Goal: Task Accomplishment & Management: Complete application form

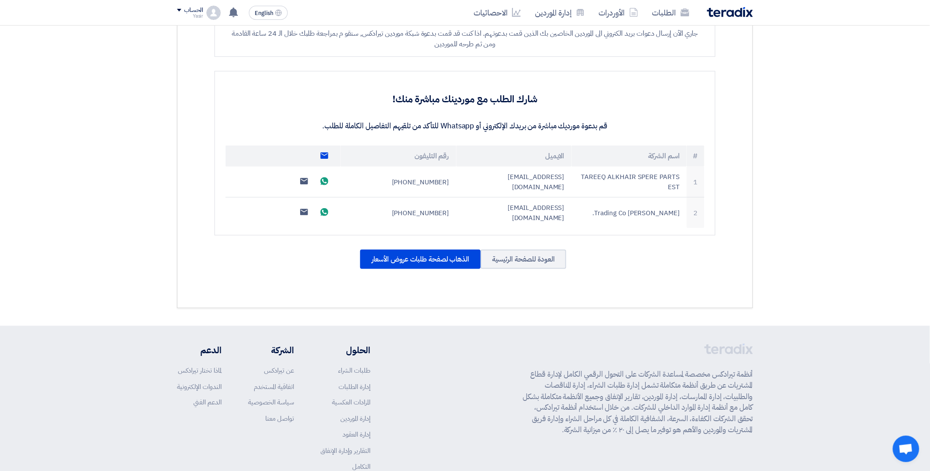
scroll to position [244, 0]
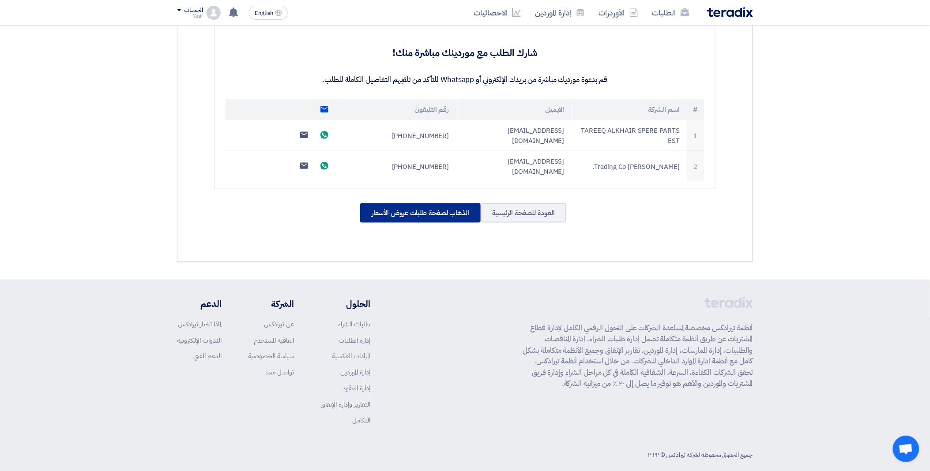
click at [449, 207] on div "الذهاب لصفحة طلبات عروض الأسعار" at bounding box center [420, 213] width 121 height 19
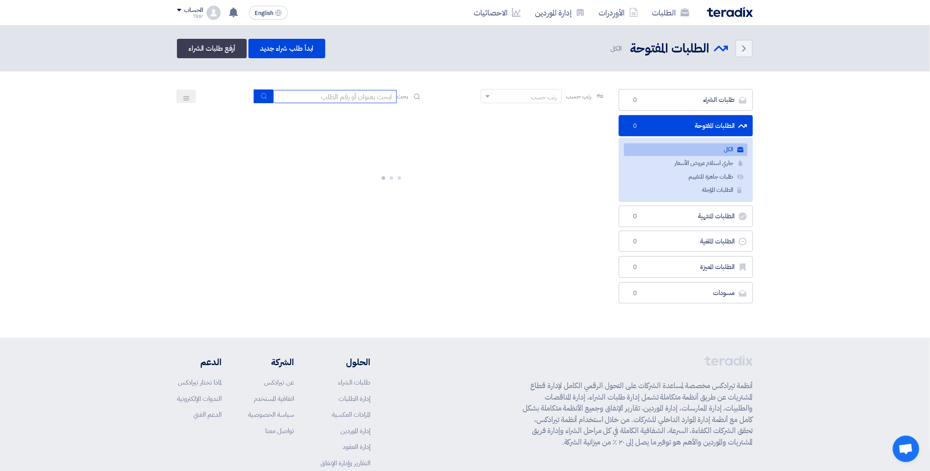
drag, startPoint x: 331, startPoint y: 98, endPoint x: 336, endPoint y: 87, distance: 11.5
click at [331, 98] on input at bounding box center [335, 96] width 124 height 13
paste input "8100015813"
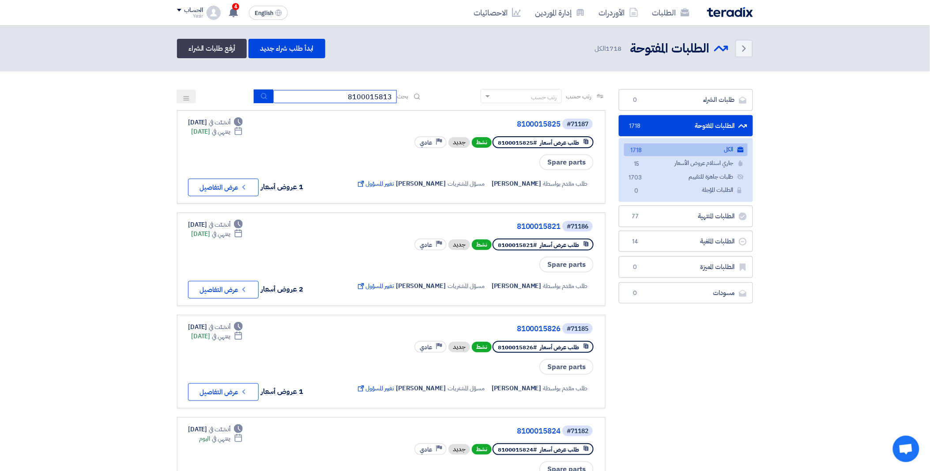
type input "8100015813"
click at [258, 93] on button "submit" at bounding box center [263, 97] width 19 height 14
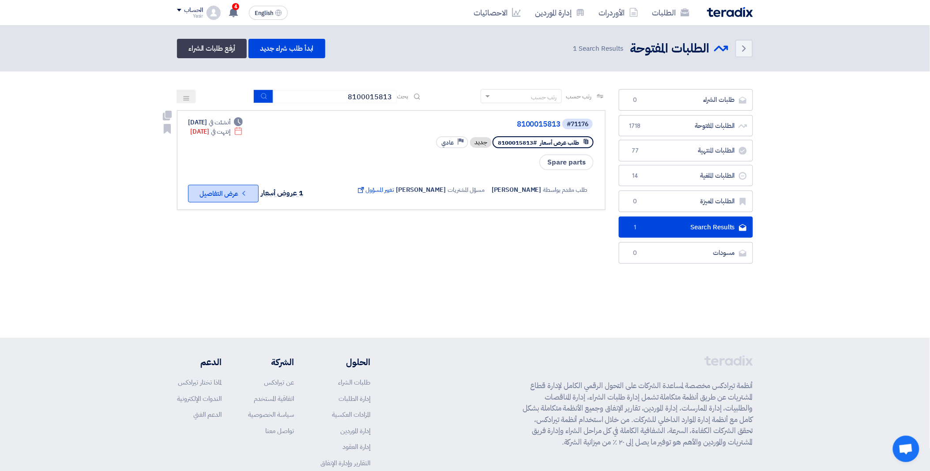
click at [224, 187] on button "Check details عرض التفاصيل" at bounding box center [223, 194] width 71 height 18
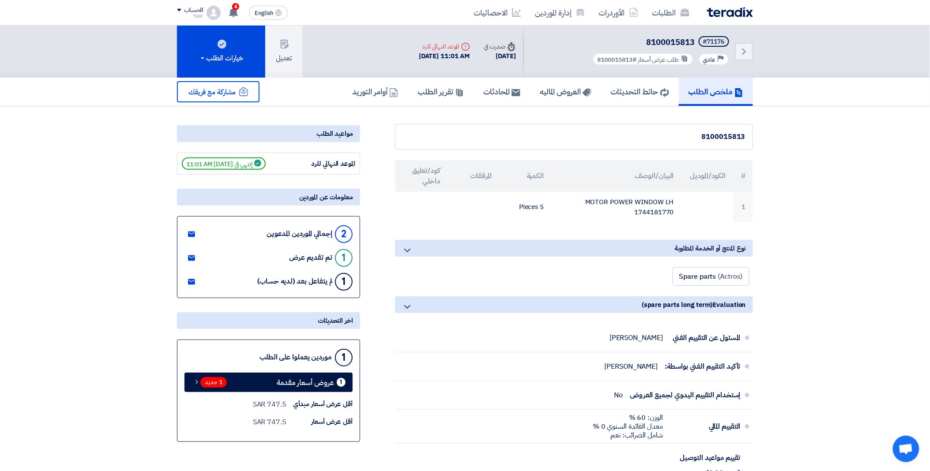
scroll to position [98, 0]
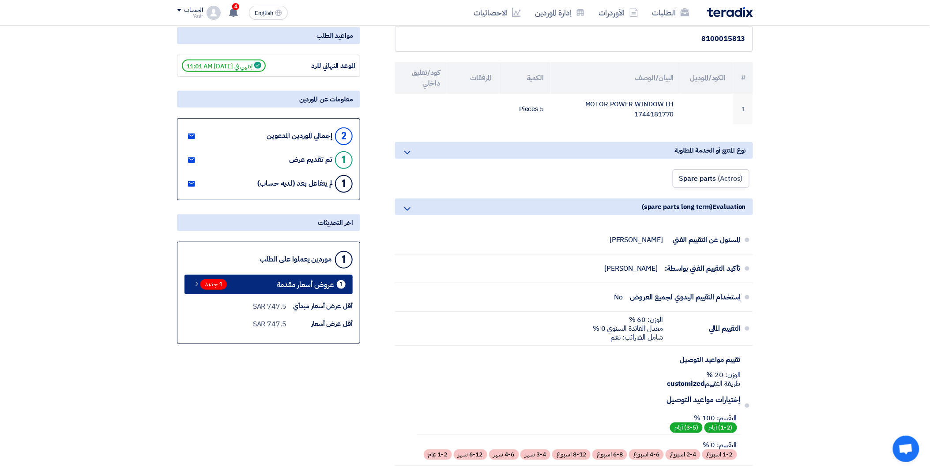
click at [212, 284] on span "1 جديد" at bounding box center [213, 284] width 26 height 11
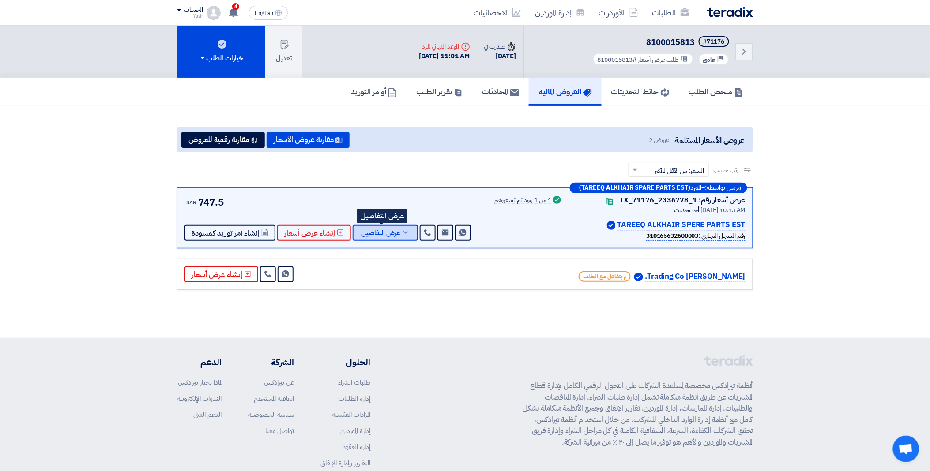
click at [384, 230] on span "عرض التفاصيل" at bounding box center [381, 233] width 39 height 7
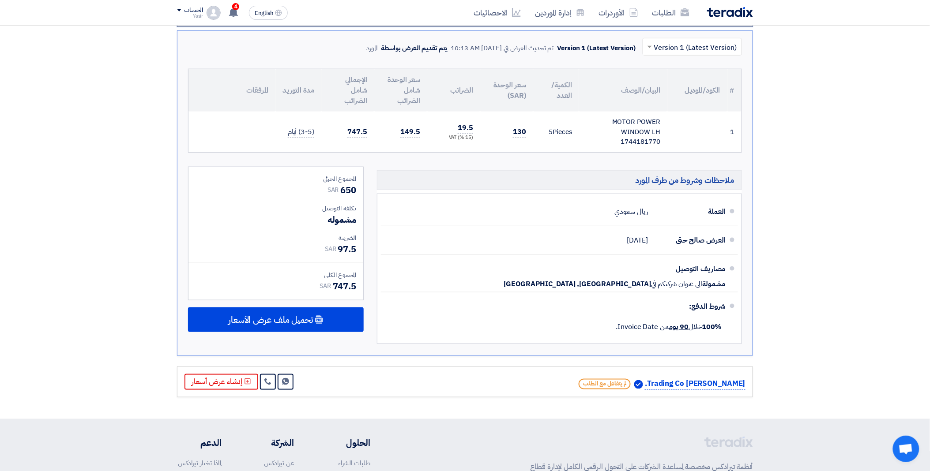
scroll to position [245, 0]
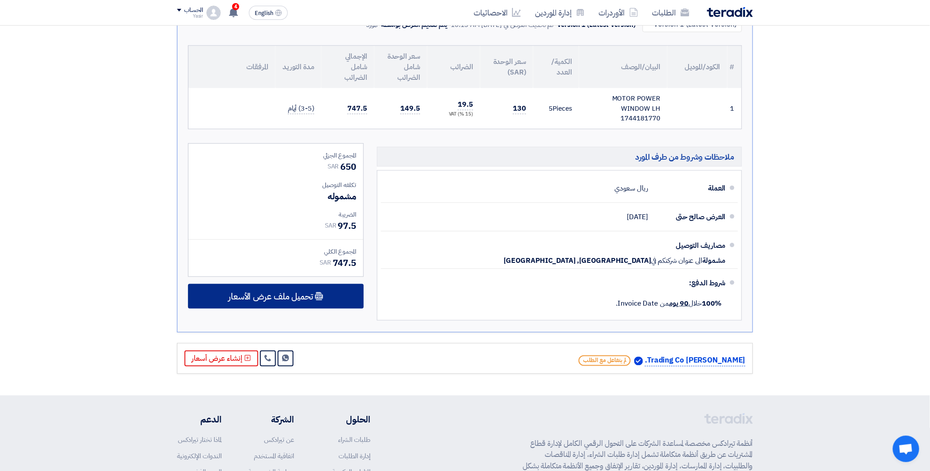
click at [287, 293] on span "تحميل ملف عرض الأسعار" at bounding box center [270, 297] width 85 height 8
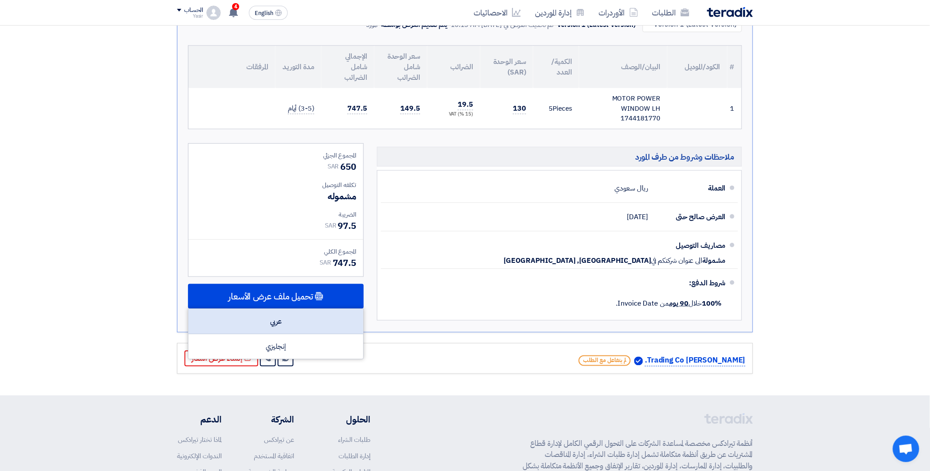
click at [295, 325] on div "عربي" at bounding box center [276, 321] width 175 height 25
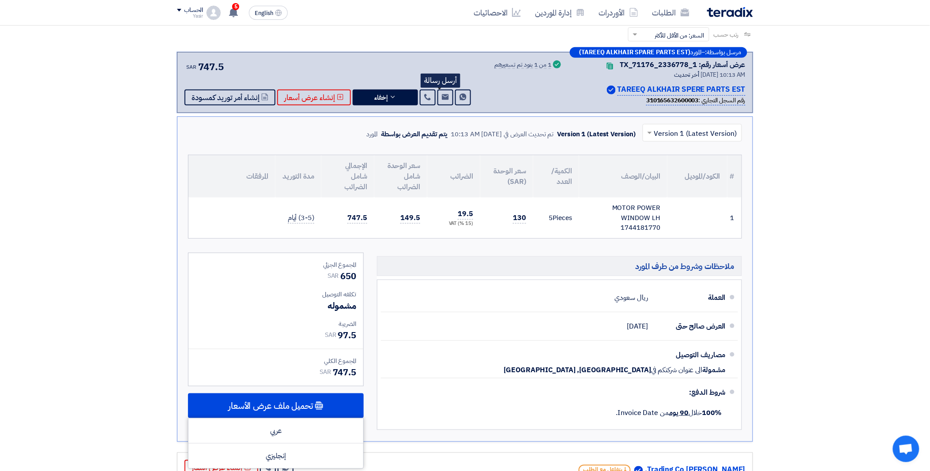
scroll to position [0, 0]
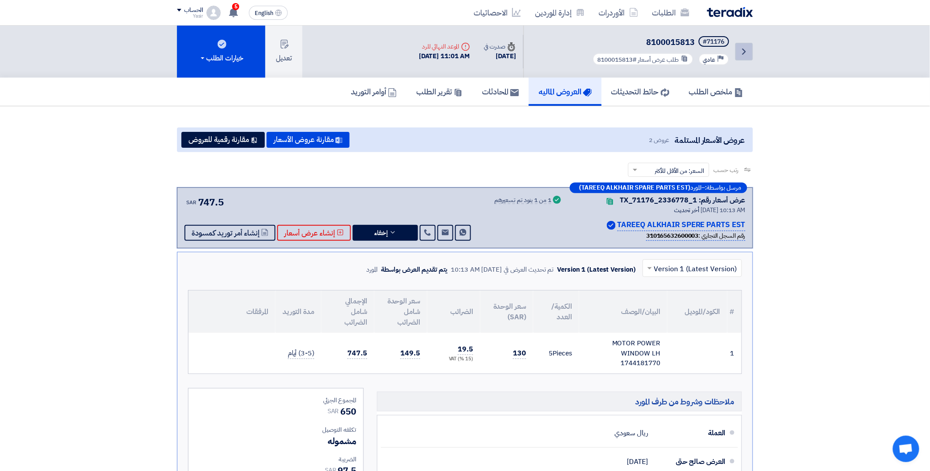
click at [743, 52] on icon "Back" at bounding box center [744, 51] width 11 height 11
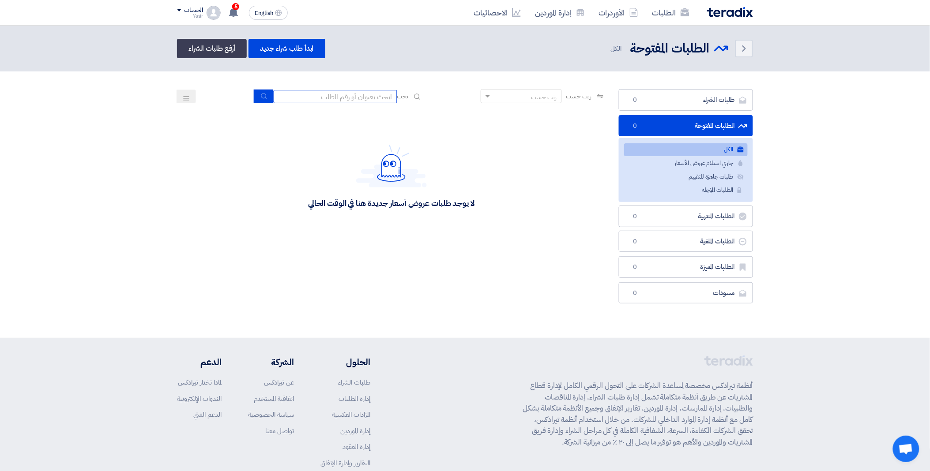
click at [319, 98] on input at bounding box center [335, 96] width 124 height 13
paste input "8100015809"
type input "8100015809"
click at [256, 96] on button "submit" at bounding box center [263, 97] width 19 height 14
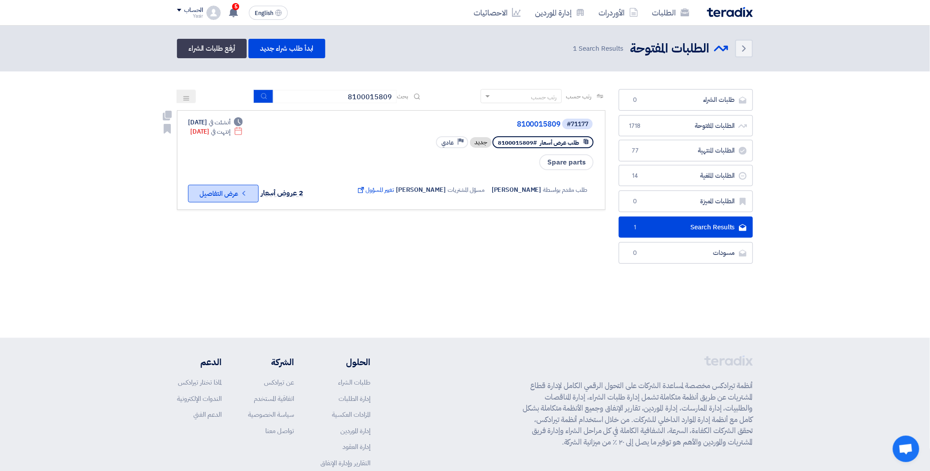
click at [227, 193] on button "Check details عرض التفاصيل" at bounding box center [223, 194] width 71 height 18
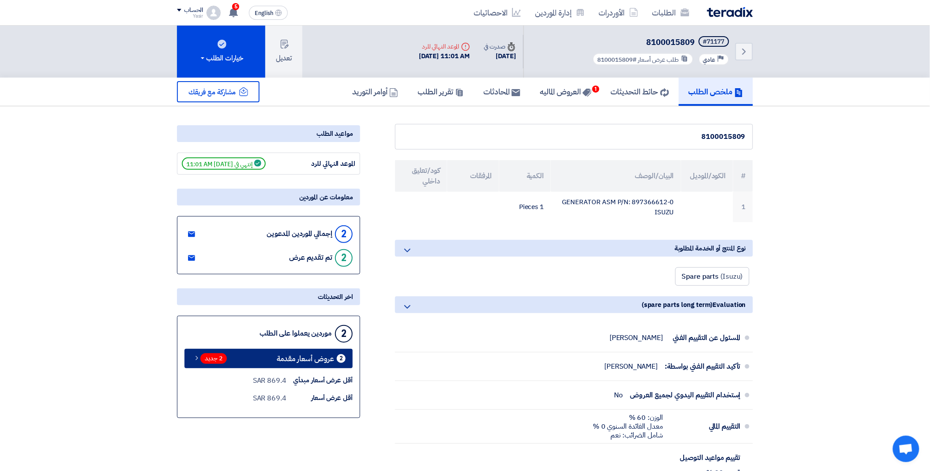
click at [208, 356] on span "2 جديد" at bounding box center [213, 359] width 26 height 11
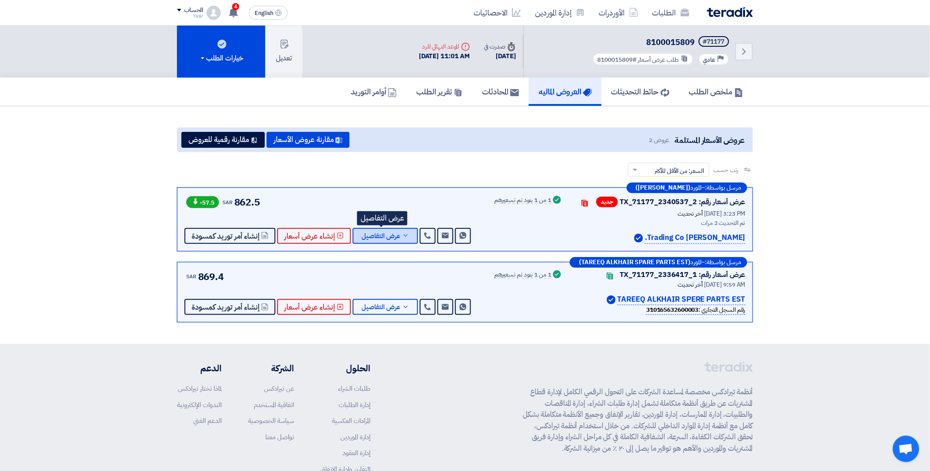
click at [386, 233] on span "عرض التفاصيل" at bounding box center [381, 236] width 39 height 7
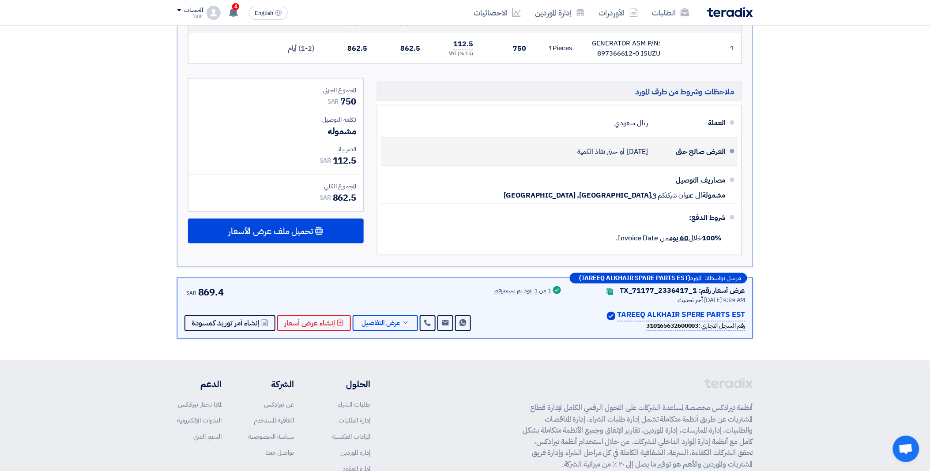
scroll to position [343, 0]
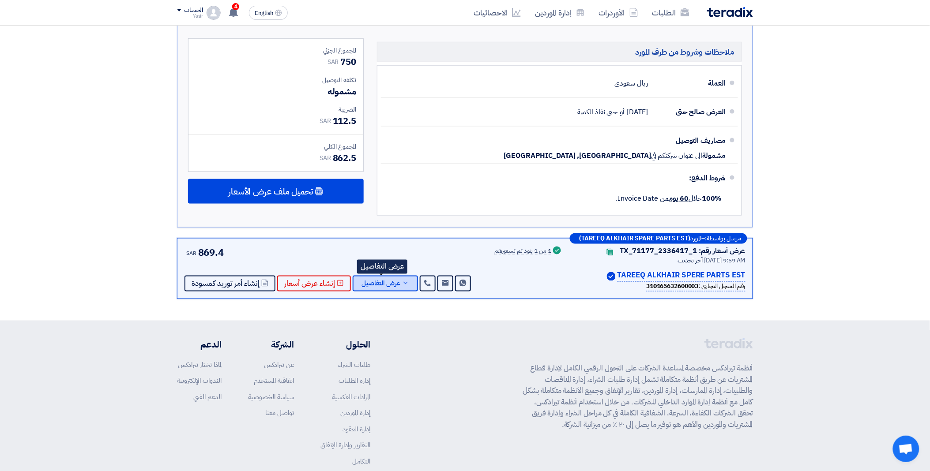
click at [387, 285] on span "عرض التفاصيل" at bounding box center [381, 284] width 39 height 7
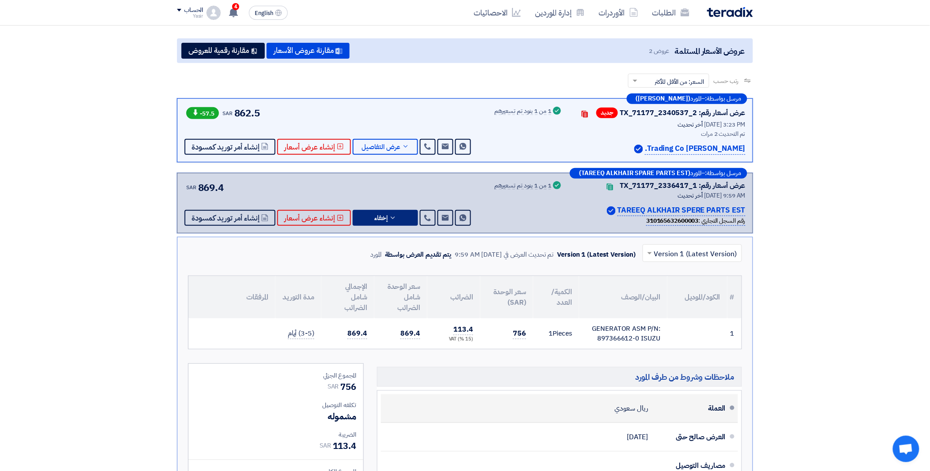
scroll to position [49, 0]
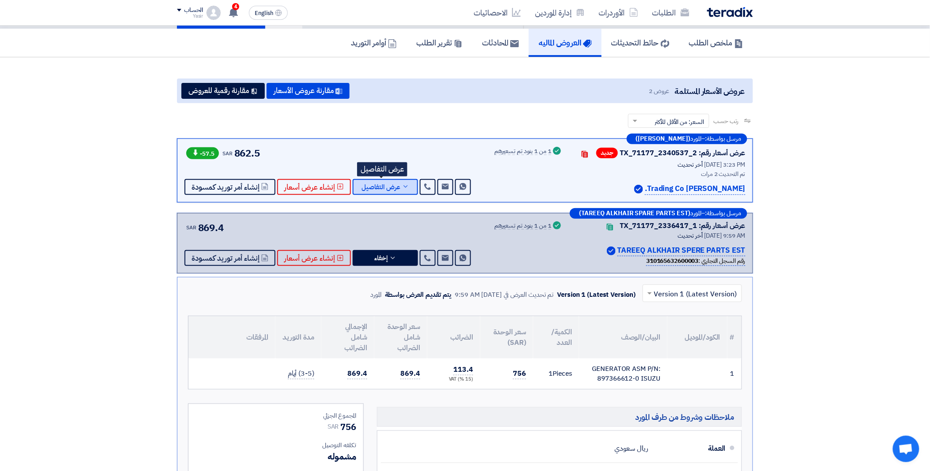
click at [393, 192] on button "عرض التفاصيل" at bounding box center [385, 187] width 65 height 16
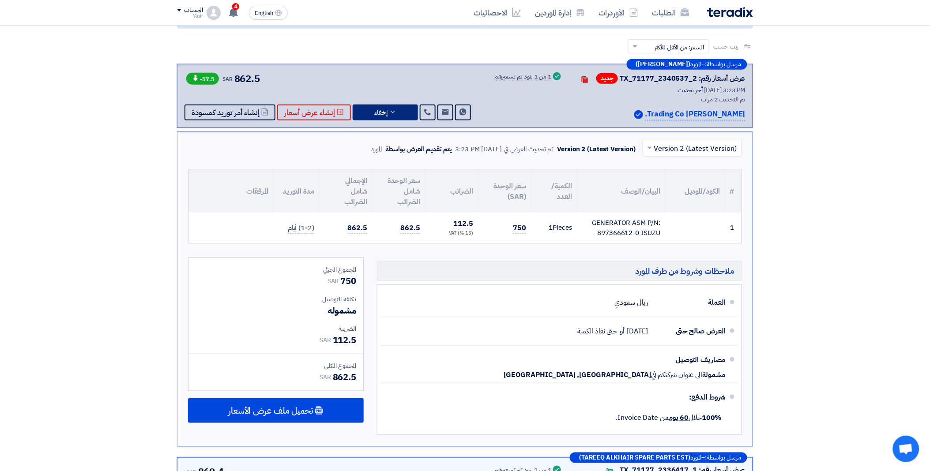
scroll to position [245, 0]
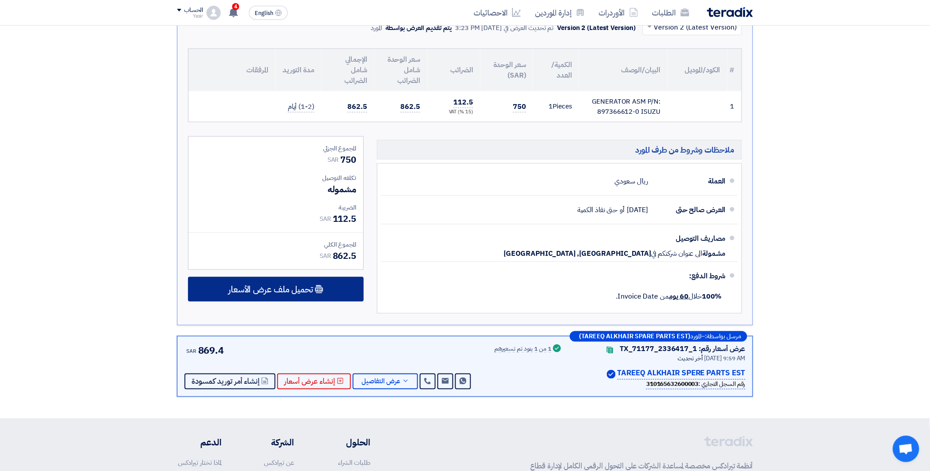
click at [297, 294] on div "تحميل ملف عرض الأسعار" at bounding box center [276, 289] width 176 height 25
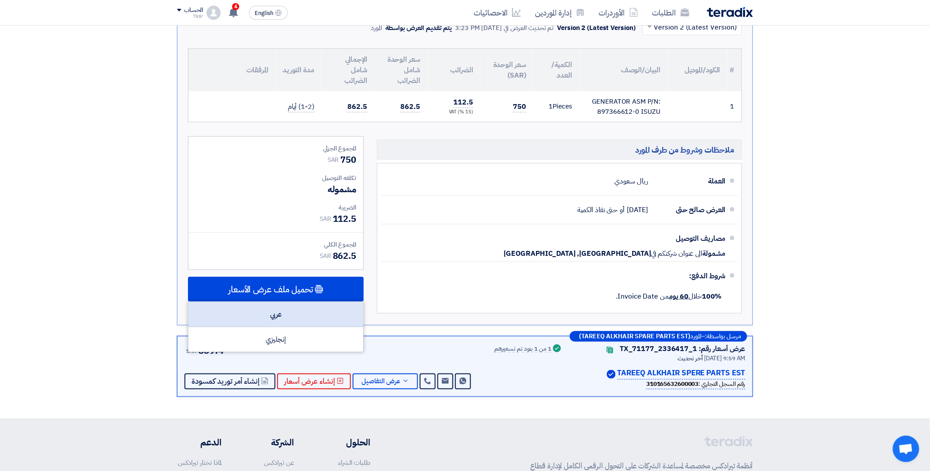
click at [305, 310] on div "عربي" at bounding box center [276, 314] width 175 height 25
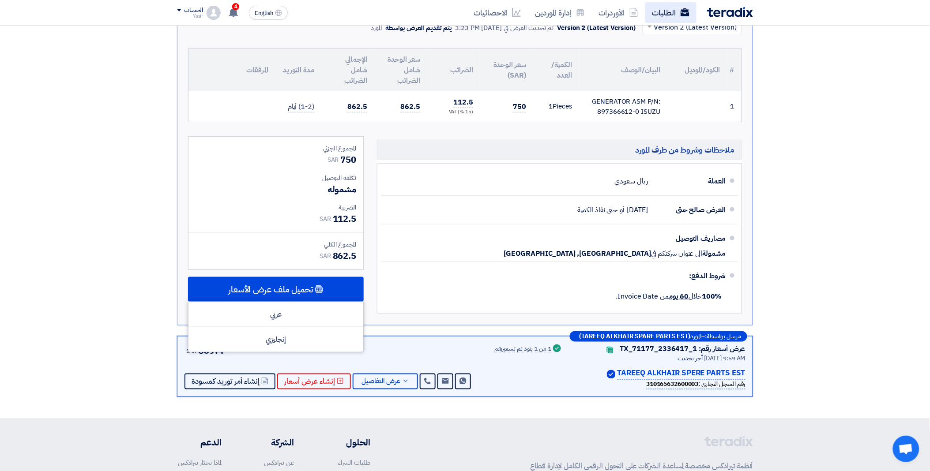
click at [674, 15] on link "الطلبات" at bounding box center [670, 12] width 51 height 21
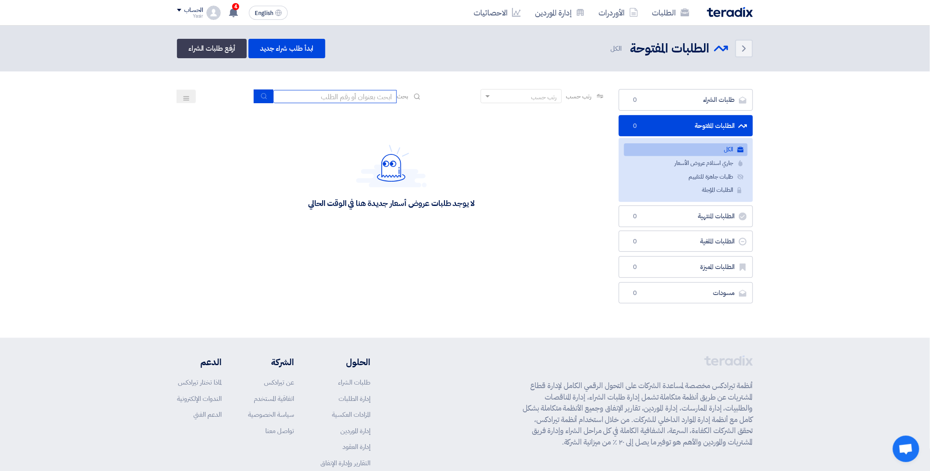
click at [308, 95] on input at bounding box center [335, 96] width 124 height 13
paste input "8100015826"
type input "8100015826"
click at [256, 98] on button "submit" at bounding box center [263, 97] width 19 height 14
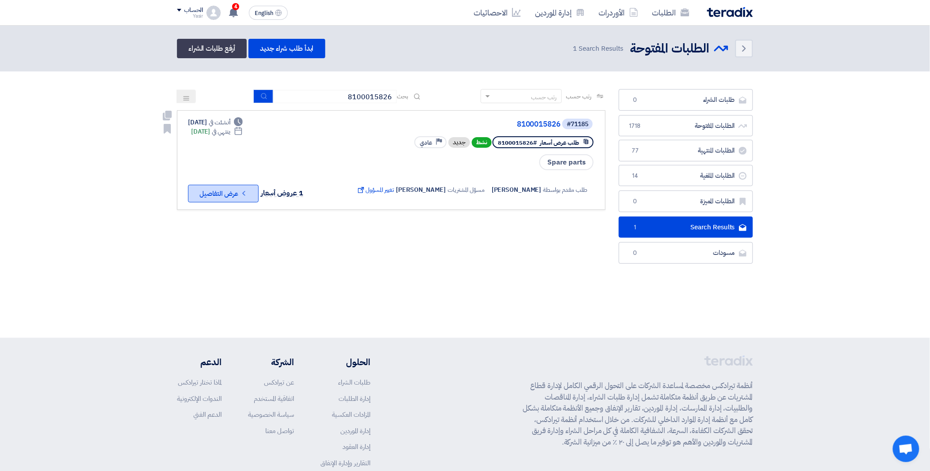
click at [231, 191] on button "Check details عرض التفاصيل" at bounding box center [223, 194] width 71 height 18
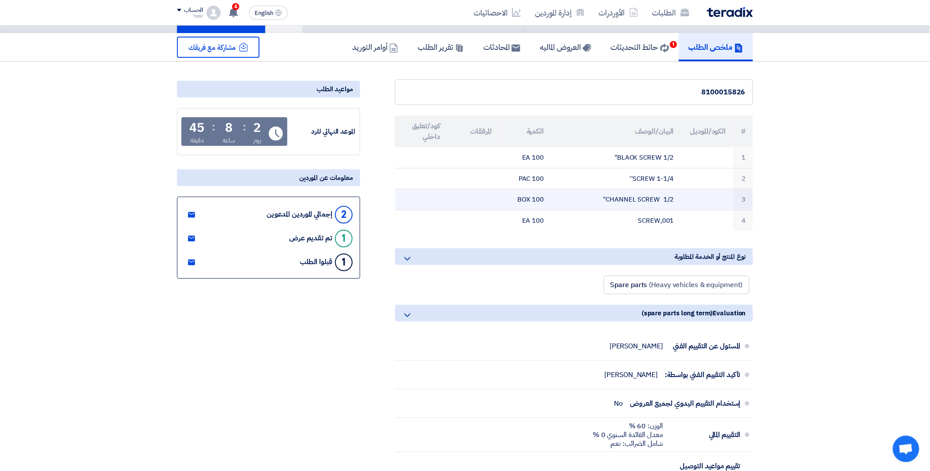
scroll to position [98, 0]
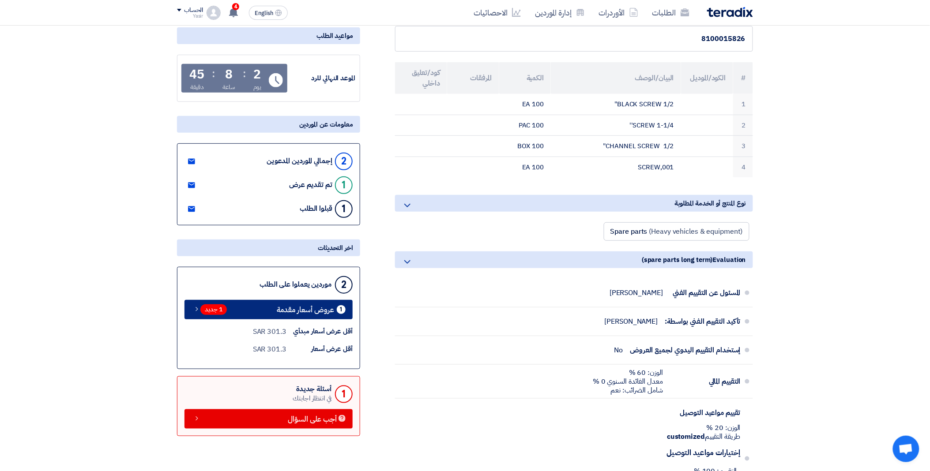
click at [210, 312] on span "1 جديد" at bounding box center [213, 310] width 26 height 11
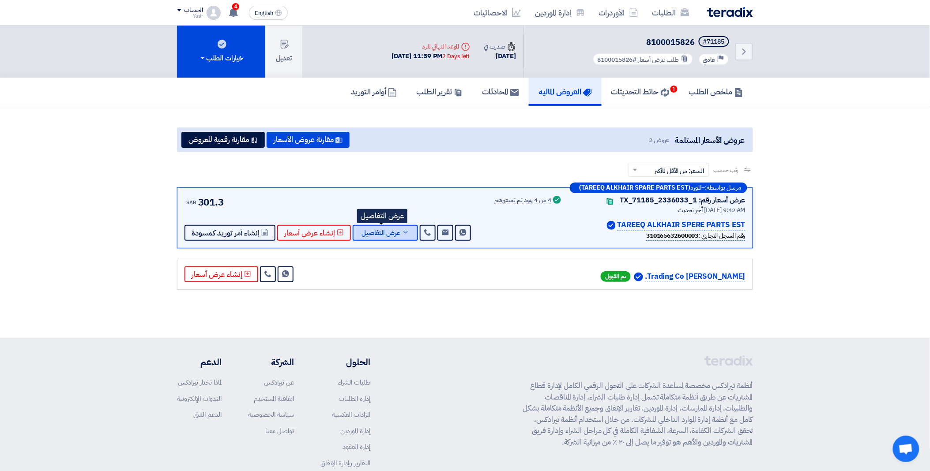
click at [385, 231] on span "عرض التفاصيل" at bounding box center [381, 233] width 39 height 7
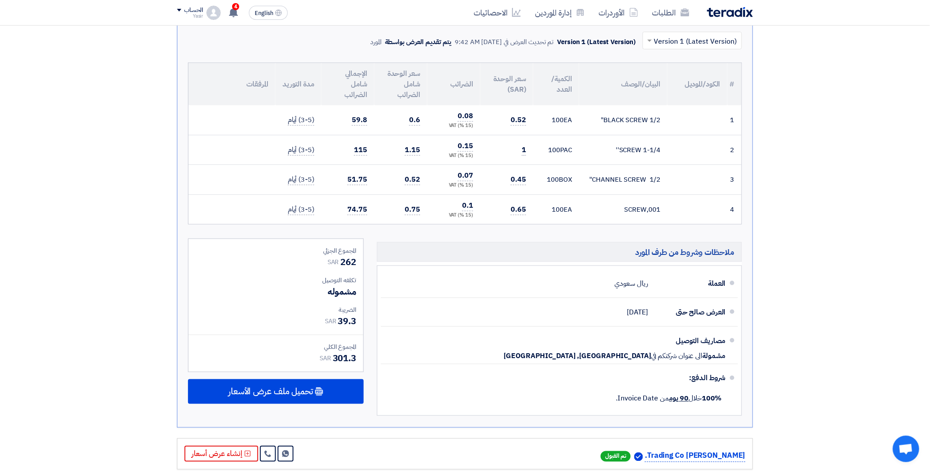
scroll to position [245, 0]
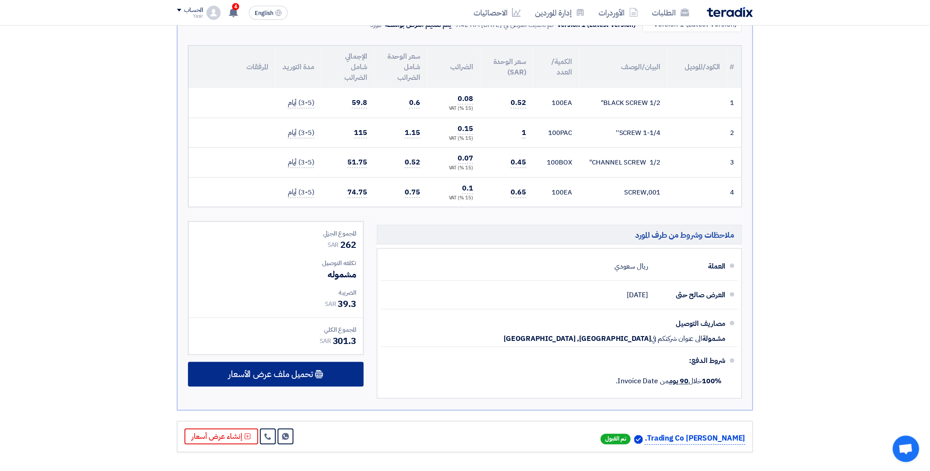
click at [282, 371] on span "تحميل ملف عرض الأسعار" at bounding box center [270, 375] width 85 height 8
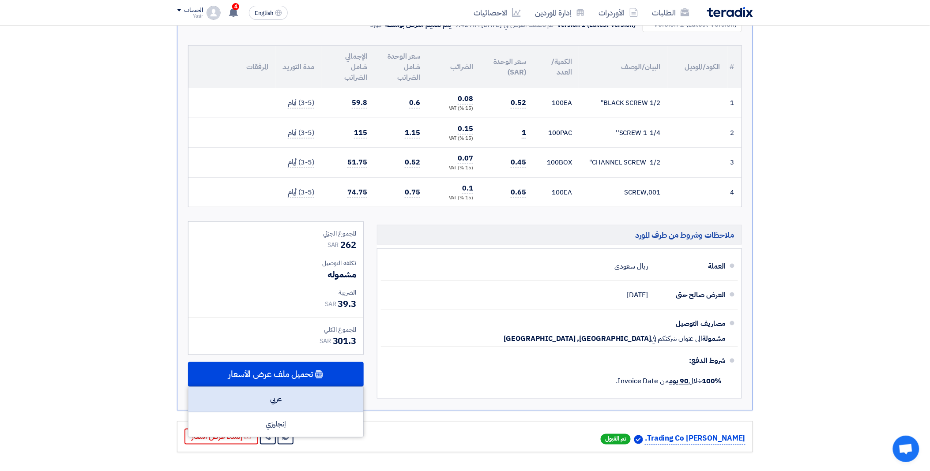
click at [297, 394] on div "عربي" at bounding box center [276, 400] width 175 height 25
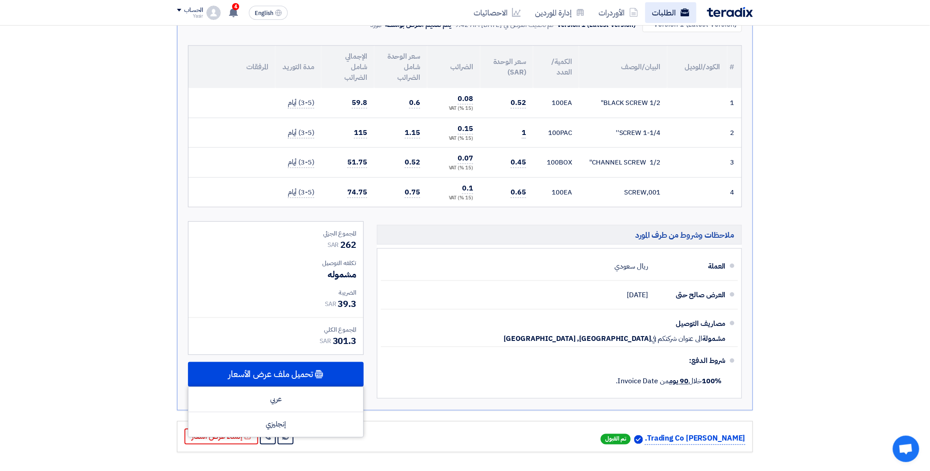
click at [672, 9] on link "الطلبات" at bounding box center [670, 12] width 51 height 21
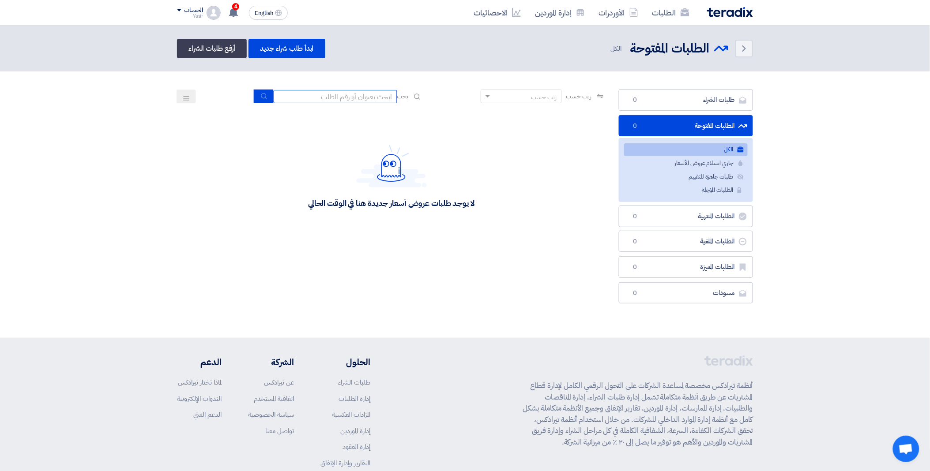
click at [331, 93] on input at bounding box center [335, 96] width 124 height 13
paste input "8100015825"
type input "8100015825"
click at [263, 95] on icon "submit" at bounding box center [263, 96] width 7 height 7
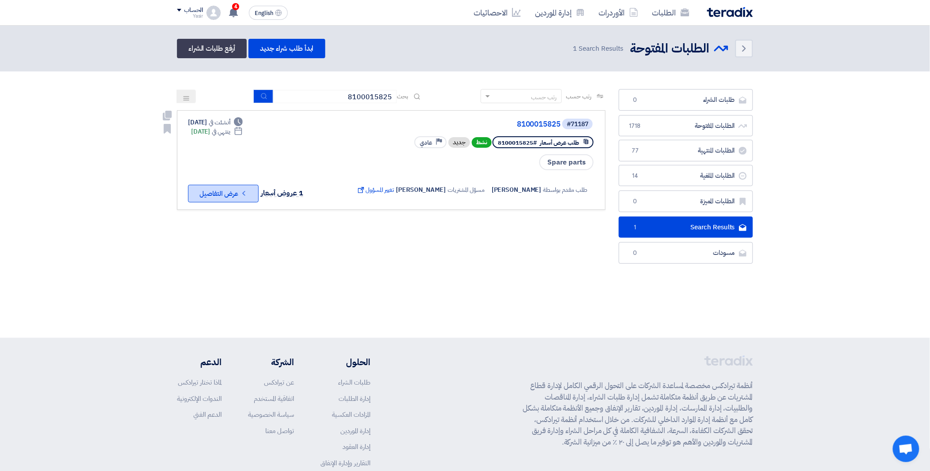
click at [226, 187] on button "Check details عرض التفاصيل" at bounding box center [223, 194] width 71 height 18
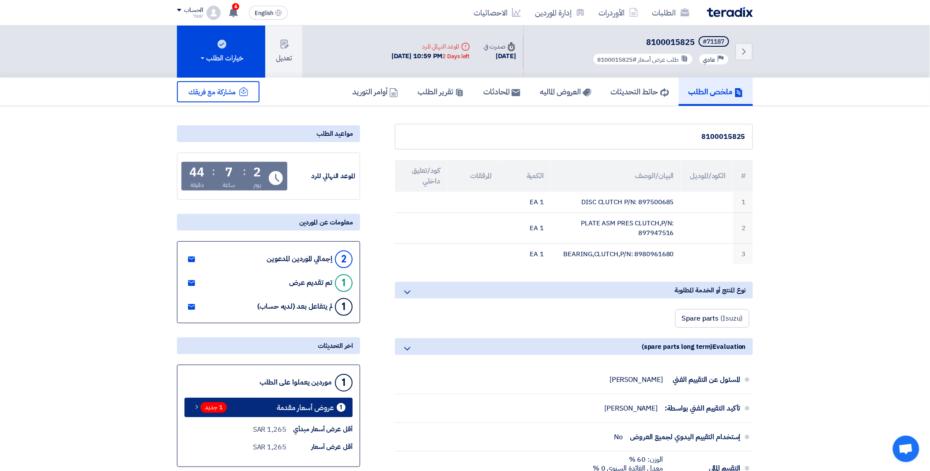
click at [211, 408] on span "1 جديد" at bounding box center [213, 408] width 26 height 11
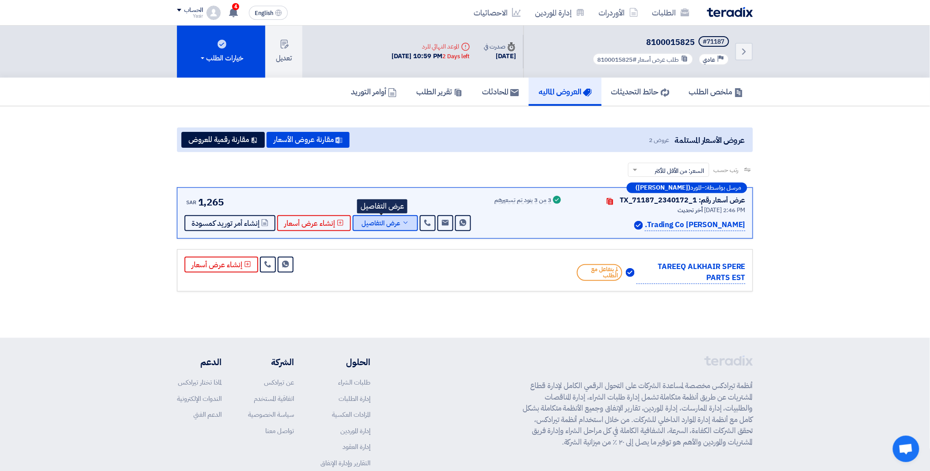
click at [384, 226] on span "عرض التفاصيل" at bounding box center [381, 223] width 39 height 7
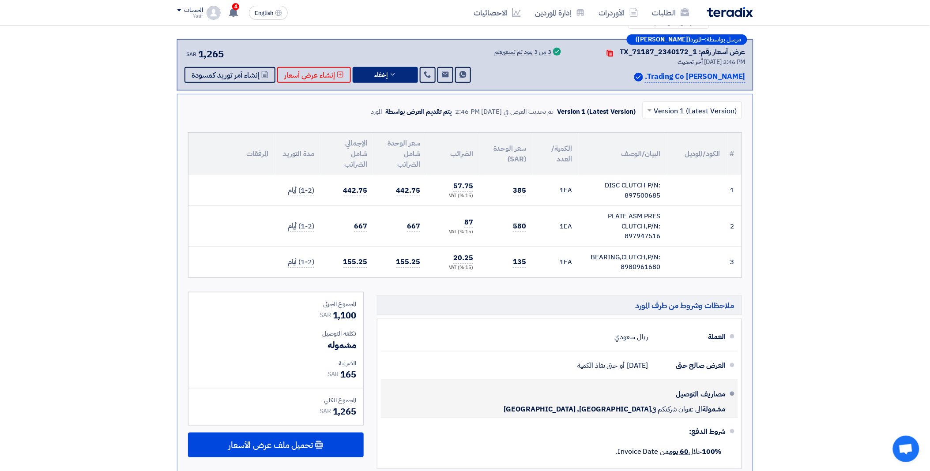
scroll to position [245, 0]
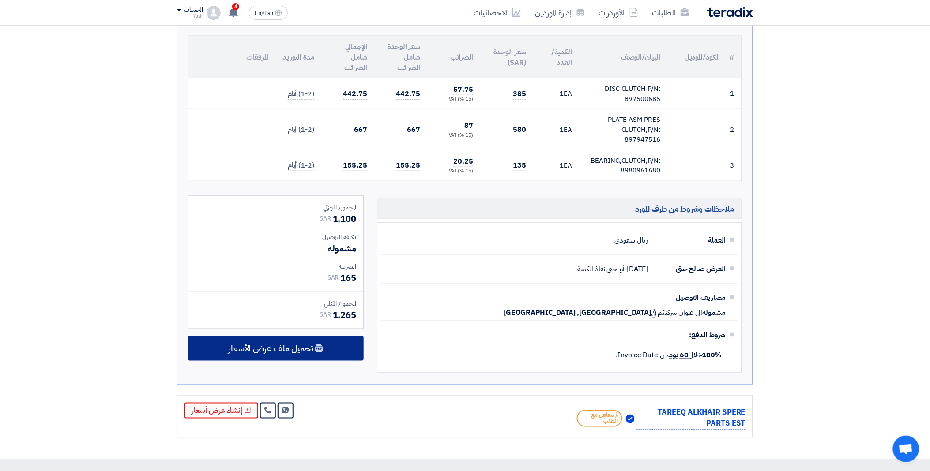
click at [312, 351] on span "تحميل ملف عرض الأسعار" at bounding box center [270, 349] width 85 height 8
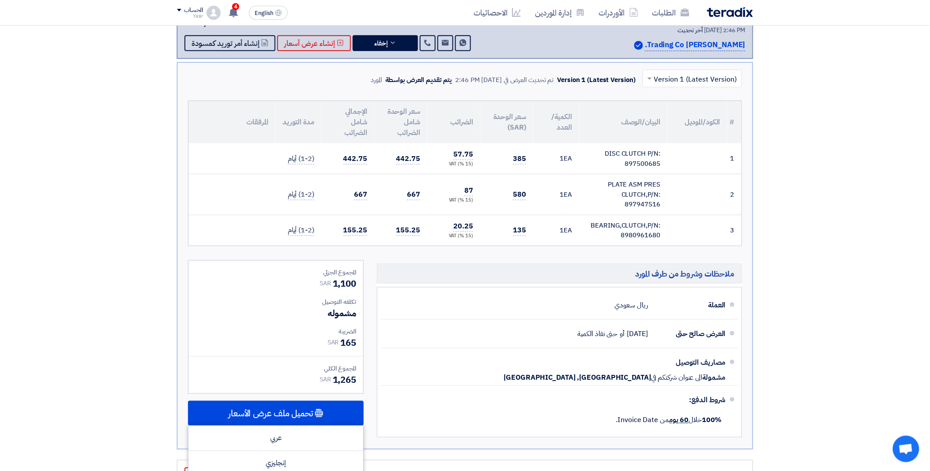
scroll to position [196, 0]
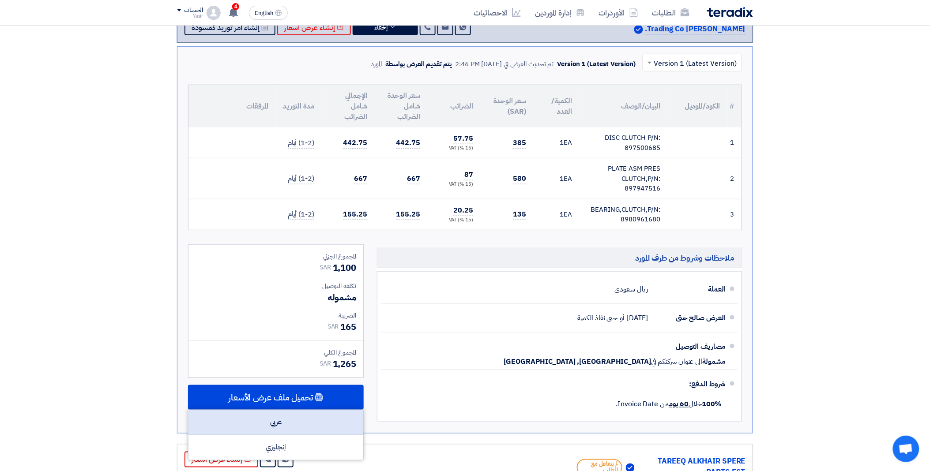
click at [280, 426] on div "عربي" at bounding box center [276, 423] width 175 height 25
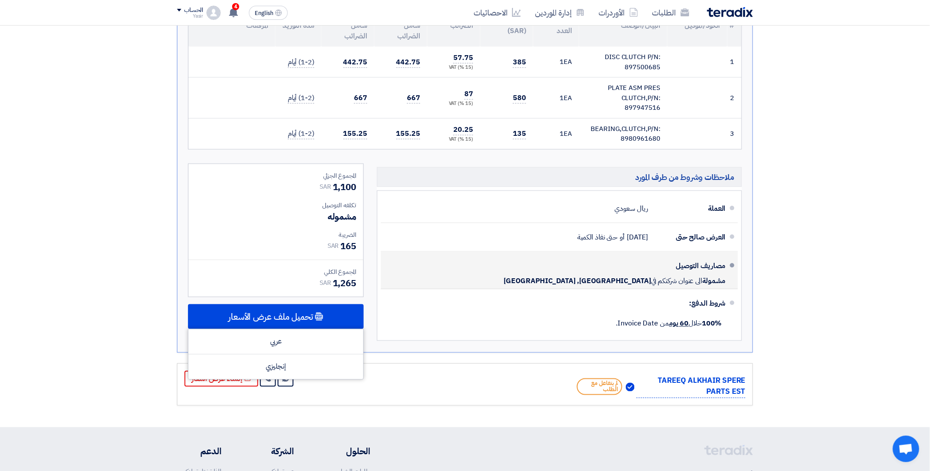
scroll to position [392, 0]
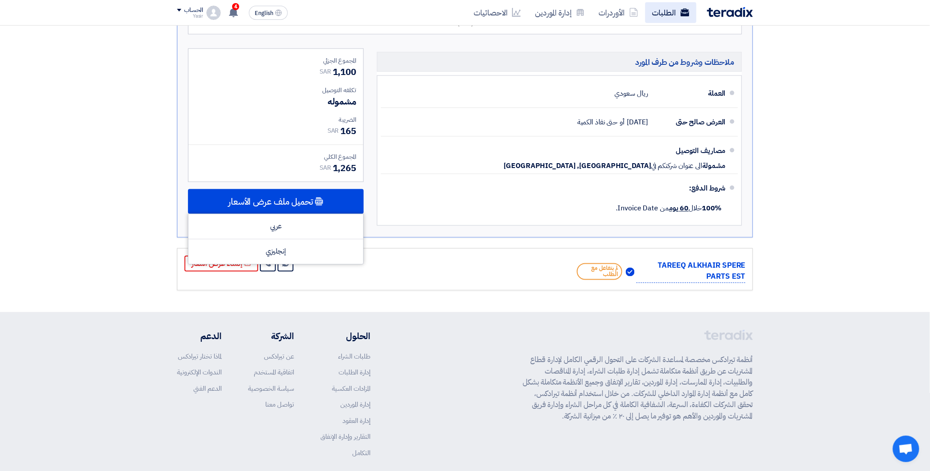
click at [679, 12] on link "الطلبات" at bounding box center [670, 12] width 51 height 21
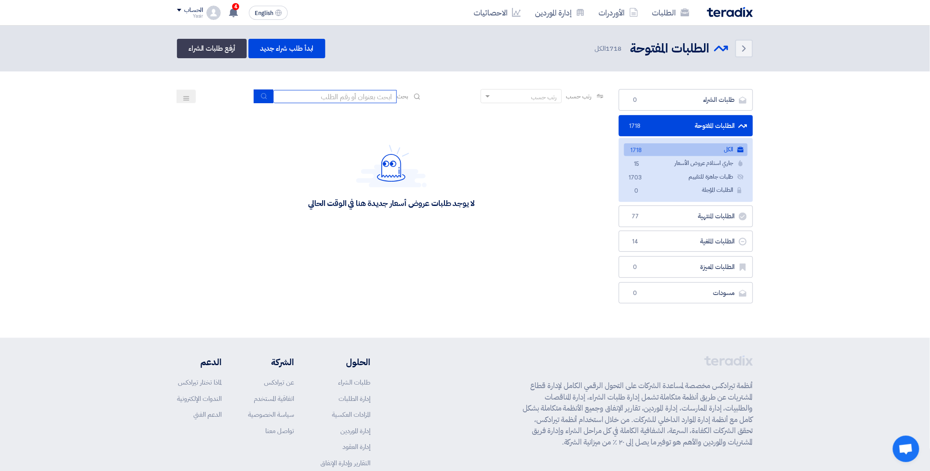
click at [317, 97] on input at bounding box center [335, 96] width 124 height 13
paste input "8100015824"
type input "8100015824"
click at [267, 95] on button "submit" at bounding box center [263, 97] width 19 height 14
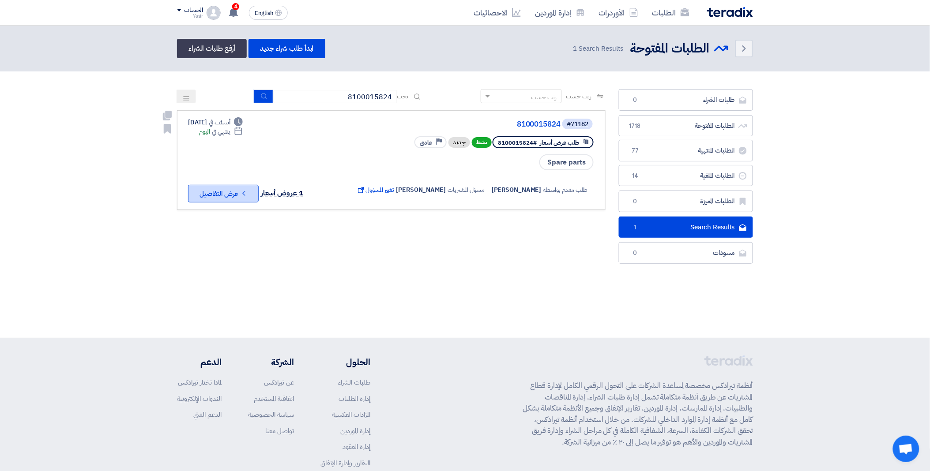
click at [224, 190] on button "Check details عرض التفاصيل" at bounding box center [223, 194] width 71 height 18
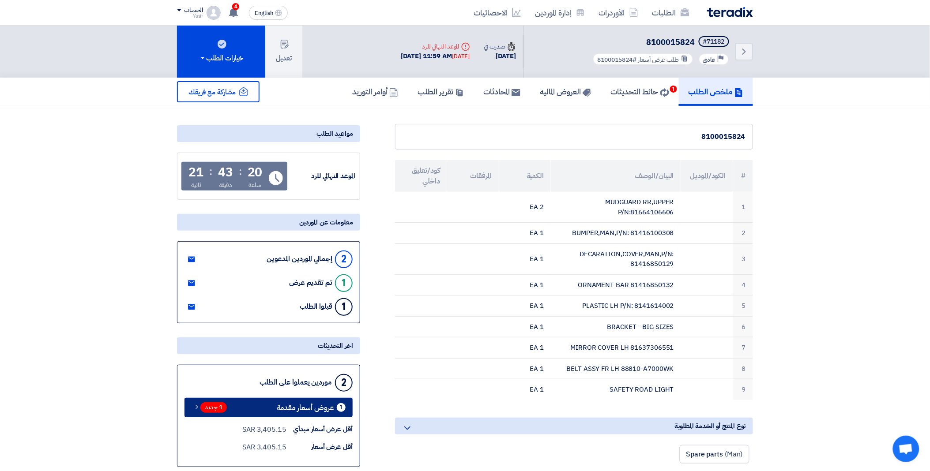
click at [237, 405] on link "1 عروض أسعار مقدمة 1 جديد" at bounding box center [269, 407] width 168 height 19
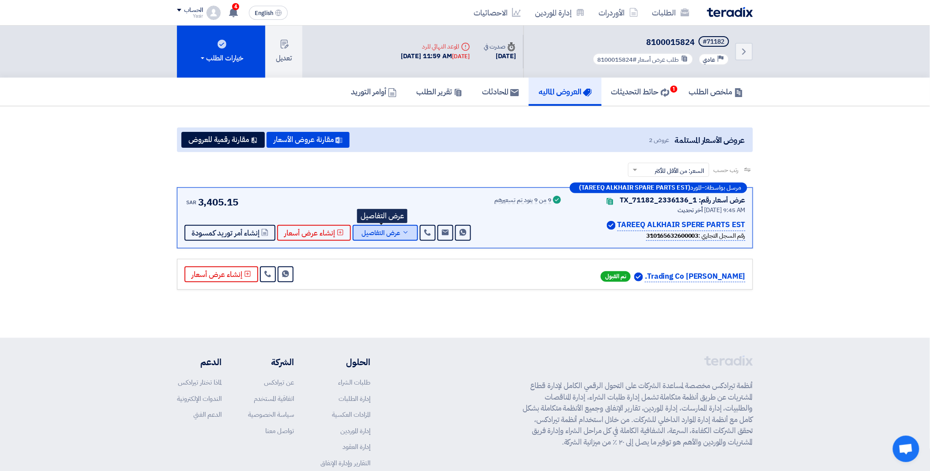
click at [391, 232] on span "عرض التفاصيل" at bounding box center [381, 233] width 39 height 7
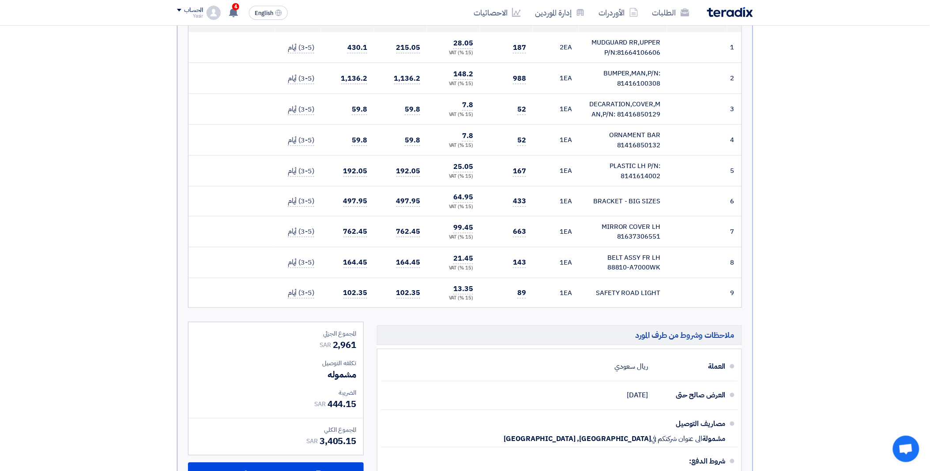
scroll to position [343, 0]
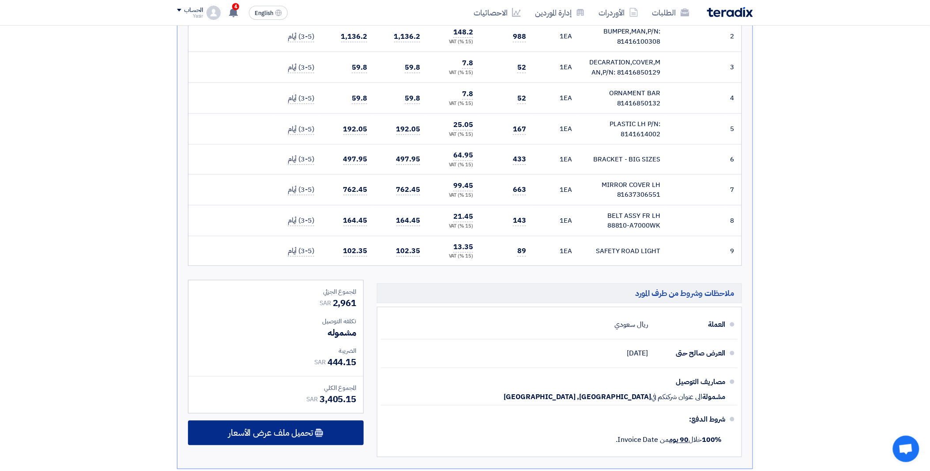
click at [315, 434] on div "تحميل ملف عرض الأسعار" at bounding box center [276, 433] width 176 height 25
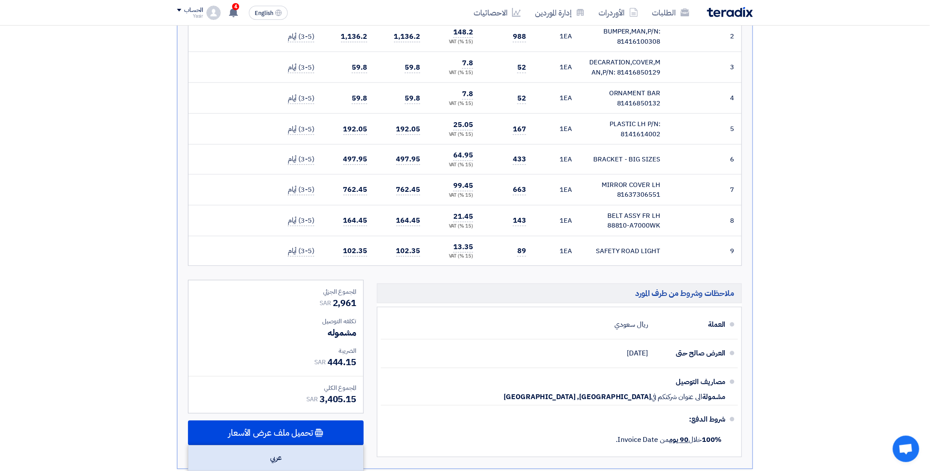
click at [279, 448] on div "عربي" at bounding box center [276, 458] width 175 height 25
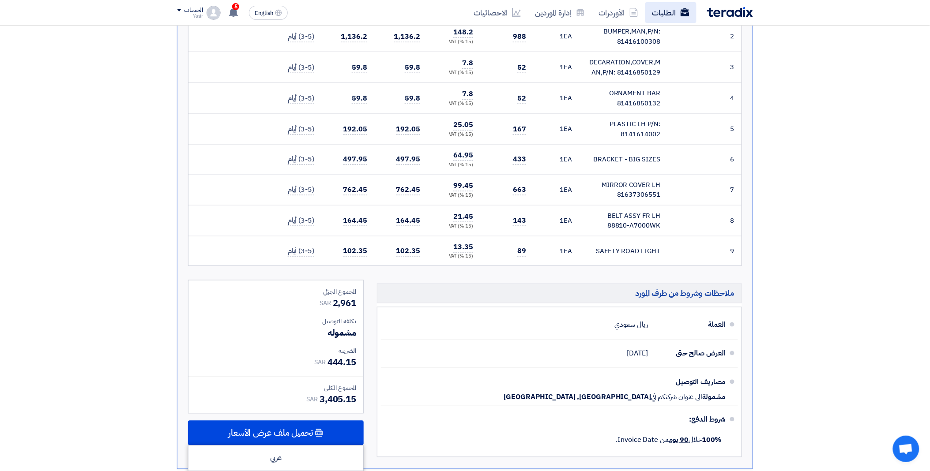
click at [679, 20] on link "الطلبات" at bounding box center [670, 12] width 51 height 21
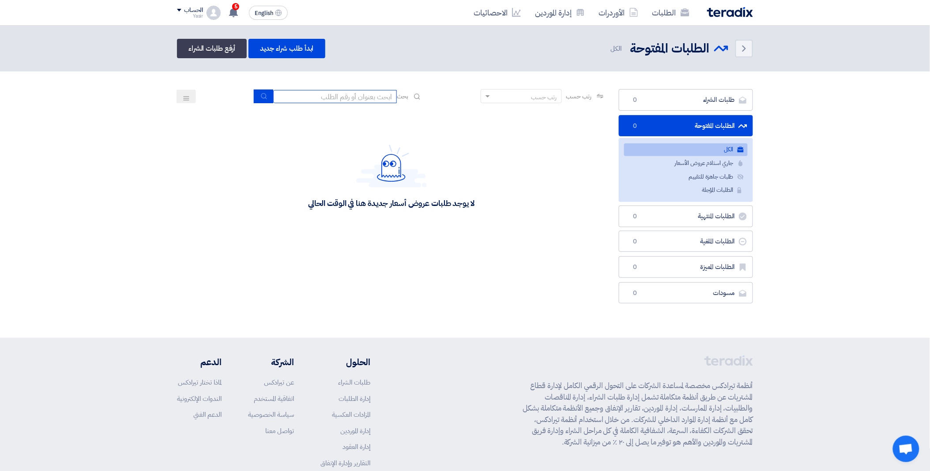
click at [333, 94] on input at bounding box center [335, 96] width 124 height 13
paste input "8100015823"
type input "8100015823"
click at [260, 94] on icon "submit" at bounding box center [263, 96] width 7 height 7
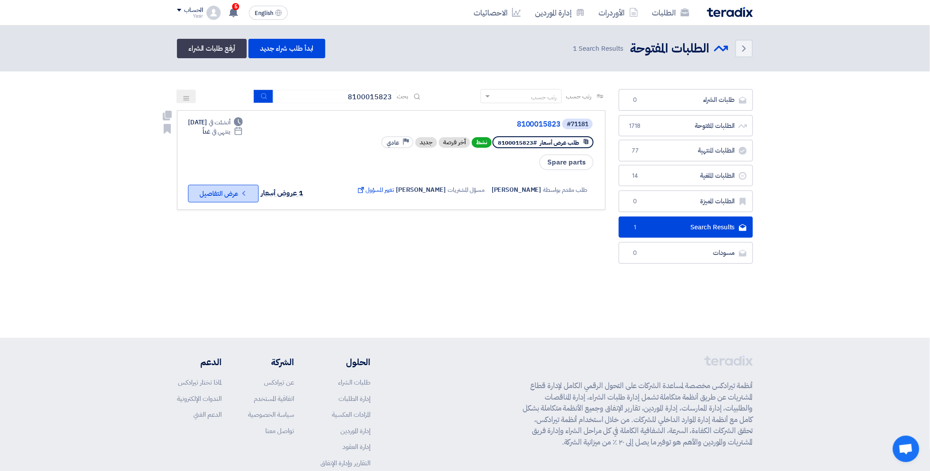
click at [233, 187] on button "Check details عرض التفاصيل" at bounding box center [223, 194] width 71 height 18
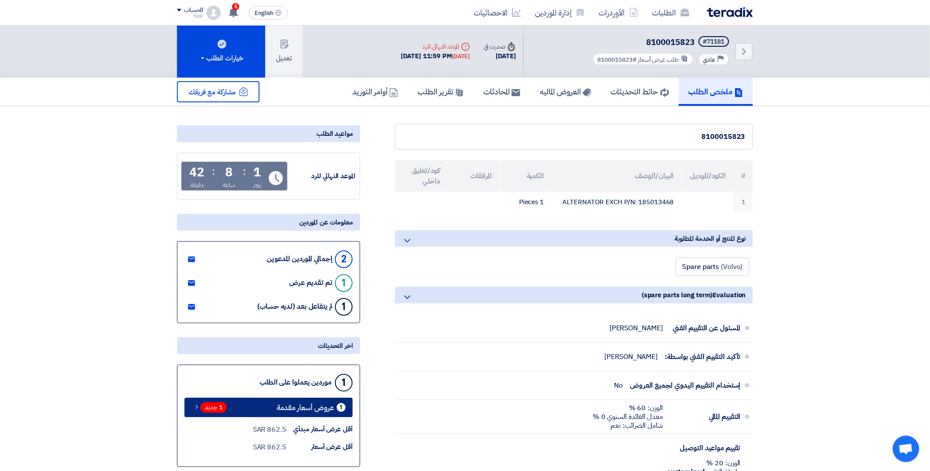
click at [209, 404] on span "1 جديد" at bounding box center [213, 408] width 26 height 11
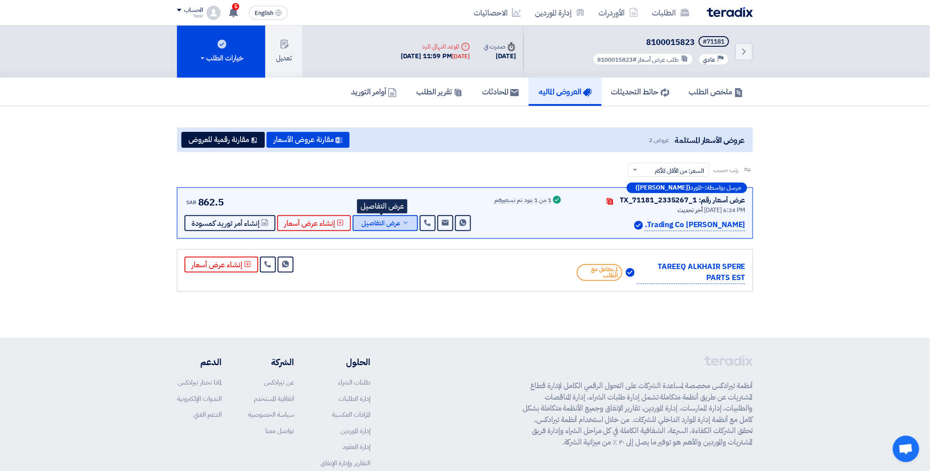
click at [389, 220] on span "عرض التفاصيل" at bounding box center [381, 223] width 39 height 7
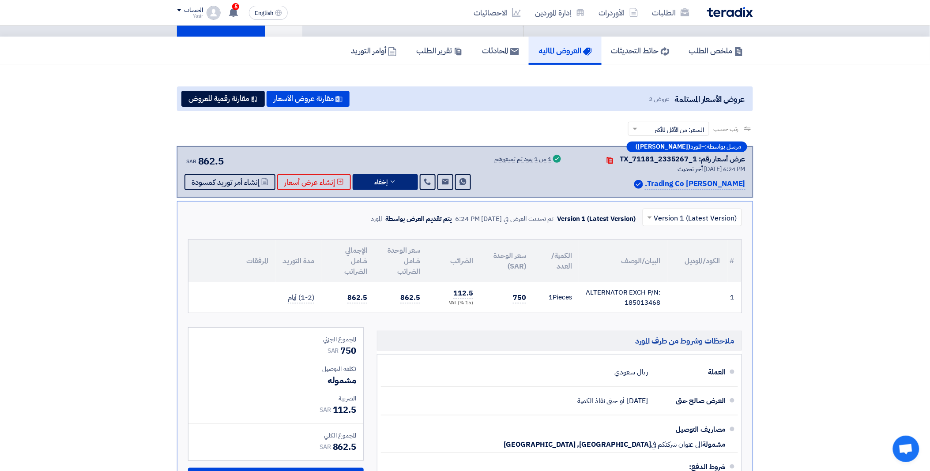
scroll to position [98, 0]
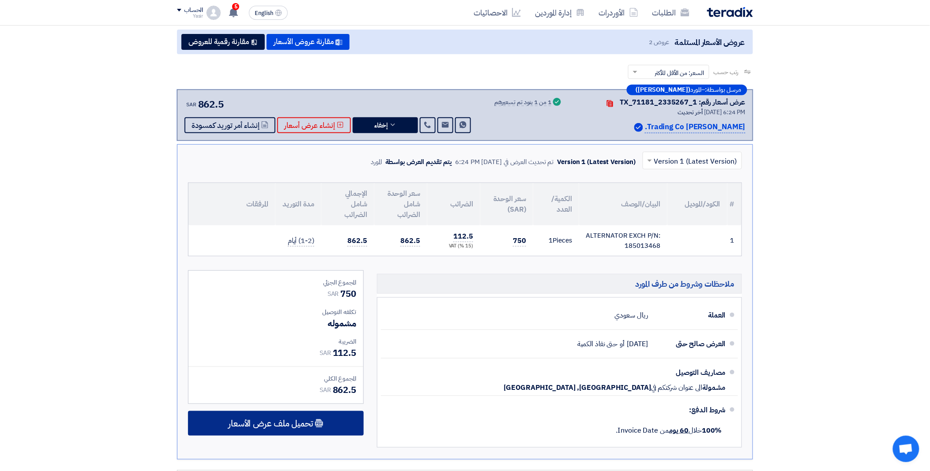
click at [328, 422] on div "تحميل ملف عرض الأسعار" at bounding box center [276, 423] width 176 height 25
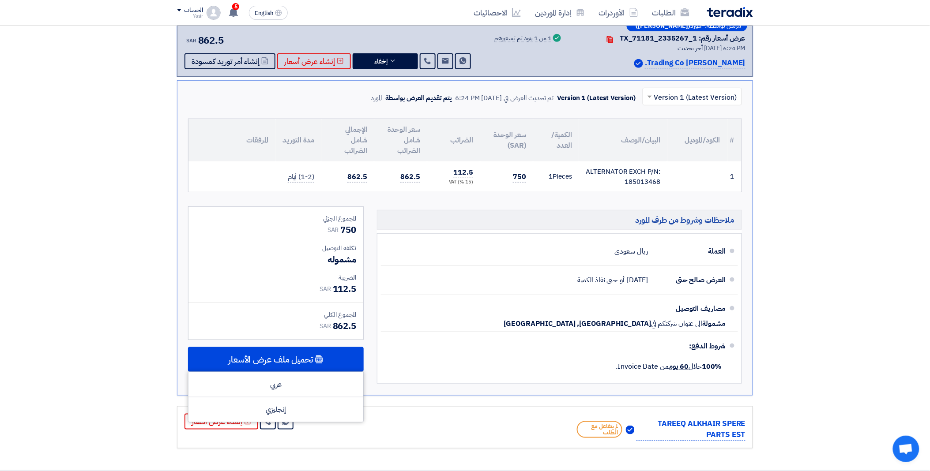
scroll to position [294, 0]
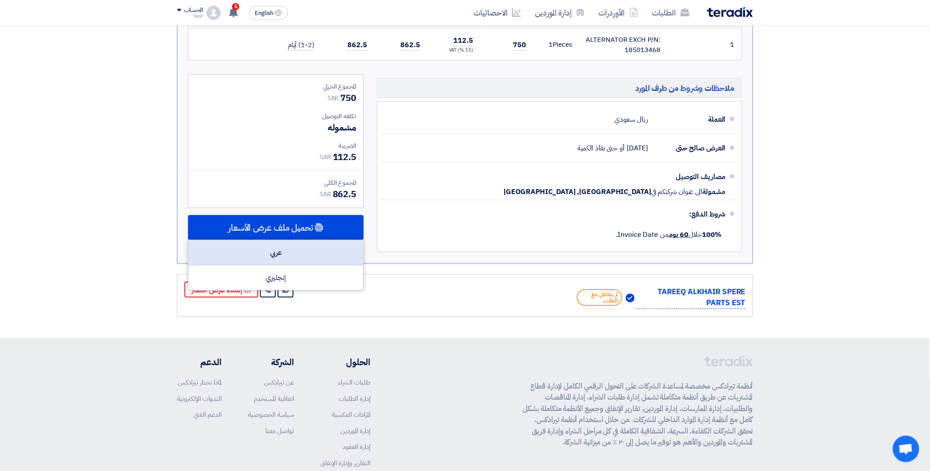
click at [290, 260] on div "عربي" at bounding box center [276, 253] width 175 height 25
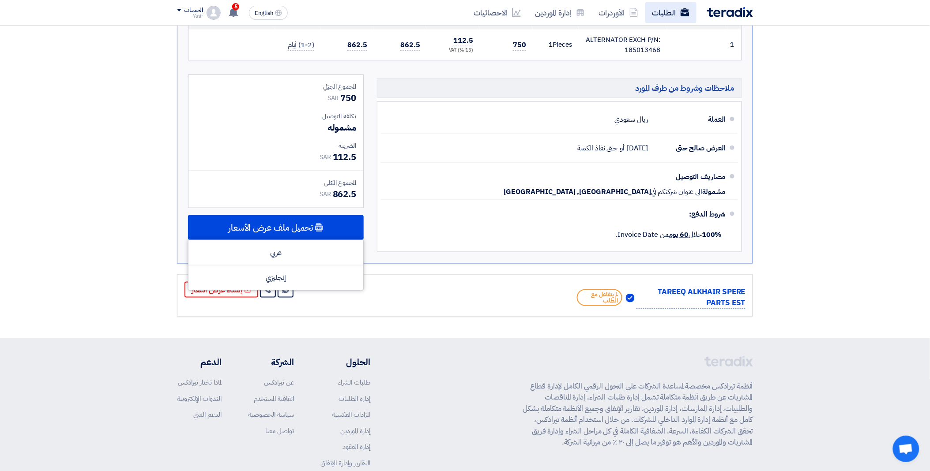
click at [661, 11] on link "الطلبات" at bounding box center [670, 12] width 51 height 21
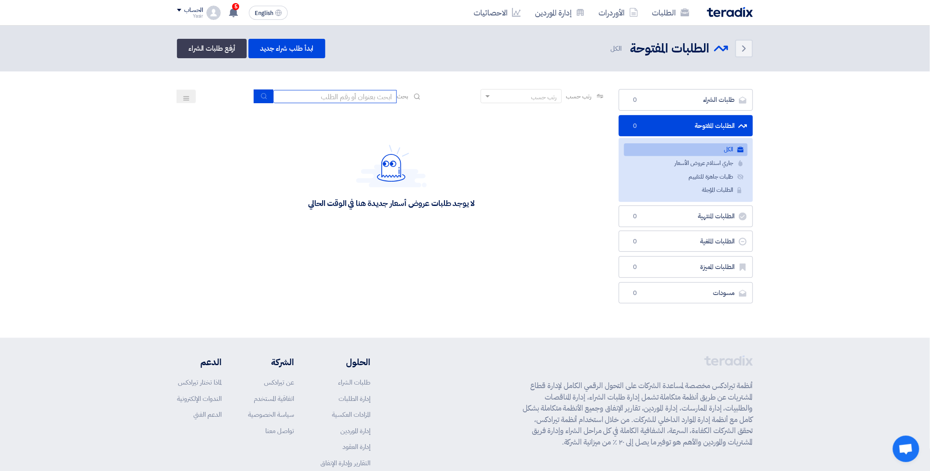
click at [339, 96] on input at bounding box center [335, 96] width 124 height 13
paste input "8100015822"
click at [264, 94] on use "submit" at bounding box center [264, 96] width 6 height 6
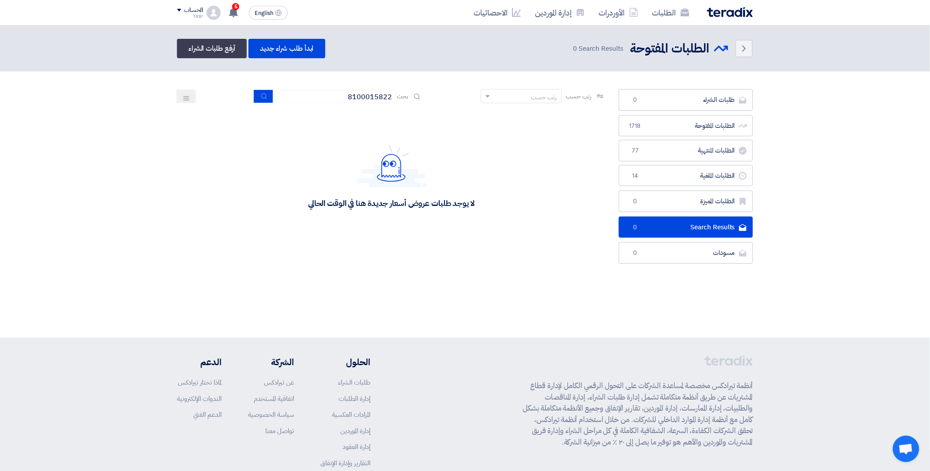
click at [295, 286] on section "طلبات الشراء طلبات الشراء 0 الطلبات المفتوحة الطلبات المفتوحة 1718 الطلبات المن…" at bounding box center [465, 179] width 930 height 215
click at [260, 93] on icon "submit" at bounding box center [263, 96] width 7 height 7
drag, startPoint x: 321, startPoint y: 87, endPoint x: 424, endPoint y: 90, distance: 102.5
click at [424, 90] on section "طلبات الشراء طلبات الشراء 0 الطلبات المفتوحة الطلبات المفتوحة 1718 الطلبات المن…" at bounding box center [465, 179] width 930 height 215
click at [331, 97] on input "8100015822" at bounding box center [335, 96] width 124 height 13
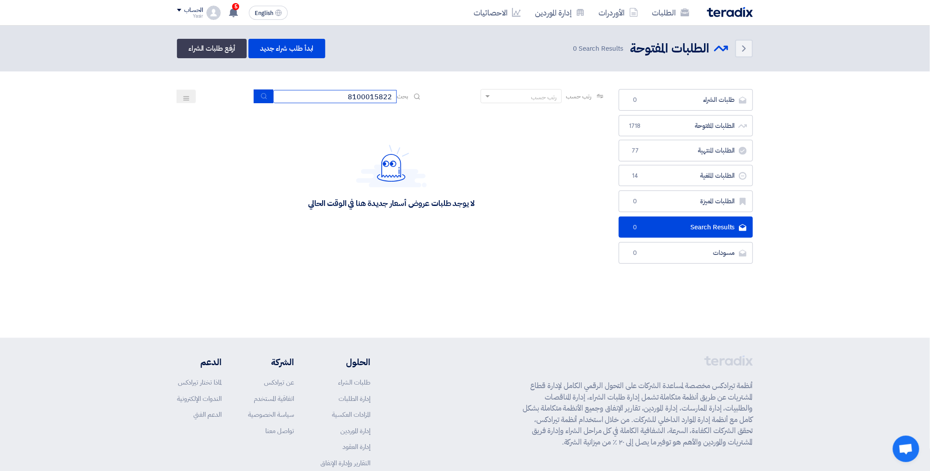
drag, startPoint x: 331, startPoint y: 97, endPoint x: 391, endPoint y: 94, distance: 59.7
click at [391, 94] on input "8100015822" at bounding box center [335, 96] width 124 height 13
paste input "1"
drag, startPoint x: 348, startPoint y: 95, endPoint x: 343, endPoint y: 95, distance: 4.9
click at [343, 95] on input "8100015821\" at bounding box center [335, 96] width 124 height 13
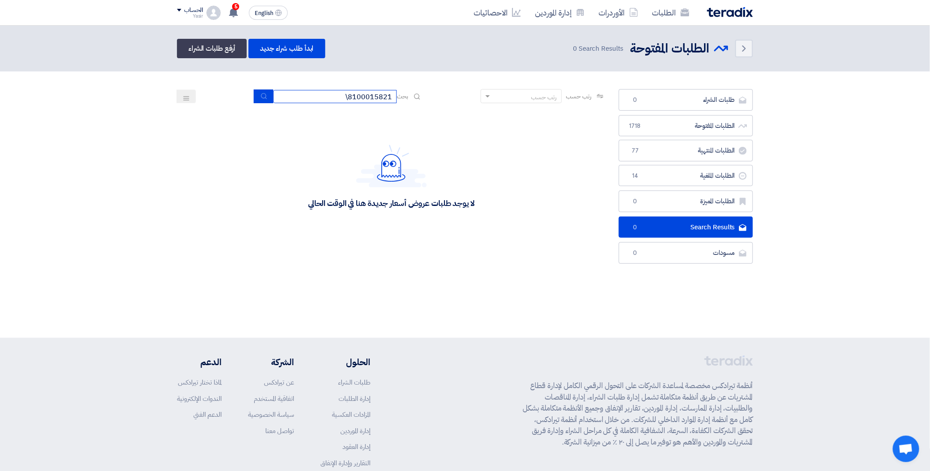
type input "8100015821"
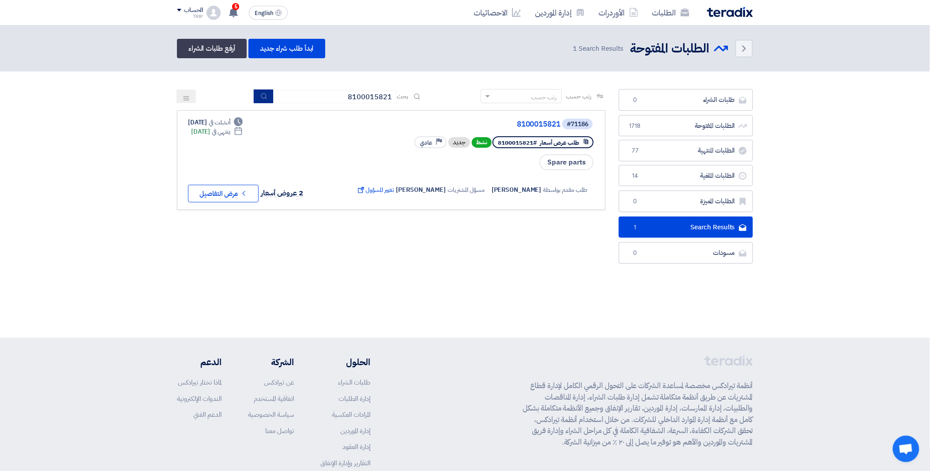
click at [256, 94] on button "submit" at bounding box center [263, 97] width 19 height 14
click at [238, 189] on button "Check details عرض التفاصيل" at bounding box center [223, 194] width 71 height 18
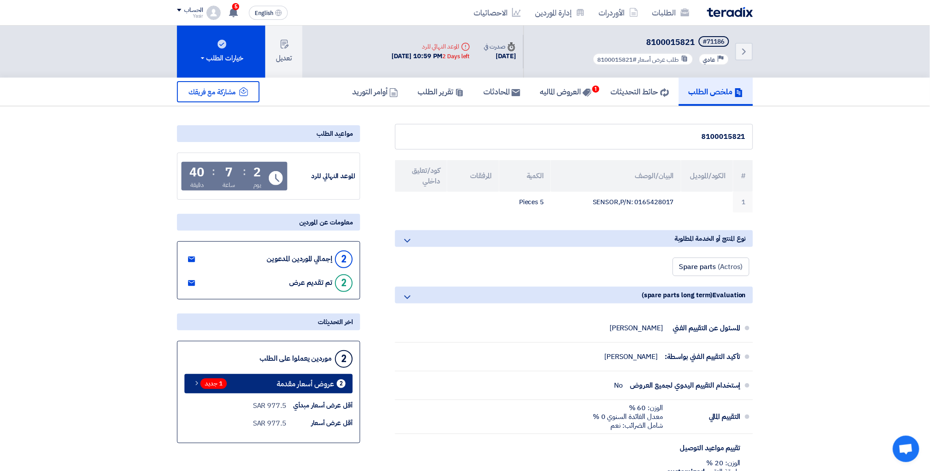
click at [239, 383] on link "2 عروض أسعار مقدمة 1 جديد" at bounding box center [269, 383] width 168 height 19
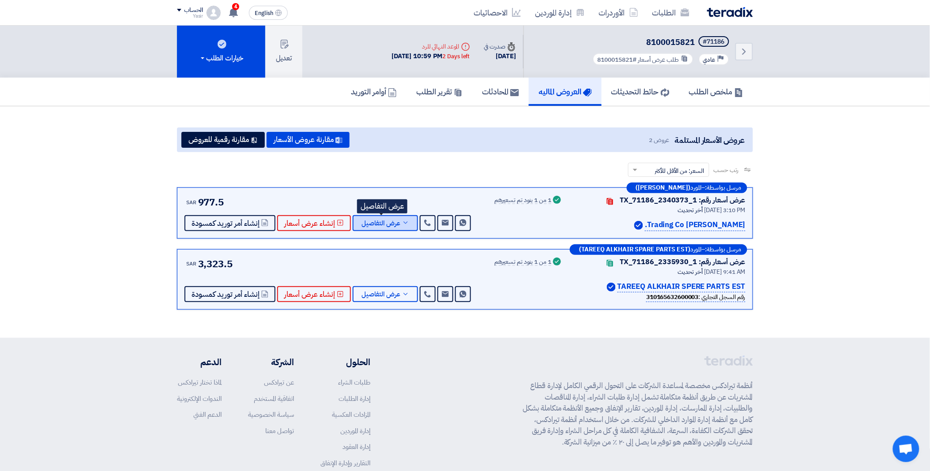
click at [397, 219] on button "عرض التفاصيل" at bounding box center [385, 223] width 65 height 16
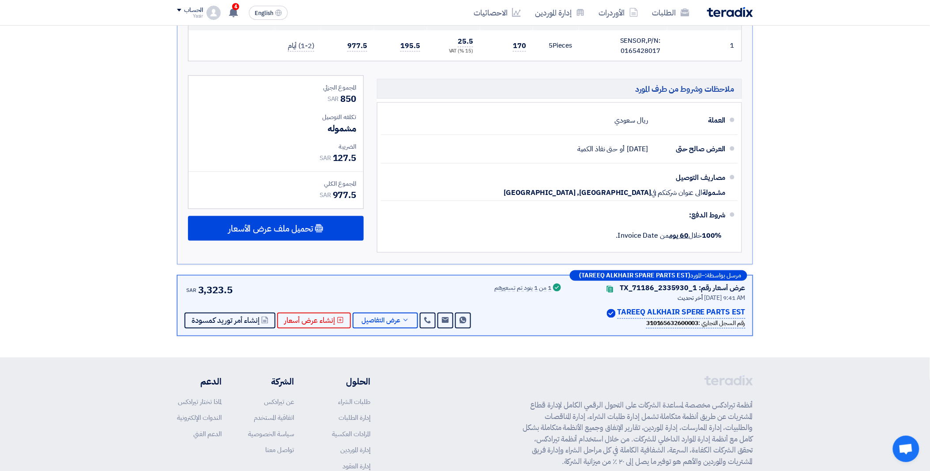
scroll to position [294, 0]
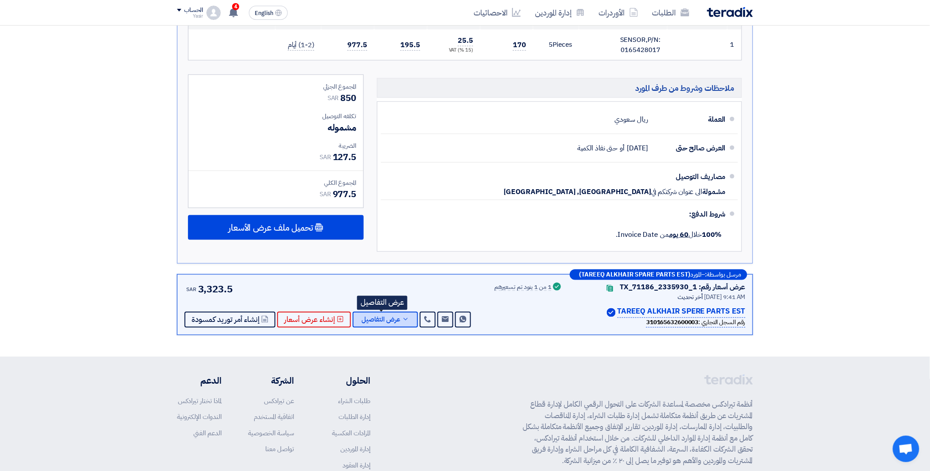
click at [397, 314] on button "عرض التفاصيل" at bounding box center [385, 320] width 65 height 16
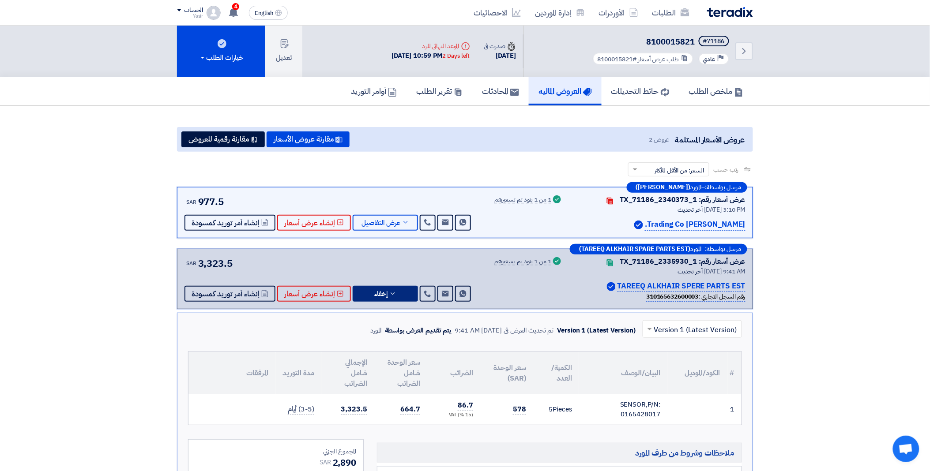
scroll to position [0, 0]
click at [389, 220] on span "عرض التفاصيل" at bounding box center [381, 223] width 39 height 7
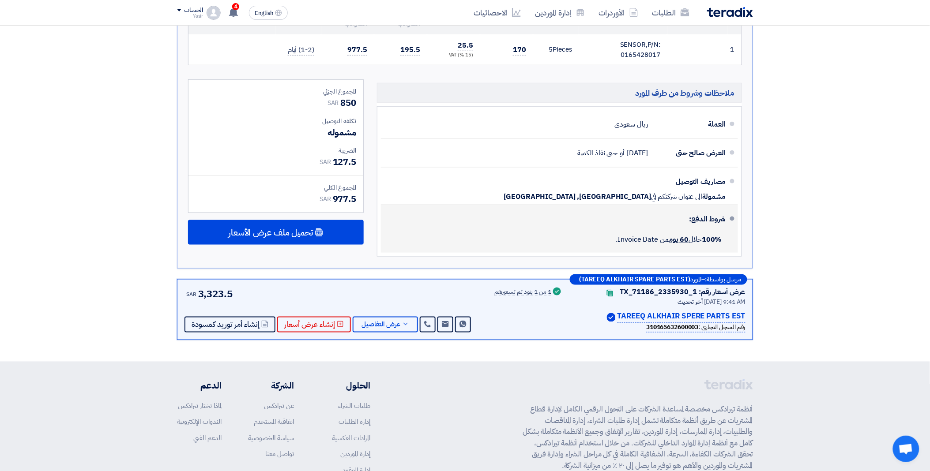
scroll to position [294, 0]
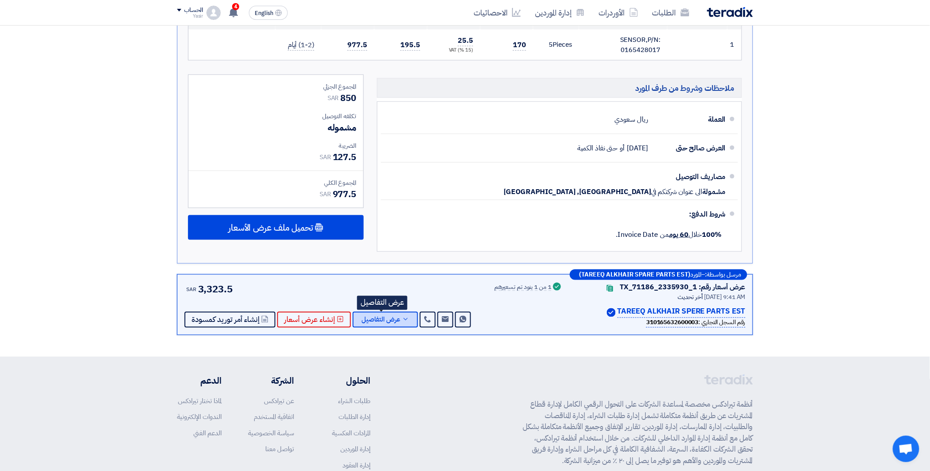
click at [383, 319] on span "عرض التفاصيل" at bounding box center [381, 320] width 39 height 7
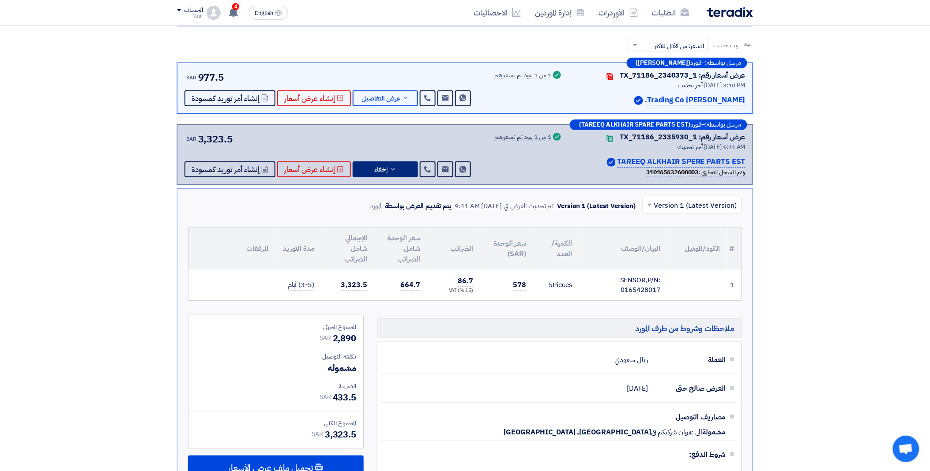
scroll to position [147, 0]
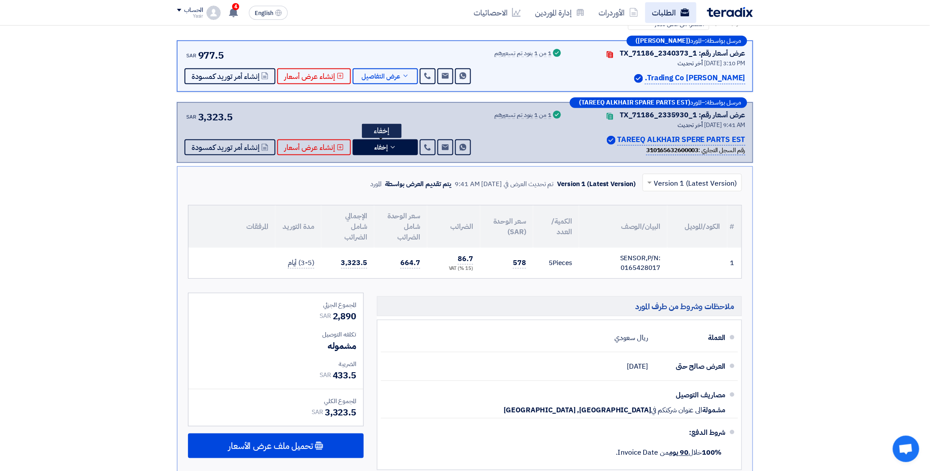
click at [686, 13] on icon at bounding box center [685, 12] width 9 height 9
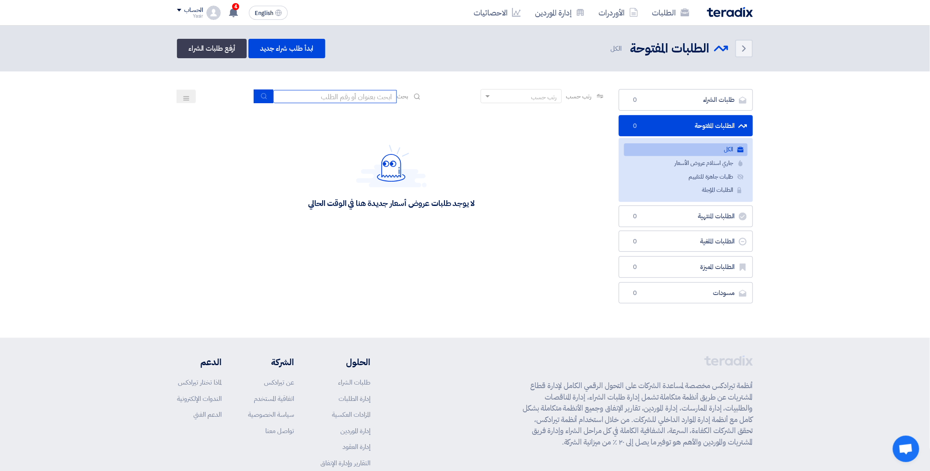
click at [333, 93] on input at bounding box center [335, 96] width 124 height 13
paste input "8100015817"
type input "8100015817"
click at [263, 94] on icon "submit" at bounding box center [263, 96] width 7 height 7
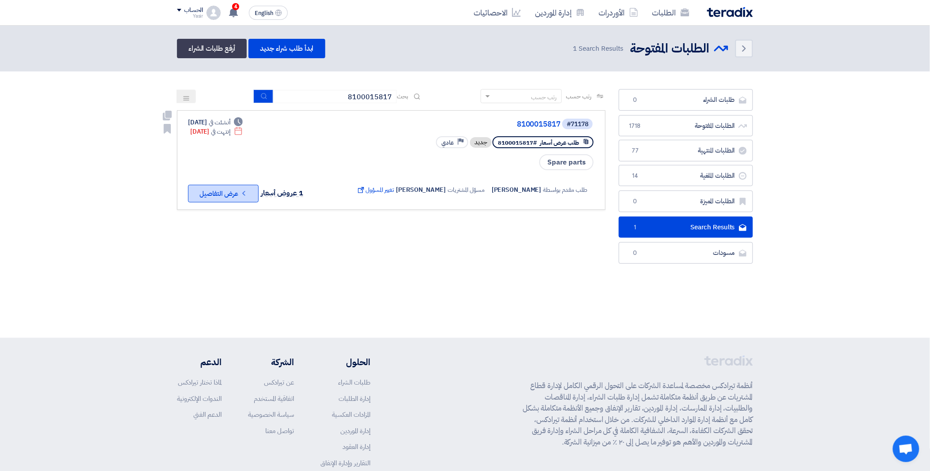
click at [235, 190] on button "Check details عرض التفاصيل" at bounding box center [223, 194] width 71 height 18
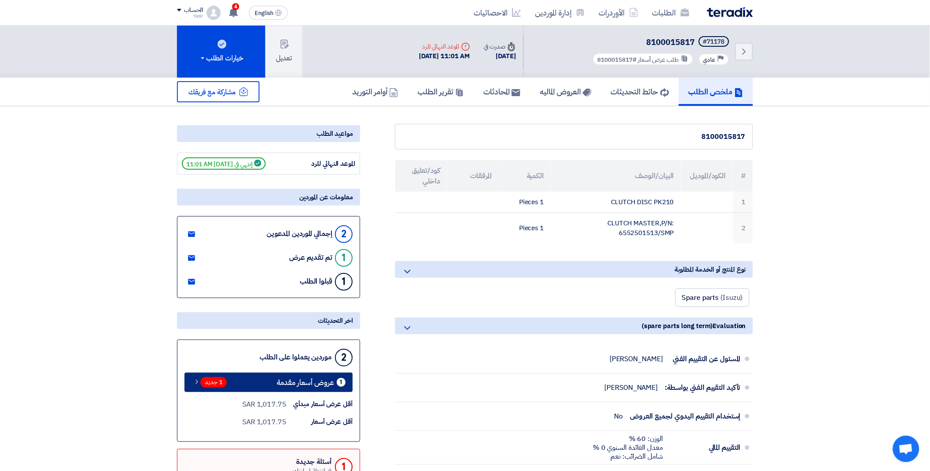
click at [214, 382] on span "1 جديد" at bounding box center [213, 382] width 26 height 11
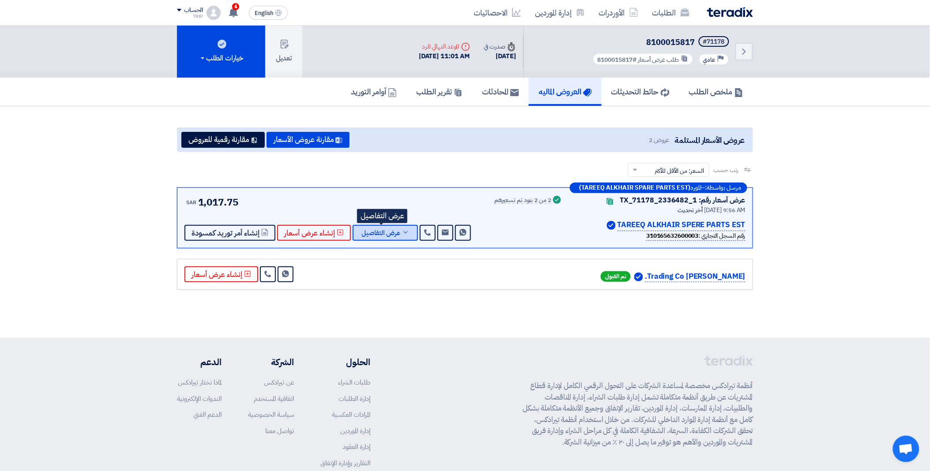
click at [387, 231] on span "عرض التفاصيل" at bounding box center [381, 233] width 39 height 7
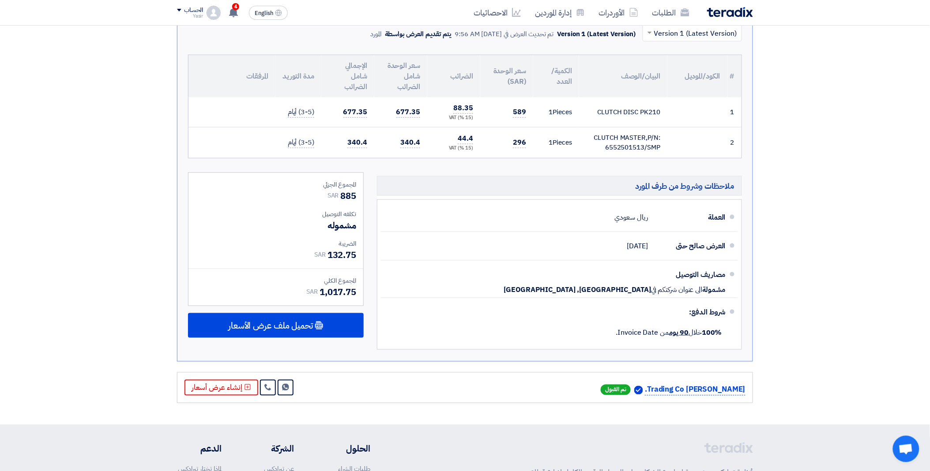
scroll to position [245, 0]
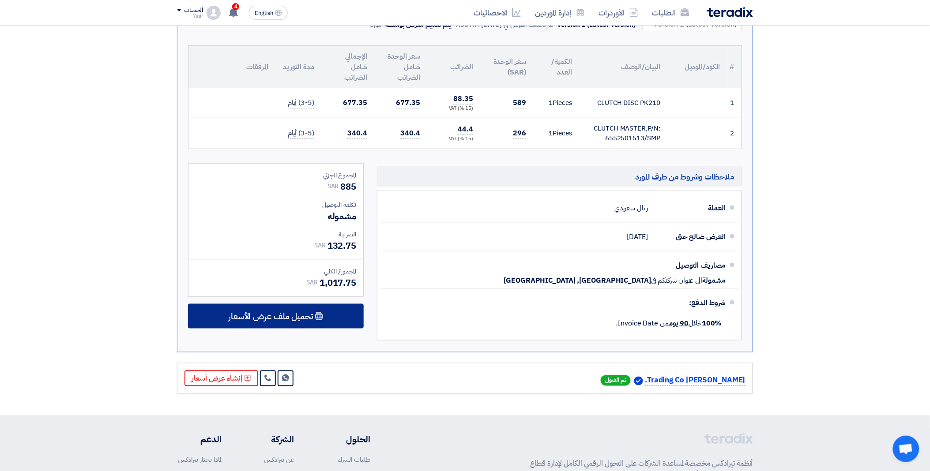
click at [284, 316] on span "تحميل ملف عرض الأسعار" at bounding box center [270, 317] width 85 height 8
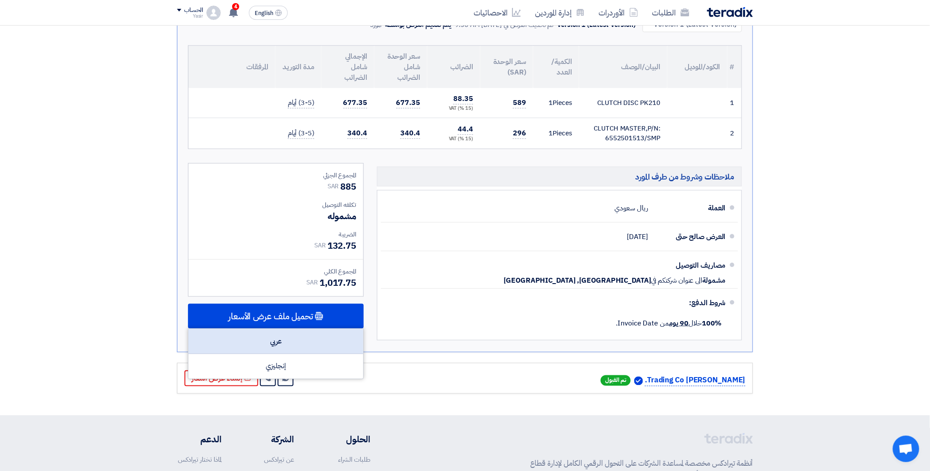
click at [306, 349] on div "عربي" at bounding box center [276, 341] width 175 height 25
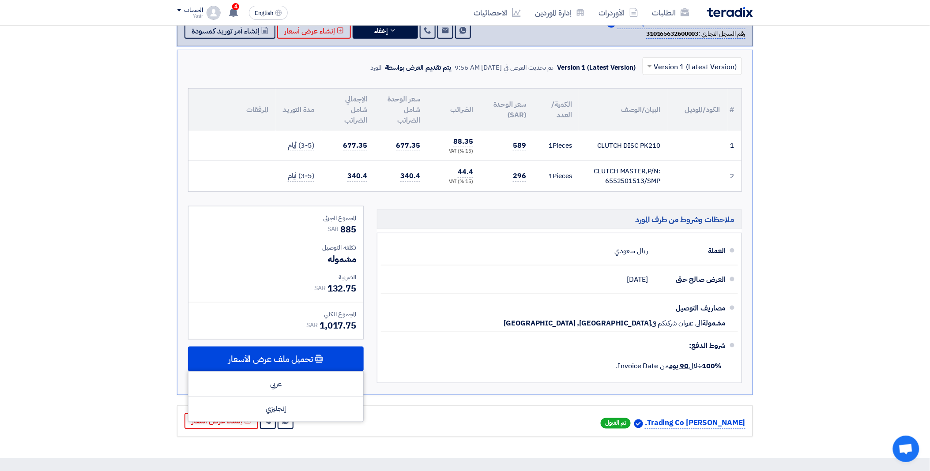
scroll to position [195, 0]
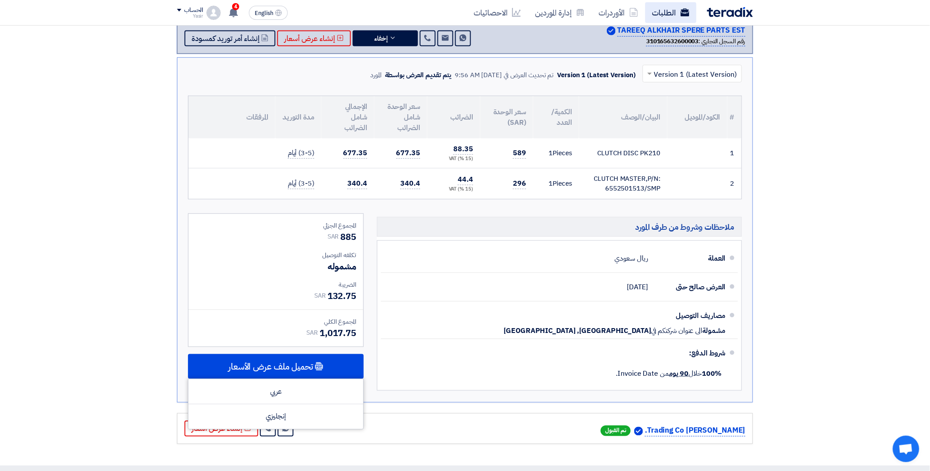
click at [678, 10] on link "الطلبات" at bounding box center [670, 12] width 51 height 21
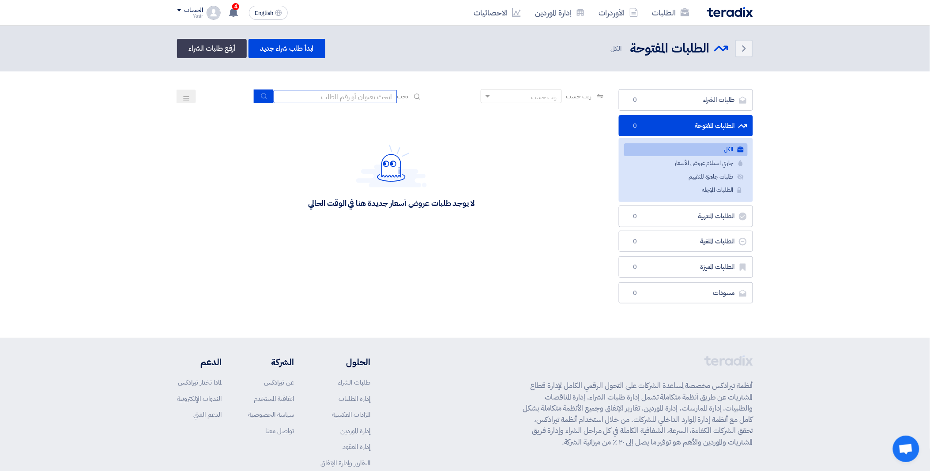
click at [328, 99] on input at bounding box center [335, 96] width 124 height 13
paste input "8100015816"
type input "8100015816"
click at [266, 98] on button "submit" at bounding box center [263, 97] width 19 height 14
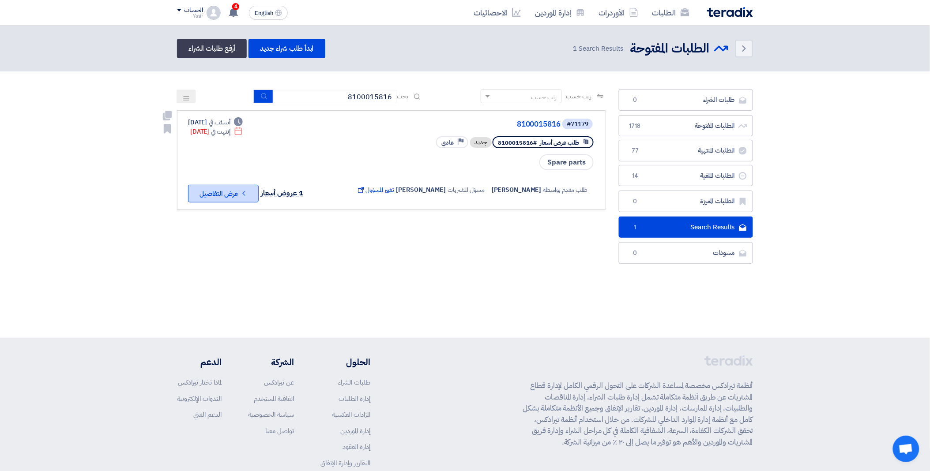
click at [230, 191] on button "Check details عرض التفاصيل" at bounding box center [223, 194] width 71 height 18
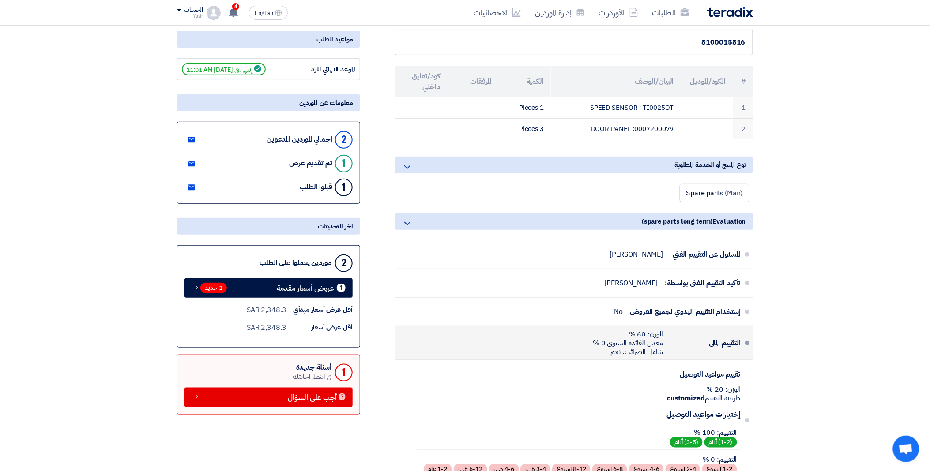
scroll to position [98, 0]
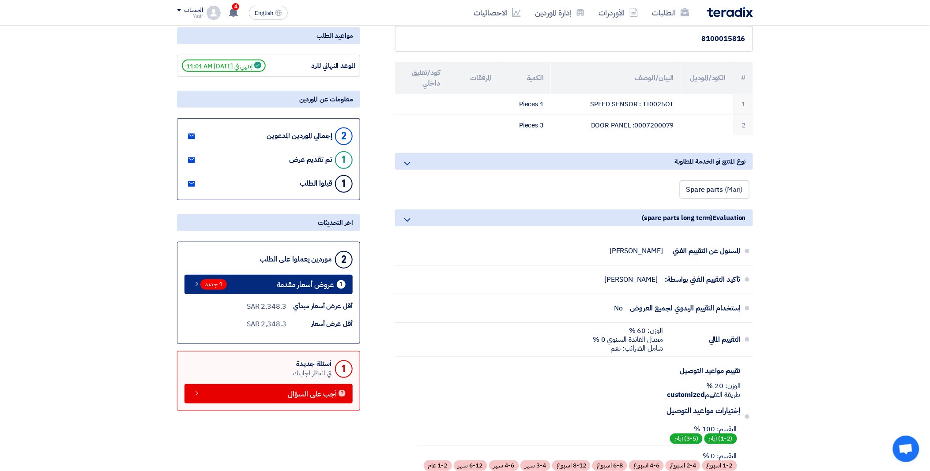
click at [219, 285] on span "1 جديد" at bounding box center [213, 284] width 26 height 11
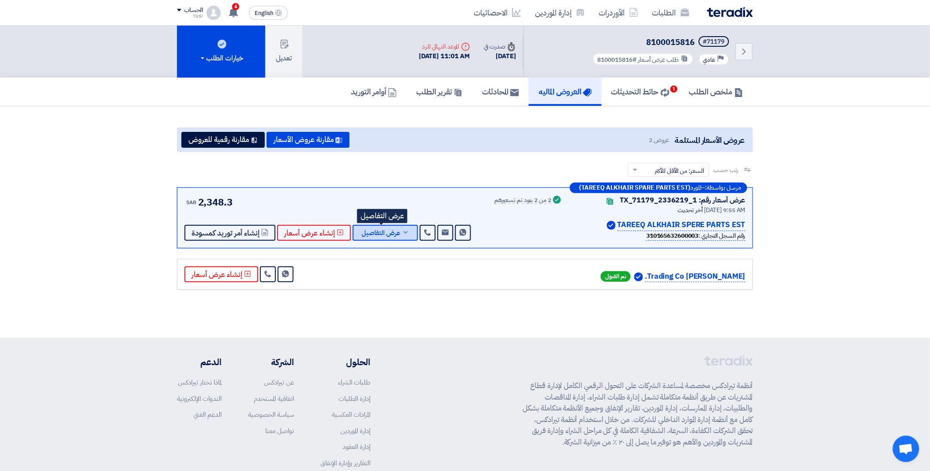
click at [385, 236] on span "عرض التفاصيل" at bounding box center [381, 233] width 39 height 7
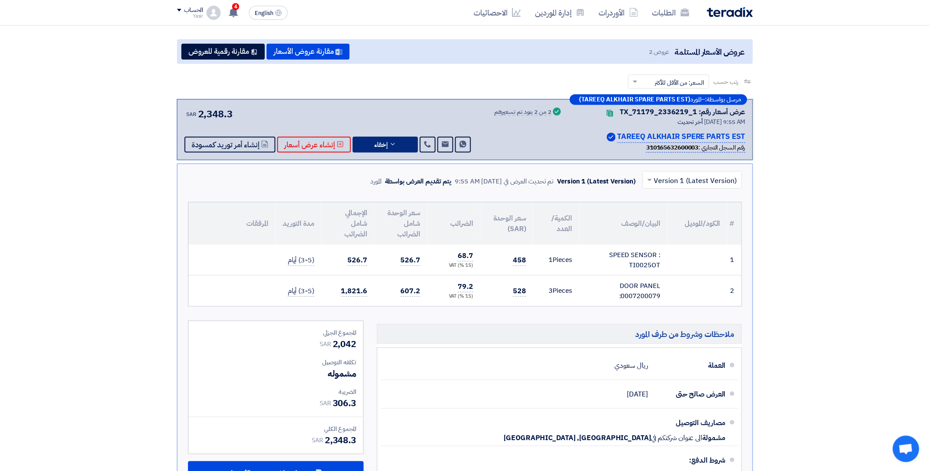
scroll to position [98, 0]
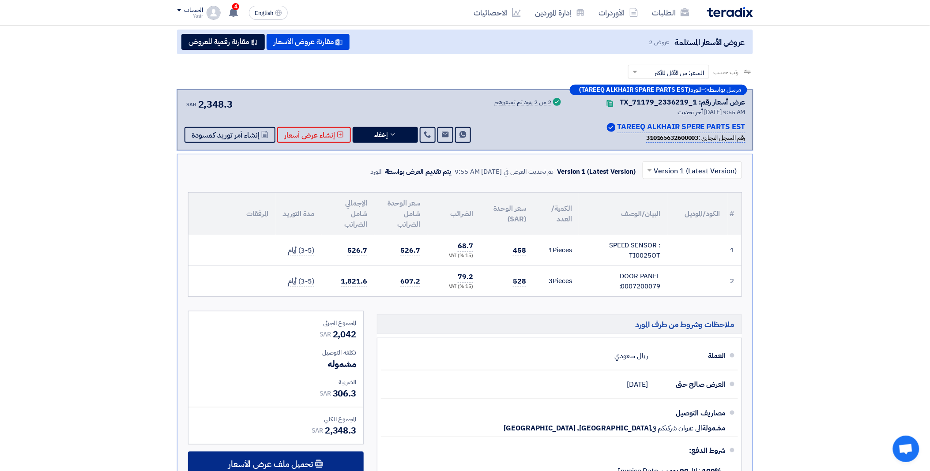
click at [313, 456] on div "تحميل ملف عرض الأسعار" at bounding box center [276, 464] width 176 height 25
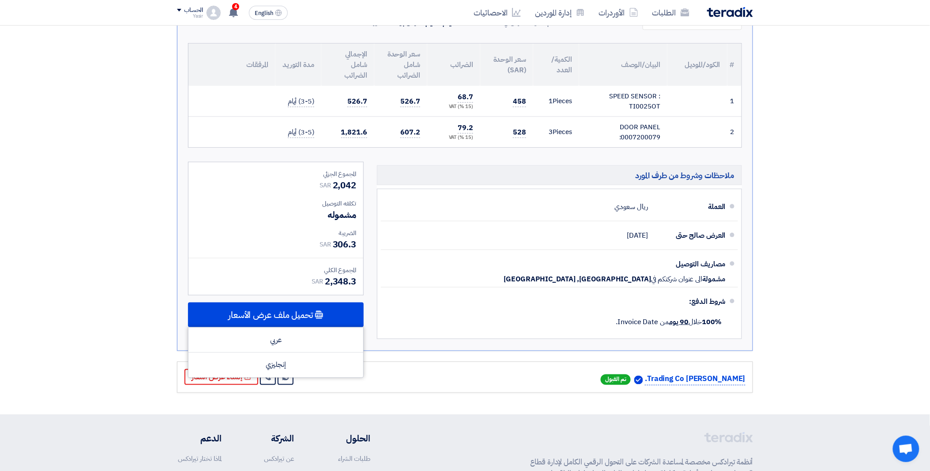
scroll to position [245, 0]
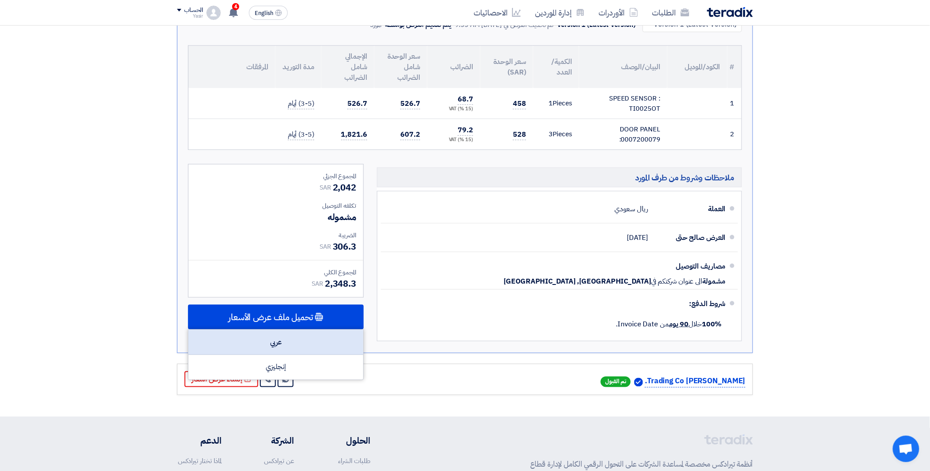
click at [272, 332] on div "عربي" at bounding box center [276, 342] width 175 height 25
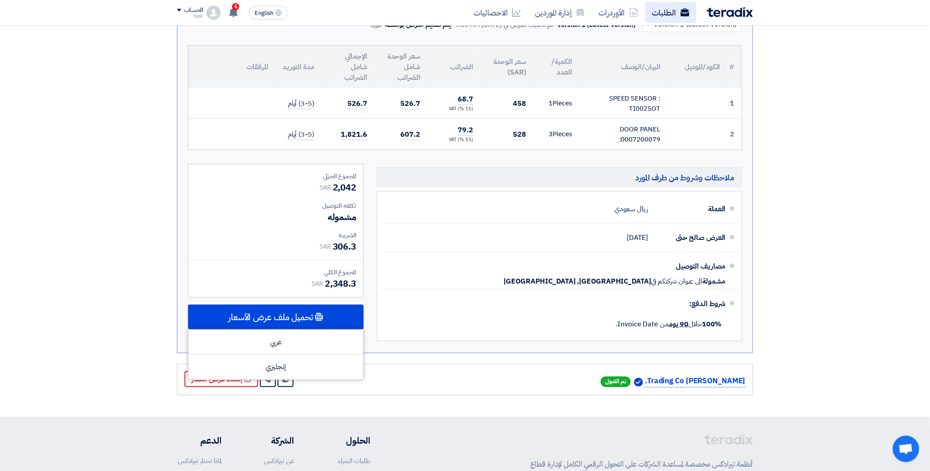
click at [681, 10] on icon at bounding box center [685, 12] width 9 height 9
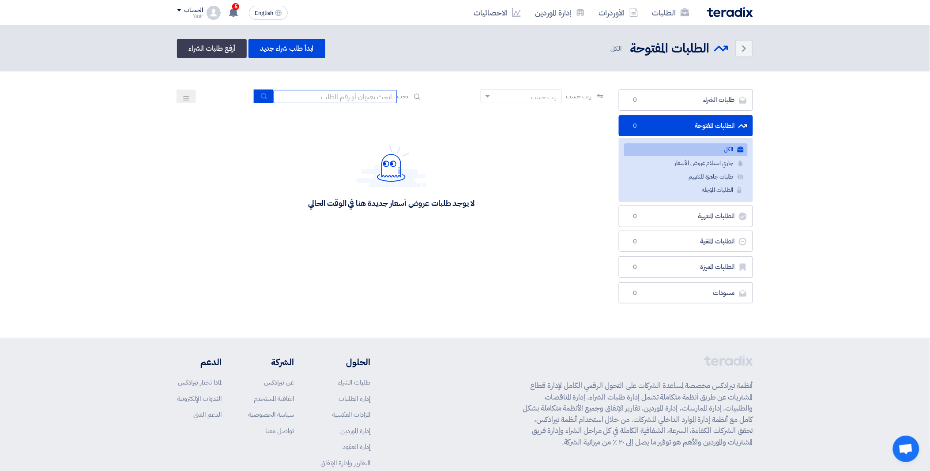
click at [336, 97] on input at bounding box center [335, 96] width 124 height 13
click at [286, 45] on link "ابدأ طلب شراء جديد" at bounding box center [287, 48] width 76 height 19
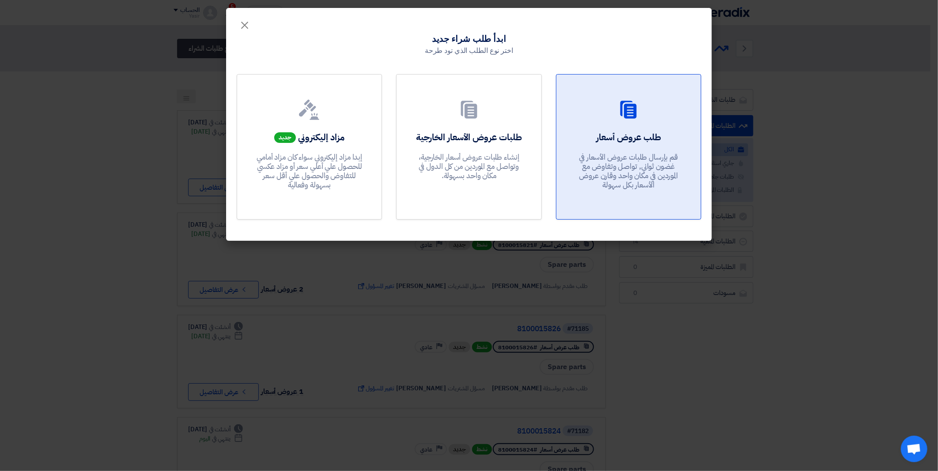
click at [615, 112] on div at bounding box center [628, 111] width 123 height 25
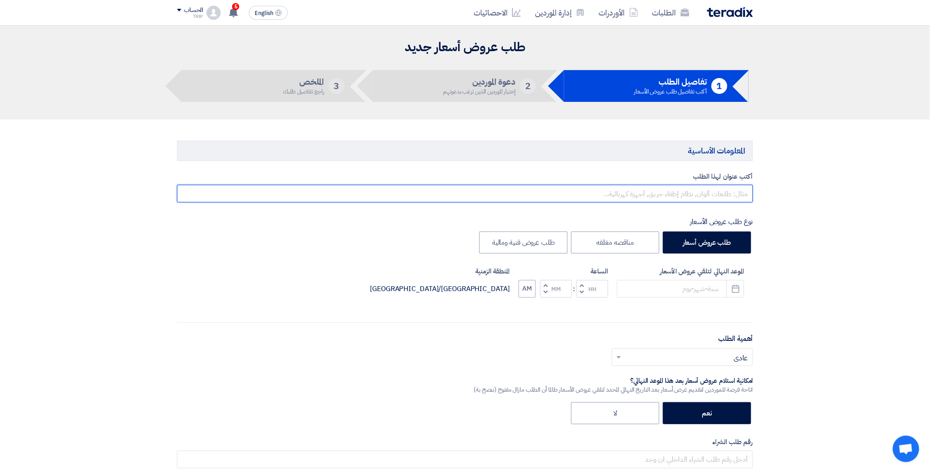
click at [661, 191] on input "text" at bounding box center [465, 194] width 576 height 18
paste input "8100015839"
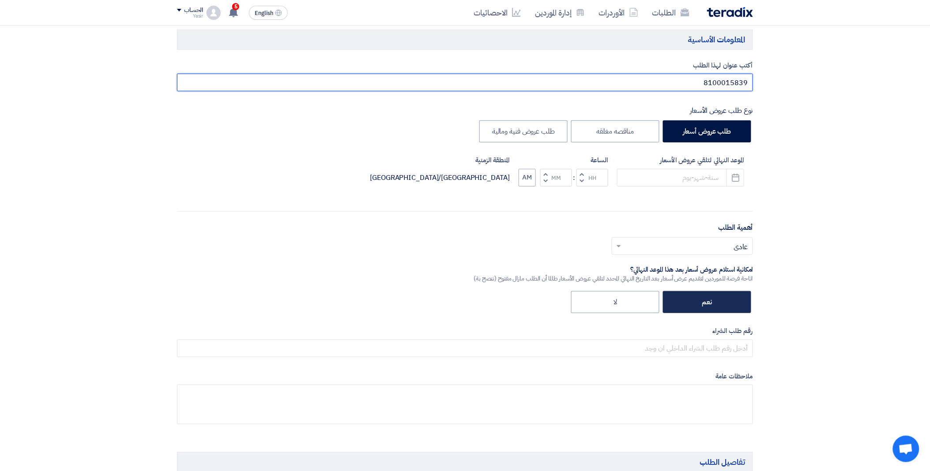
scroll to position [147, 0]
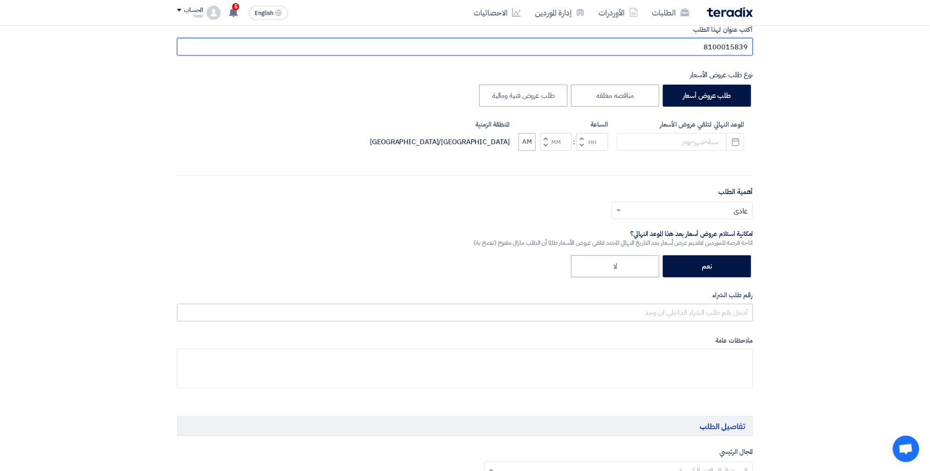
type input "8100015839"
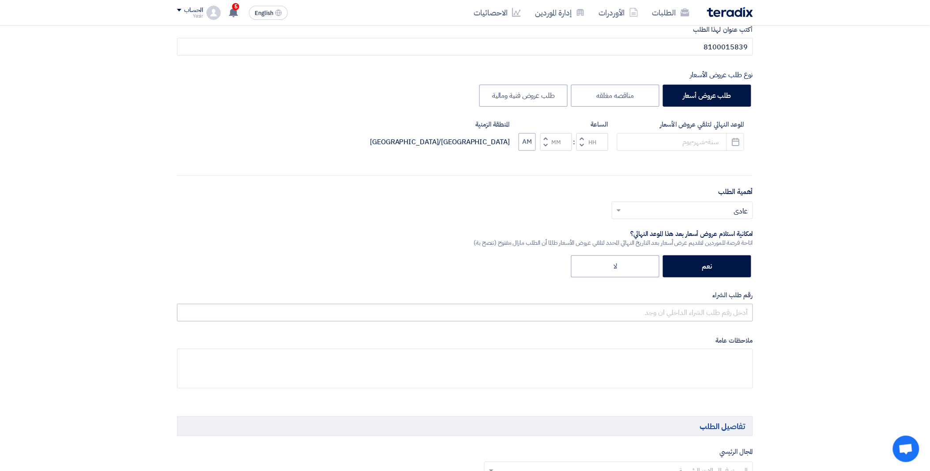
click at [674, 305] on div "رقم طلب الشراء" at bounding box center [465, 305] width 576 height 31
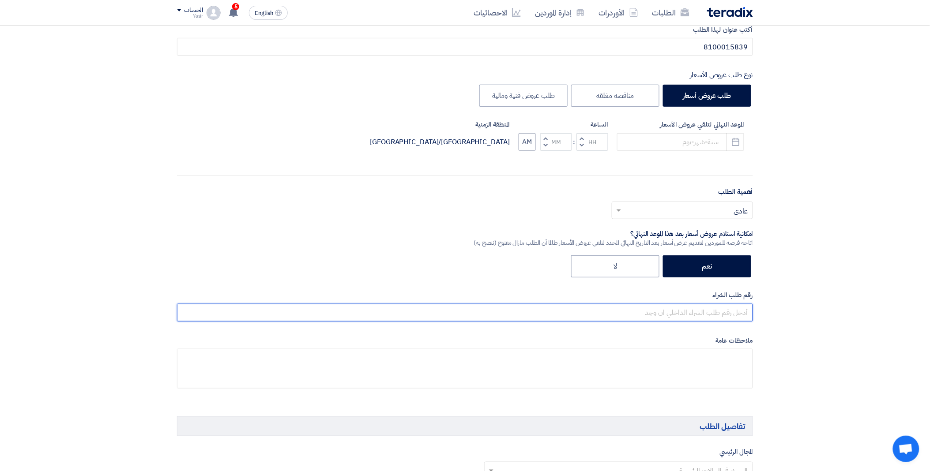
click at [673, 309] on input "text" at bounding box center [465, 313] width 576 height 18
paste input "8100015839"
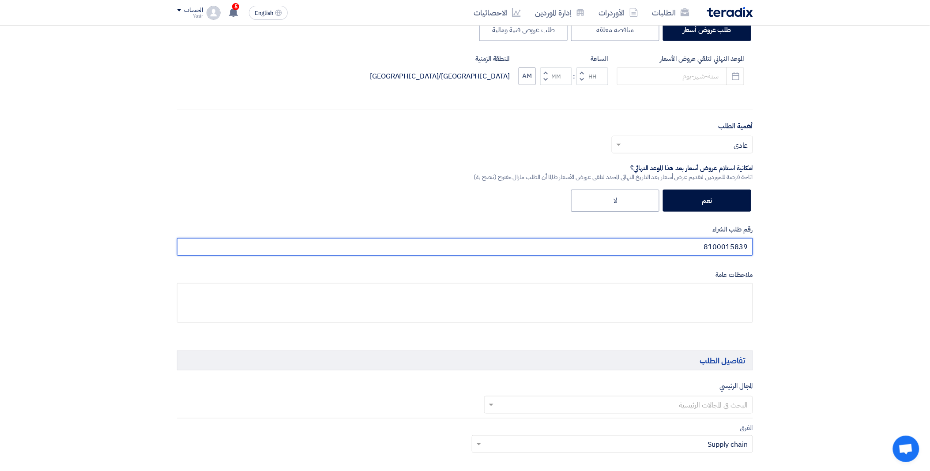
scroll to position [343, 0]
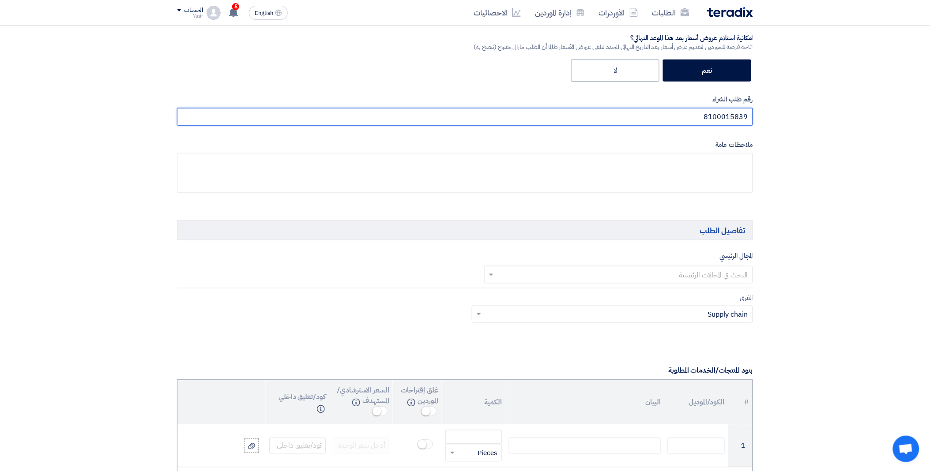
type input "8100015839"
click at [646, 274] on input "text" at bounding box center [624, 275] width 252 height 15
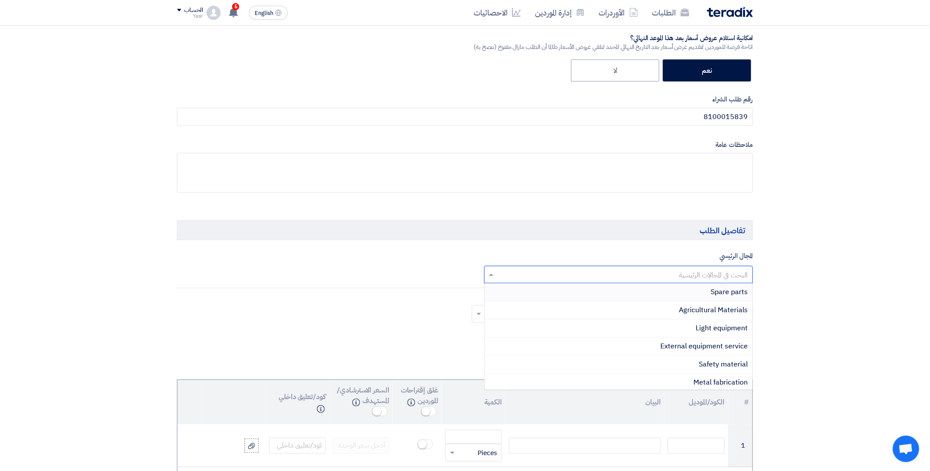
click at [693, 287] on div "Spare parts" at bounding box center [619, 293] width 268 height 18
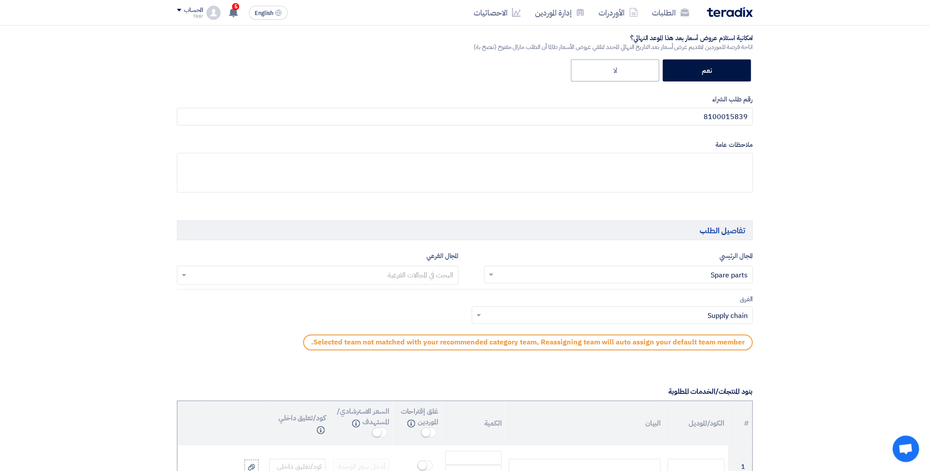
click at [401, 278] on input "text" at bounding box center [317, 276] width 273 height 15
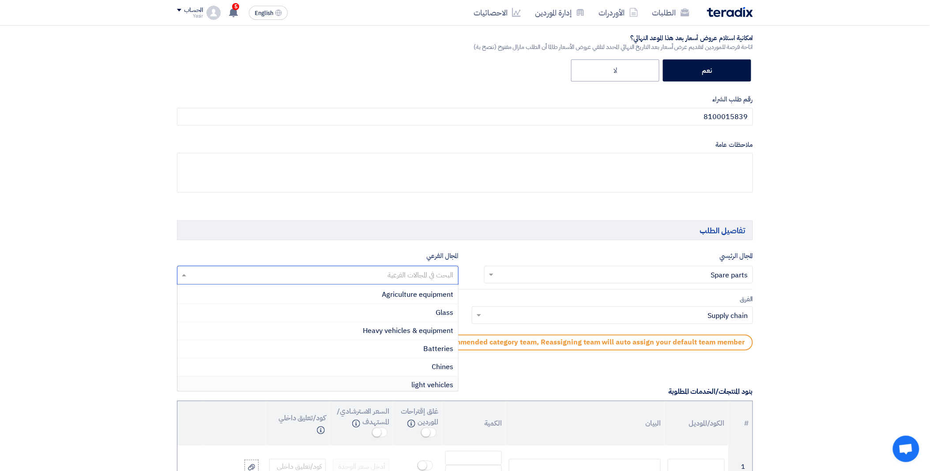
scroll to position [86, 0]
click at [407, 332] on span "Heavy vehicles & equipment" at bounding box center [408, 335] width 90 height 11
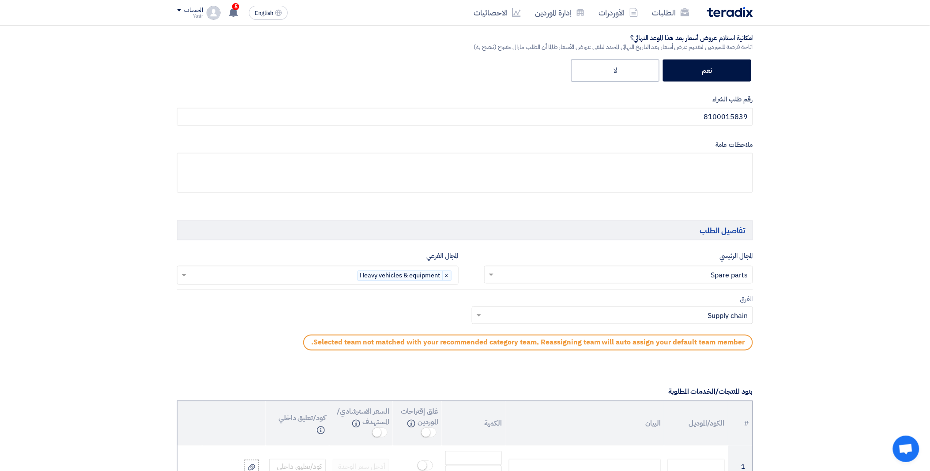
click at [530, 310] on input "text" at bounding box center [618, 316] width 264 height 15
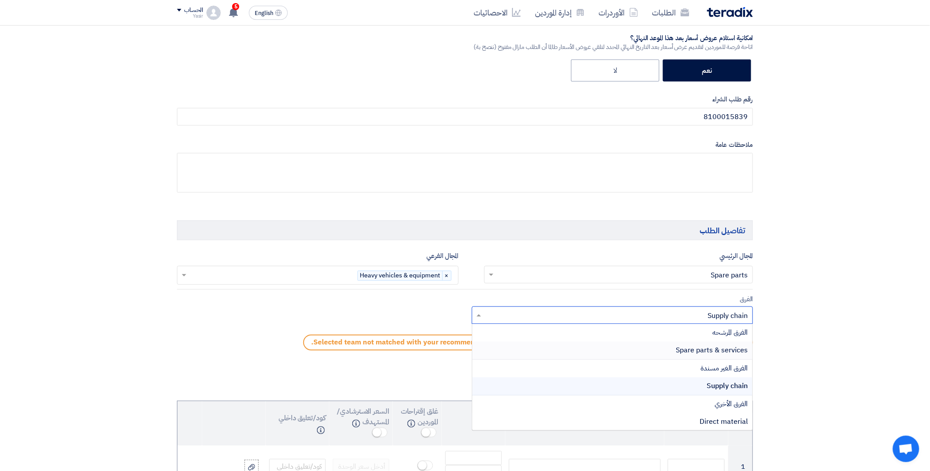
click at [641, 352] on div "Spare parts & services" at bounding box center [612, 351] width 281 height 18
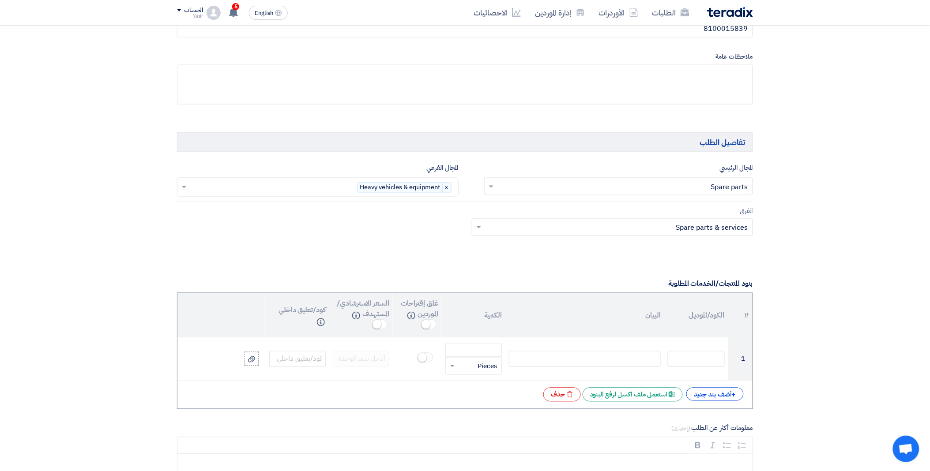
scroll to position [441, 0]
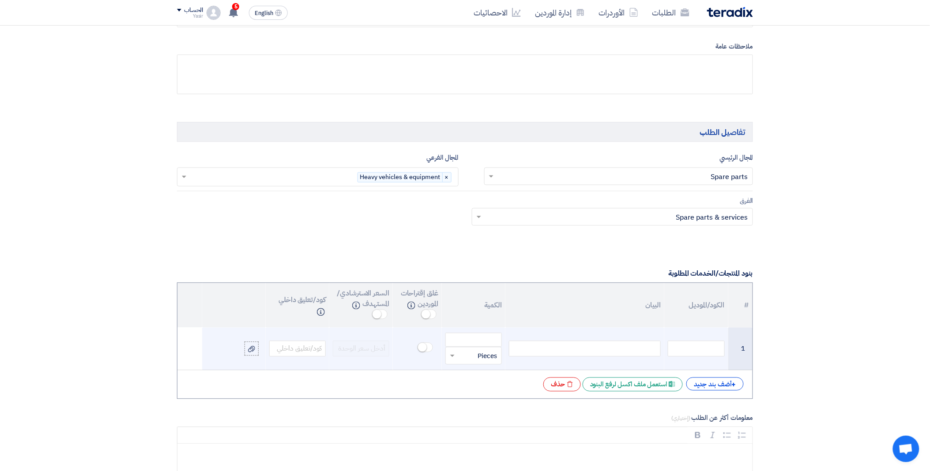
click at [550, 347] on div at bounding box center [585, 349] width 152 height 16
paste div
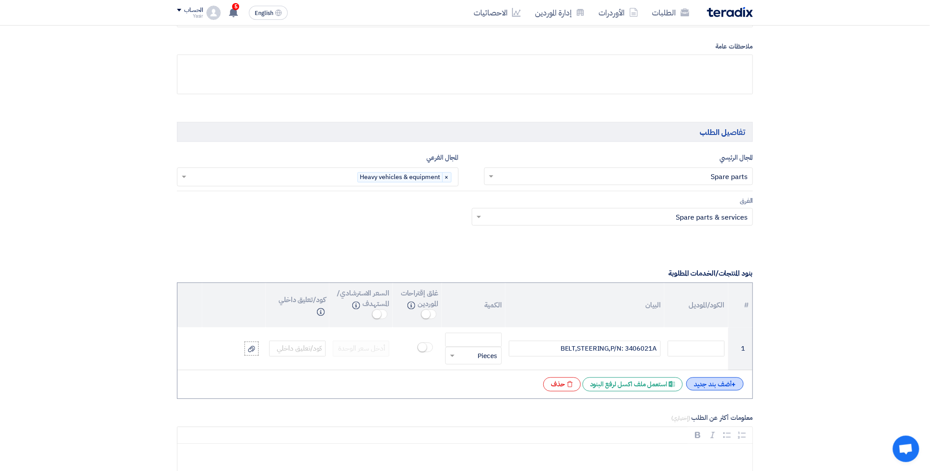
click at [700, 384] on div "+ أضف بند جديد" at bounding box center [714, 384] width 57 height 13
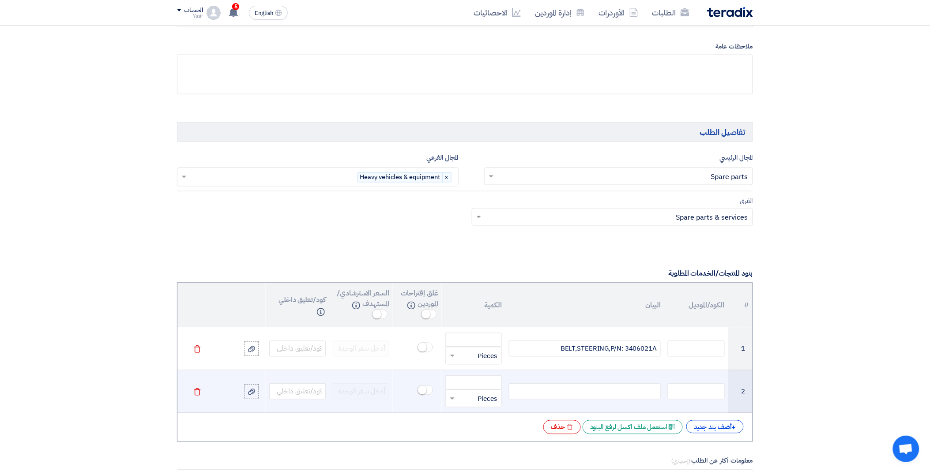
click at [596, 391] on div at bounding box center [585, 392] width 152 height 16
paste div
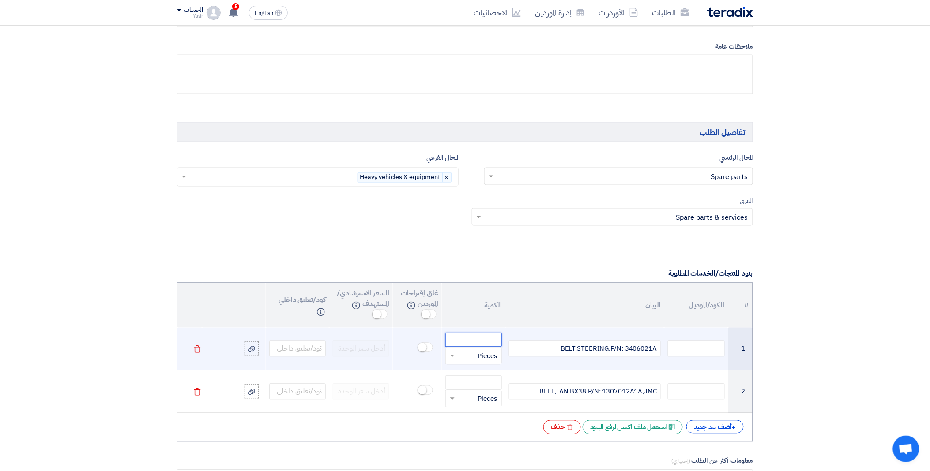
click at [467, 341] on input "number" at bounding box center [473, 340] width 57 height 14
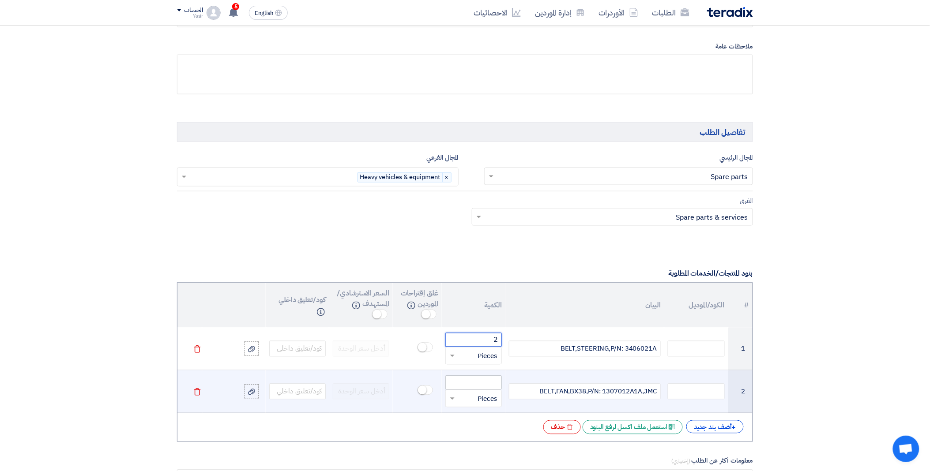
type input "2"
click at [482, 385] on input "number" at bounding box center [473, 383] width 57 height 14
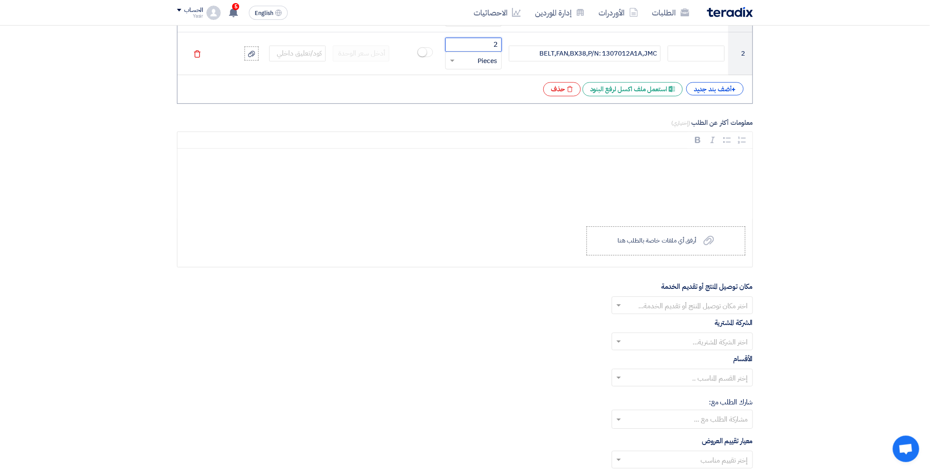
scroll to position [784, 0]
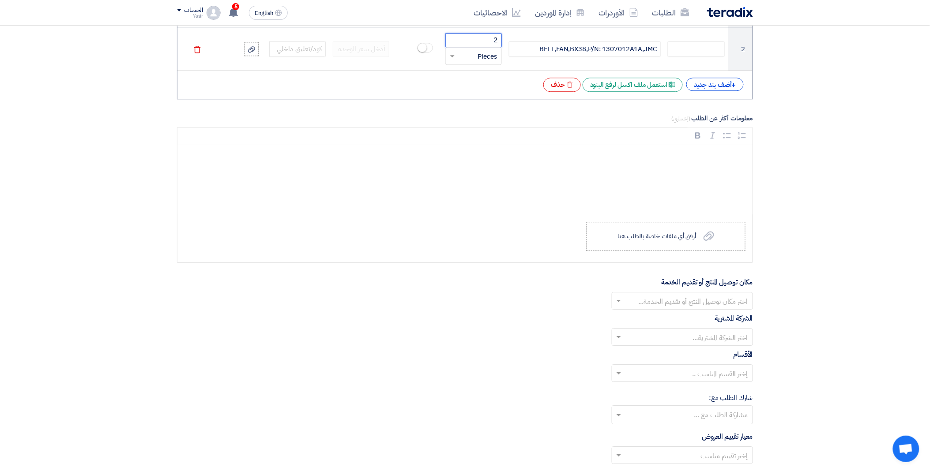
type input "2"
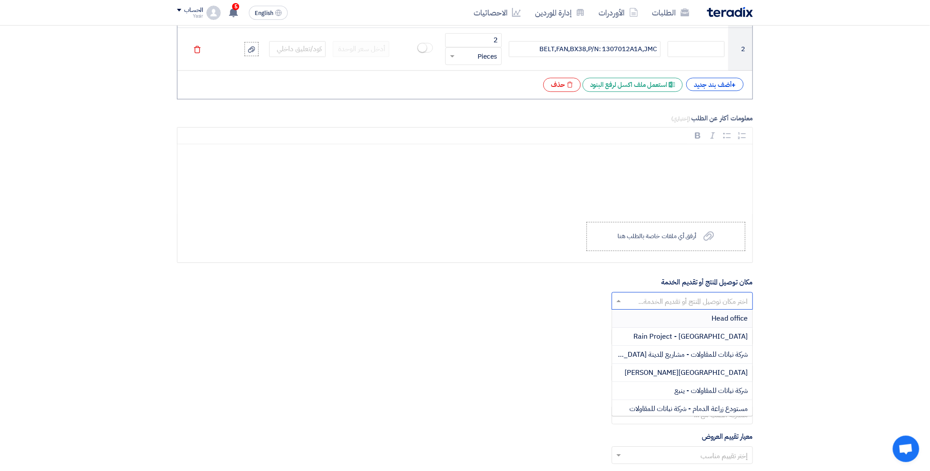
click at [629, 304] on input "text" at bounding box center [688, 302] width 124 height 15
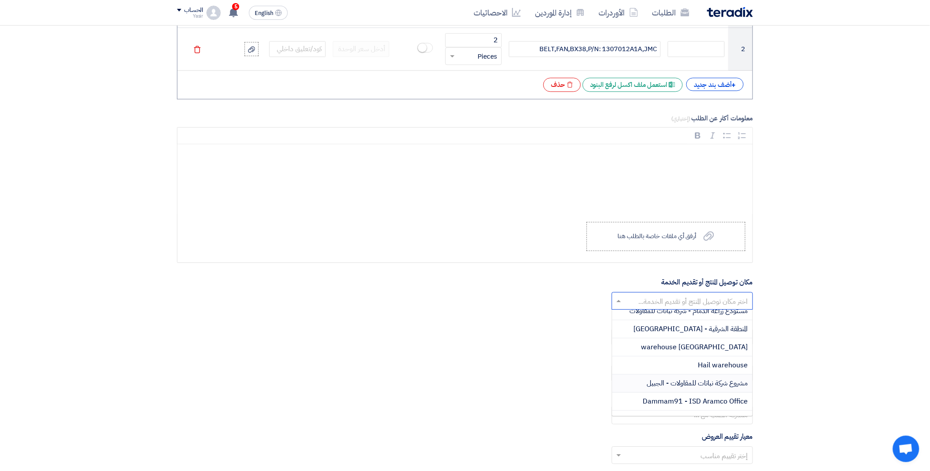
scroll to position [147, 0]
click at [675, 389] on span "DAMMAM WAREHOUSE" at bounding box center [711, 389] width 75 height 11
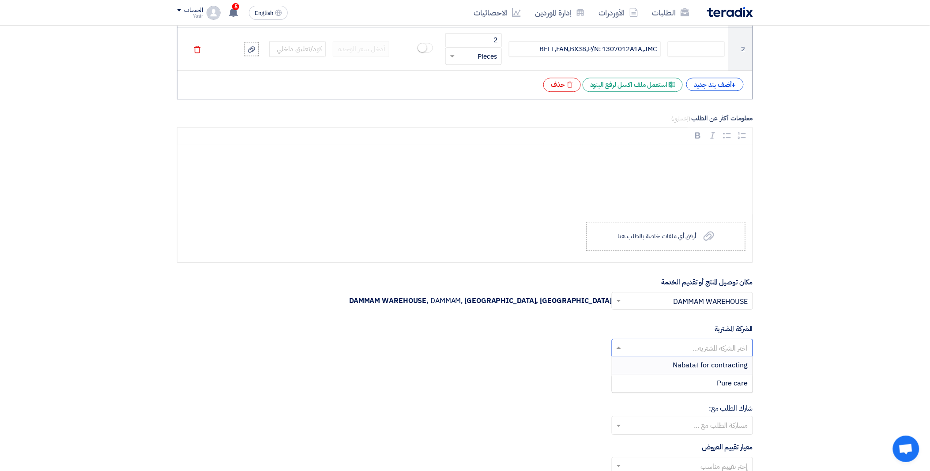
click at [635, 346] on input "text" at bounding box center [688, 349] width 124 height 15
click at [650, 369] on div "Nabatat for contracting" at bounding box center [682, 366] width 140 height 18
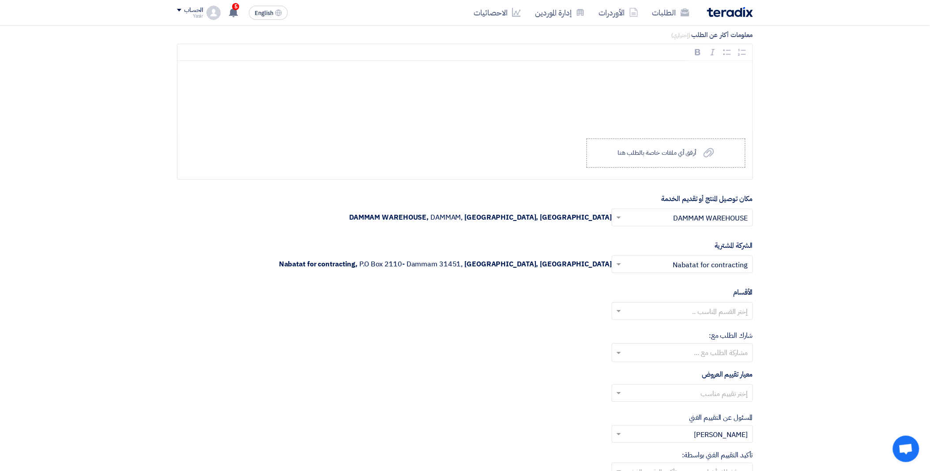
scroll to position [883, 0]
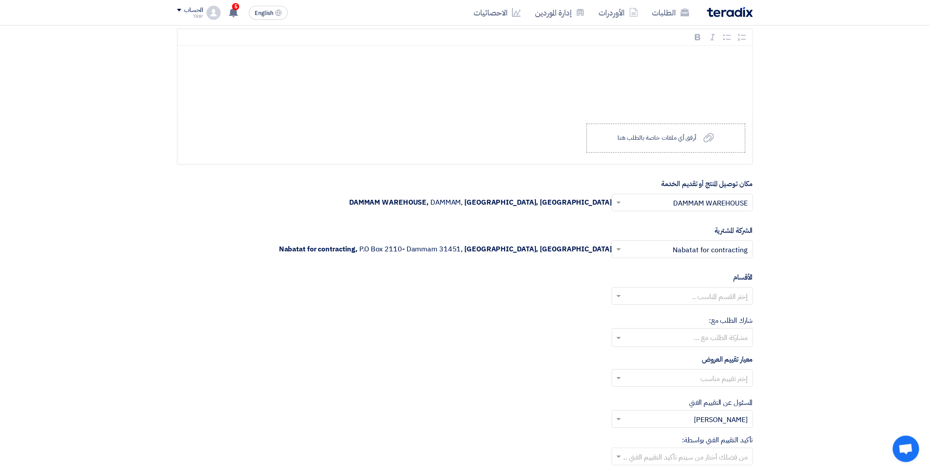
click at [639, 339] on input "text" at bounding box center [682, 339] width 132 height 15
click at [532, 342] on div "شارك الطلب مع: مشاركة الطلب مع ... [PERSON_NAME] [PERSON_NAME] [PERSON_NAME] mu…" at bounding box center [465, 332] width 576 height 32
click at [650, 298] on input "text" at bounding box center [688, 297] width 124 height 15
click at [668, 316] on div "General Department" at bounding box center [682, 314] width 140 height 18
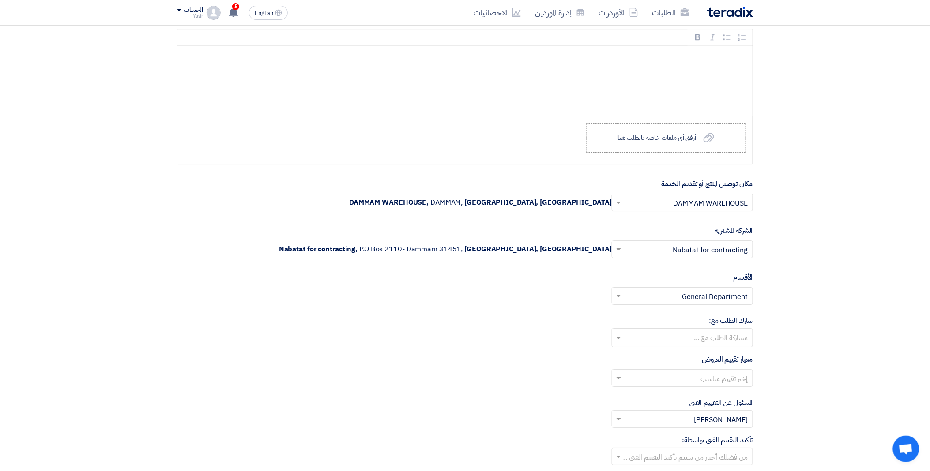
click at [633, 379] on input "text" at bounding box center [688, 379] width 124 height 15
drag, startPoint x: 674, startPoint y: 416, endPoint x: 667, endPoint y: 413, distance: 7.3
click at [673, 415] on div "spare parts long term" at bounding box center [682, 414] width 140 height 18
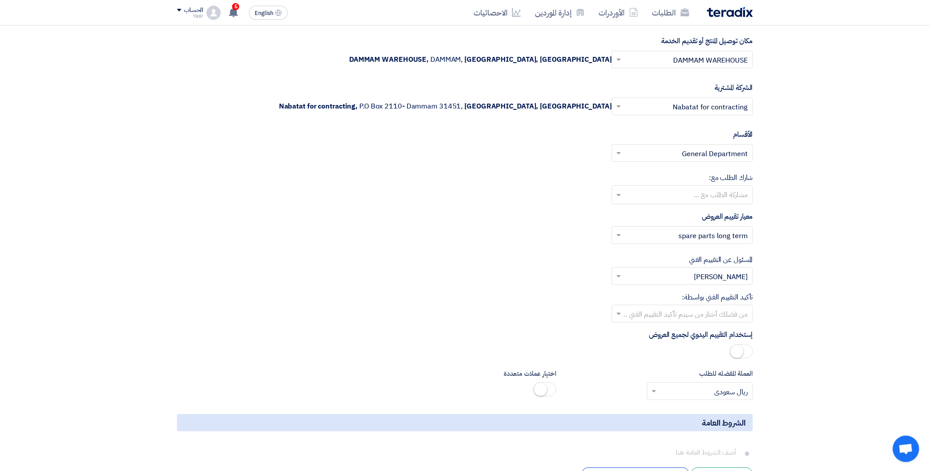
scroll to position [1030, 0]
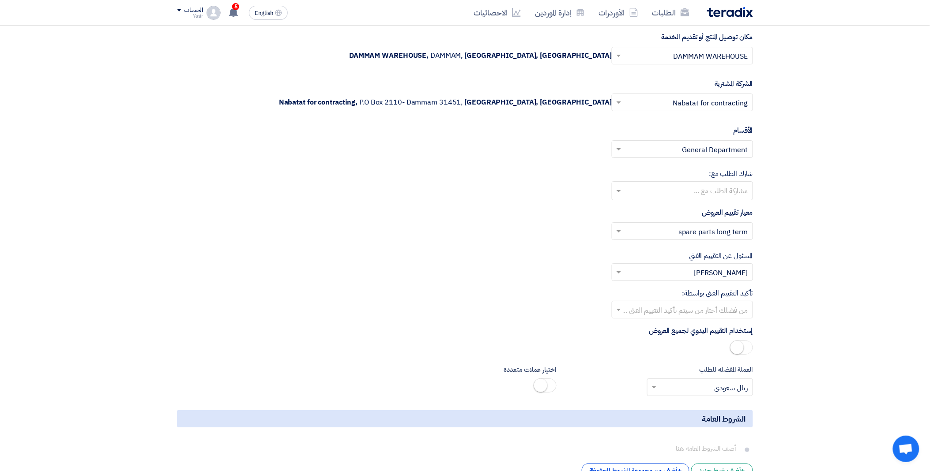
click at [631, 312] on input "text" at bounding box center [688, 311] width 124 height 15
click at [686, 382] on div "[PERSON_NAME]" at bounding box center [682, 382] width 140 height 18
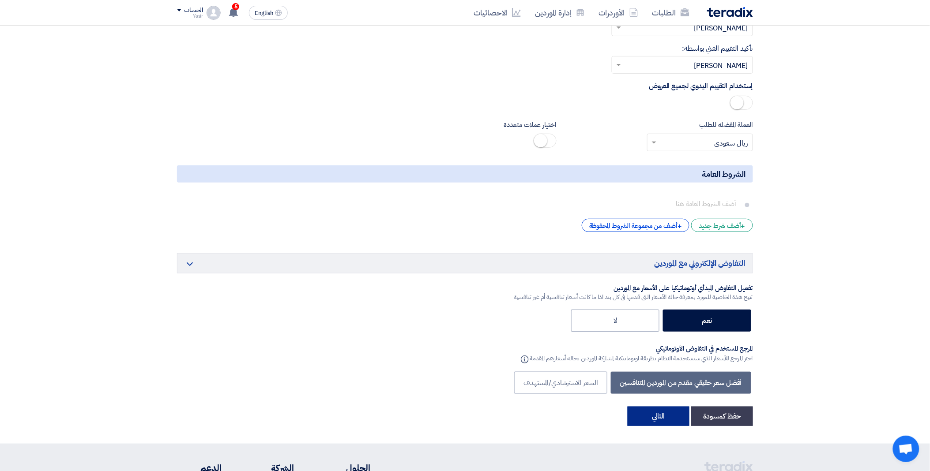
click at [660, 417] on button "التالي" at bounding box center [659, 416] width 62 height 19
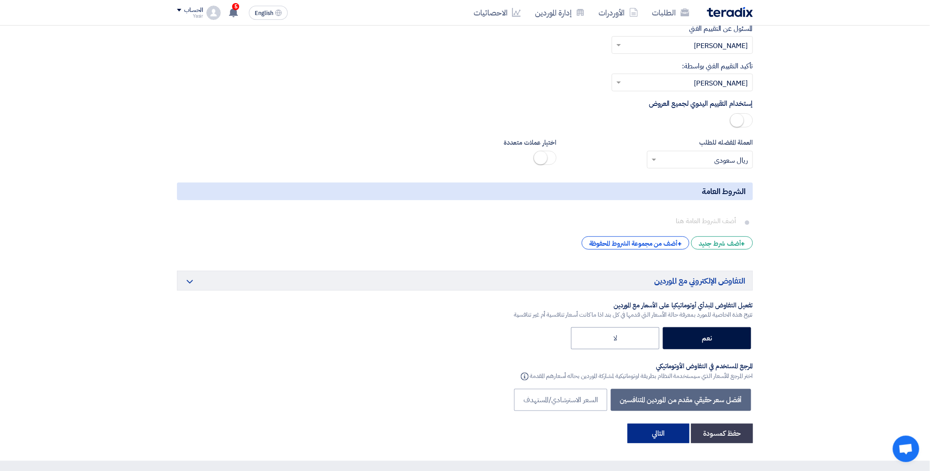
scroll to position [132, 0]
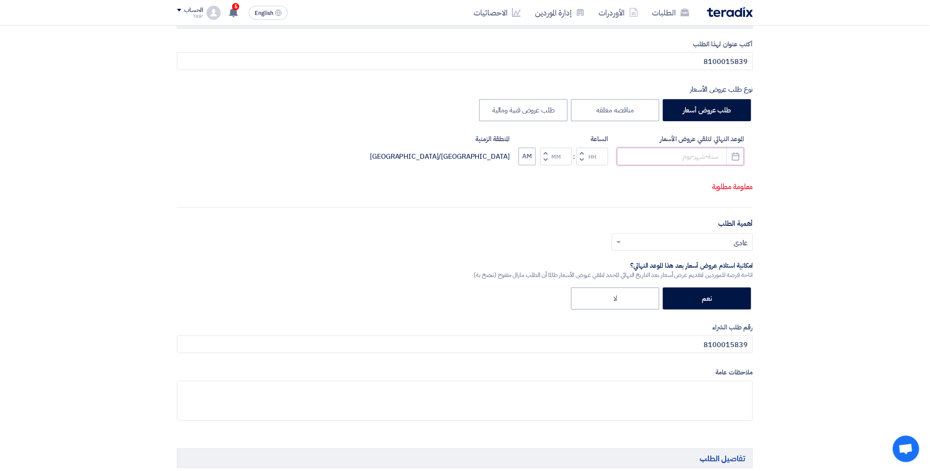
click at [663, 153] on input at bounding box center [680, 157] width 127 height 18
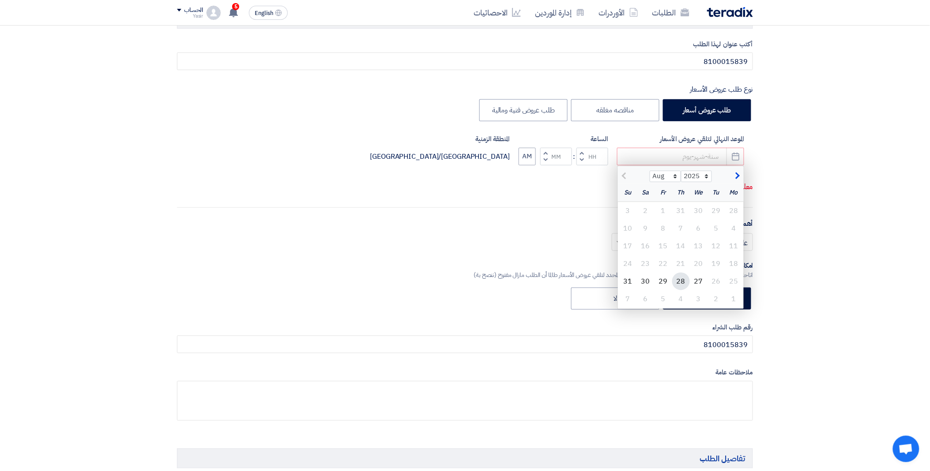
click at [683, 285] on div "28" at bounding box center [681, 282] width 18 height 18
type input "[DATE]"
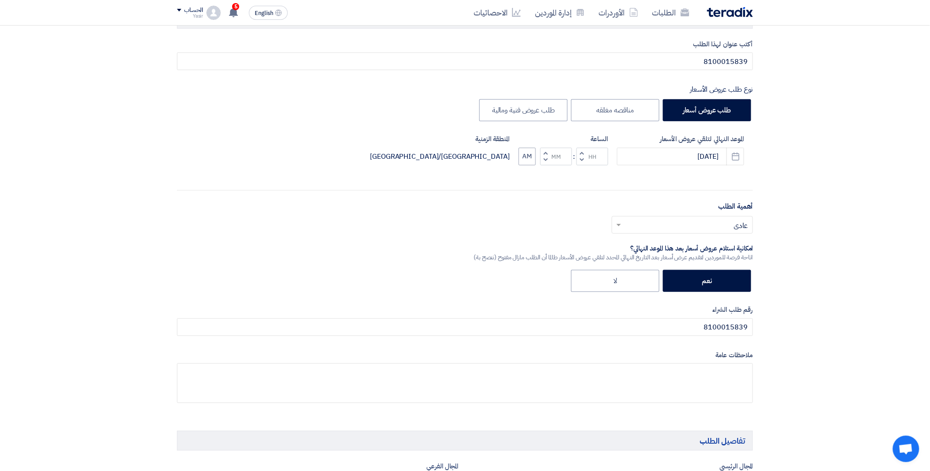
click at [581, 162] on span "button" at bounding box center [582, 160] width 3 height 7
type input "11"
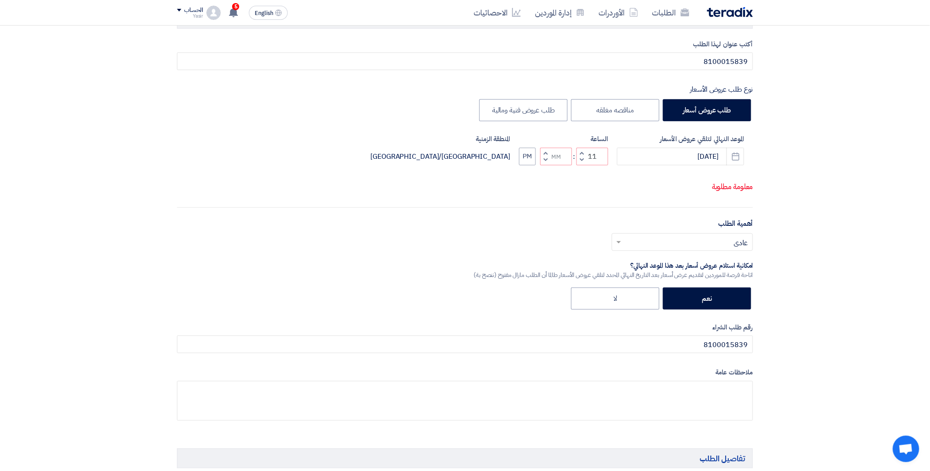
click at [546, 153] on span "button" at bounding box center [545, 153] width 3 height 7
type input "01"
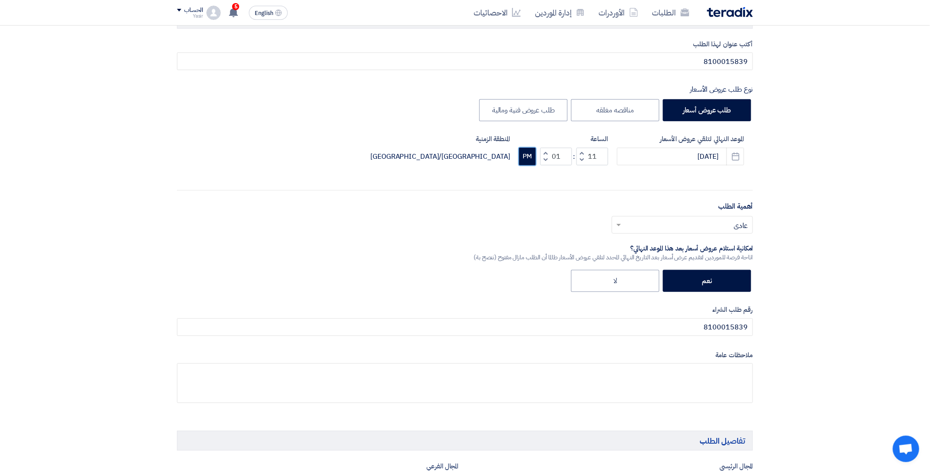
click at [532, 154] on button "PM" at bounding box center [527, 157] width 17 height 18
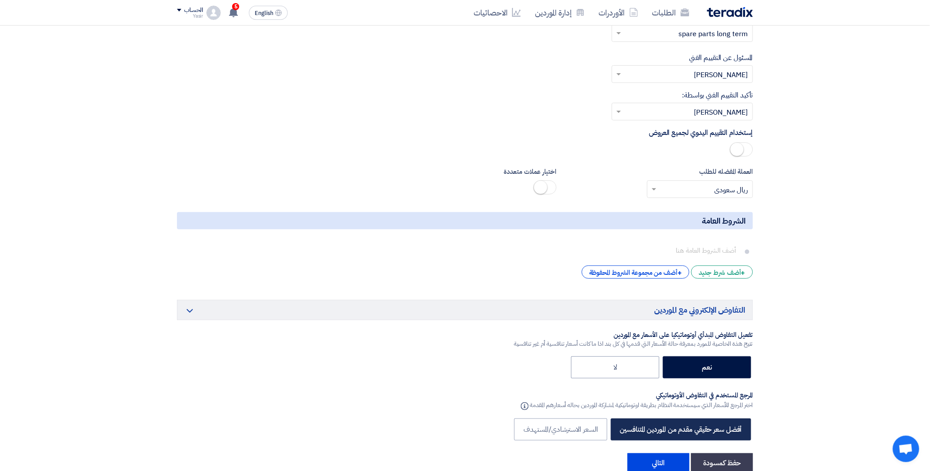
scroll to position [1451, 0]
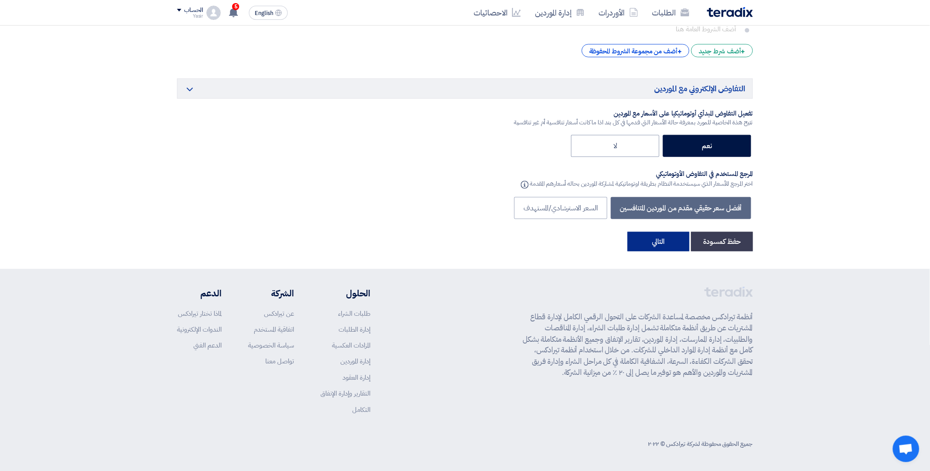
click at [667, 249] on button "التالي" at bounding box center [659, 241] width 62 height 19
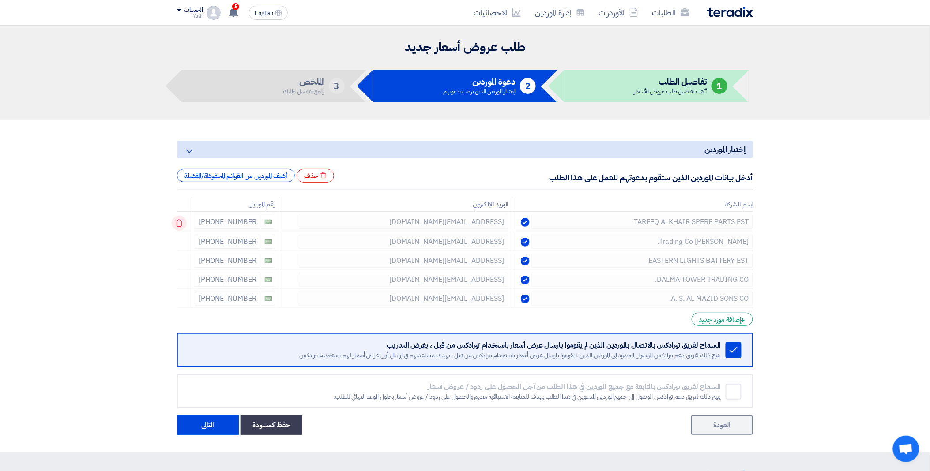
click at [183, 219] on icon at bounding box center [179, 223] width 15 height 15
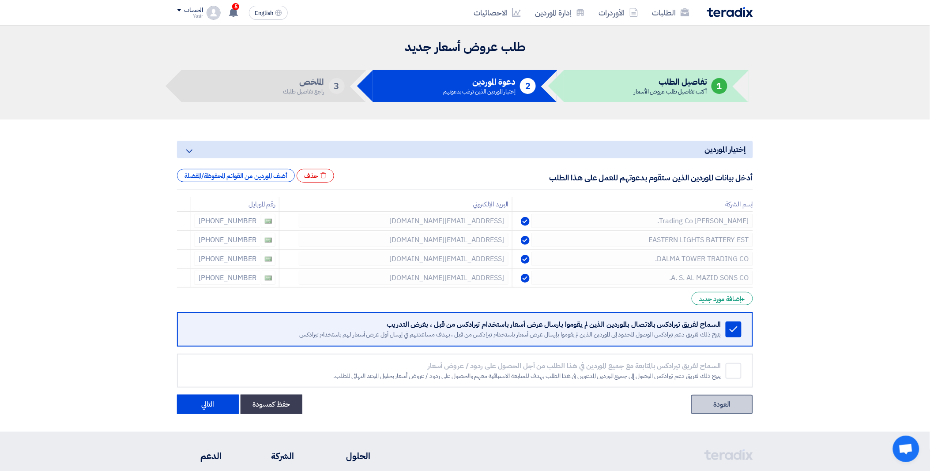
click at [728, 405] on link "العودة" at bounding box center [722, 404] width 62 height 19
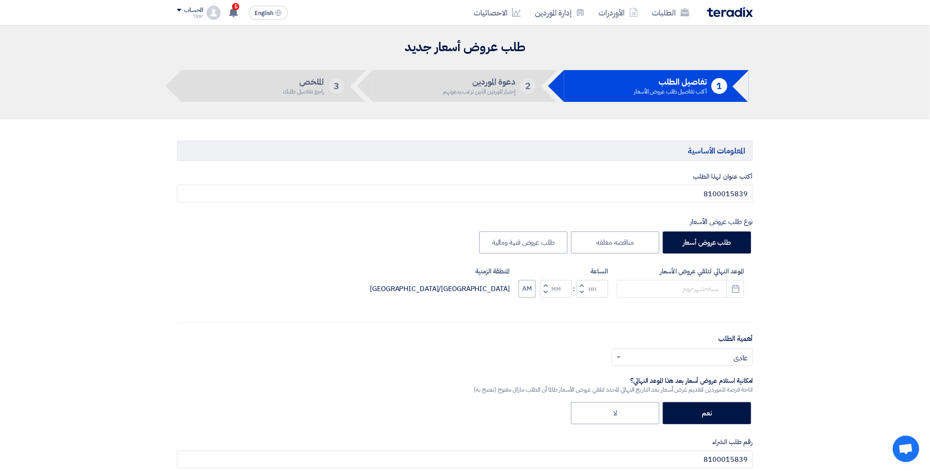
type input "[DATE]"
type input "11"
type input "01"
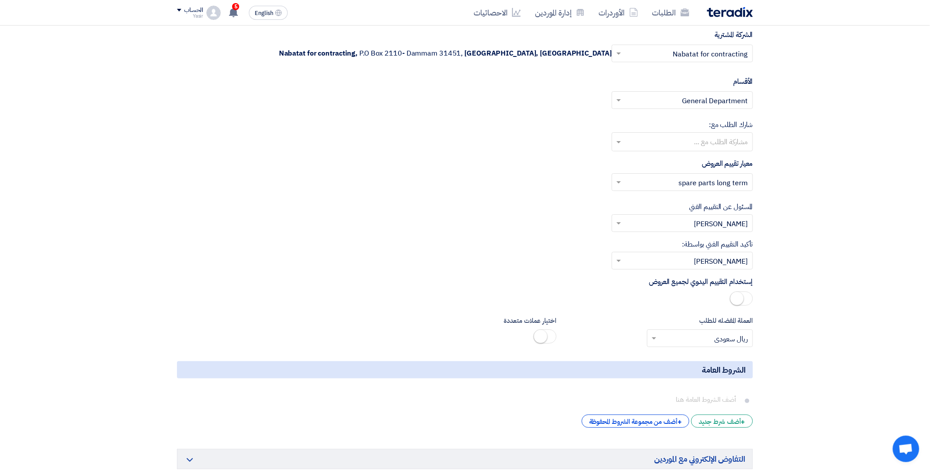
scroll to position [1422, 0]
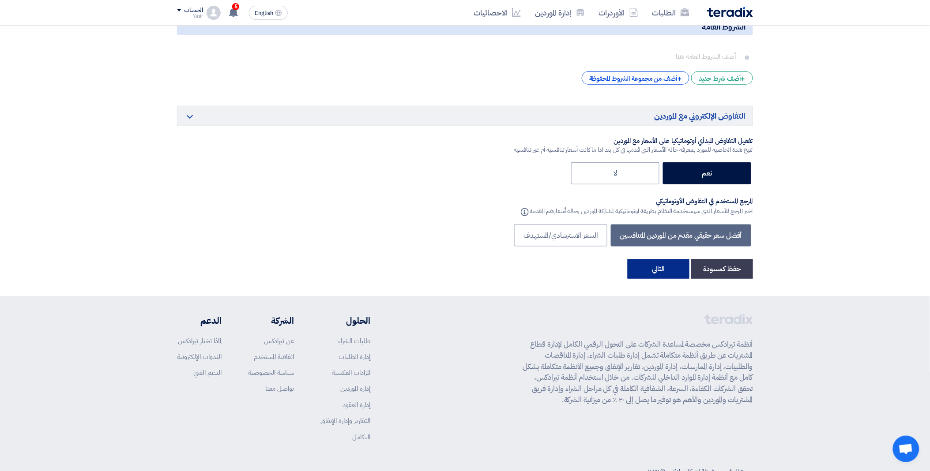
click at [670, 279] on button "التالي" at bounding box center [659, 269] width 62 height 19
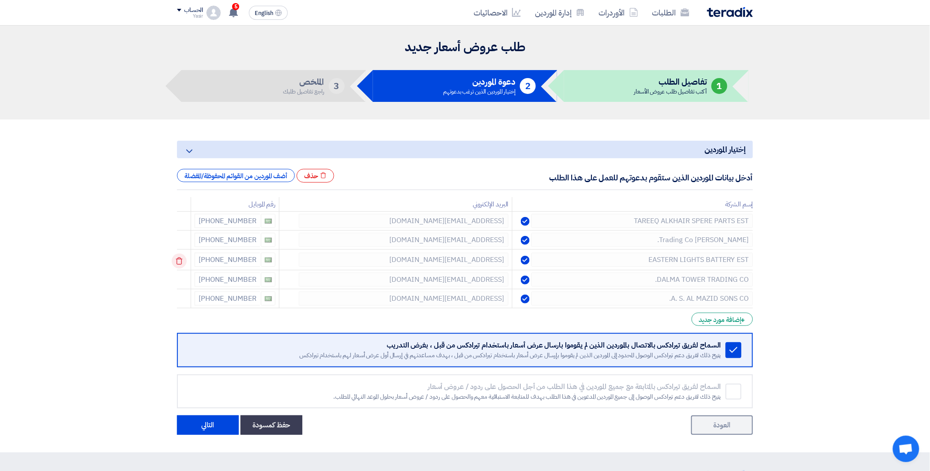
click at [179, 255] on icon at bounding box center [179, 261] width 15 height 15
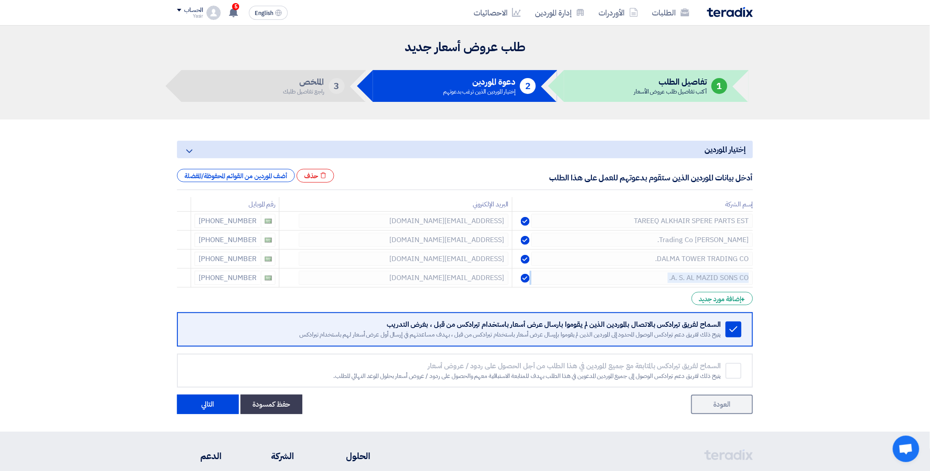
click at [0, 0] on icon at bounding box center [0, 0] width 0 height 0
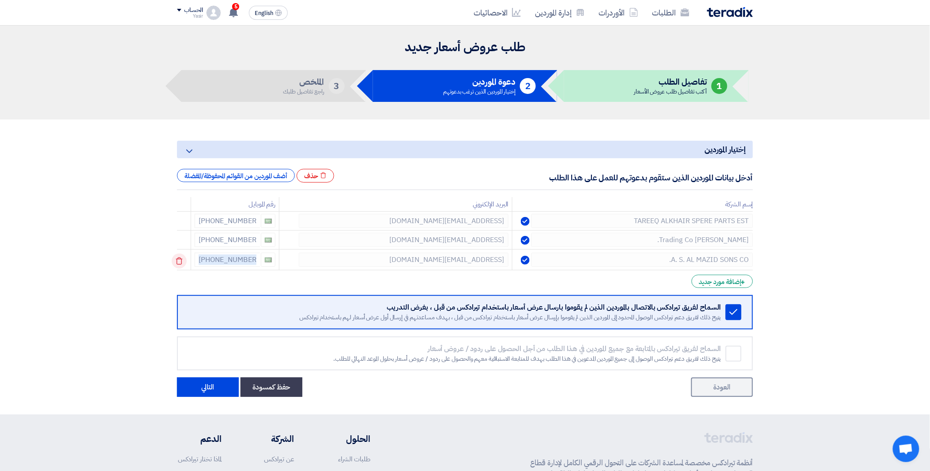
click at [179, 255] on icon at bounding box center [179, 261] width 15 height 15
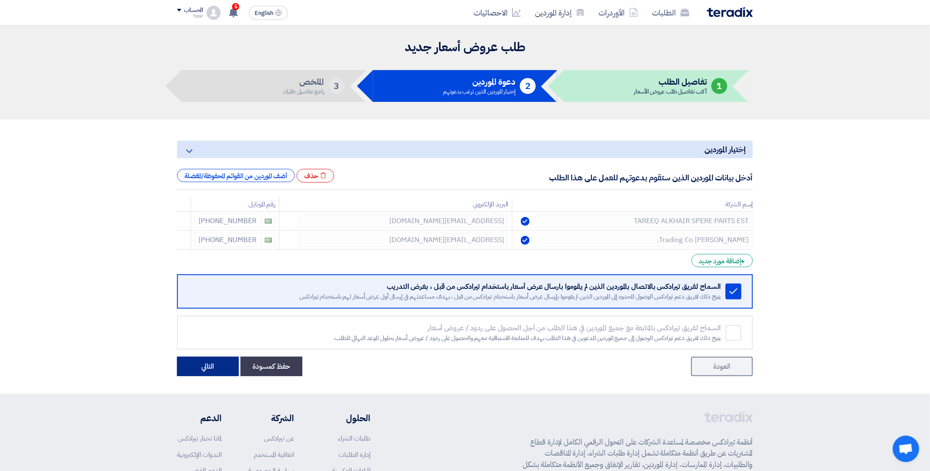
click at [224, 371] on button "التالي" at bounding box center [208, 366] width 62 height 19
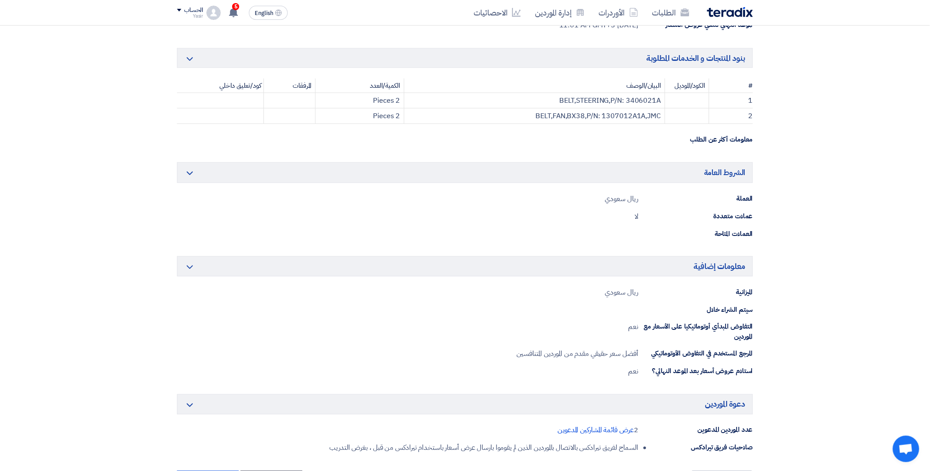
scroll to position [434, 0]
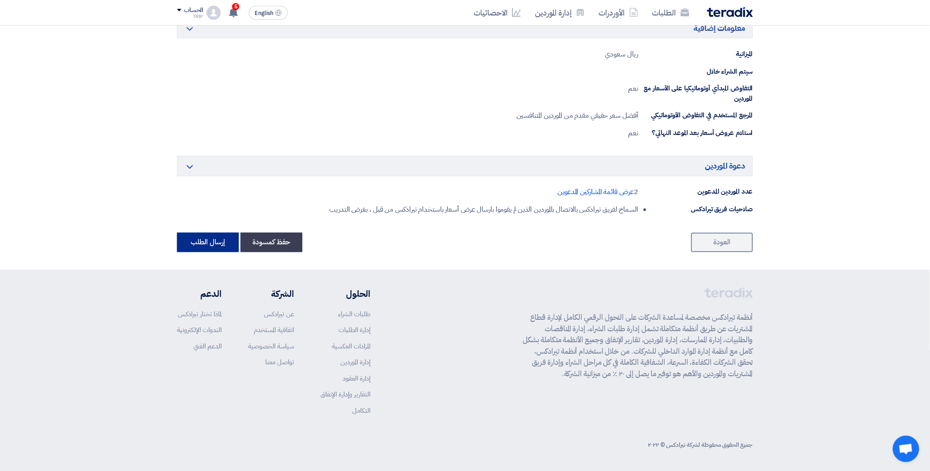
click at [199, 246] on button "إرسال الطلب" at bounding box center [208, 242] width 62 height 19
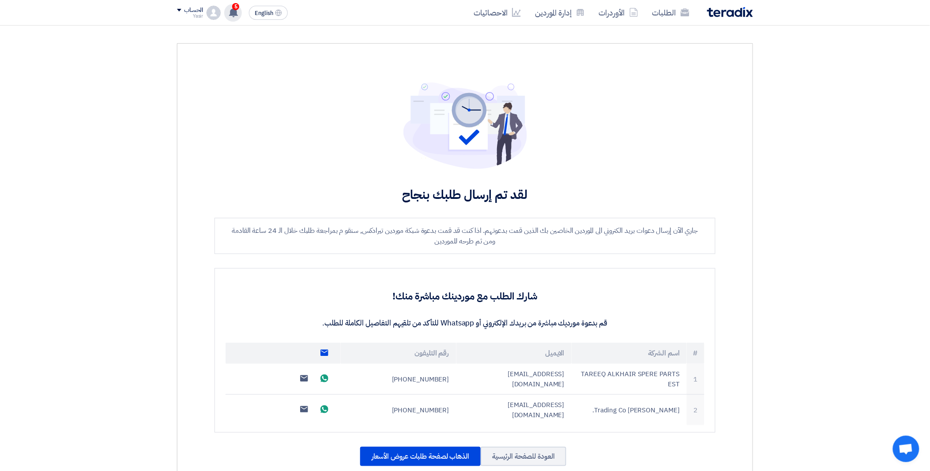
click at [240, 11] on div "5 لقد استلمت عرض سعر بقيمه "1495" لطلبك الخاص بشراء."8100015821" -1 hours ago ل…" at bounding box center [233, 13] width 18 height 18
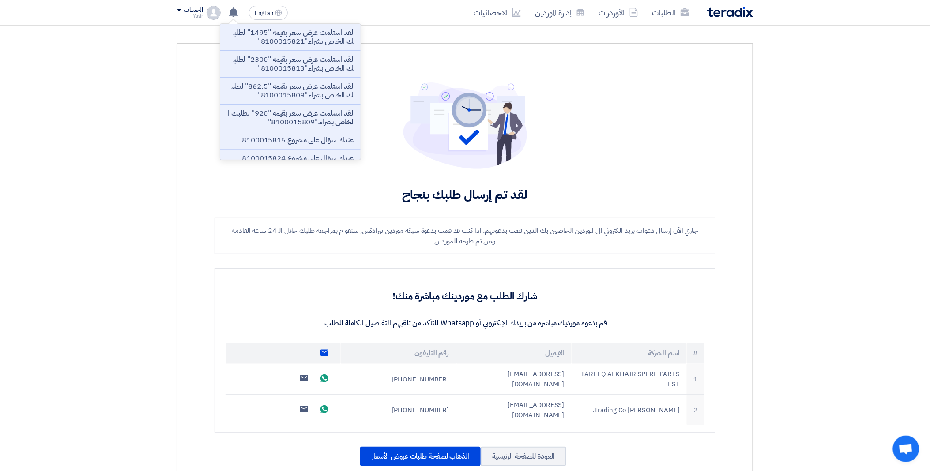
click at [263, 32] on p "لقد استلمت عرض سعر بقيمه "1495" لطلبك الخاص بشراء."8100015821"" at bounding box center [290, 37] width 126 height 18
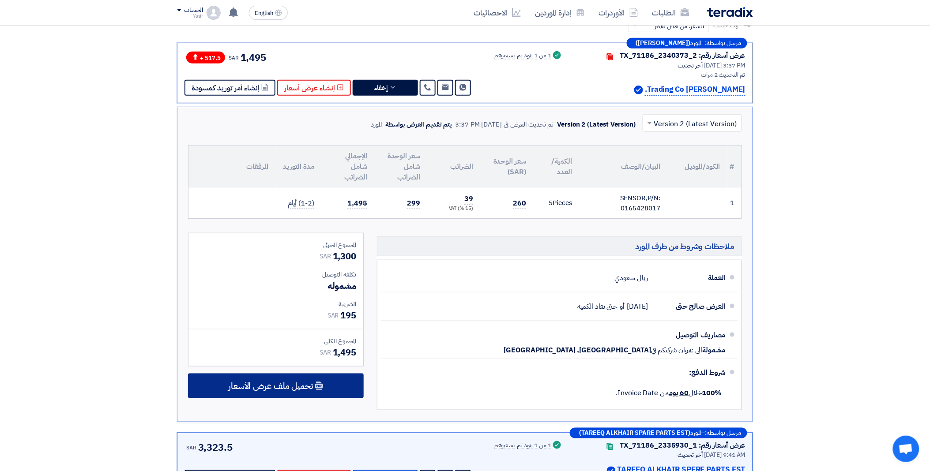
scroll to position [192, 0]
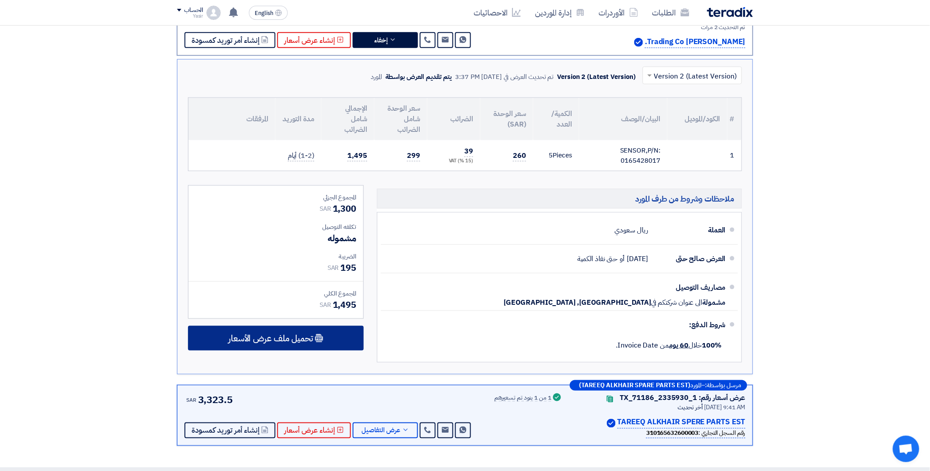
click at [262, 336] on span "تحميل ملف عرض الأسعار" at bounding box center [270, 339] width 85 height 8
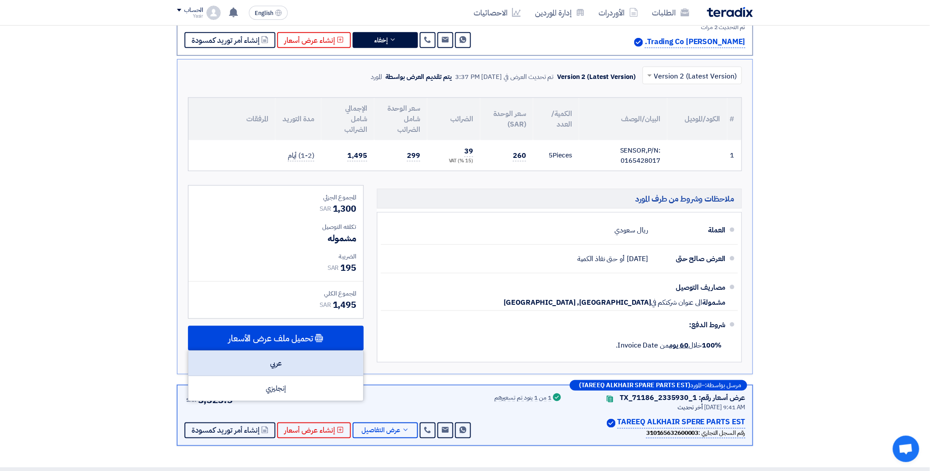
click at [310, 358] on div "عربي" at bounding box center [276, 363] width 175 height 25
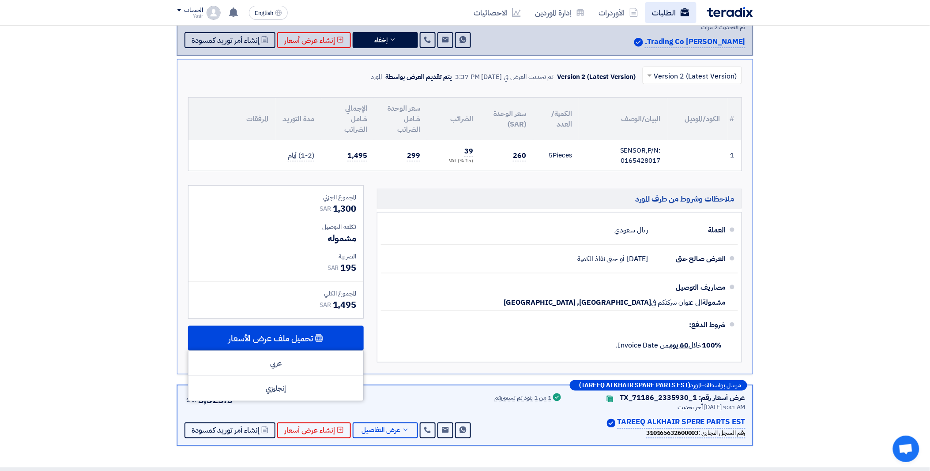
click at [659, 11] on link "الطلبات" at bounding box center [670, 12] width 51 height 21
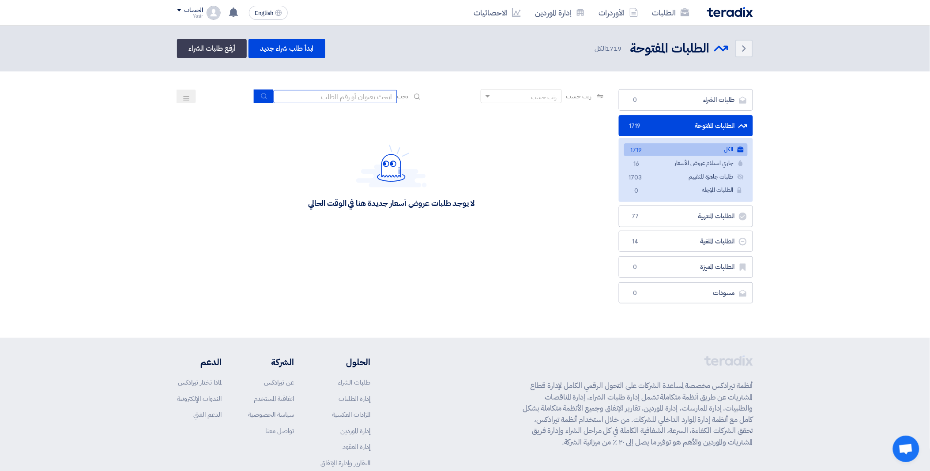
click at [337, 96] on input at bounding box center [335, 96] width 124 height 13
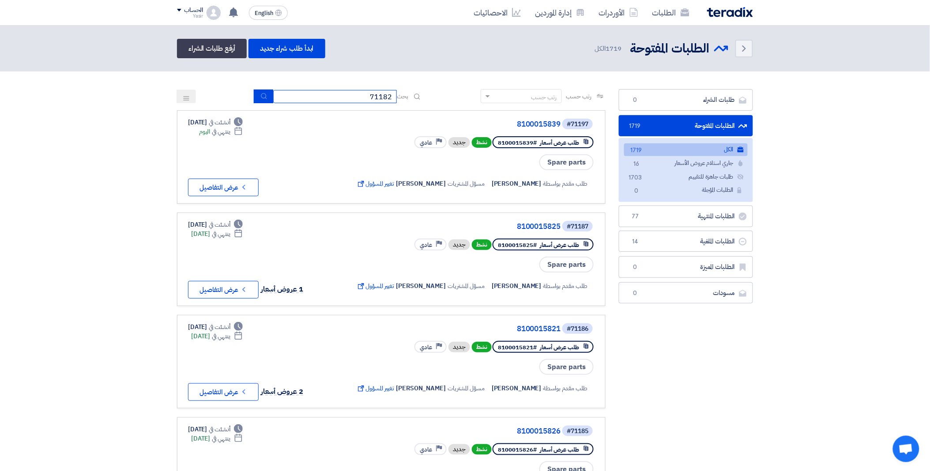
type input "71182"
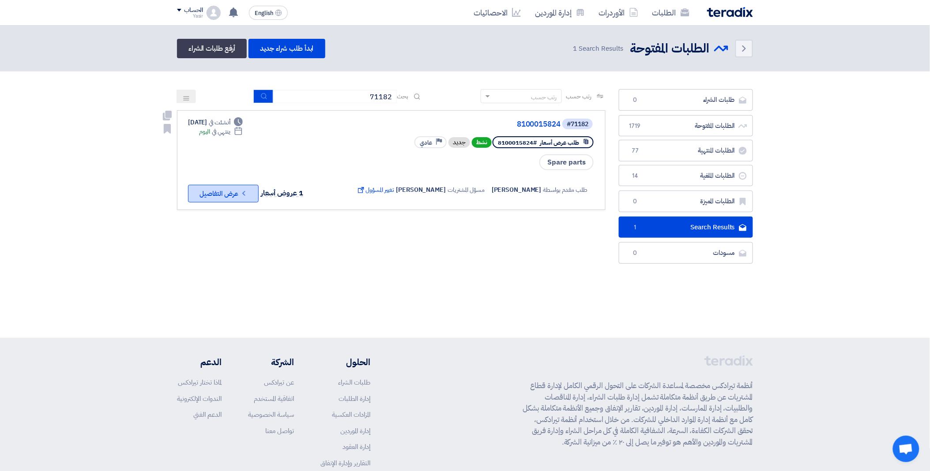
click at [203, 187] on button "Check details عرض التفاصيل" at bounding box center [223, 194] width 71 height 18
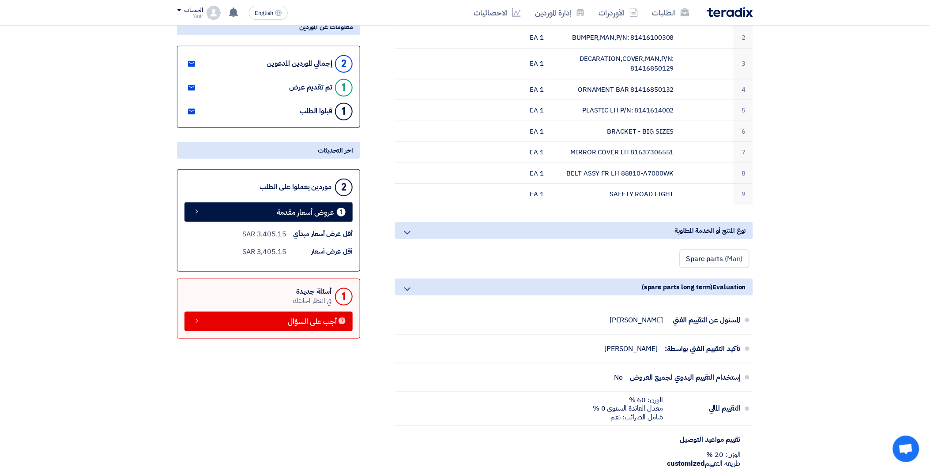
scroll to position [196, 0]
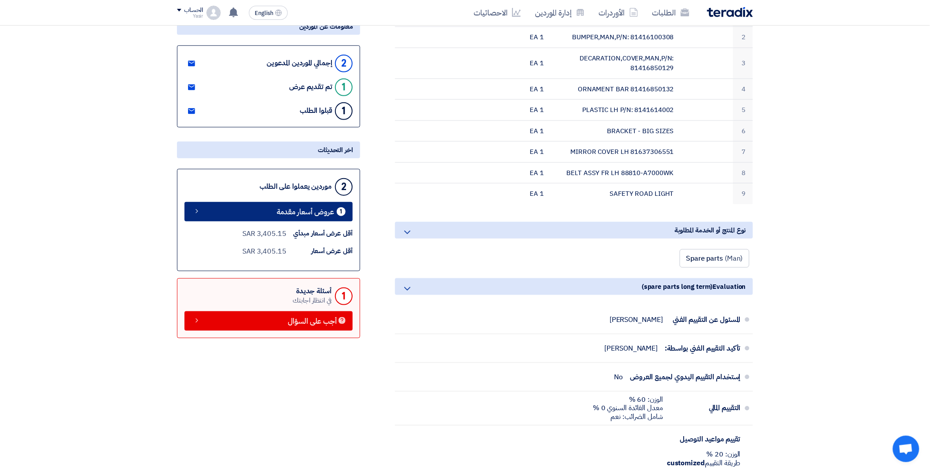
click at [292, 215] on span "عروض أسعار مقدمة" at bounding box center [305, 212] width 57 height 7
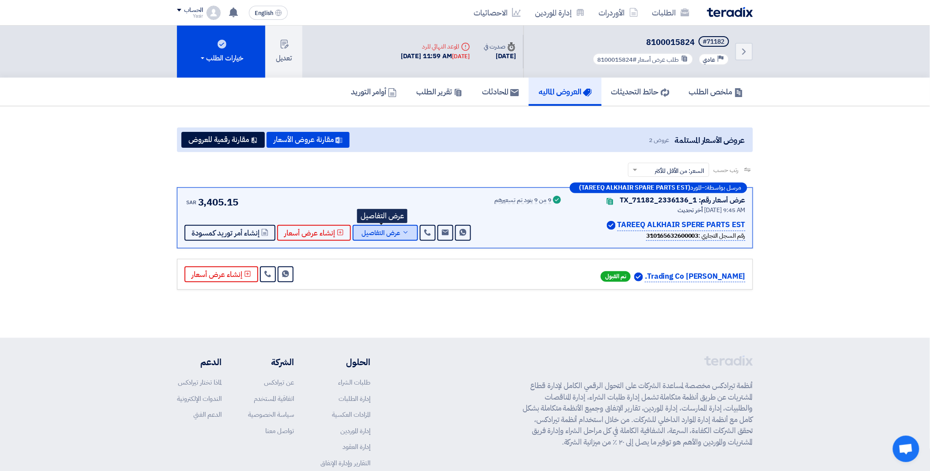
click at [394, 233] on span "عرض التفاصيل" at bounding box center [381, 233] width 39 height 7
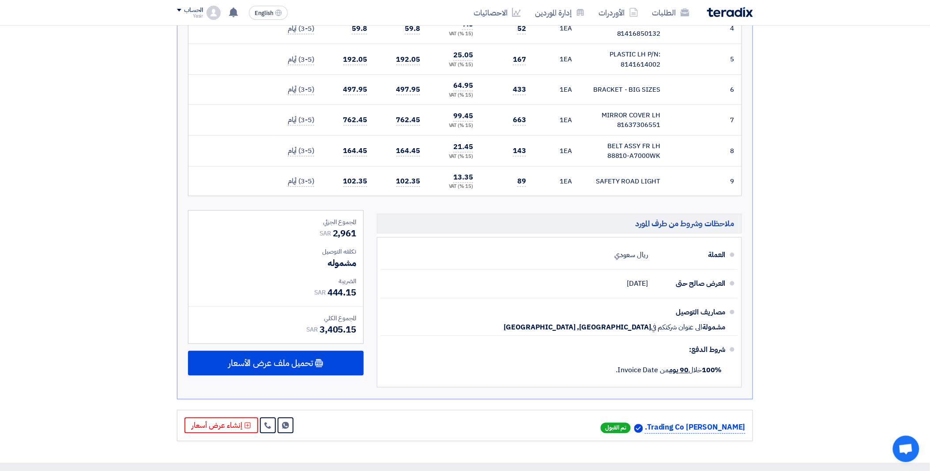
scroll to position [441, 0]
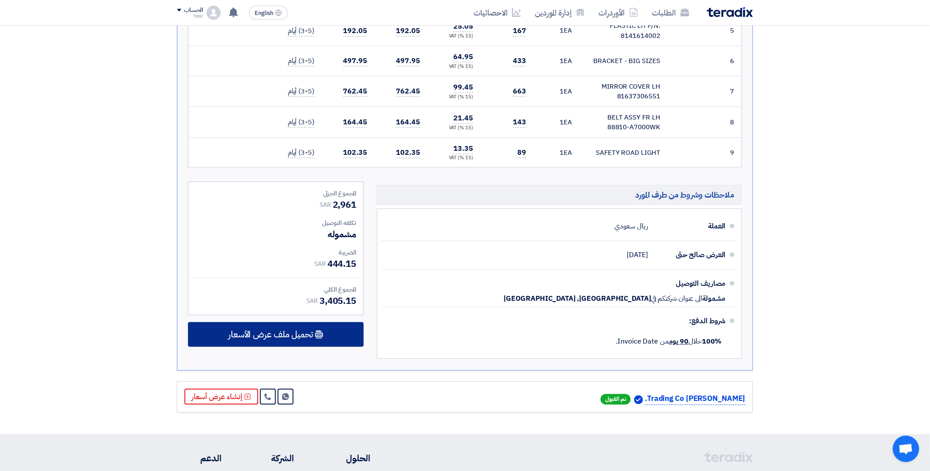
click at [302, 331] on span "تحميل ملف عرض الأسعار" at bounding box center [270, 335] width 85 height 8
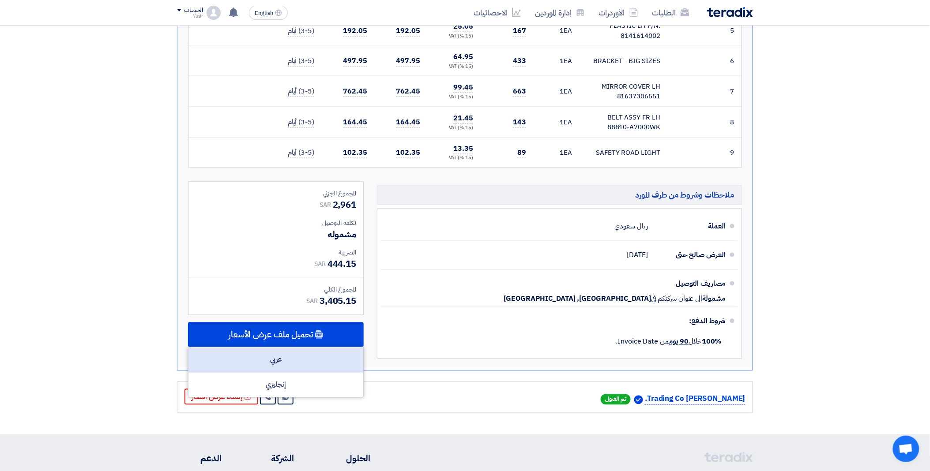
click at [293, 354] on div "عربي" at bounding box center [276, 360] width 175 height 25
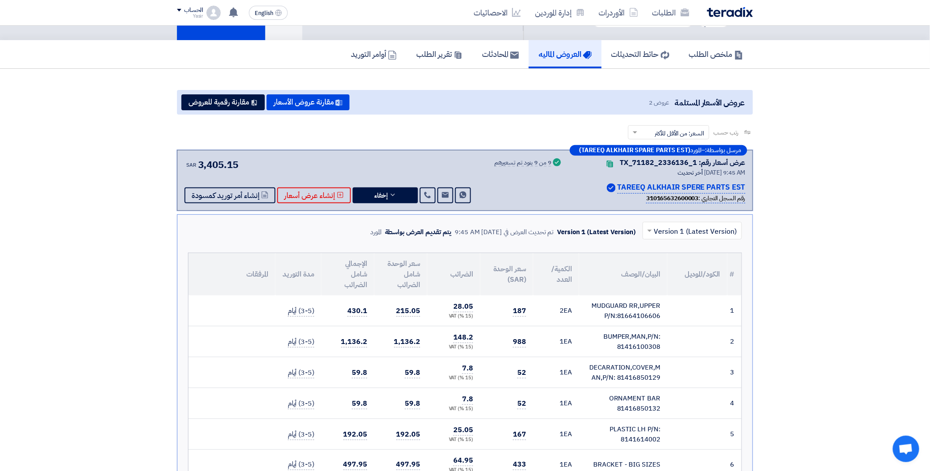
scroll to position [0, 0]
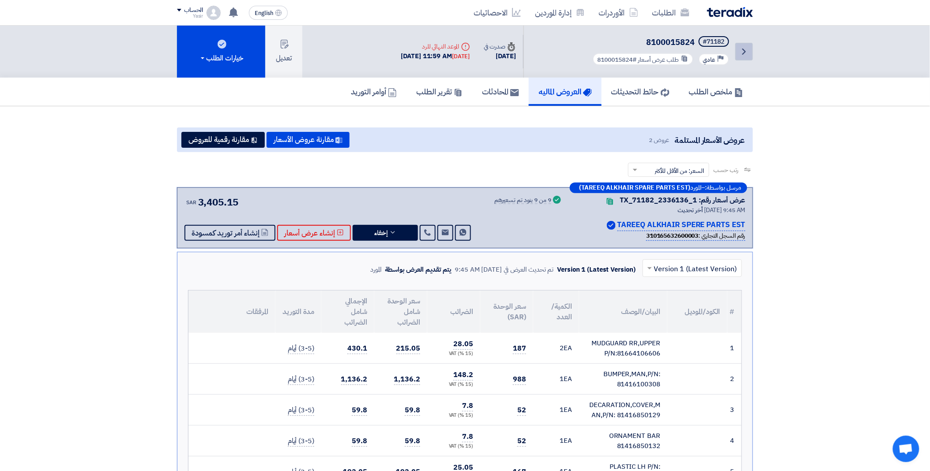
click at [748, 47] on icon "Back" at bounding box center [744, 51] width 11 height 11
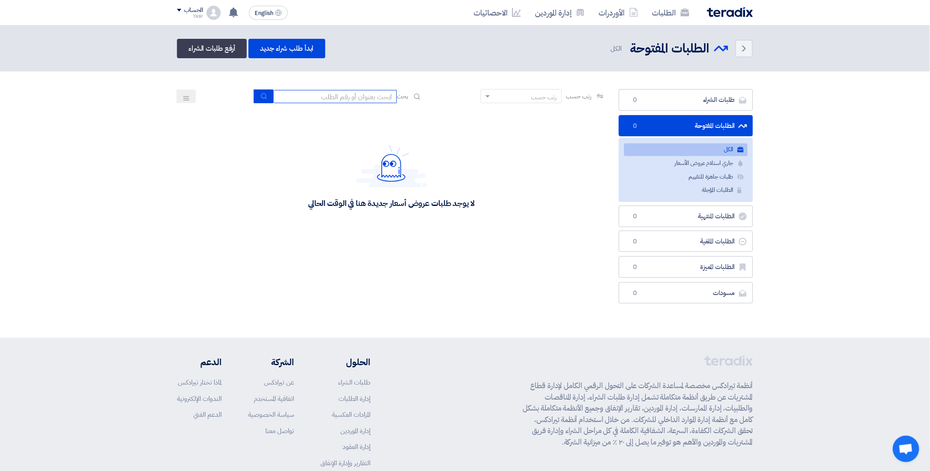
click at [342, 99] on input at bounding box center [335, 96] width 124 height 13
paste input "8000020844"
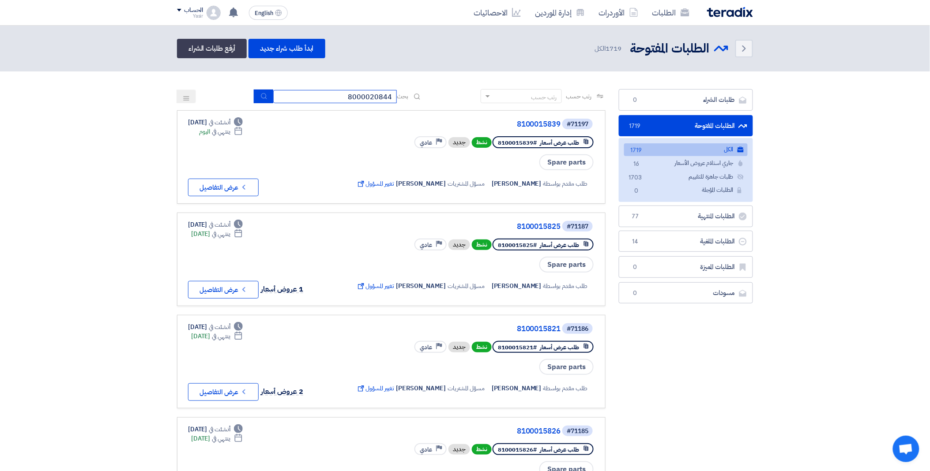
drag, startPoint x: 342, startPoint y: 98, endPoint x: 394, endPoint y: 90, distance: 52.8
click at [394, 90] on input "8000020844" at bounding box center [335, 96] width 124 height 13
type input "8000020844"
click at [293, 50] on link "ابدأ طلب شراء جديد" at bounding box center [287, 48] width 76 height 19
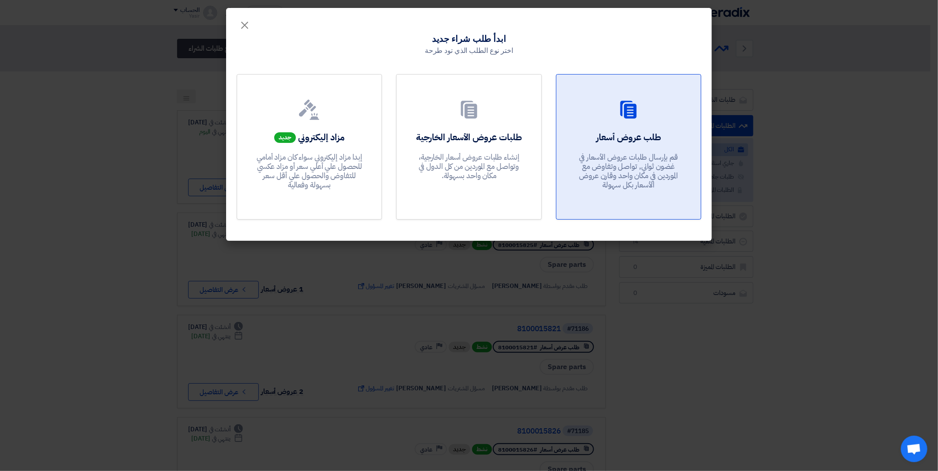
click at [610, 131] on h2 "طلب عروض أسعار" at bounding box center [628, 137] width 65 height 12
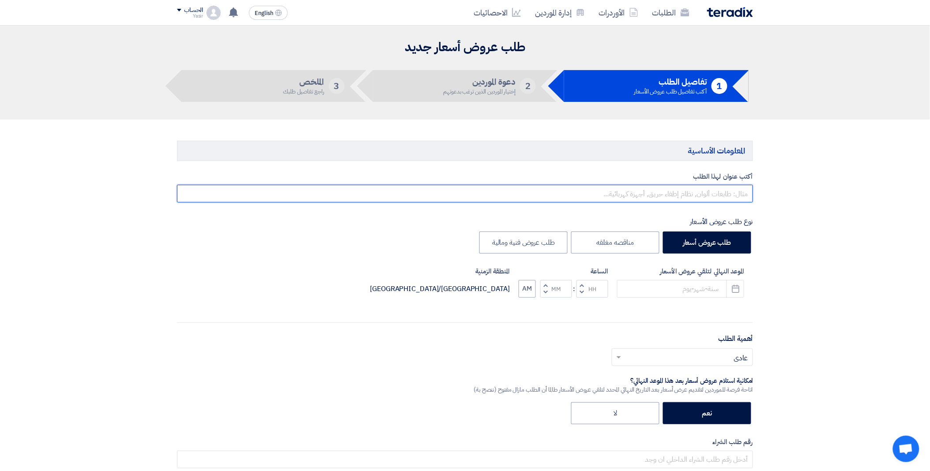
click at [662, 195] on input "text" at bounding box center [465, 194] width 576 height 18
paste input "8000020844"
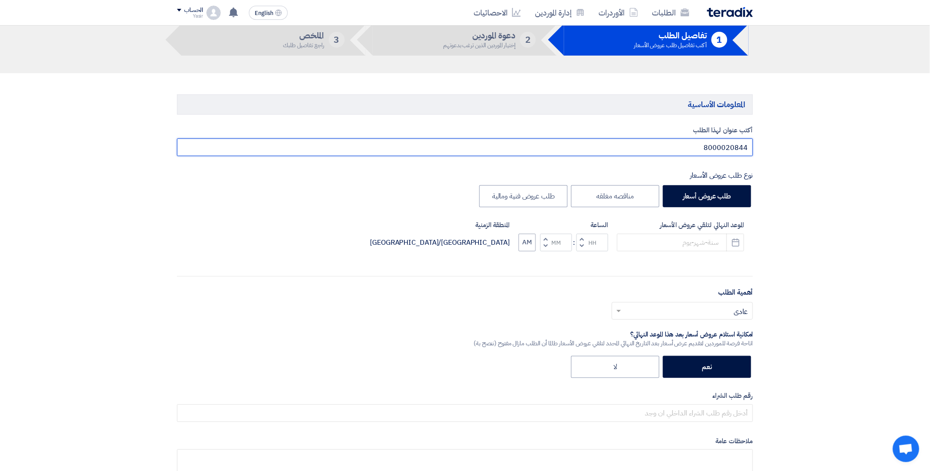
scroll to position [98, 0]
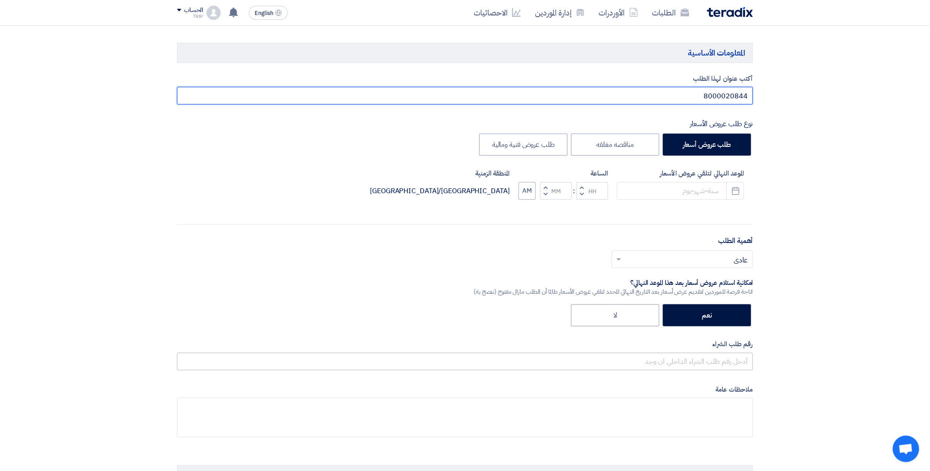
type input "8000020844"
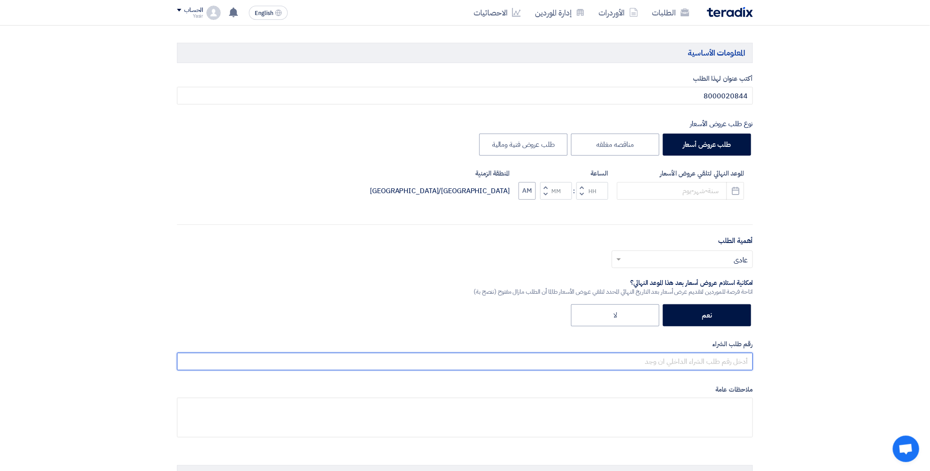
click at [677, 364] on input "text" at bounding box center [465, 362] width 576 height 18
paste input "8000020844"
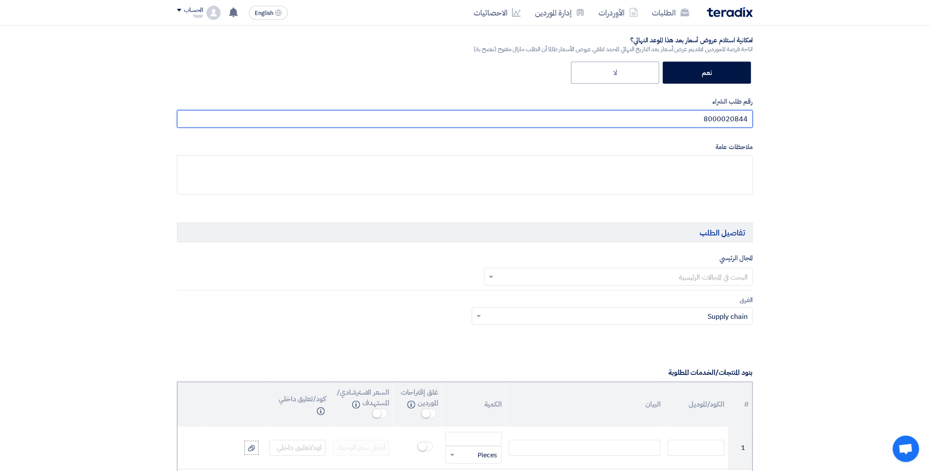
scroll to position [343, 0]
type input "8000020844"
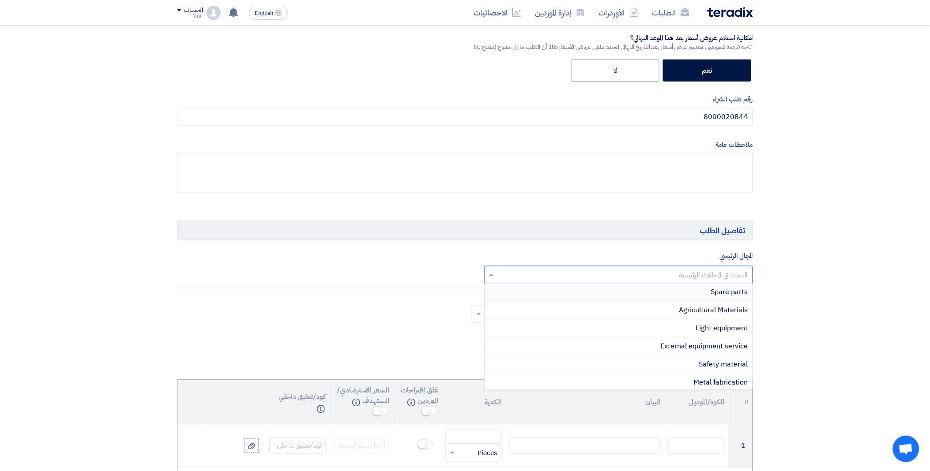
click at [637, 268] on div at bounding box center [619, 275] width 268 height 15
click at [690, 290] on div "Spare parts" at bounding box center [619, 293] width 268 height 18
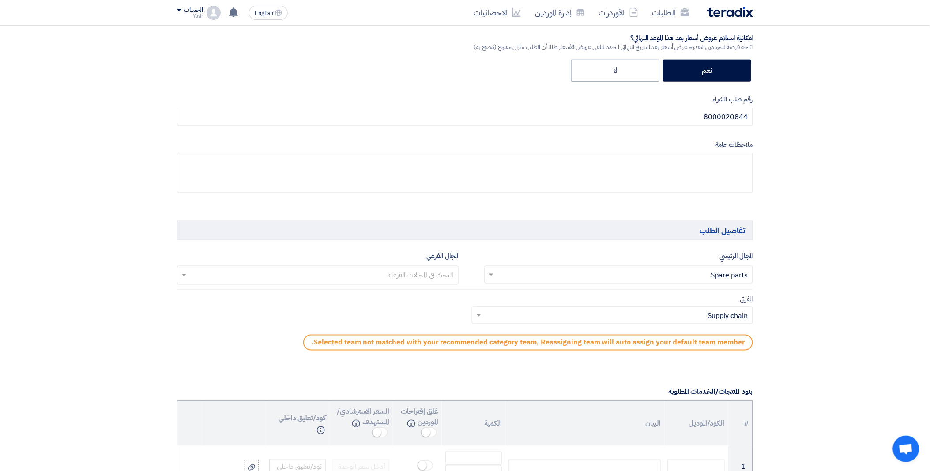
click at [363, 269] on input "text" at bounding box center [317, 276] width 273 height 15
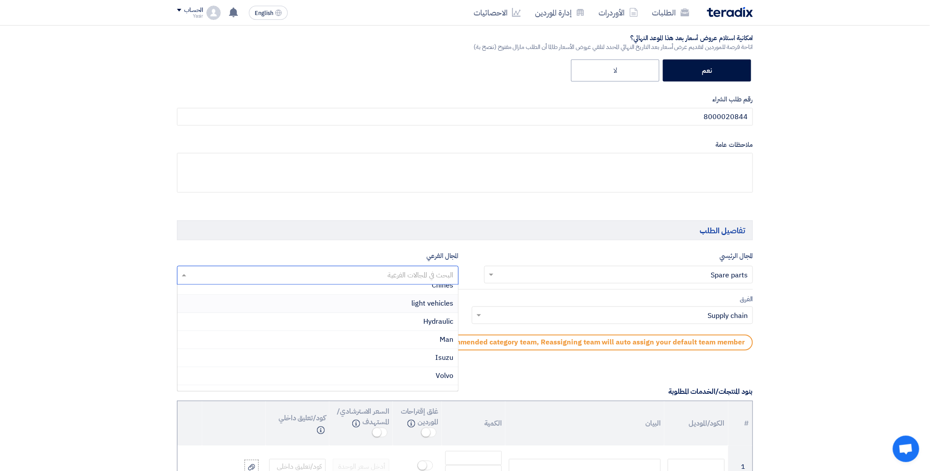
scroll to position [184, 0]
click at [395, 345] on div "Isuzu" at bounding box center [317, 346] width 281 height 18
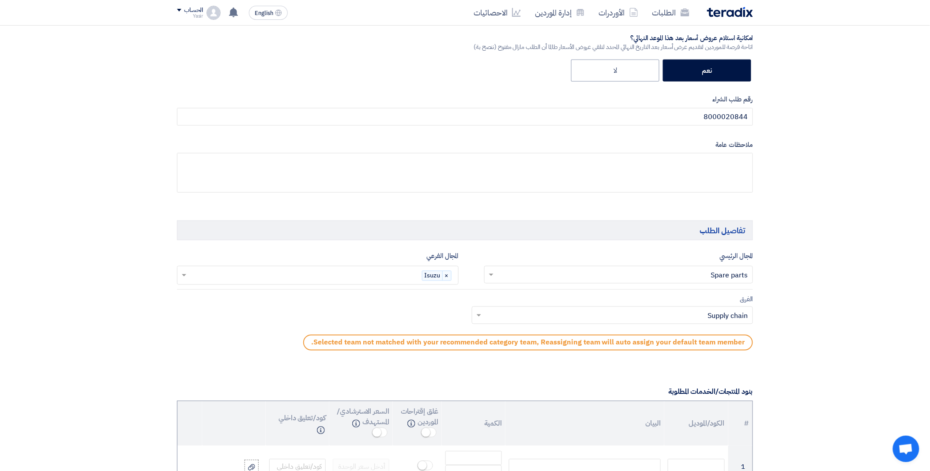
click at [482, 318] on span at bounding box center [477, 315] width 11 height 11
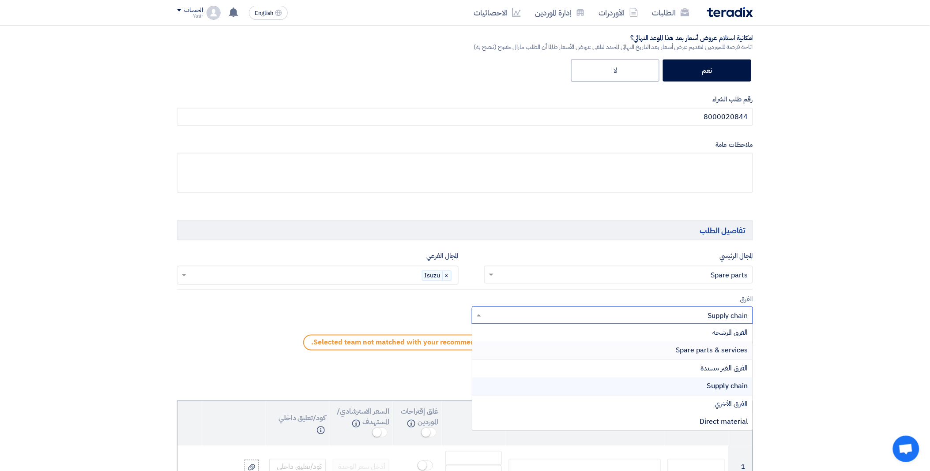
click at [586, 354] on div "Spare parts & services" at bounding box center [612, 351] width 281 height 18
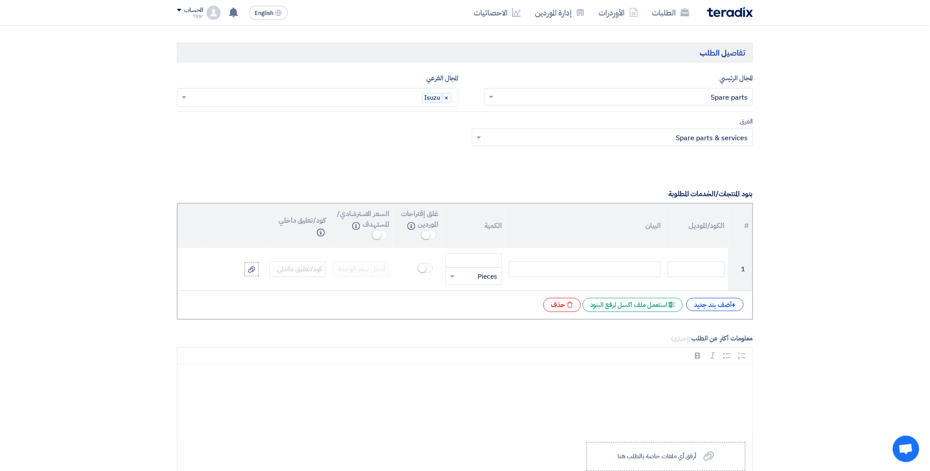
scroll to position [539, 0]
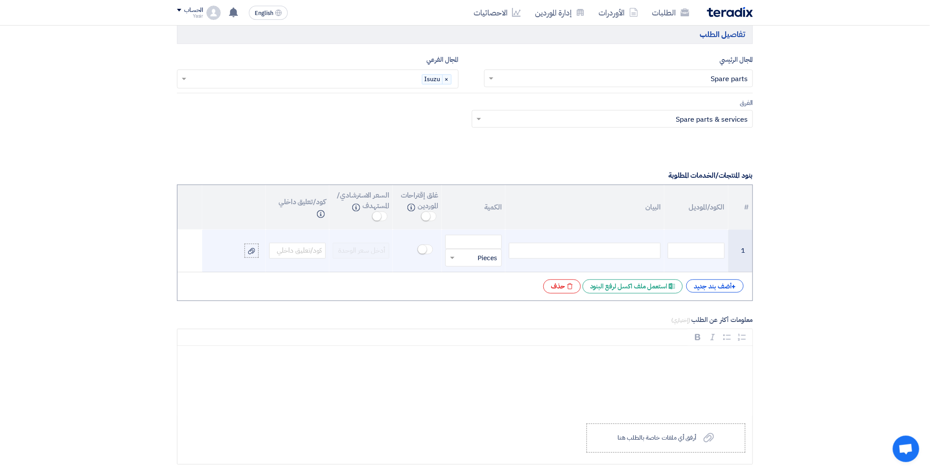
click at [559, 249] on div at bounding box center [585, 251] width 152 height 16
paste div
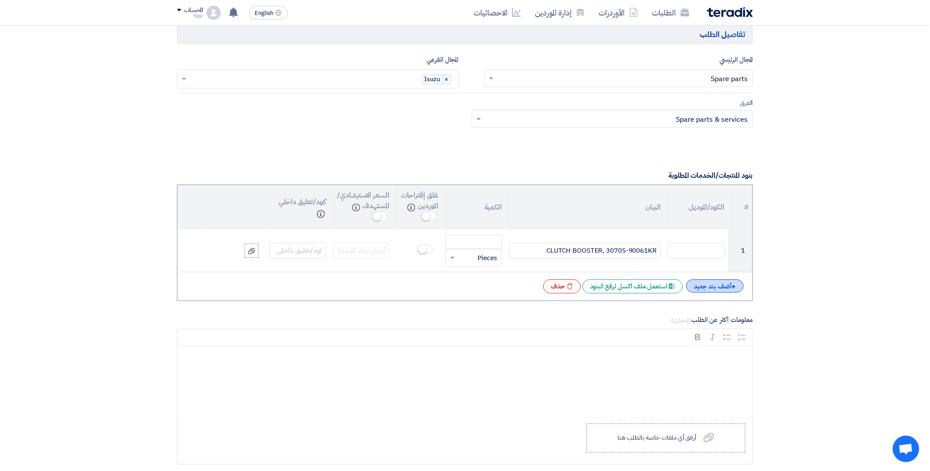
click at [726, 288] on div "+ أضف بند جديد" at bounding box center [714, 286] width 57 height 13
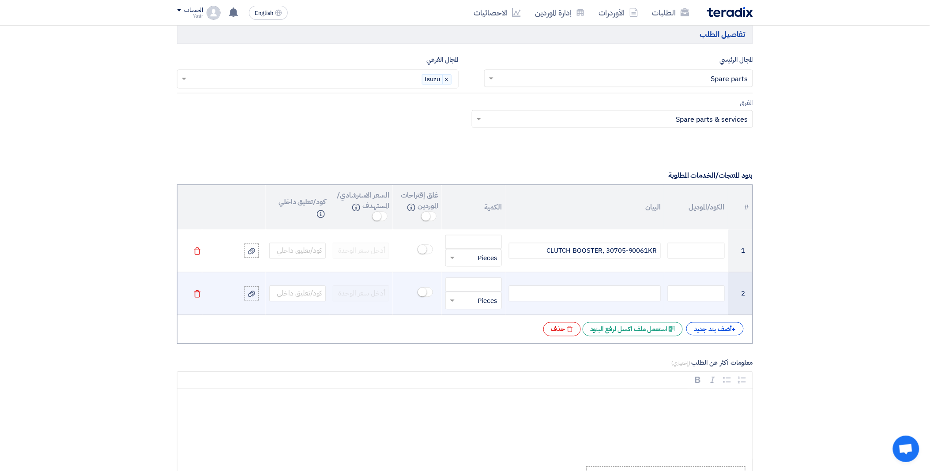
click at [585, 292] on div at bounding box center [585, 294] width 152 height 16
paste div
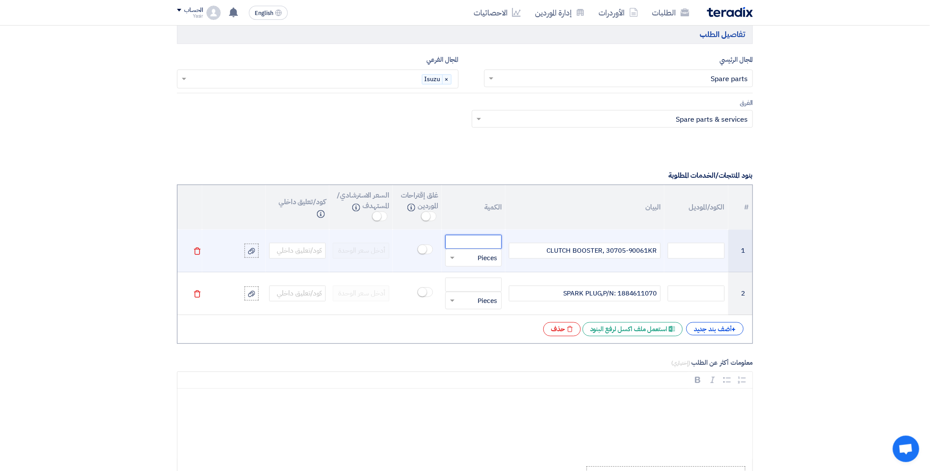
click at [477, 242] on input "number" at bounding box center [473, 242] width 57 height 14
type input "15"
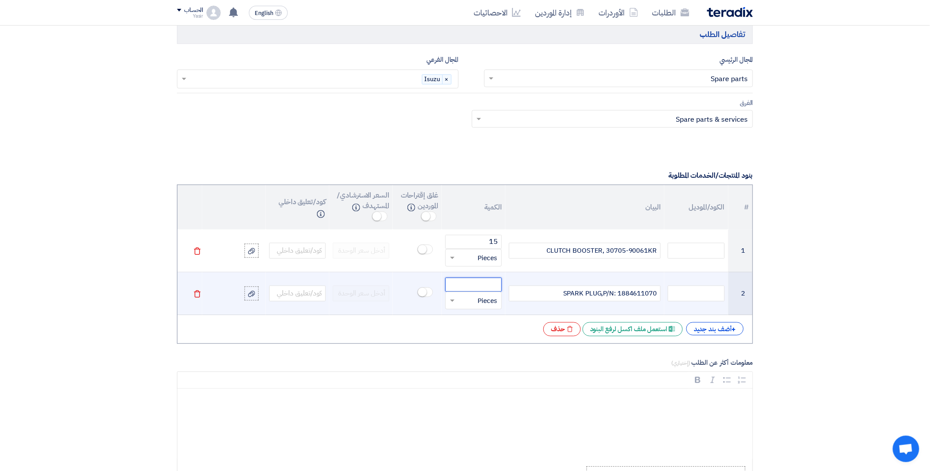
click at [474, 285] on input "number" at bounding box center [473, 285] width 57 height 14
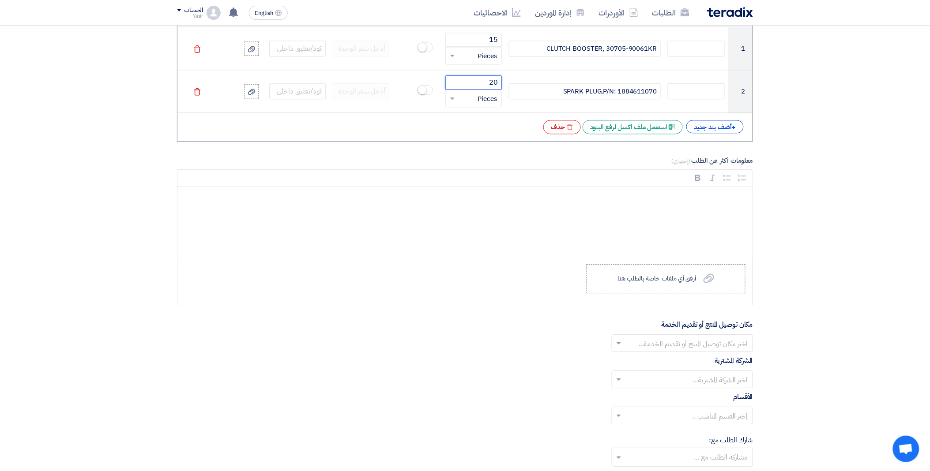
scroll to position [833, 0]
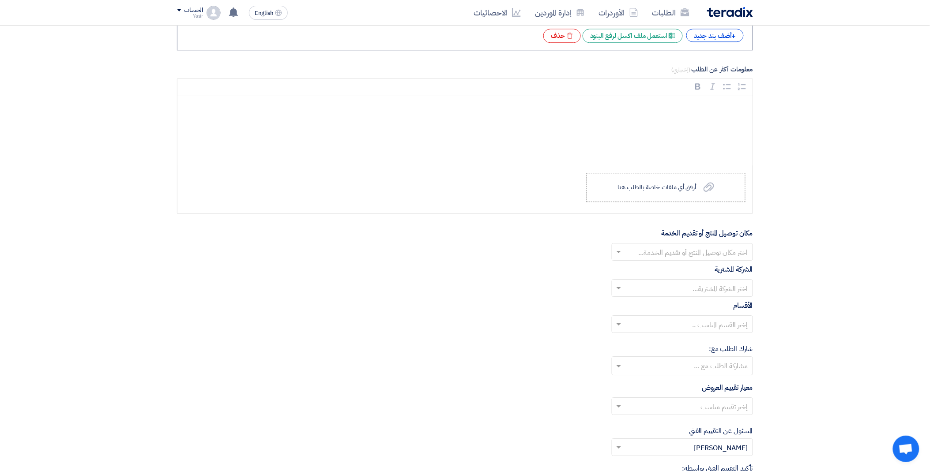
type input "20"
click at [641, 250] on input "text" at bounding box center [688, 253] width 124 height 15
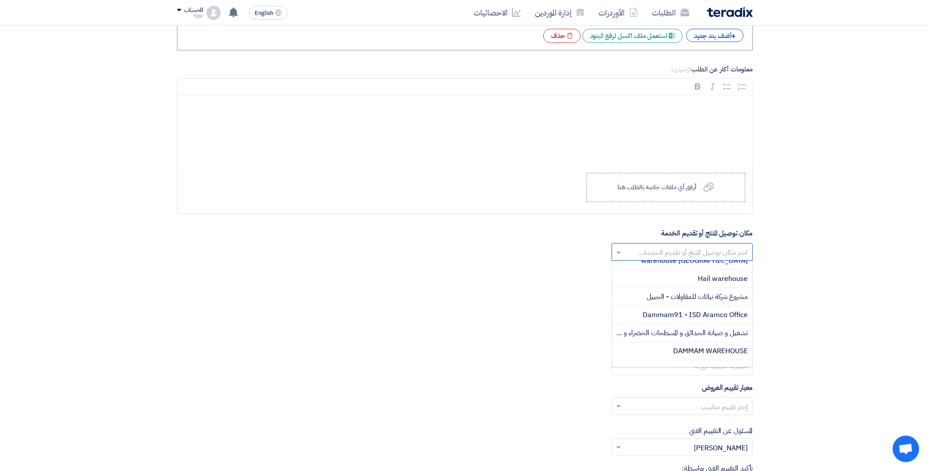
scroll to position [147, 0]
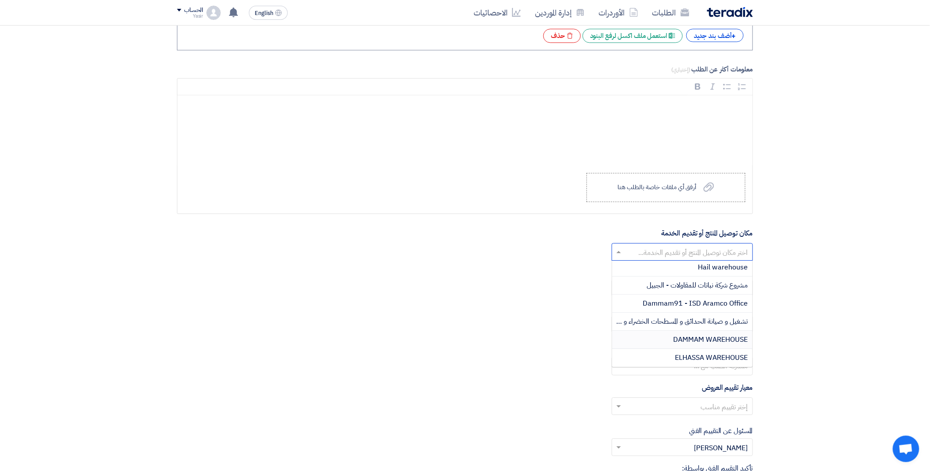
click at [670, 338] on div "DAMMAM WAREHOUSE" at bounding box center [682, 340] width 140 height 18
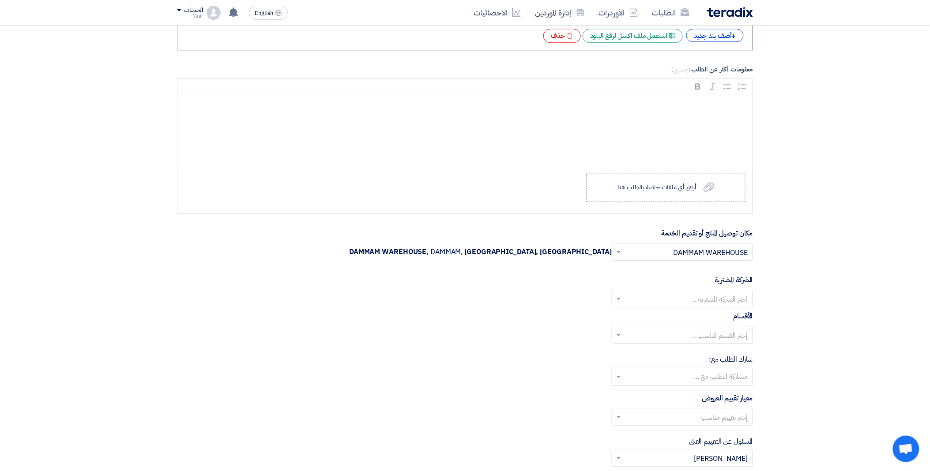
click at [650, 298] on input "text" at bounding box center [688, 300] width 124 height 15
click at [668, 316] on div "Nabatat for contracting" at bounding box center [682, 317] width 140 height 18
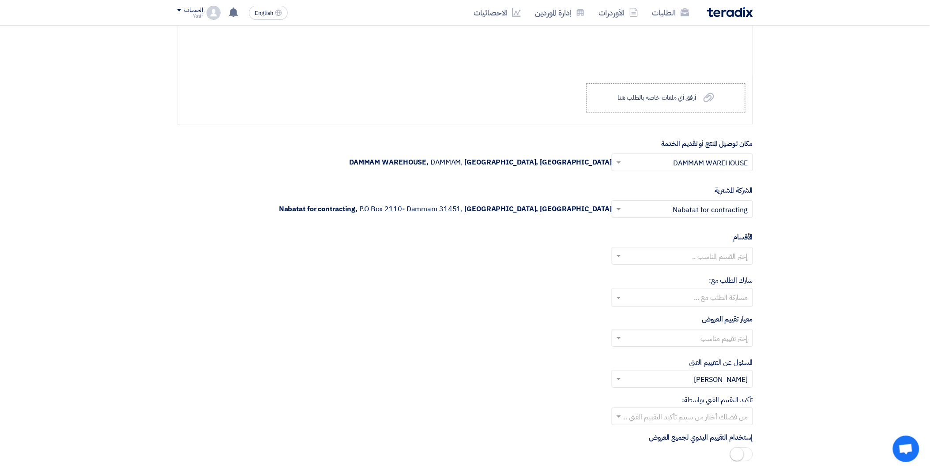
scroll to position [932, 0]
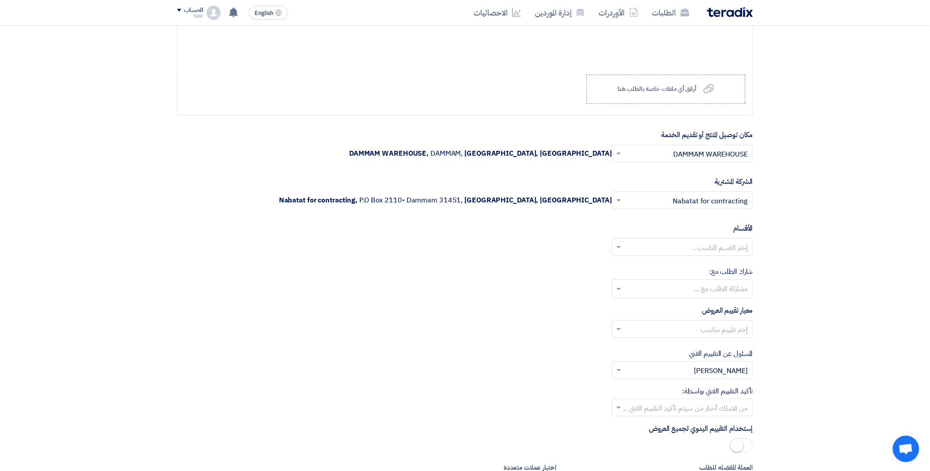
click at [638, 291] on input "text" at bounding box center [682, 290] width 132 height 15
click at [544, 296] on div "شارك الطلب مع: مشاركة الطلب مع ... [PERSON_NAME] [PERSON_NAME] [PERSON_NAME] mu…" at bounding box center [465, 283] width 576 height 32
click at [627, 244] on input "text" at bounding box center [688, 248] width 124 height 15
click at [646, 264] on div "General Department" at bounding box center [682, 265] width 140 height 18
click at [645, 330] on input "text" at bounding box center [688, 330] width 124 height 15
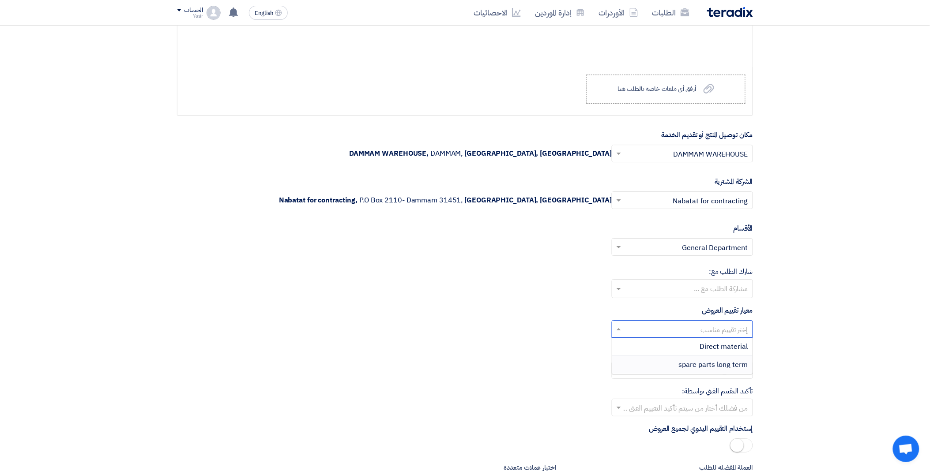
click at [675, 369] on div "spare parts long term" at bounding box center [682, 365] width 140 height 18
click at [640, 406] on input "text" at bounding box center [688, 409] width 124 height 15
click at [685, 388] on div "[PERSON_NAME]" at bounding box center [682, 390] width 140 height 18
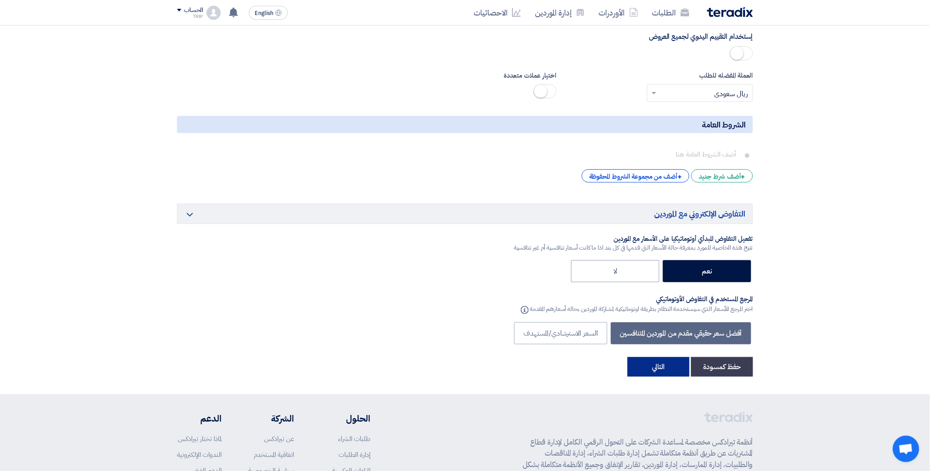
click at [668, 365] on button "التالي" at bounding box center [659, 367] width 62 height 19
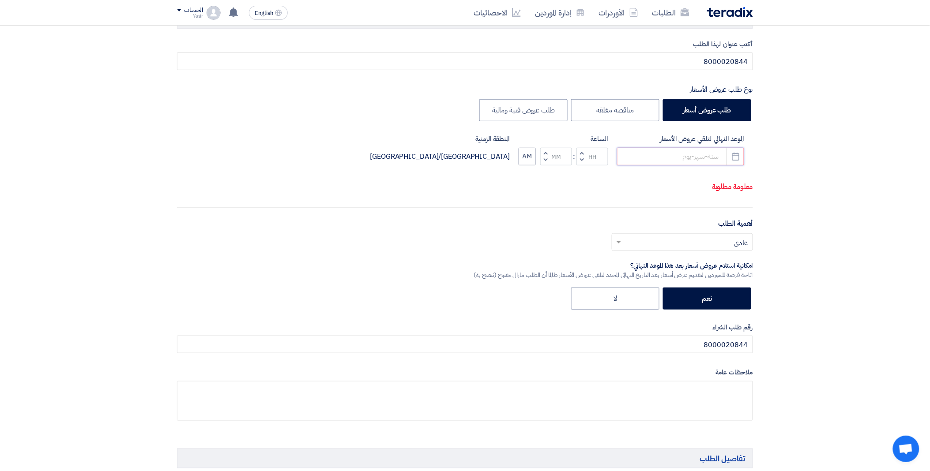
click at [661, 157] on input at bounding box center [680, 157] width 127 height 18
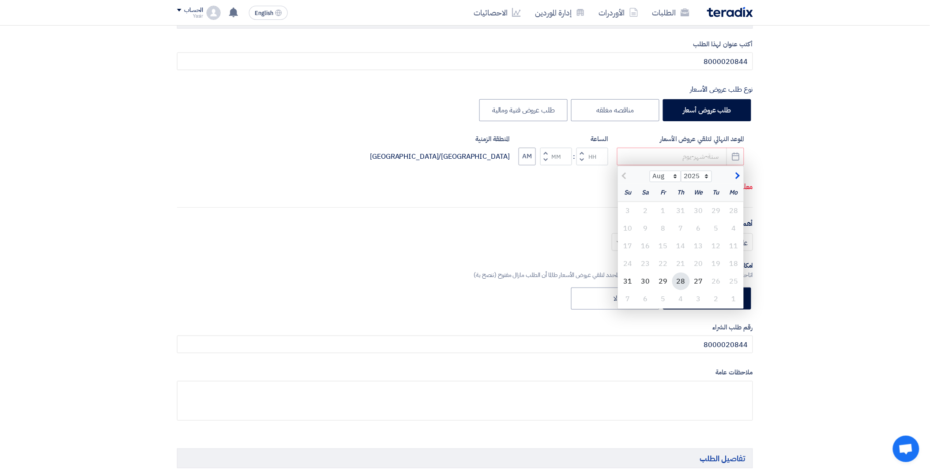
click at [680, 280] on div "28" at bounding box center [681, 282] width 18 height 18
type input "[DATE]"
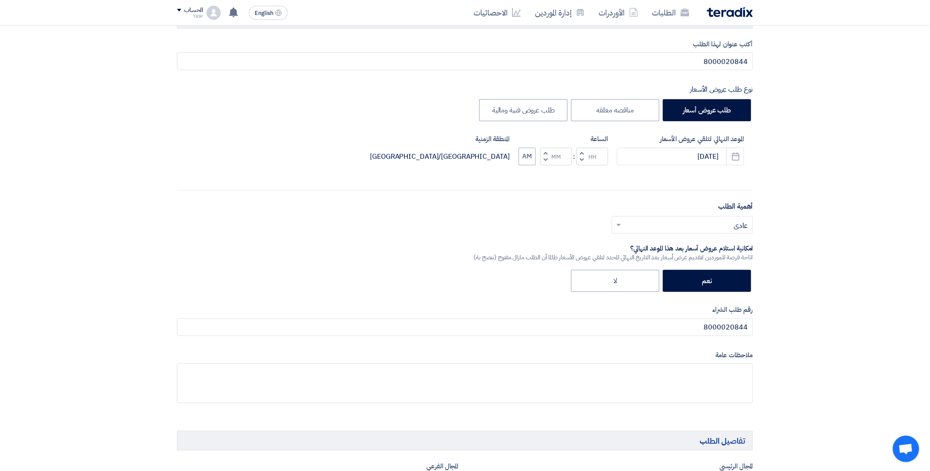
click at [583, 159] on span "button" at bounding box center [582, 160] width 3 height 7
type input "11"
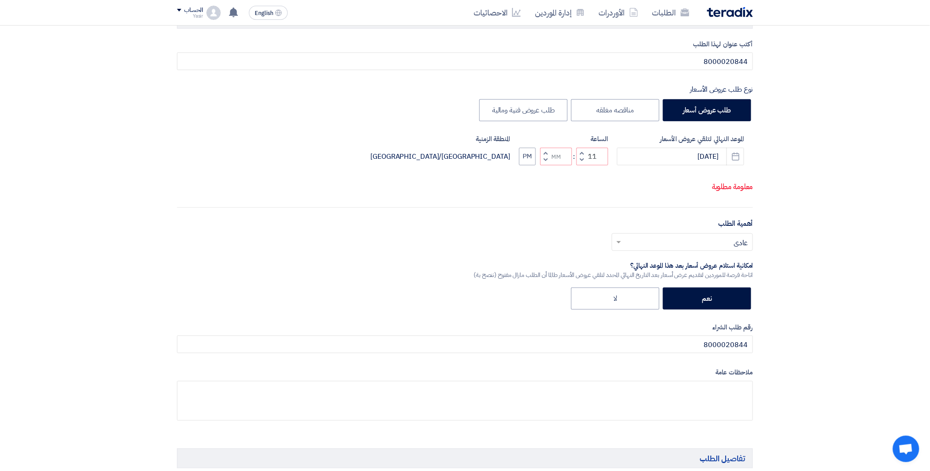
click at [546, 152] on span "button" at bounding box center [545, 153] width 3 height 7
type input "01"
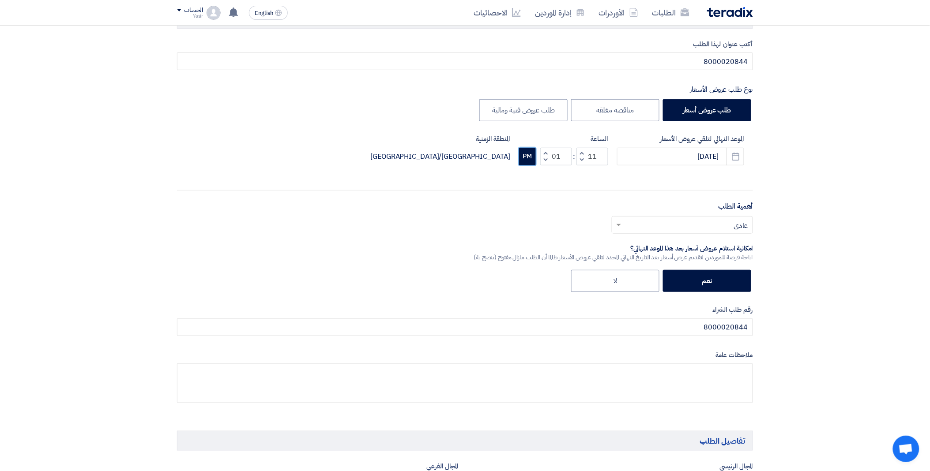
click at [519, 155] on button "PM" at bounding box center [527, 157] width 17 height 18
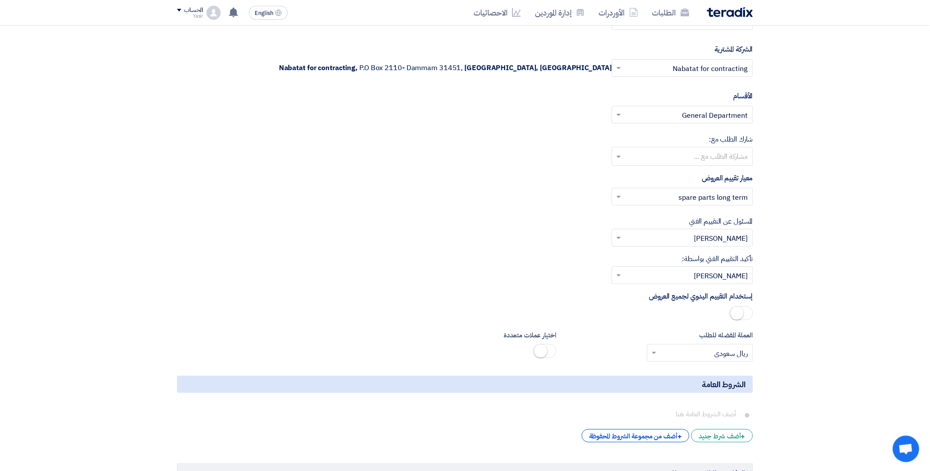
scroll to position [1451, 0]
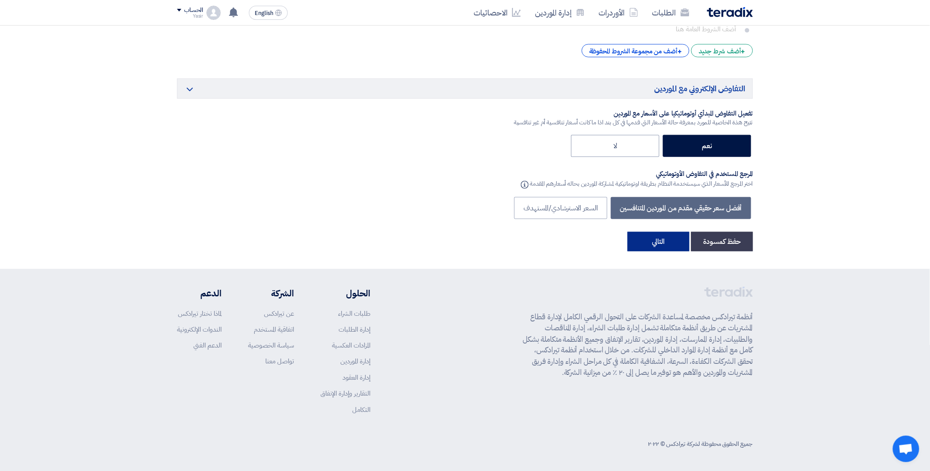
click at [660, 247] on button "التالي" at bounding box center [659, 241] width 62 height 19
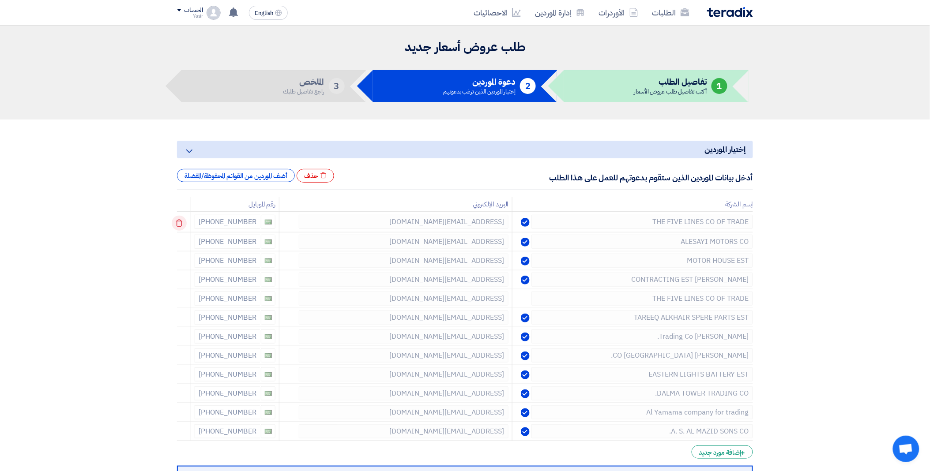
click at [182, 220] on use at bounding box center [179, 224] width 7 height 8
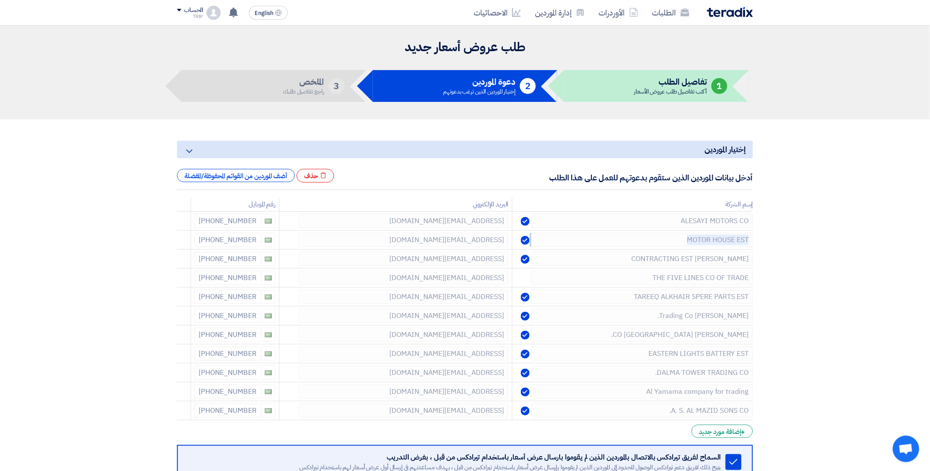
click at [0, 0] on use at bounding box center [0, 0] width 0 height 0
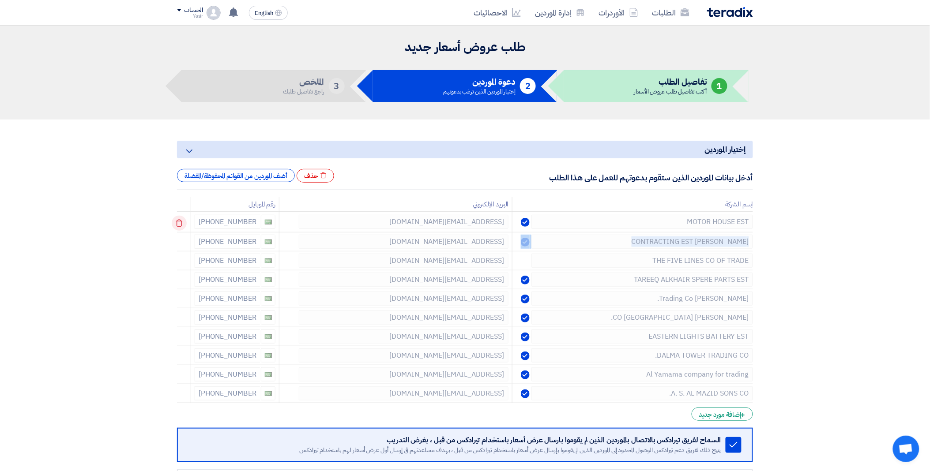
click at [182, 220] on use at bounding box center [179, 224] width 7 height 8
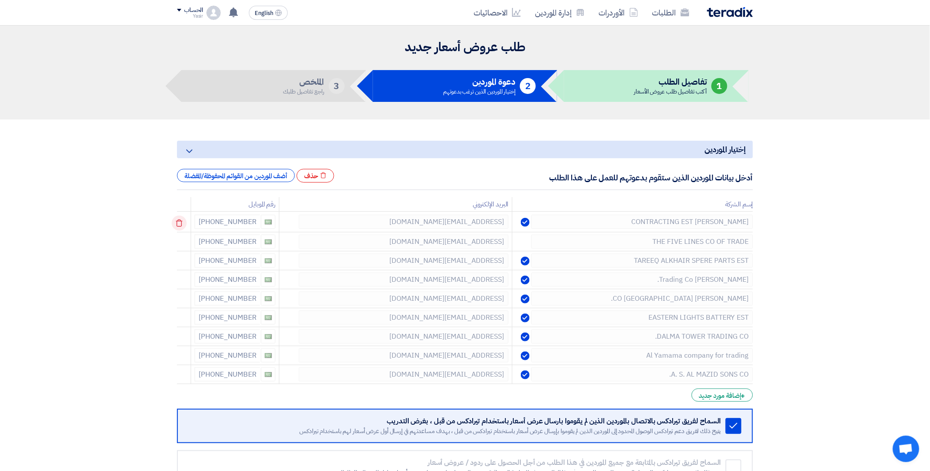
click at [182, 220] on td at bounding box center [184, 222] width 14 height 21
click at [182, 220] on use at bounding box center [179, 224] width 7 height 8
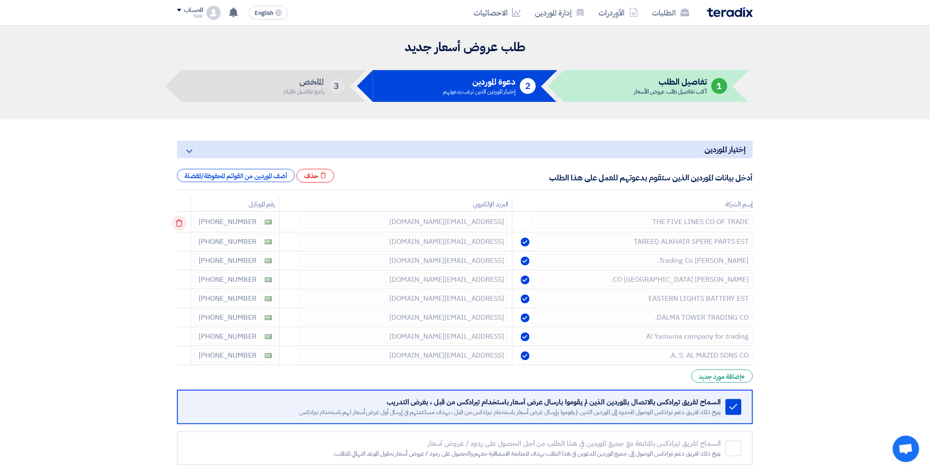
click at [182, 220] on use at bounding box center [179, 224] width 7 height 8
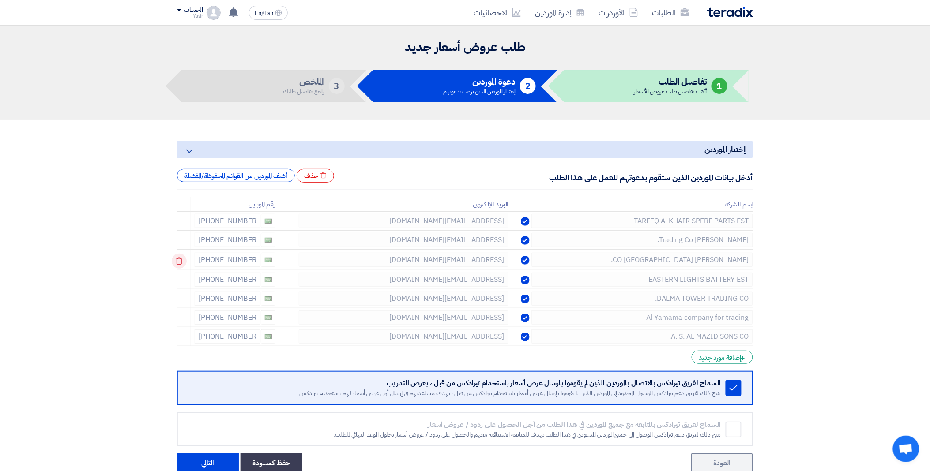
click at [181, 261] on icon at bounding box center [179, 261] width 15 height 15
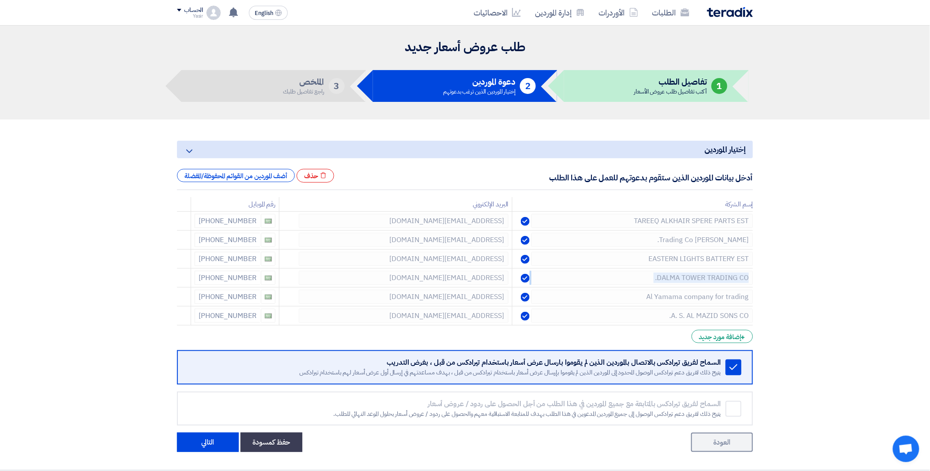
click at [0, 0] on icon at bounding box center [0, 0] width 0 height 0
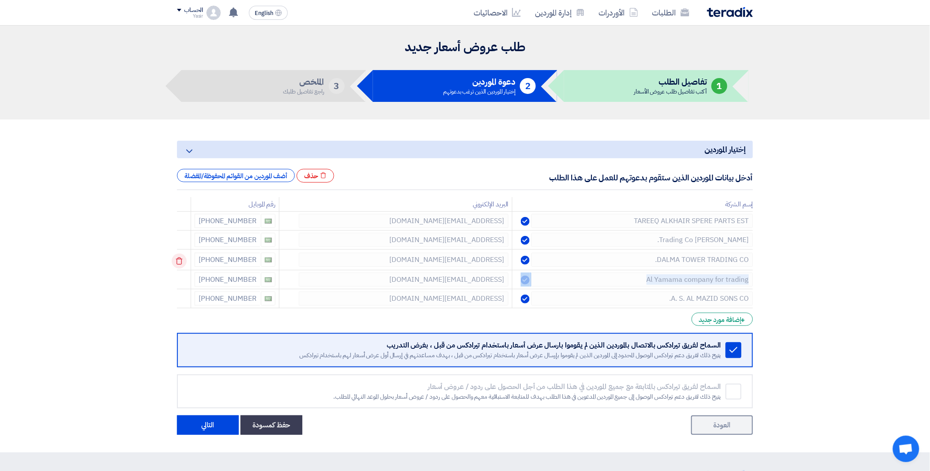
click at [181, 261] on td at bounding box center [184, 260] width 14 height 21
click at [181, 261] on icon at bounding box center [179, 261] width 15 height 15
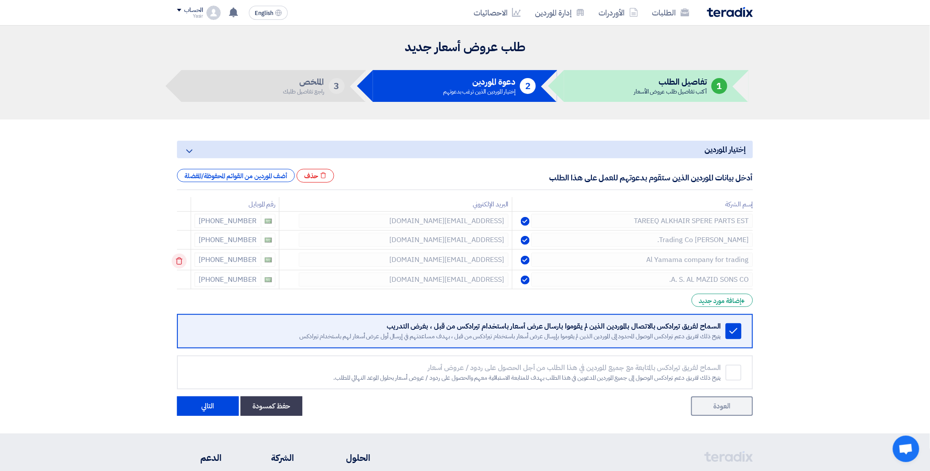
click at [181, 261] on td at bounding box center [184, 260] width 14 height 21
click at [181, 261] on icon at bounding box center [179, 261] width 15 height 15
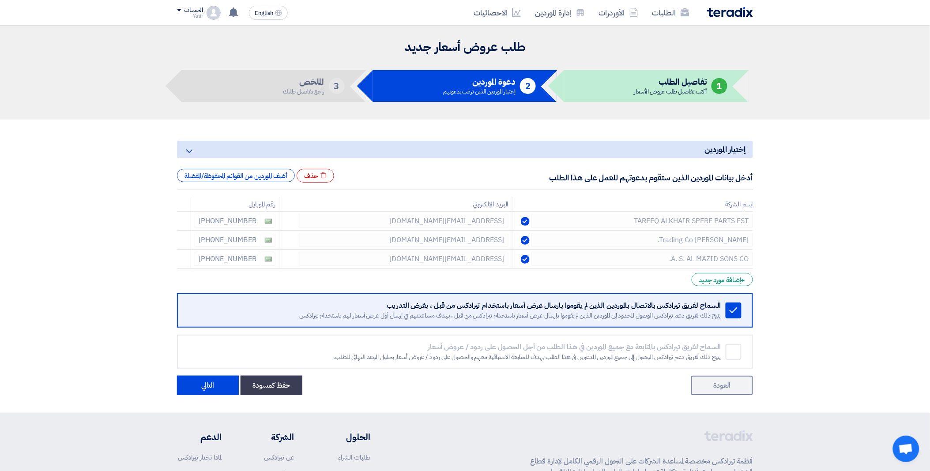
click at [0, 0] on icon at bounding box center [0, 0] width 0 height 0
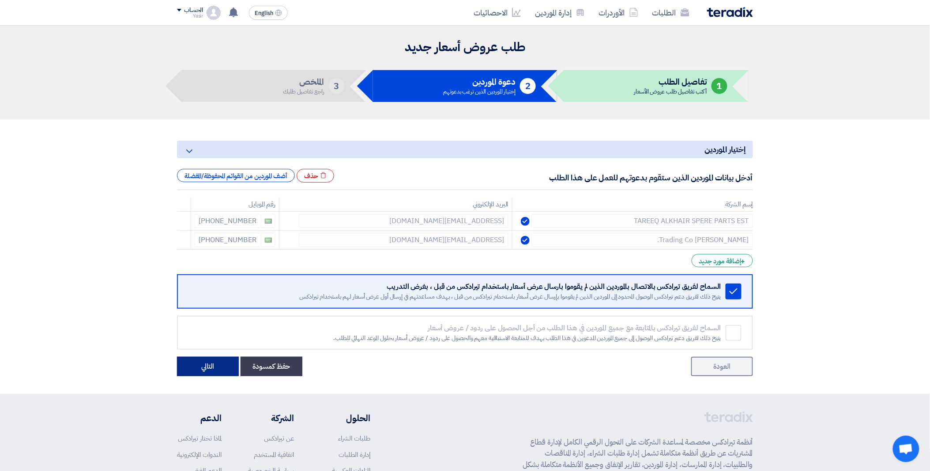
click at [199, 368] on button "التالي" at bounding box center [208, 366] width 62 height 19
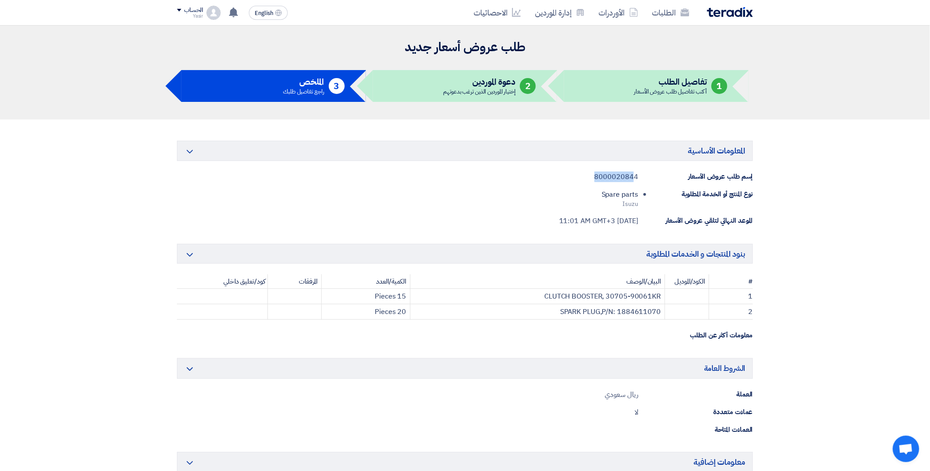
click at [636, 175] on div "إسم طلب عروض الأسعار 8000020844" at bounding box center [465, 177] width 576 height 11
click at [636, 175] on div "8000020844" at bounding box center [617, 177] width 44 height 11
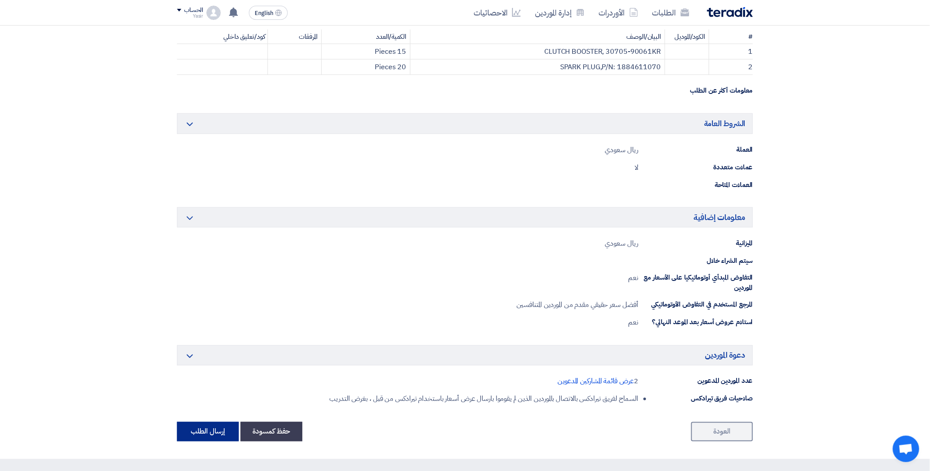
click at [213, 430] on button "إرسال الطلب" at bounding box center [208, 431] width 62 height 19
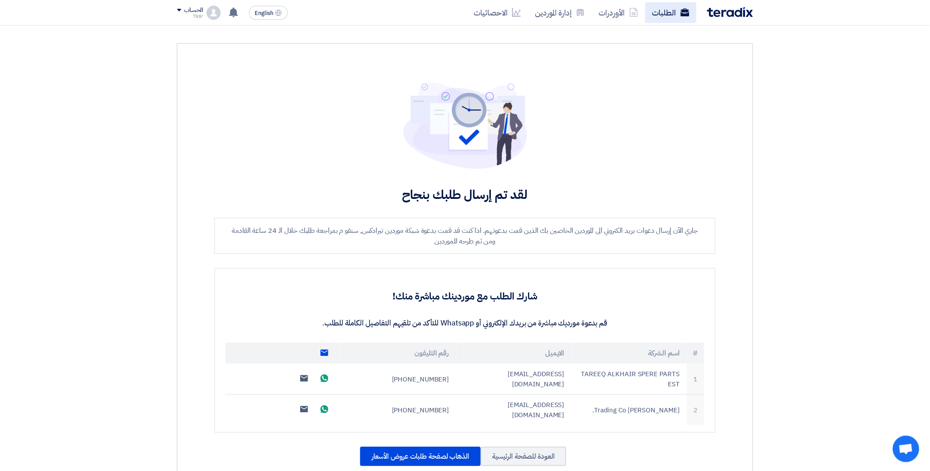
click at [683, 9] on use at bounding box center [685, 12] width 9 height 8
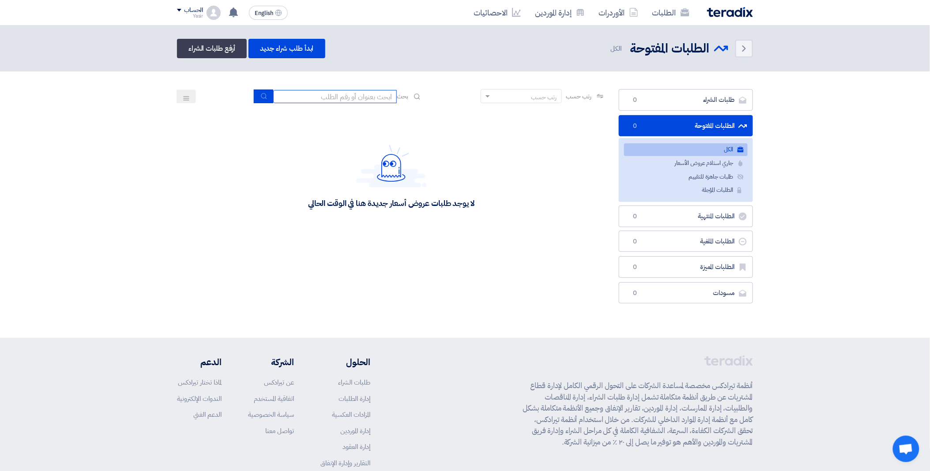
click at [332, 94] on input at bounding box center [335, 96] width 124 height 13
paste input "8100015782"
type input "8100015782"
click at [263, 90] on button "submit" at bounding box center [263, 97] width 19 height 14
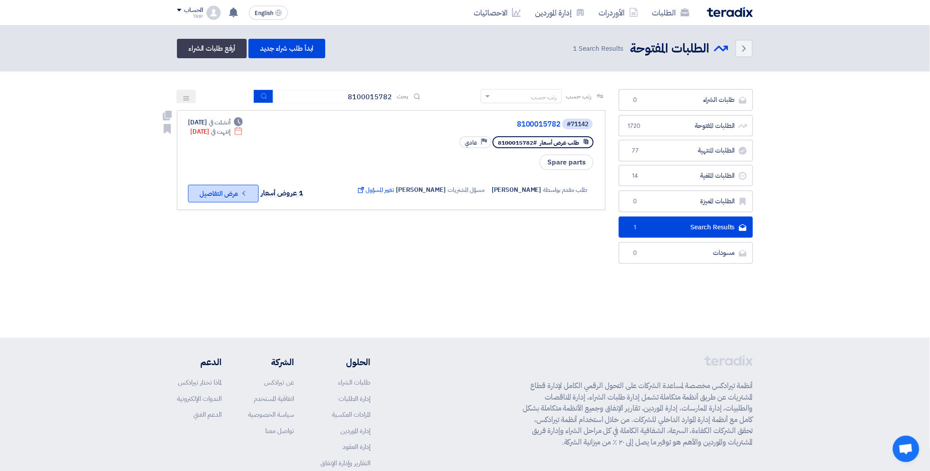
click at [230, 188] on button "Check details عرض التفاصيل" at bounding box center [223, 194] width 71 height 18
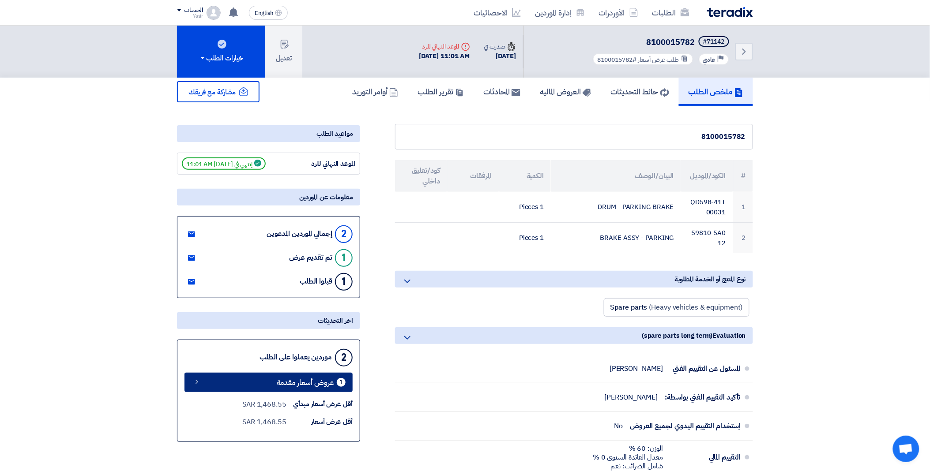
click at [290, 382] on span "عروض أسعار مقدمة" at bounding box center [305, 383] width 57 height 7
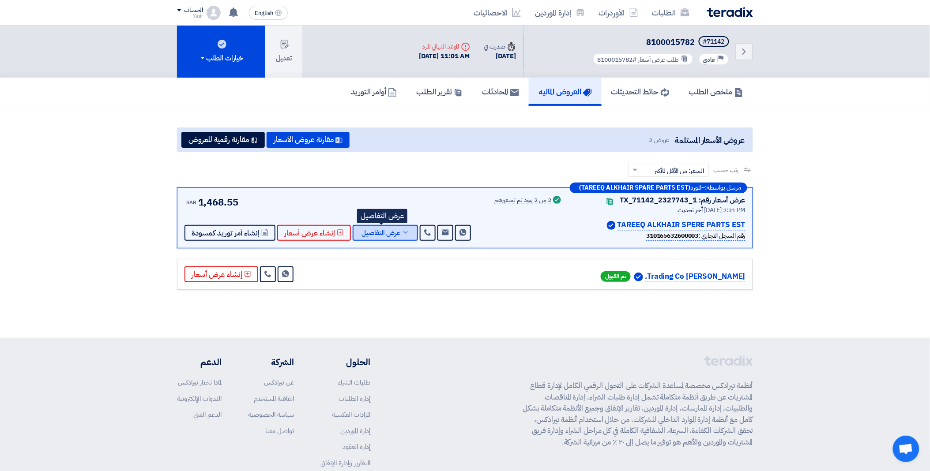
click at [395, 230] on span "عرض التفاصيل" at bounding box center [381, 233] width 39 height 7
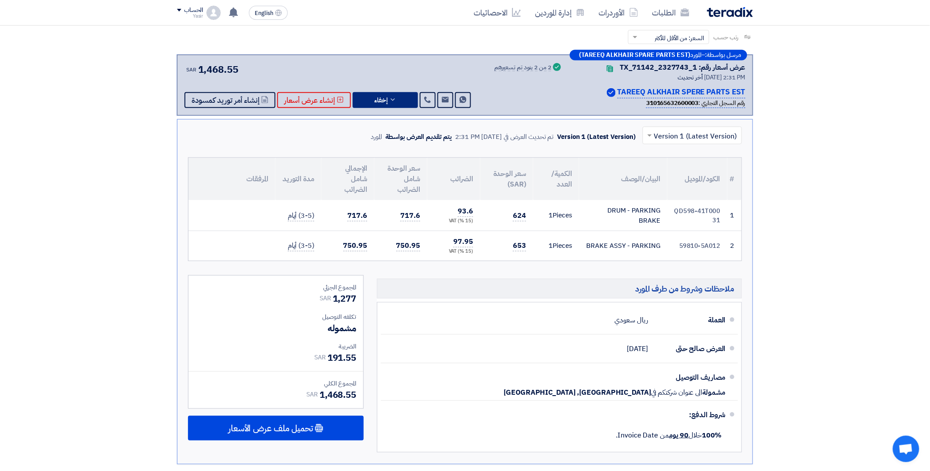
scroll to position [147, 0]
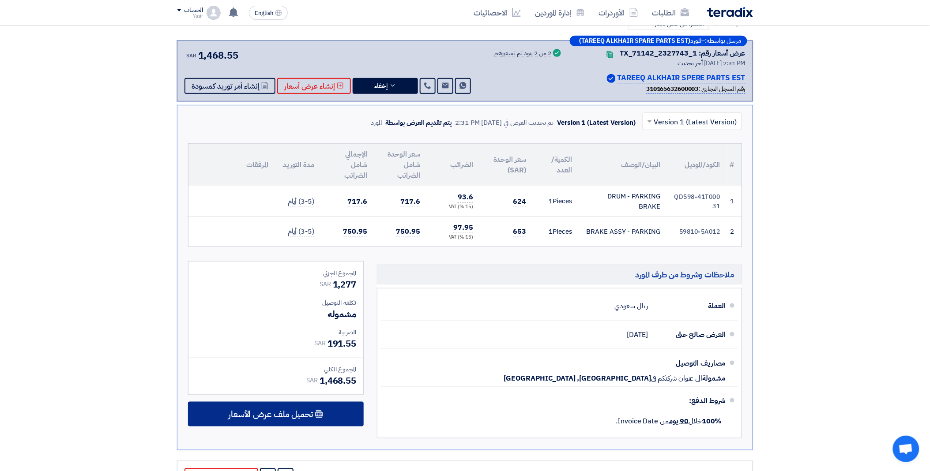
click at [298, 415] on span "تحميل ملف عرض الأسعار" at bounding box center [270, 415] width 85 height 8
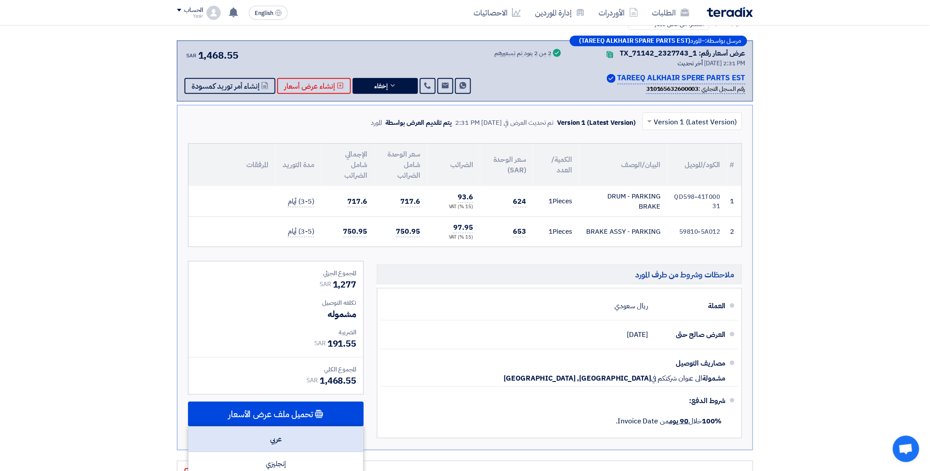
click at [292, 430] on div "عربي" at bounding box center [276, 439] width 175 height 25
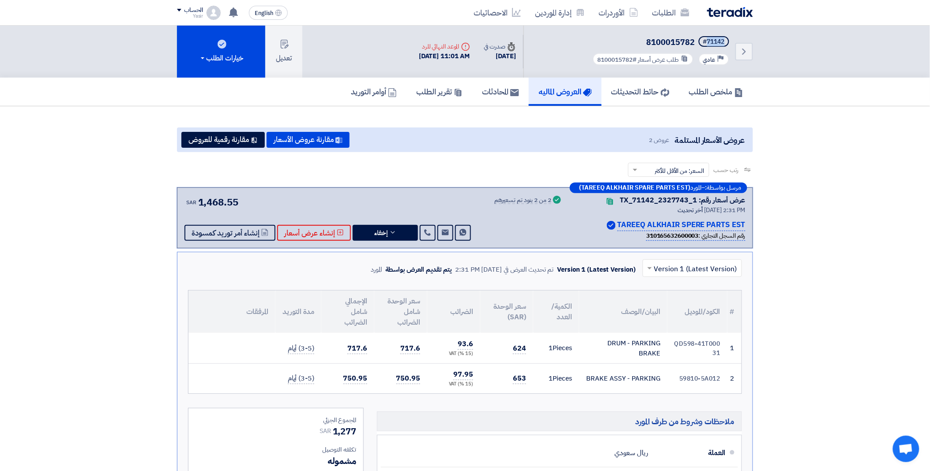
drag, startPoint x: 706, startPoint y: 40, endPoint x: 734, endPoint y: 41, distance: 27.4
click at [734, 41] on div "Back #71142 8100015782 Priority عادي طلب عرض أسعار #8100015782" at bounding box center [639, 52] width 230 height 52
copy div "71142"
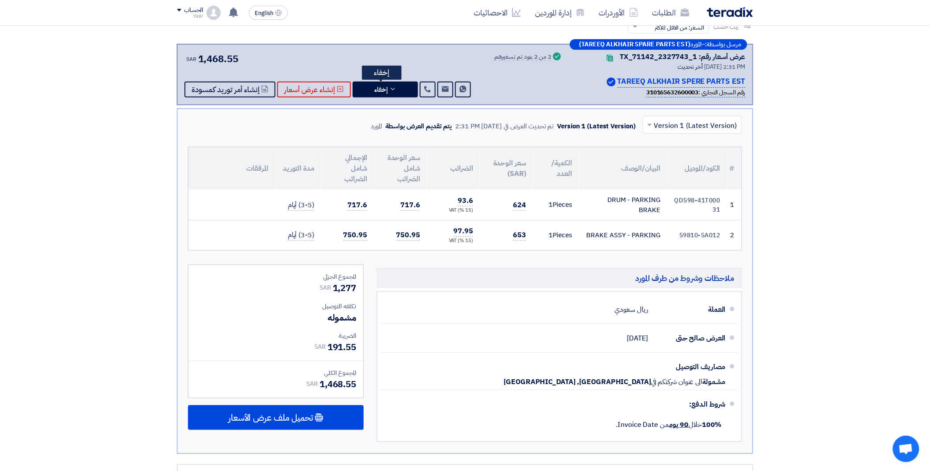
scroll to position [147, 0]
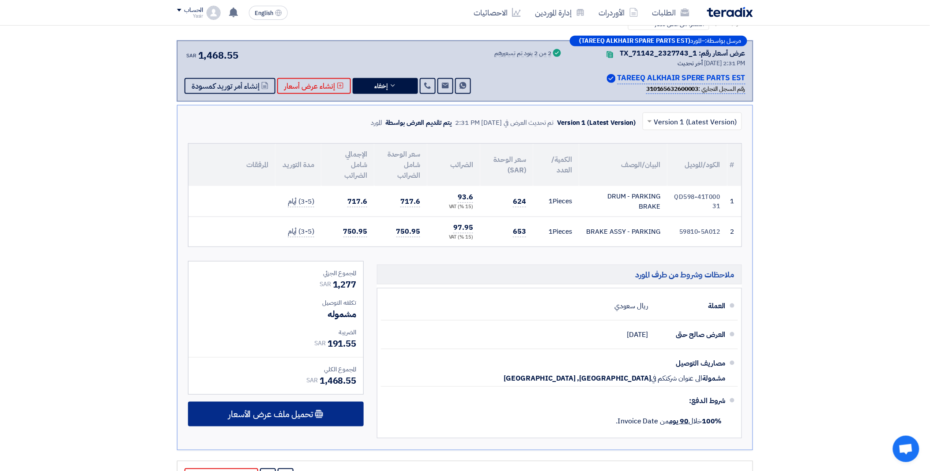
click at [301, 411] on span "تحميل ملف عرض الأسعار" at bounding box center [270, 415] width 85 height 8
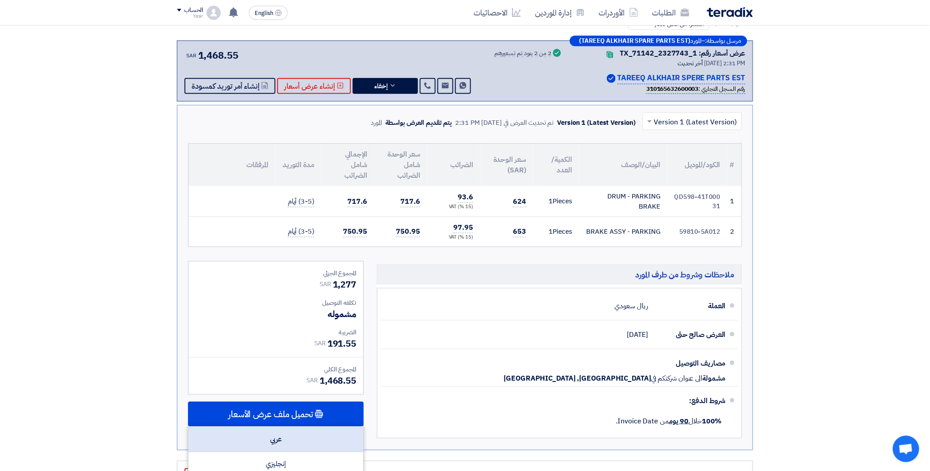
click at [289, 435] on div "عربي" at bounding box center [276, 439] width 175 height 25
click at [227, 13] on div "لقد استلمت عرض سعر بقيمه "1495" لطلبك الخاص بشراء."8100015821" 46 minutes ago ل…" at bounding box center [233, 13] width 18 height 18
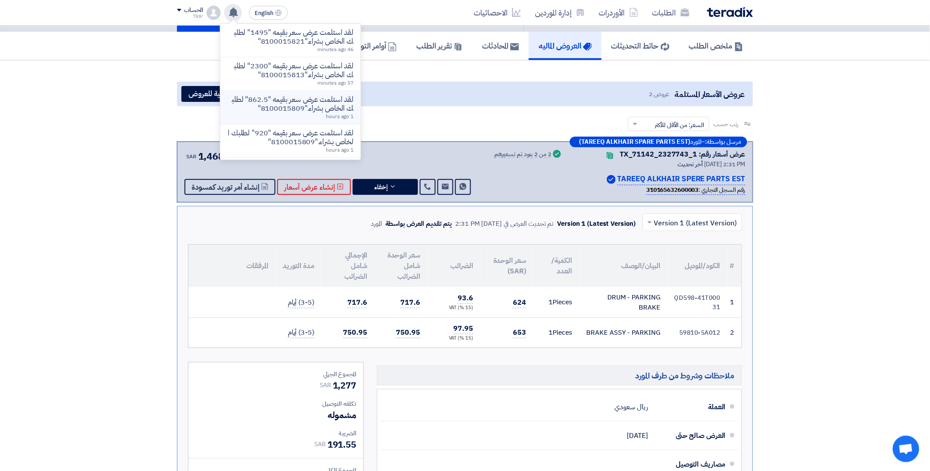
scroll to position [0, 0]
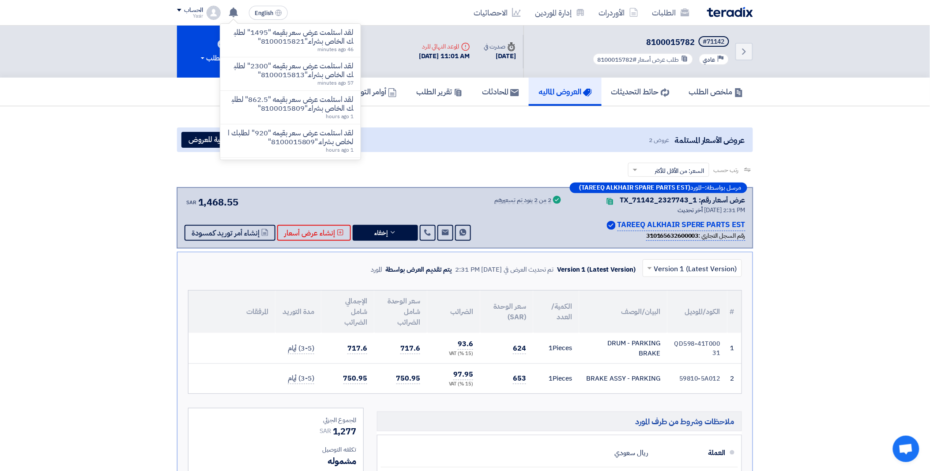
click at [431, 116] on section "عروض الأسعار المستلمة عروض 2 مقارنة عروض الأسعار مقارنة رقمية للعروض رتب حسب رت…" at bounding box center [465, 383] width 930 height 554
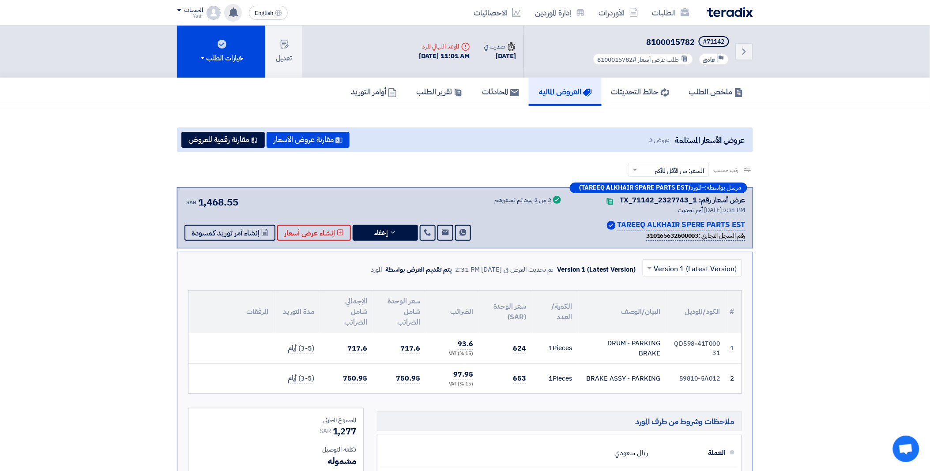
click at [234, 11] on use at bounding box center [233, 13] width 9 height 10
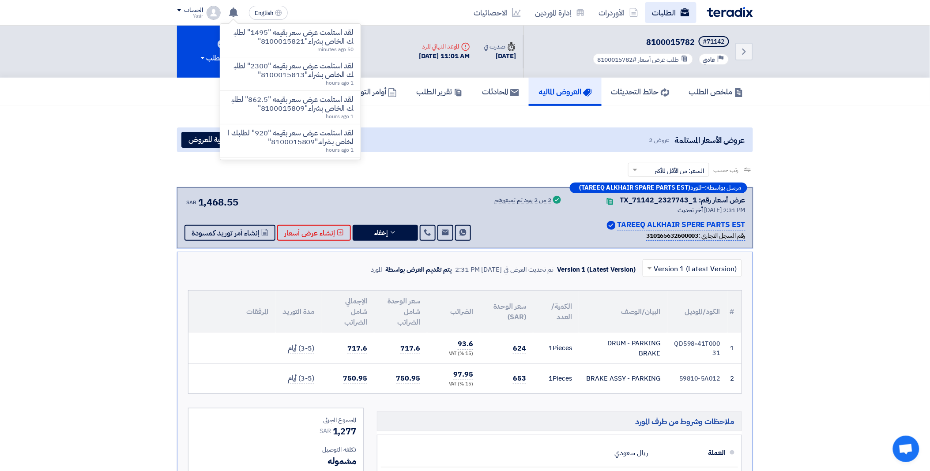
click at [664, 11] on link "الطلبات" at bounding box center [670, 12] width 51 height 21
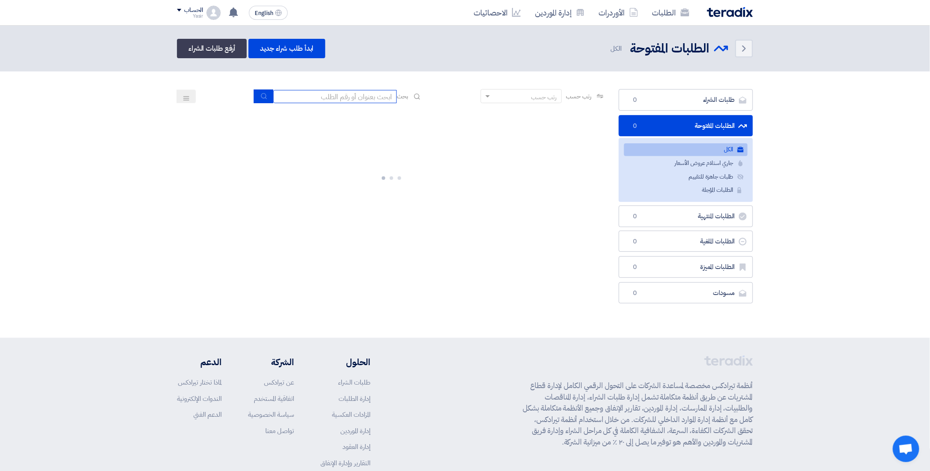
click at [332, 97] on input at bounding box center [335, 96] width 124 height 13
paste input "8100015784"
type input "8100015784"
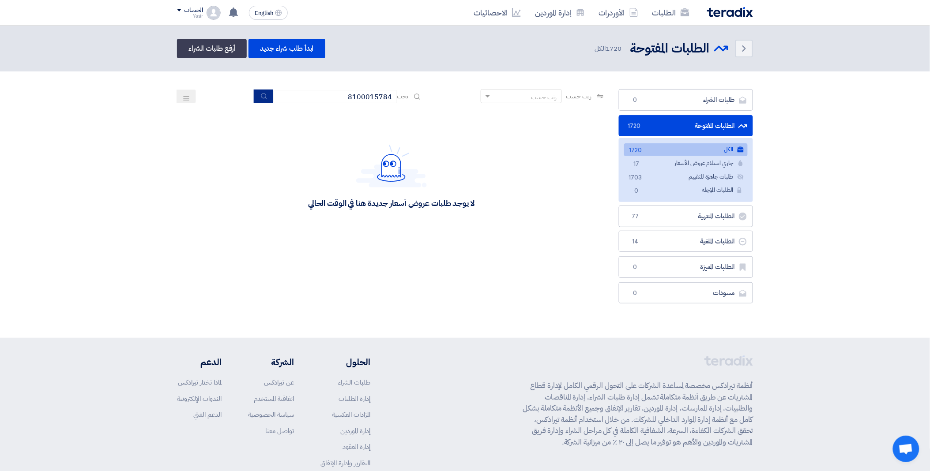
click at [267, 97] on button "submit" at bounding box center [263, 97] width 19 height 14
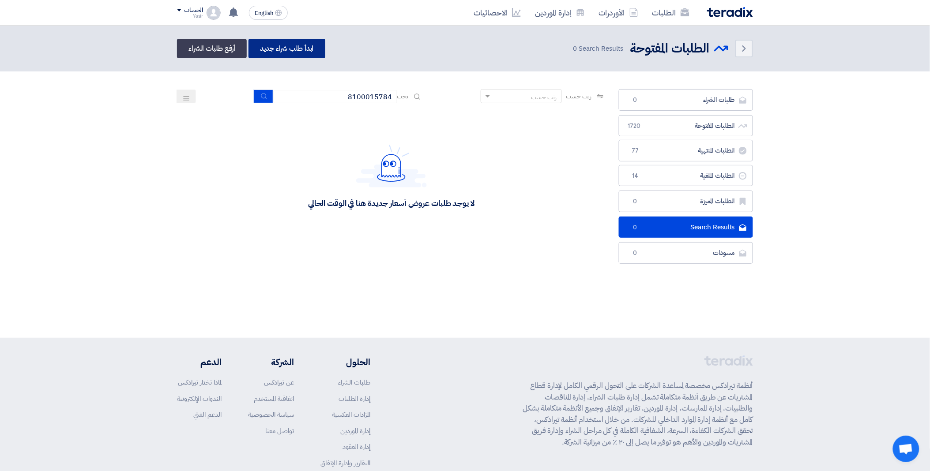
click at [291, 40] on link "ابدأ طلب شراء جديد" at bounding box center [287, 48] width 76 height 19
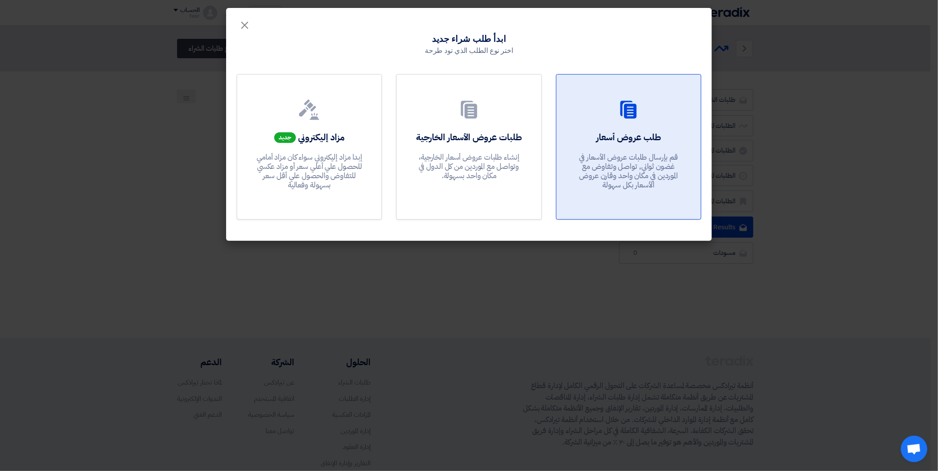
click at [642, 115] on div at bounding box center [628, 111] width 123 height 25
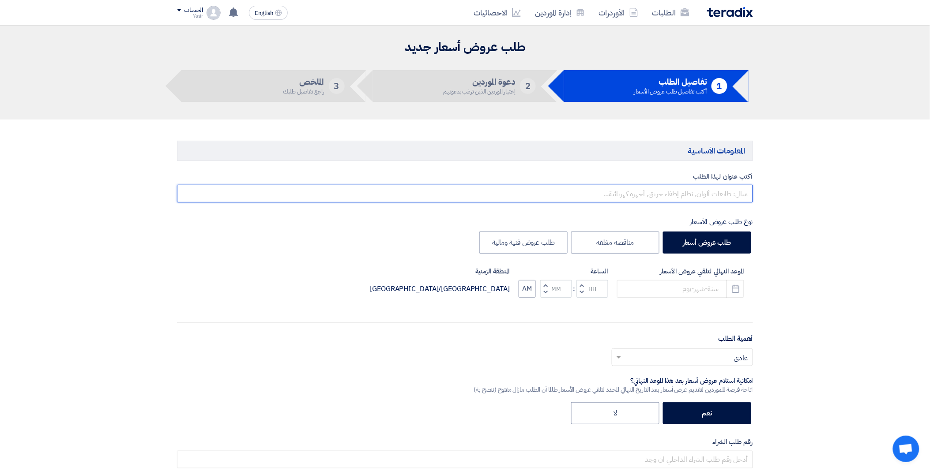
click at [660, 193] on input "text" at bounding box center [465, 194] width 576 height 18
paste input "WATER PUMP ASSY FJ AL QUMALE"
type input "WATER PUMP ASSY FJ AL QUMALE"
drag, startPoint x: 629, startPoint y: 196, endPoint x: 837, endPoint y: 196, distance: 208.4
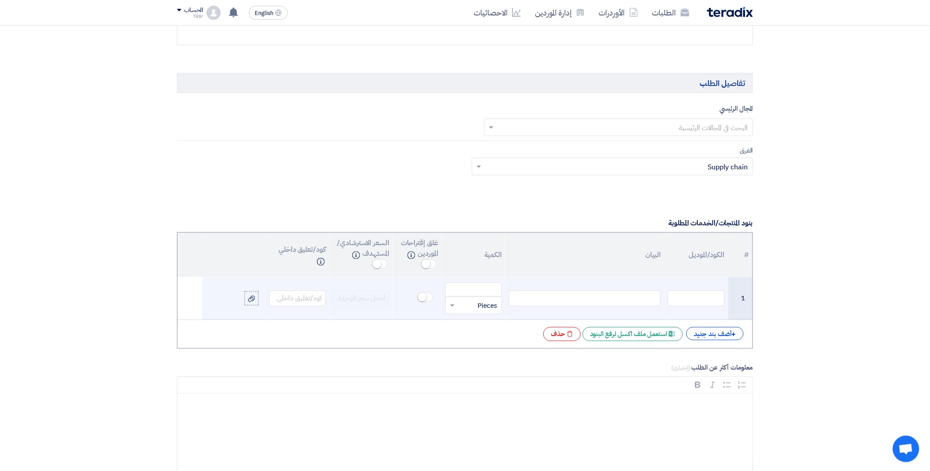
scroll to position [503, 0]
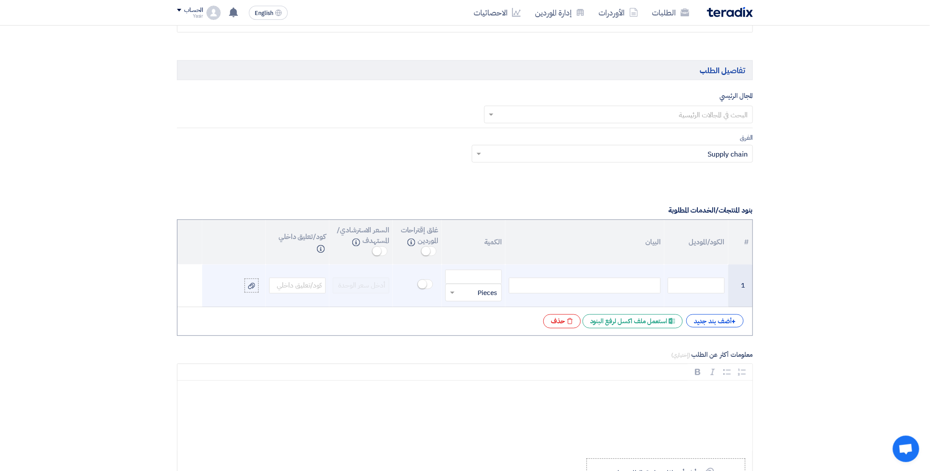
click at [605, 294] on div at bounding box center [585, 286] width 152 height 16
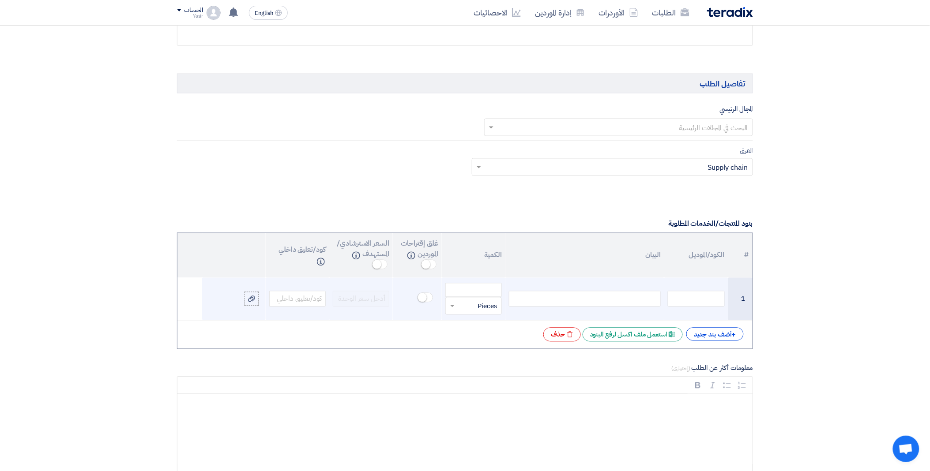
paste div
click at [702, 299] on input "text" at bounding box center [696, 299] width 57 height 16
paste input "MX940483"
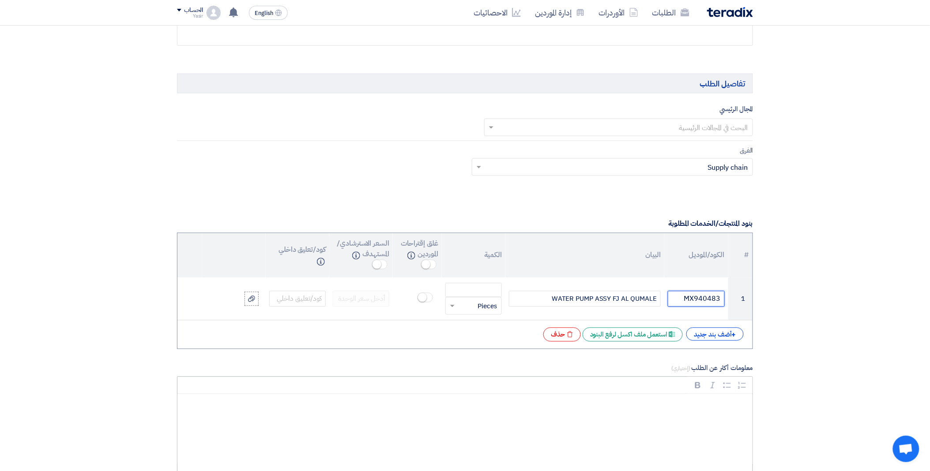
type input "MX940483"
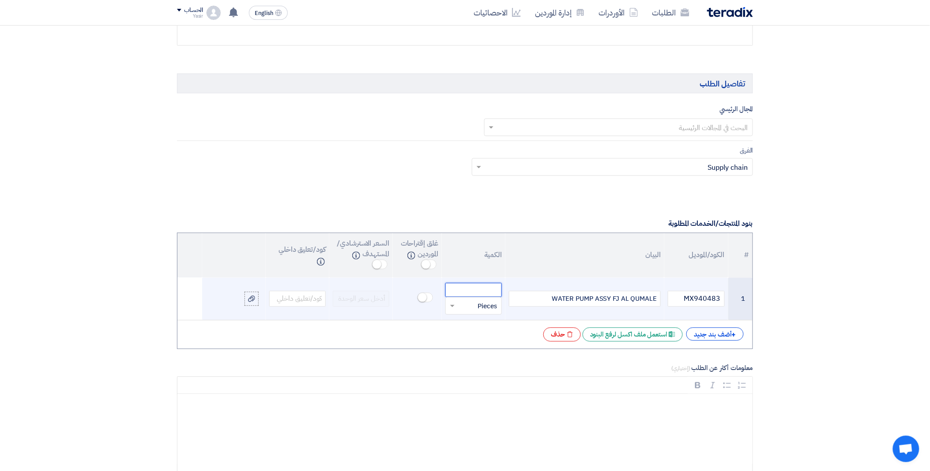
click at [482, 290] on input "number" at bounding box center [473, 290] width 57 height 14
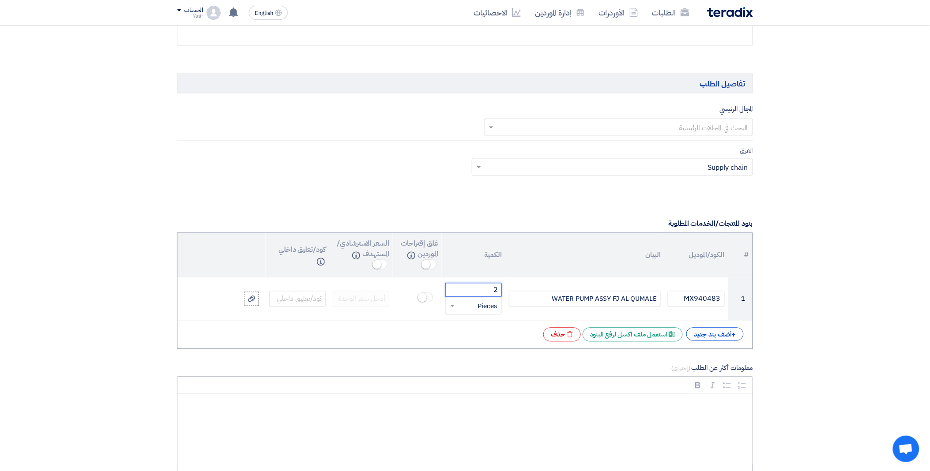
type input "2"
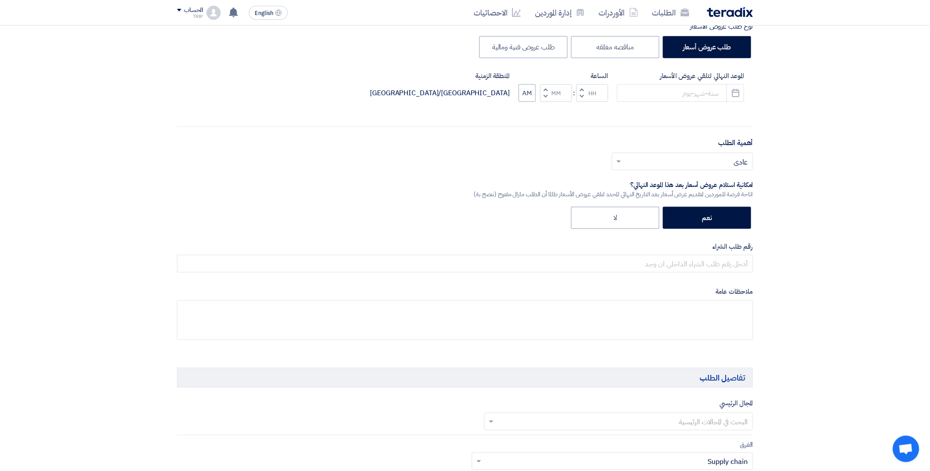
scroll to position [0, 0]
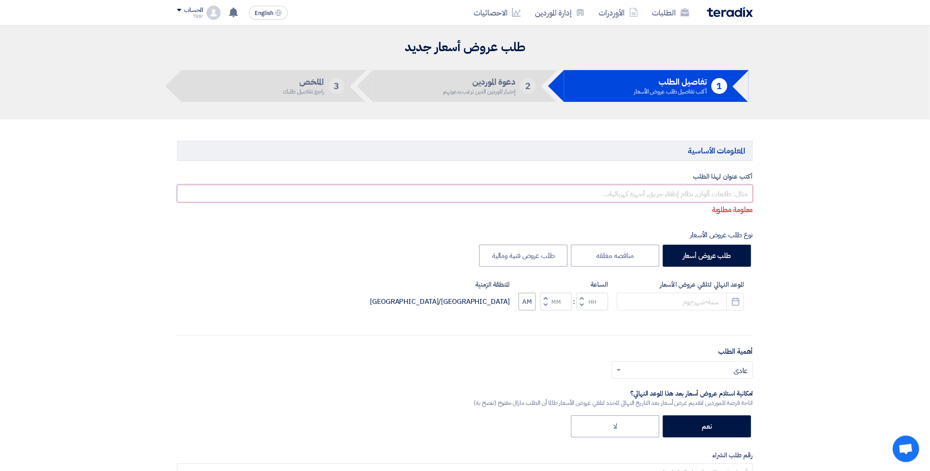
click at [648, 195] on input "text" at bounding box center [465, 194] width 576 height 18
paste input "8100015784"
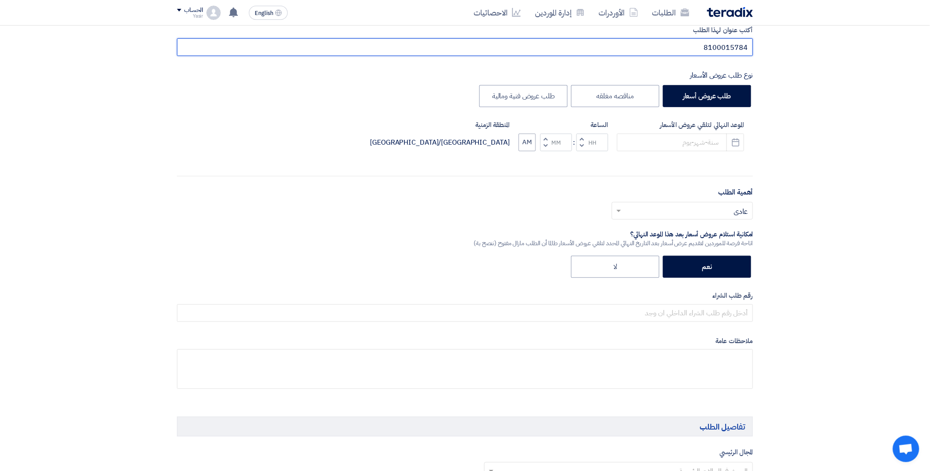
scroll to position [147, 0]
type input "8100015784"
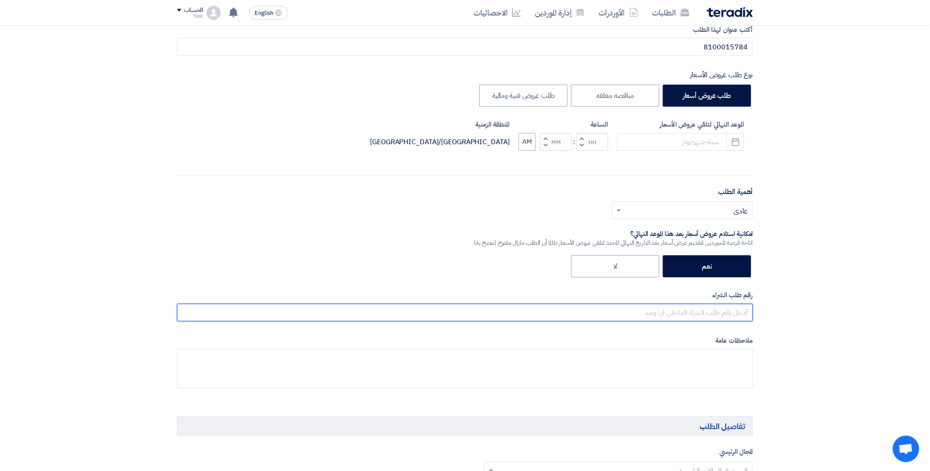
click at [670, 313] on input "text" at bounding box center [465, 313] width 576 height 18
paste input "8100015784"
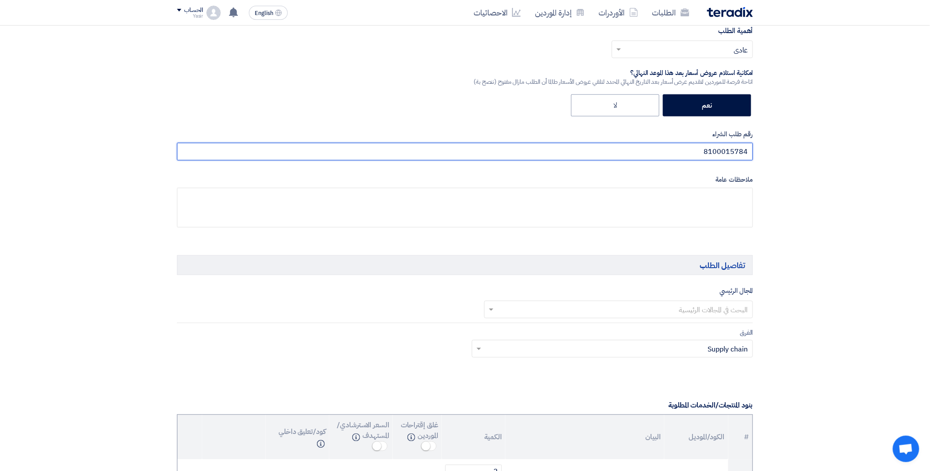
scroll to position [343, 0]
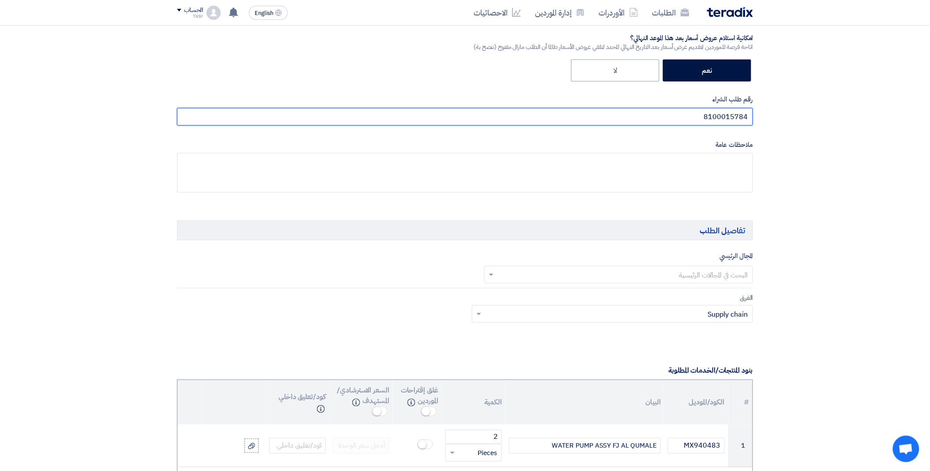
type input "8100015784"
click at [645, 272] on input "text" at bounding box center [624, 275] width 252 height 15
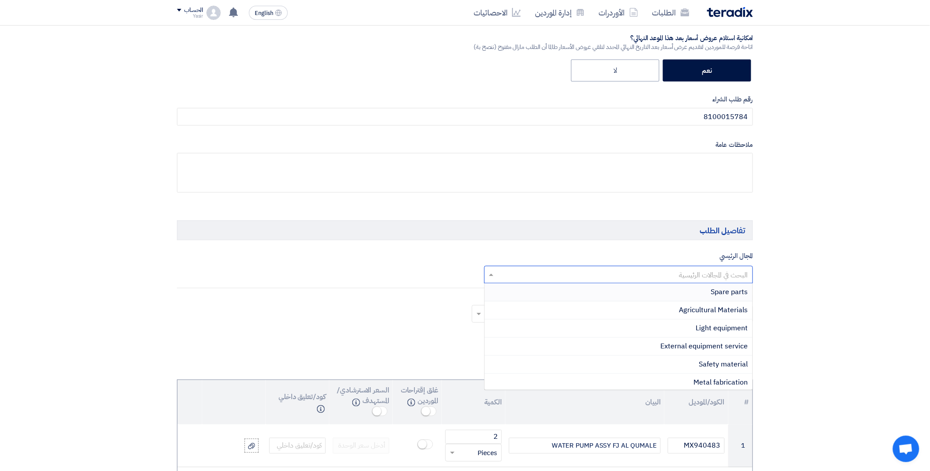
click at [683, 293] on div "Spare parts" at bounding box center [619, 293] width 268 height 18
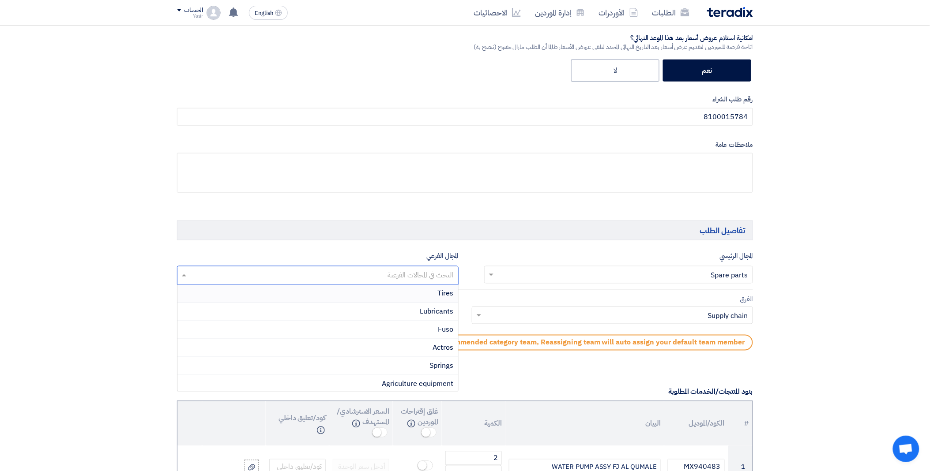
click at [355, 272] on input "text" at bounding box center [317, 276] width 273 height 15
click at [411, 330] on div "Fuso" at bounding box center [317, 330] width 281 height 18
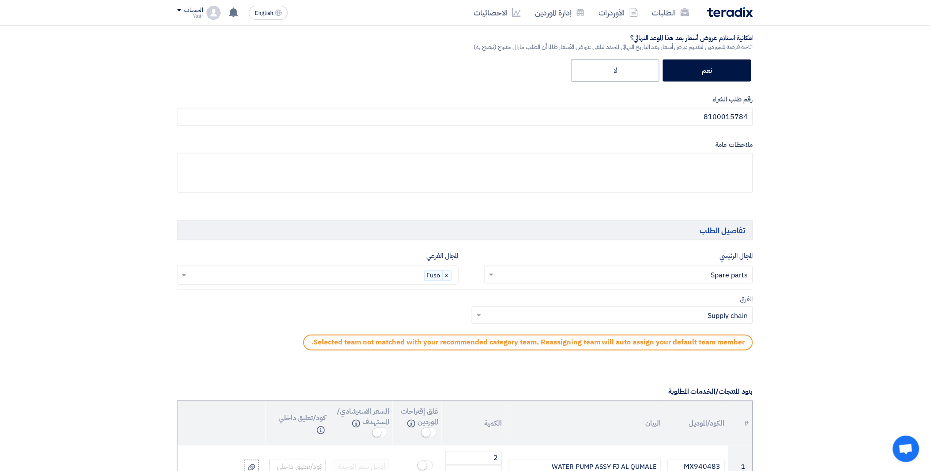
click at [505, 317] on input "text" at bounding box center [618, 316] width 264 height 15
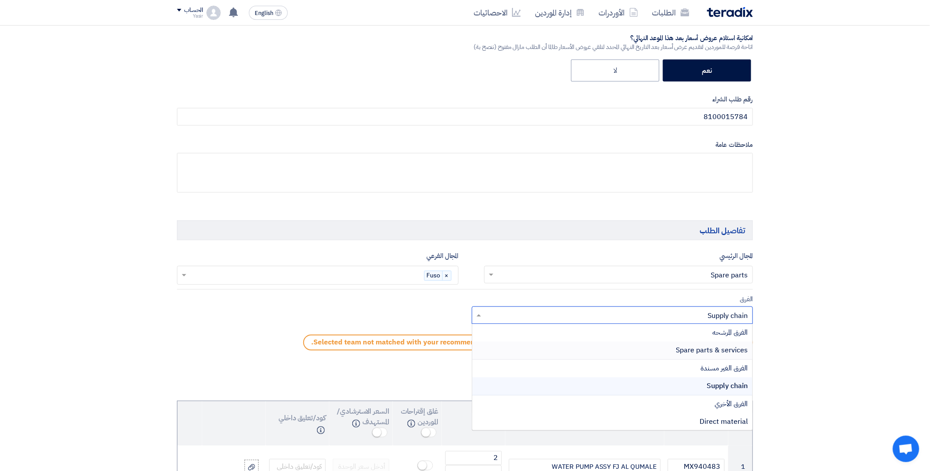
click at [586, 350] on div "Spare parts & services" at bounding box center [612, 351] width 281 height 18
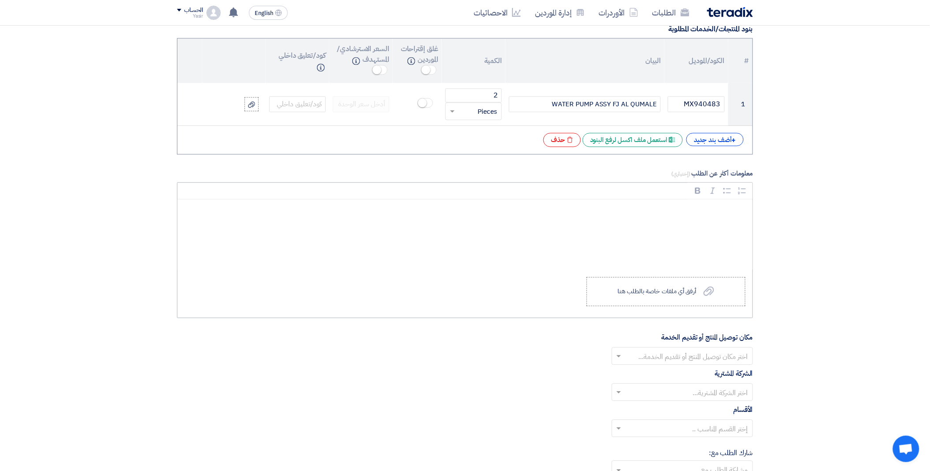
scroll to position [833, 0]
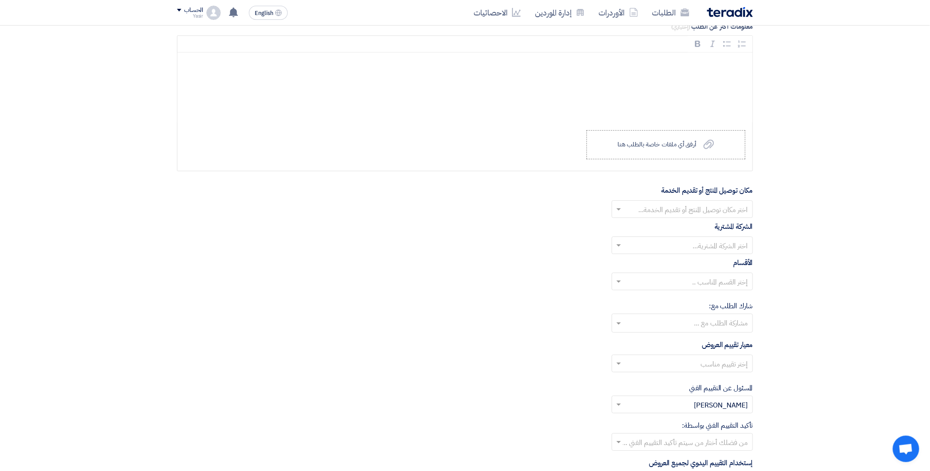
click at [623, 204] on div at bounding box center [682, 209] width 140 height 15
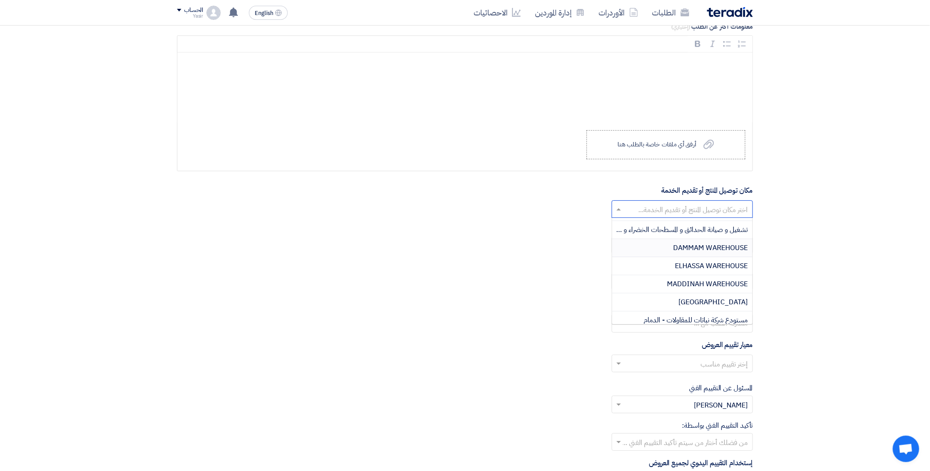
click at [677, 250] on span "DAMMAM WAREHOUSE" at bounding box center [711, 248] width 75 height 11
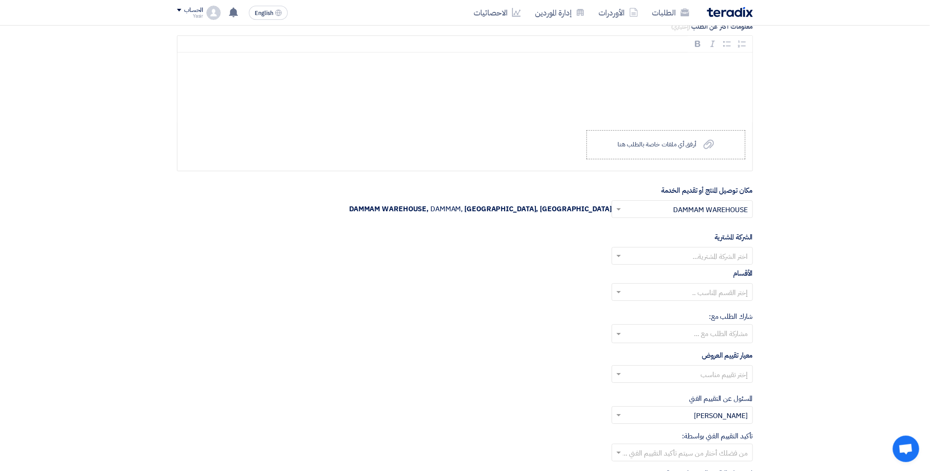
click at [649, 257] on input "text" at bounding box center [688, 257] width 124 height 15
click at [663, 274] on div "Nabatat for contracting" at bounding box center [682, 274] width 140 height 18
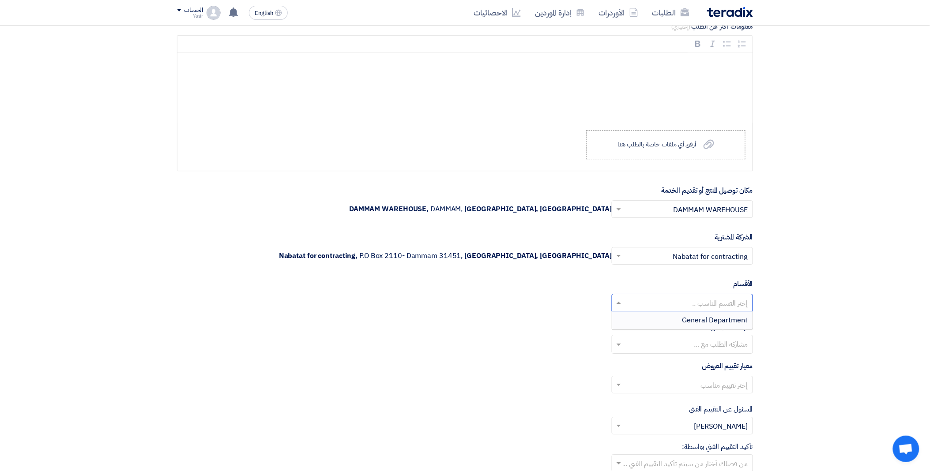
click at [649, 305] on input "text" at bounding box center [688, 304] width 124 height 15
click at [674, 324] on div "General Department" at bounding box center [682, 321] width 140 height 18
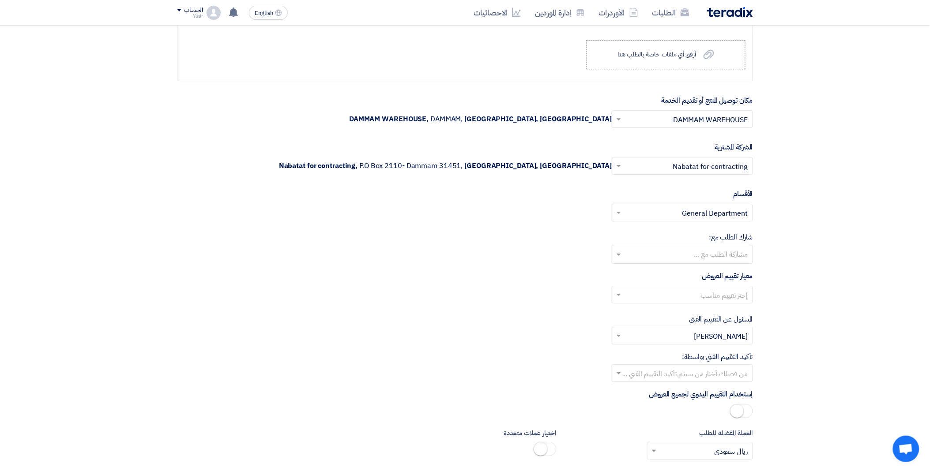
scroll to position [932, 0]
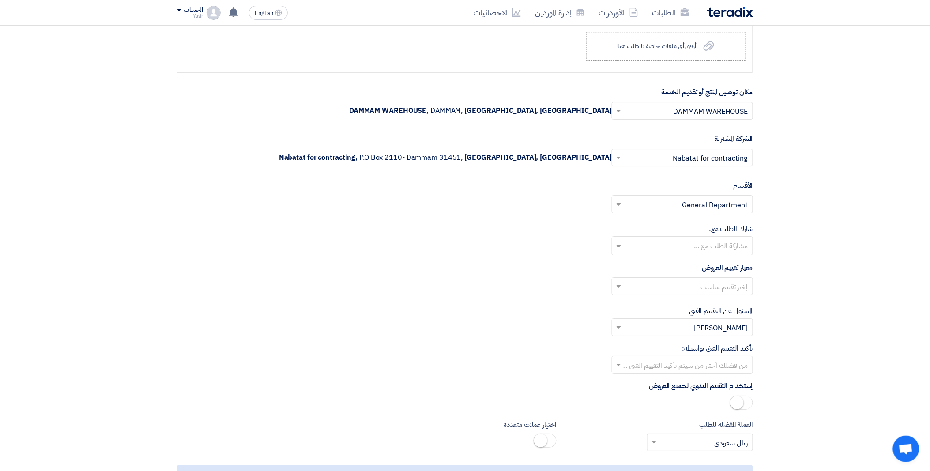
click at [642, 294] on input "text" at bounding box center [688, 287] width 124 height 15
click at [669, 321] on div "spare parts long term" at bounding box center [682, 322] width 140 height 18
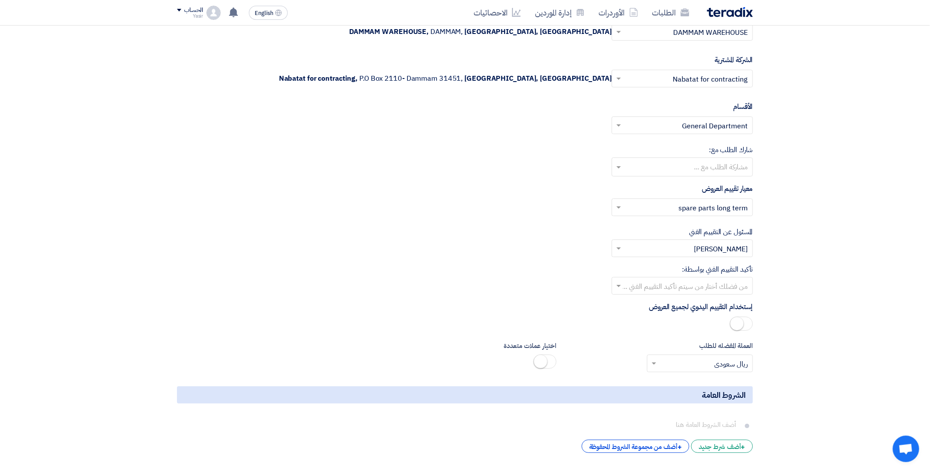
scroll to position [1030, 0]
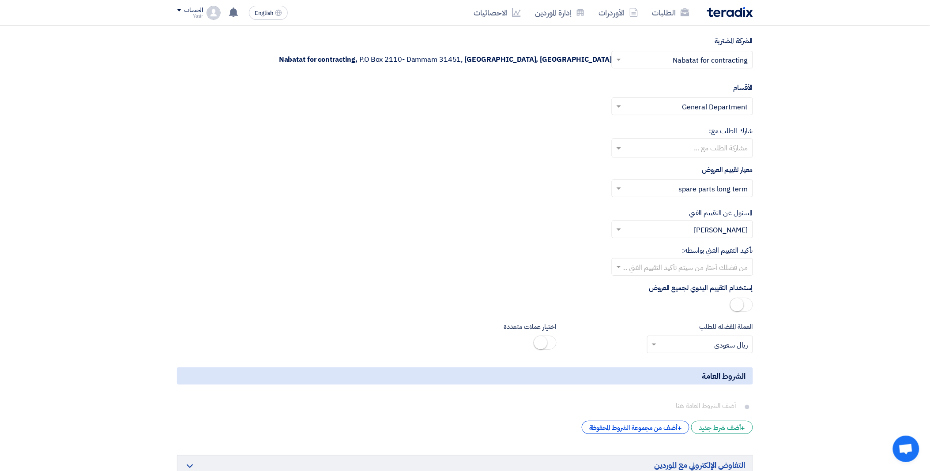
click at [639, 265] on input "text" at bounding box center [688, 268] width 124 height 15
click at [676, 333] on div "[PERSON_NAME]" at bounding box center [682, 339] width 140 height 18
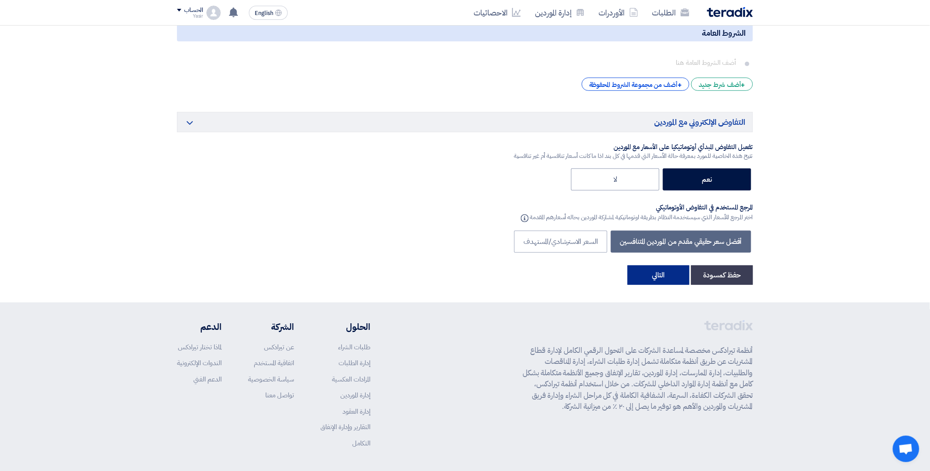
click at [667, 280] on button "التالي" at bounding box center [659, 275] width 62 height 19
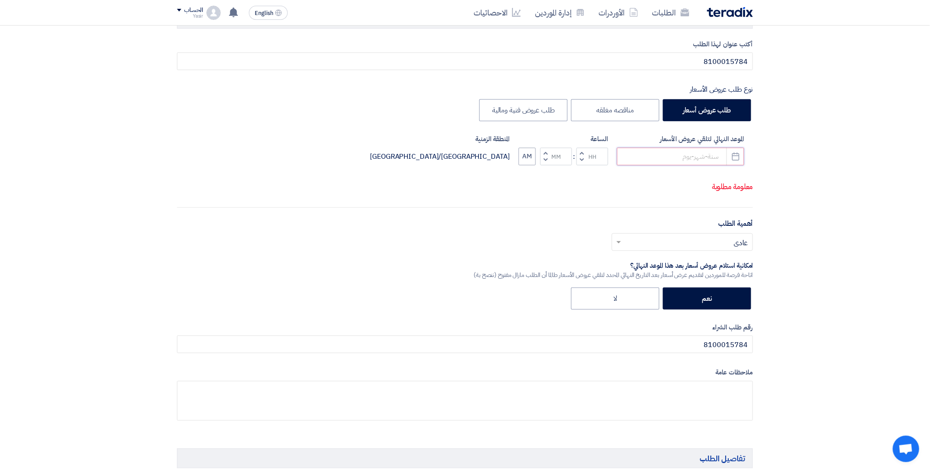
click at [675, 156] on input at bounding box center [680, 157] width 127 height 18
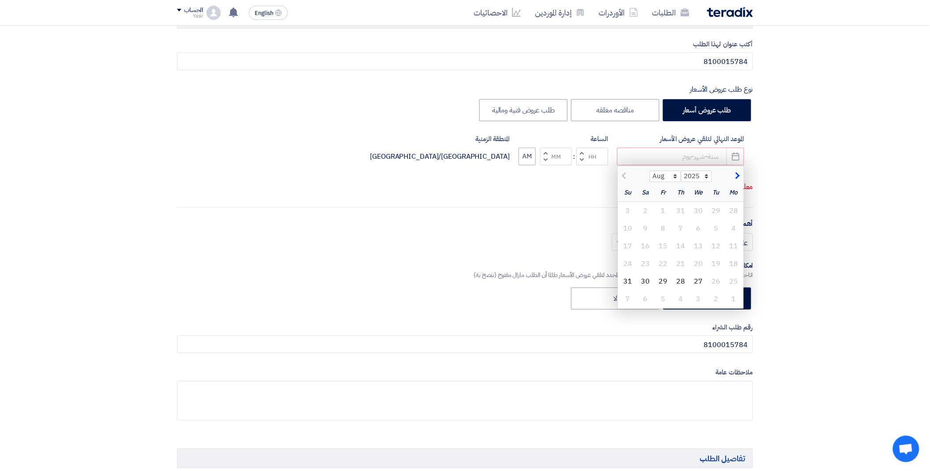
drag, startPoint x: 681, startPoint y: 285, endPoint x: 643, endPoint y: 229, distance: 68.0
click at [681, 283] on div "28" at bounding box center [681, 282] width 18 height 18
type input "[DATE]"
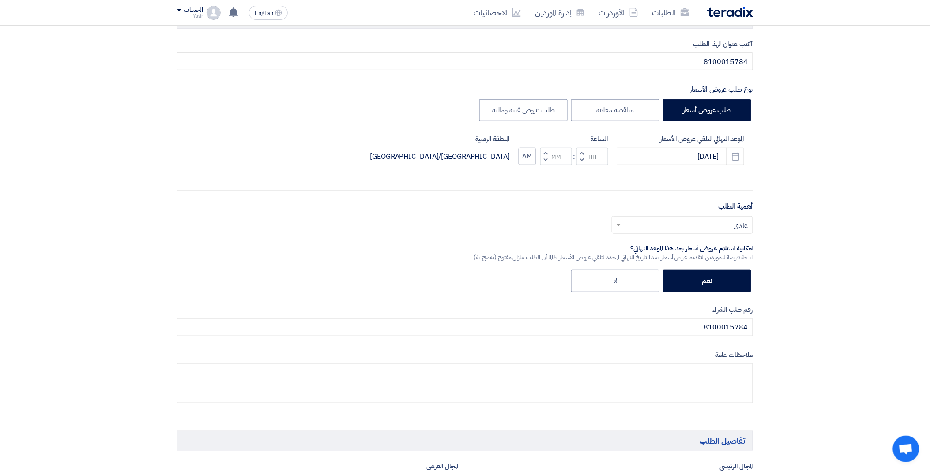
click at [585, 158] on button "Decrement hours" at bounding box center [582, 160] width 11 height 11
type input "11"
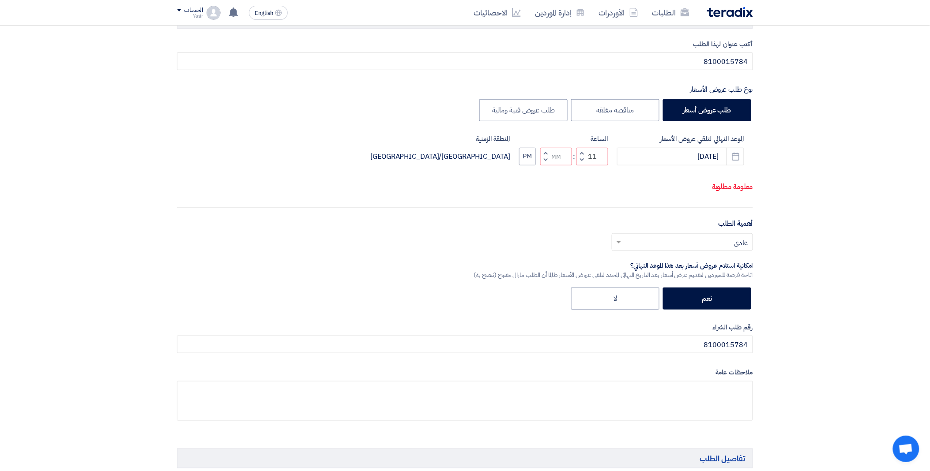
click at [546, 151] on span "button" at bounding box center [545, 153] width 3 height 7
type input "01"
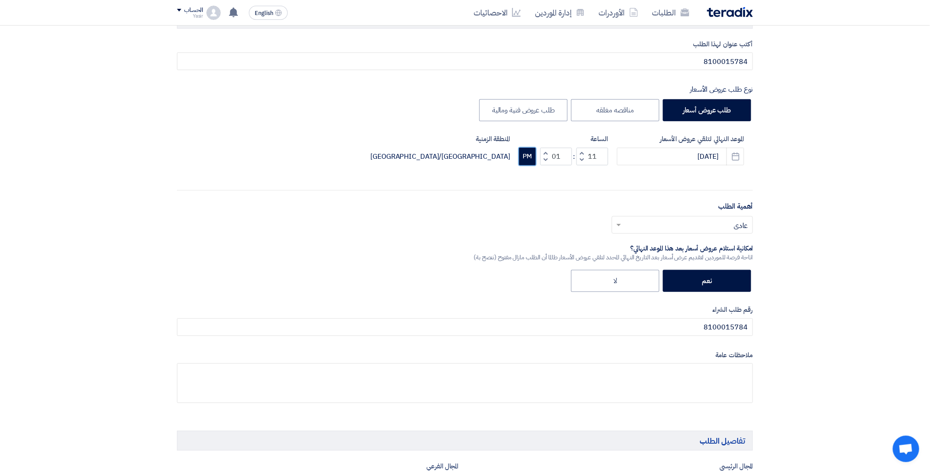
click at [527, 155] on button "PM" at bounding box center [527, 157] width 17 height 18
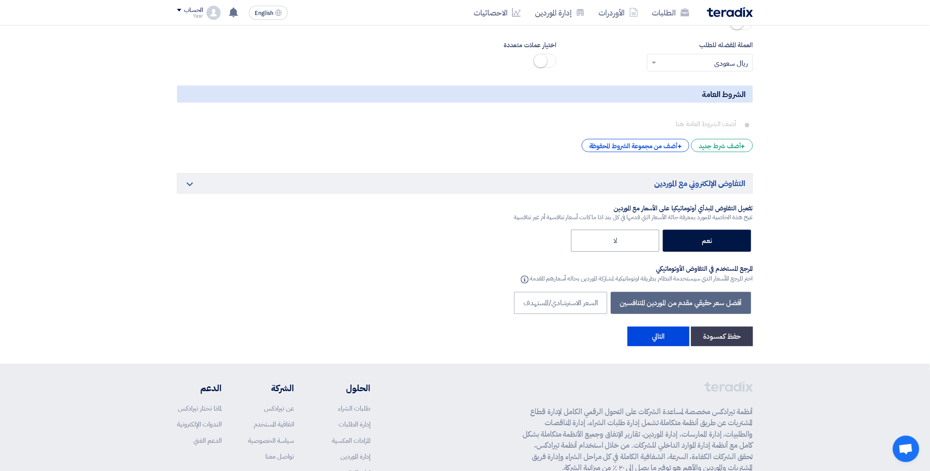
scroll to position [1408, 0]
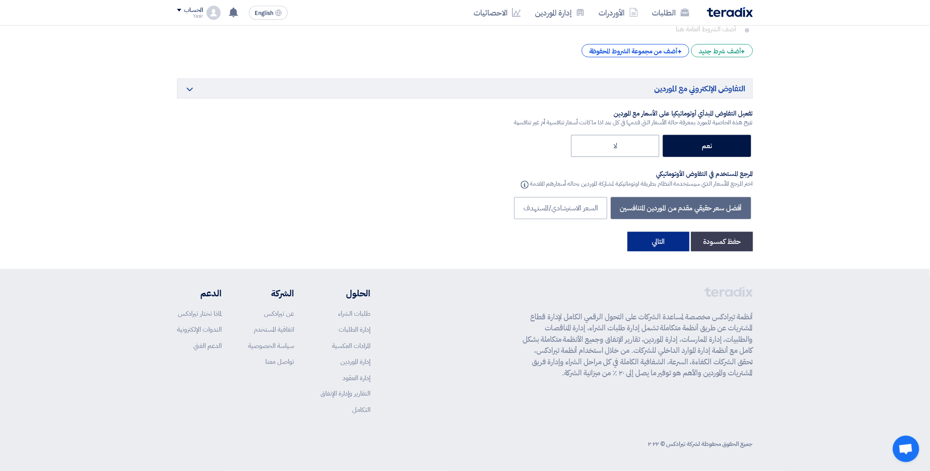
click at [656, 248] on button "التالي" at bounding box center [659, 241] width 62 height 19
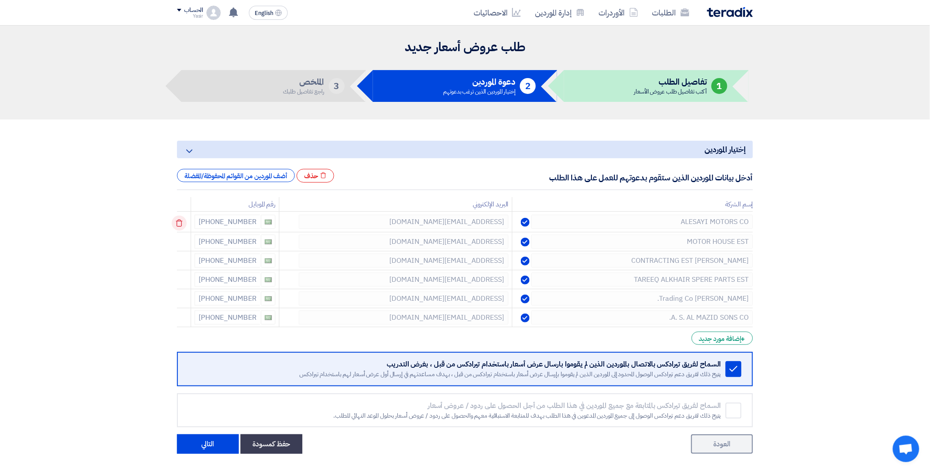
click at [181, 221] on icon at bounding box center [179, 223] width 15 height 15
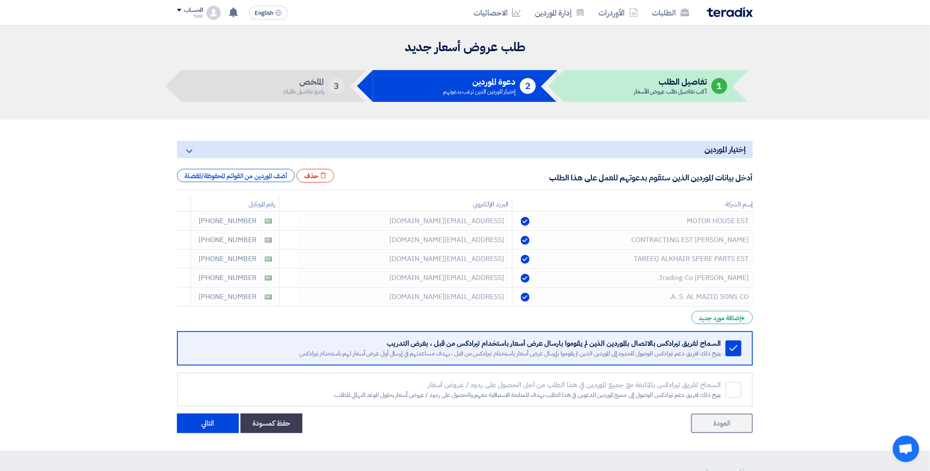
click at [0, 0] on icon at bounding box center [0, 0] width 0 height 0
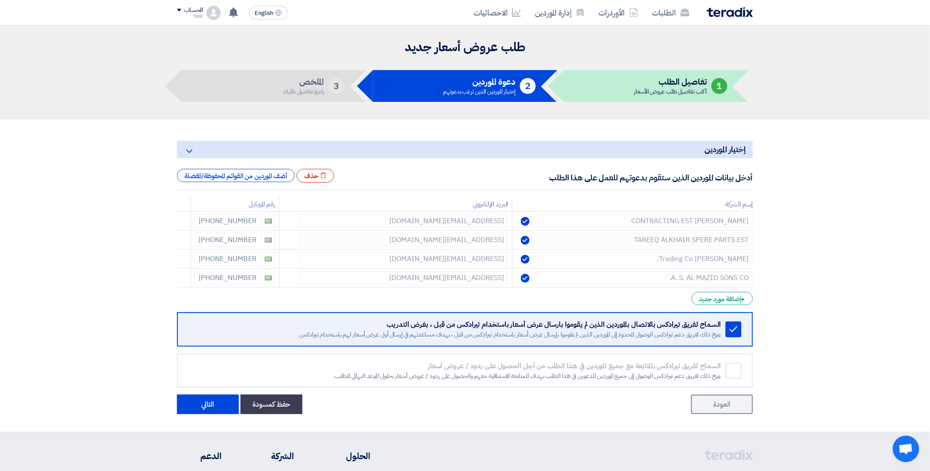
click at [0, 0] on icon at bounding box center [0, 0] width 0 height 0
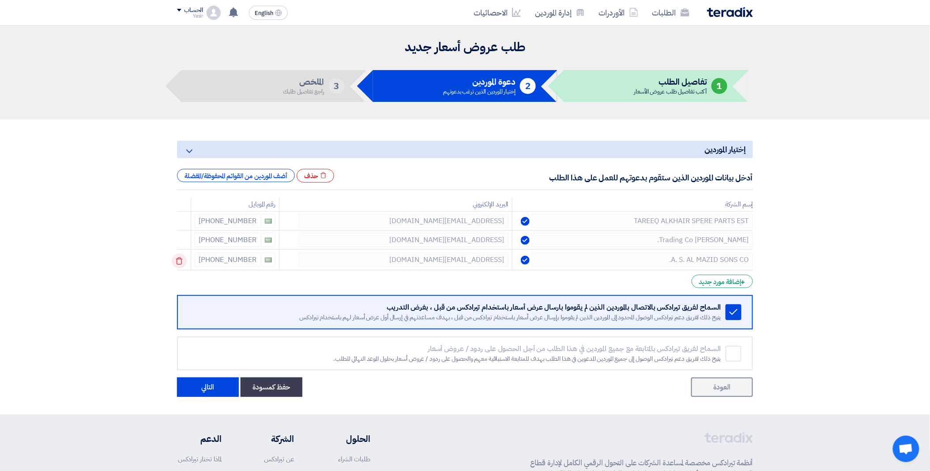
click at [180, 263] on icon at bounding box center [179, 261] width 15 height 15
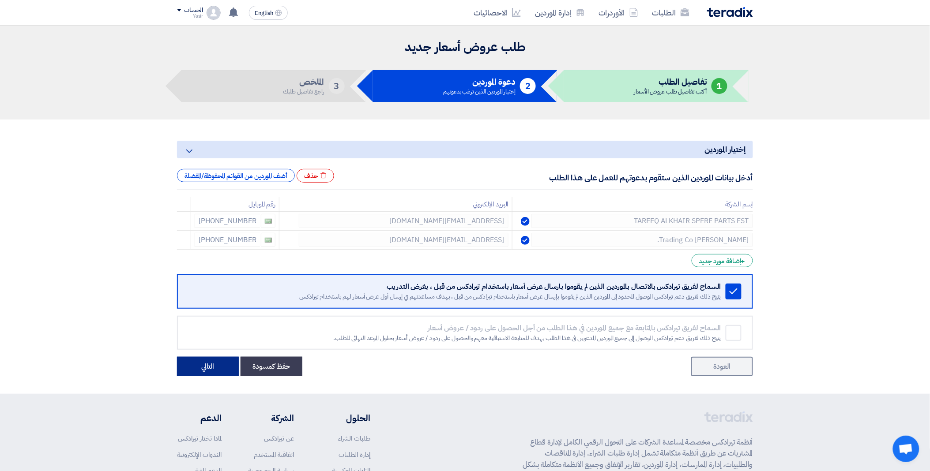
click at [204, 371] on button "التالي" at bounding box center [208, 366] width 62 height 19
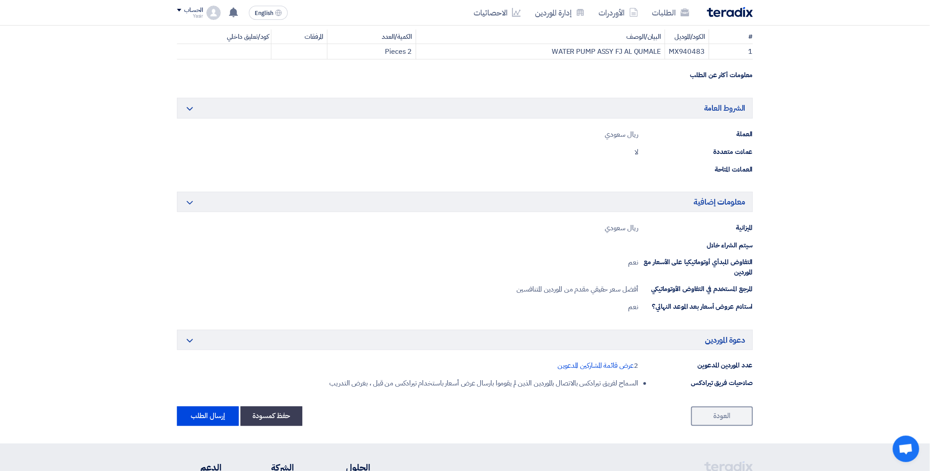
scroll to position [419, 0]
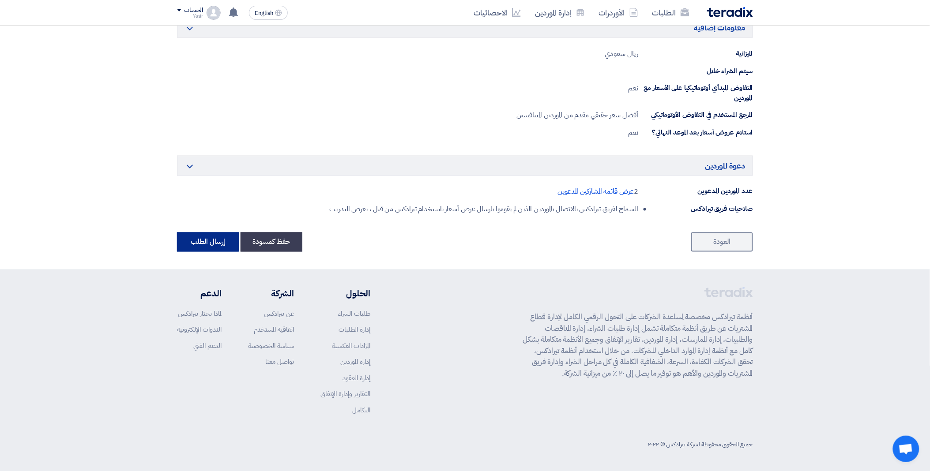
click at [217, 244] on button "إرسال الطلب" at bounding box center [208, 242] width 62 height 19
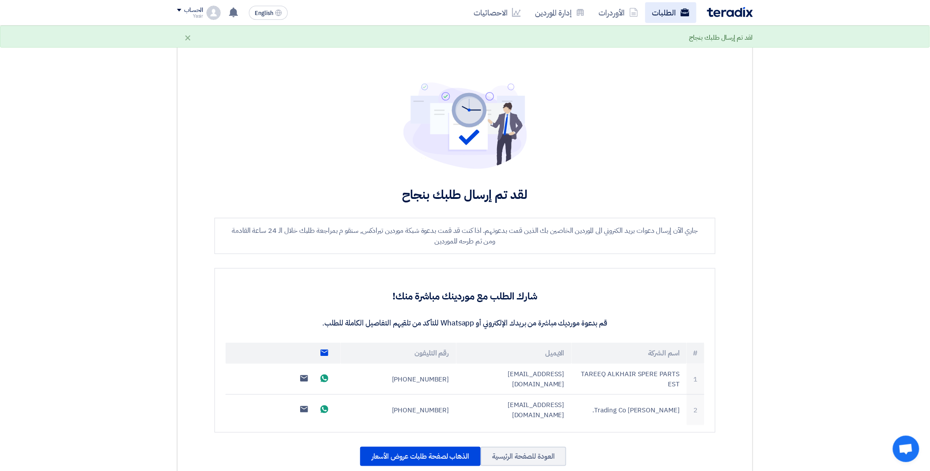
click at [654, 9] on link "الطلبات" at bounding box center [670, 12] width 51 height 21
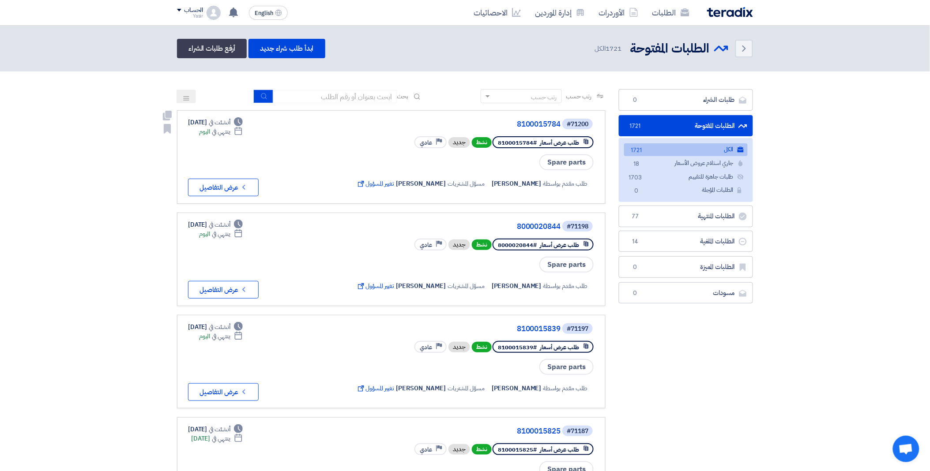
drag, startPoint x: 533, startPoint y: 142, endPoint x: 498, endPoint y: 144, distance: 35.4
click at [498, 144] on div "طلب عرض أسعار #8100015784" at bounding box center [543, 142] width 101 height 12
copy span "8100015784"
click at [334, 90] on input at bounding box center [335, 96] width 124 height 13
paste input "8100015808"
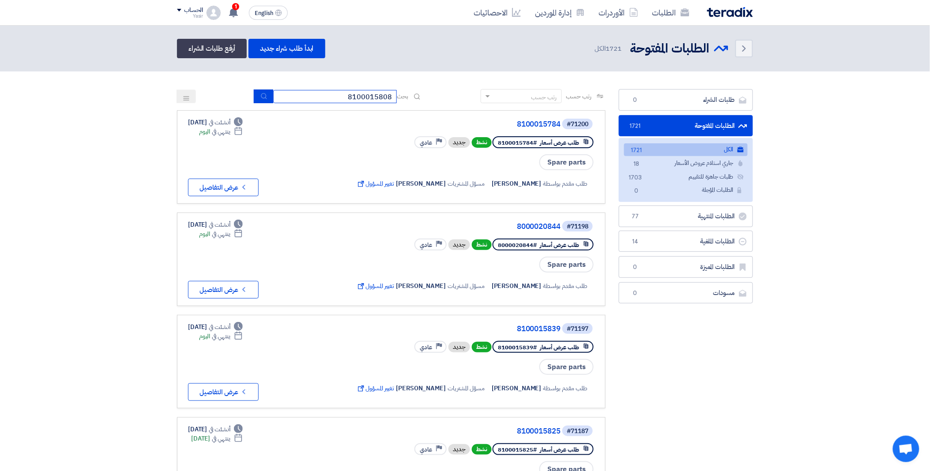
type input "8100015808"
click at [255, 98] on button "submit" at bounding box center [263, 97] width 19 height 14
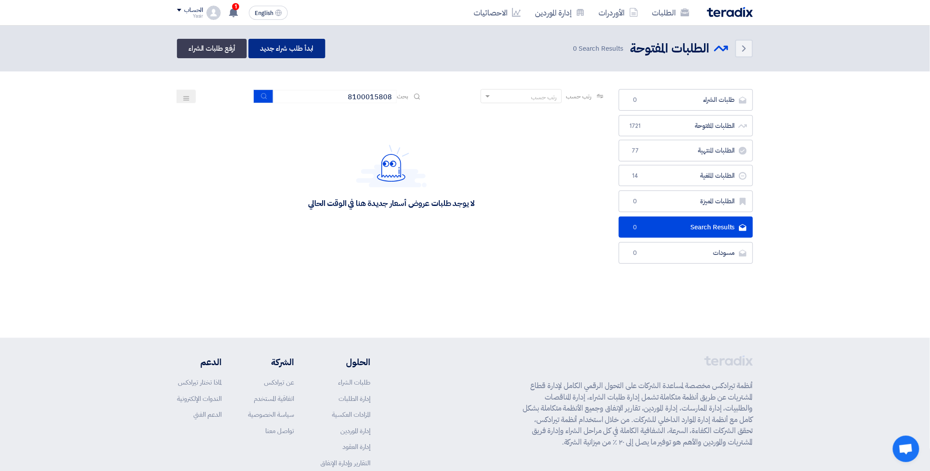
click at [294, 48] on link "ابدأ طلب شراء جديد" at bounding box center [287, 48] width 76 height 19
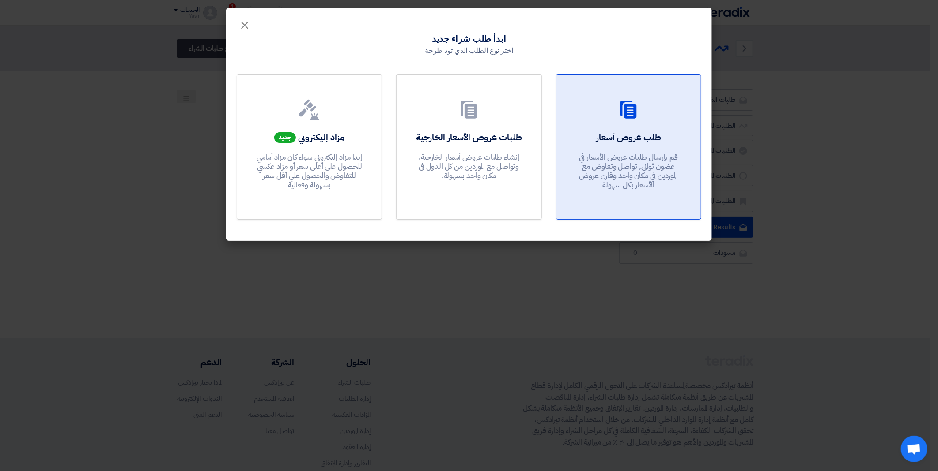
click at [628, 105] on use at bounding box center [628, 110] width 16 height 18
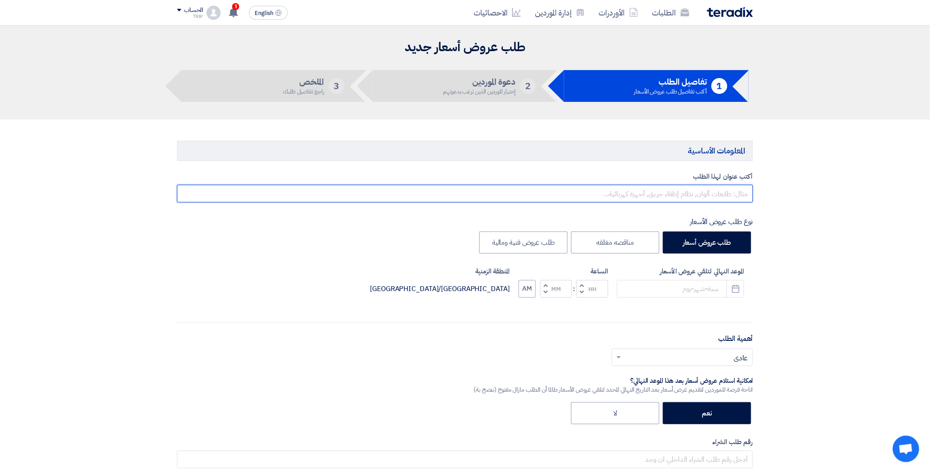
click at [650, 193] on input "text" at bounding box center [465, 194] width 576 height 18
paste input "8100015808"
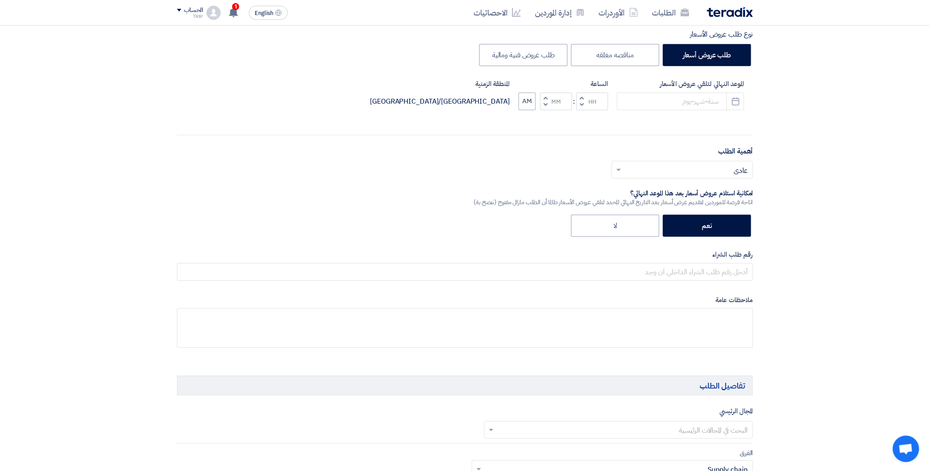
scroll to position [196, 0]
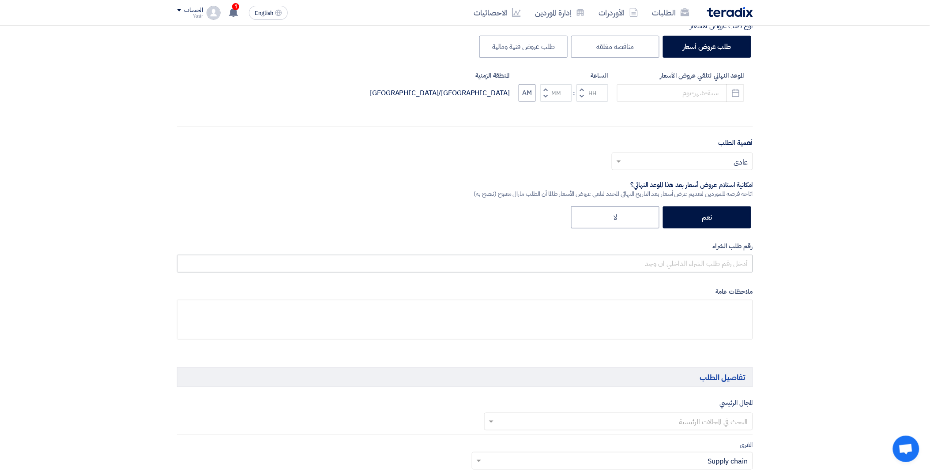
type input "8100015808"
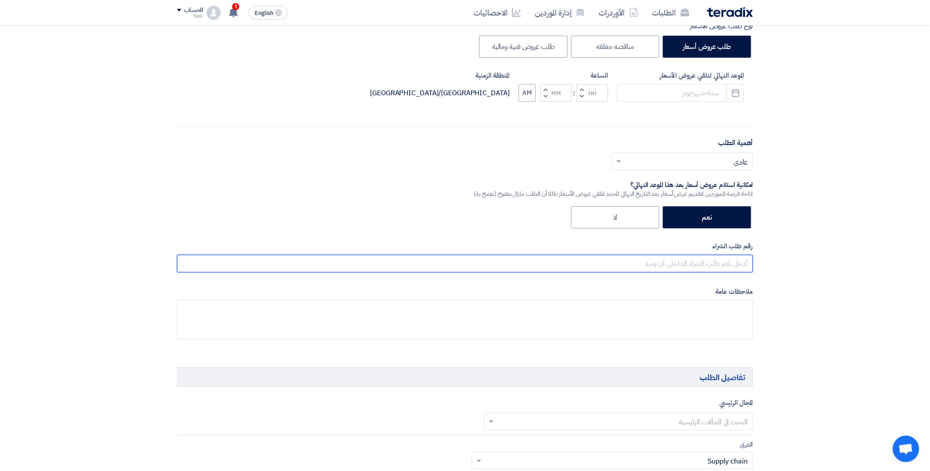
click at [660, 263] on input "text" at bounding box center [465, 264] width 576 height 18
paste input "8100015808"
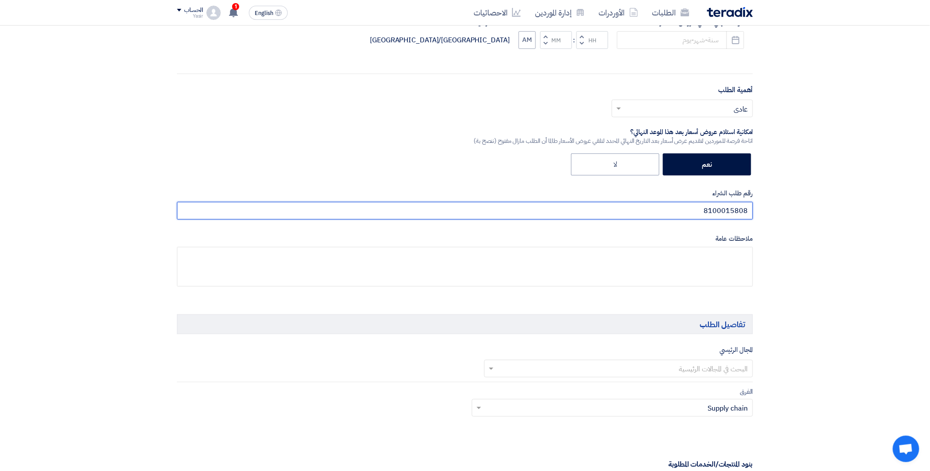
scroll to position [343, 0]
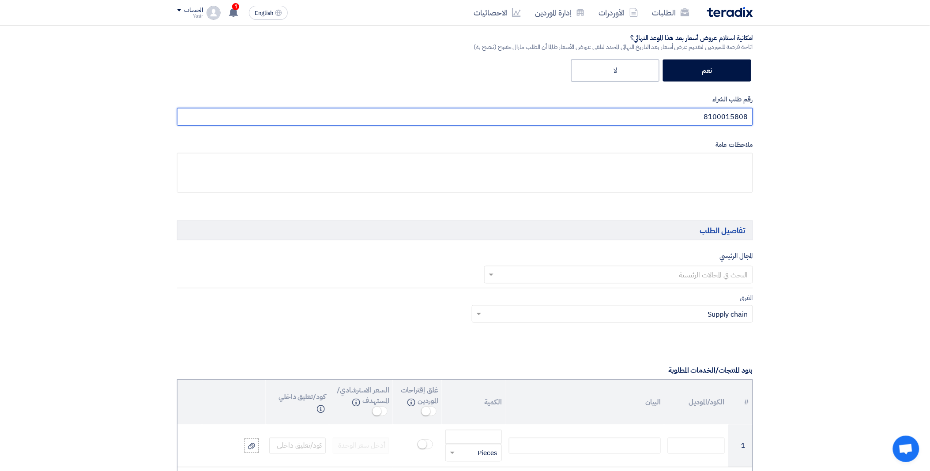
type input "8100015808"
click at [655, 272] on input "text" at bounding box center [624, 275] width 252 height 15
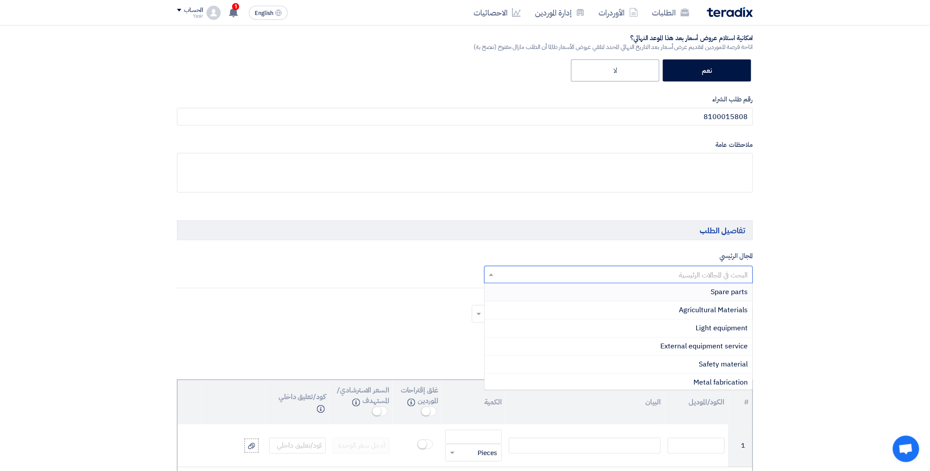
click at [691, 292] on div "Spare parts" at bounding box center [619, 293] width 268 height 18
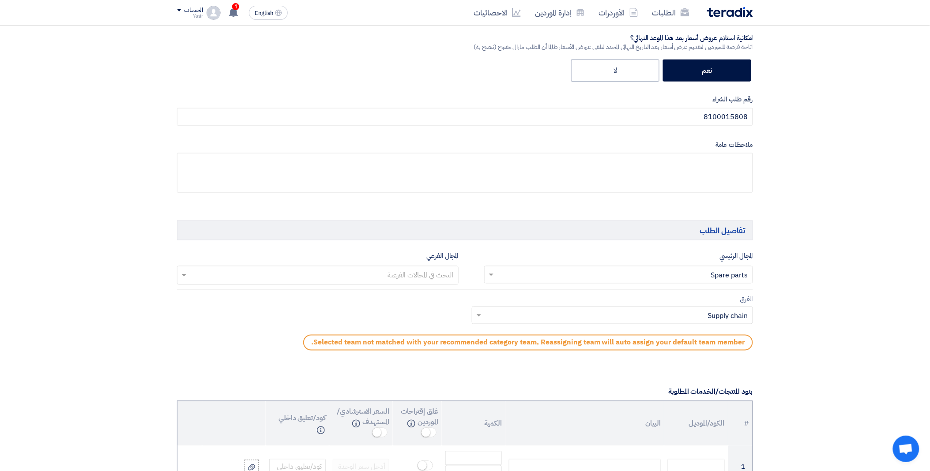
click at [398, 274] on input "text" at bounding box center [317, 276] width 273 height 15
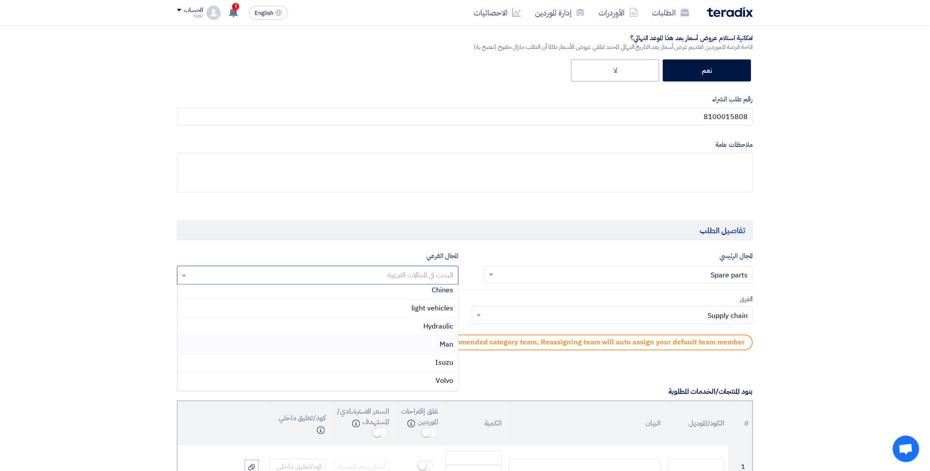
scroll to position [135, 0]
click at [394, 340] on div "light vehicles" at bounding box center [317, 341] width 281 height 18
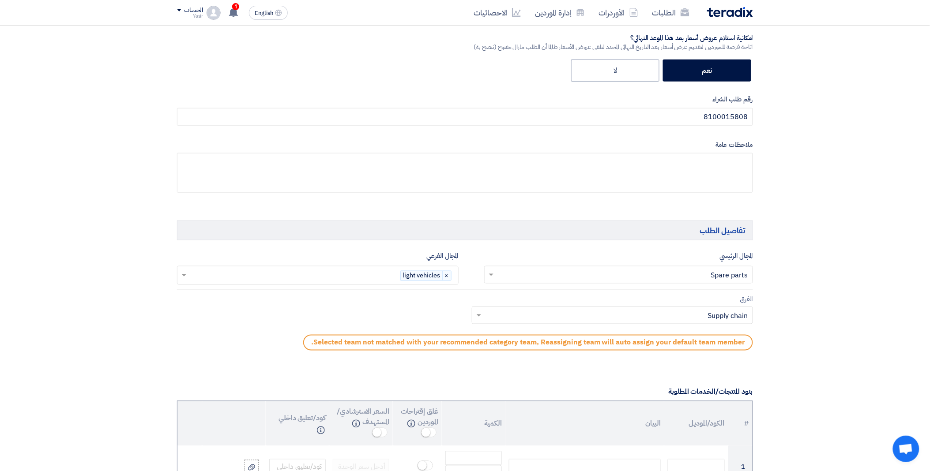
click at [493, 316] on input "text" at bounding box center [618, 316] width 264 height 15
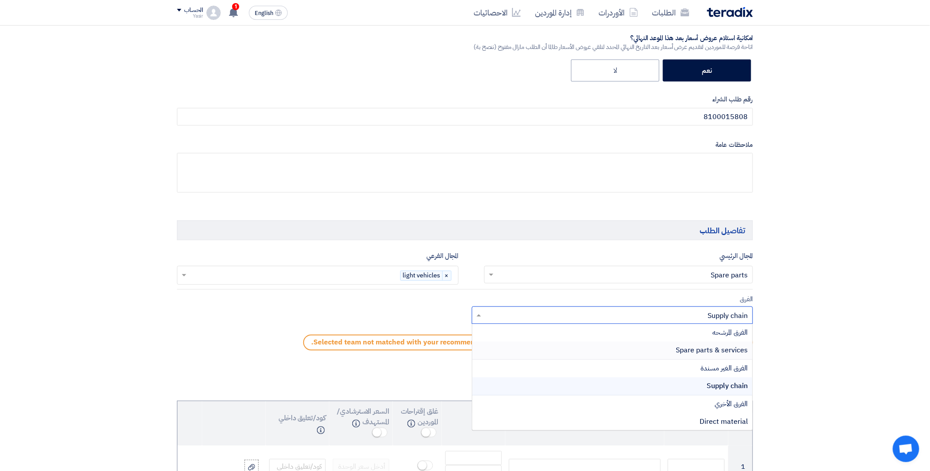
click at [587, 347] on div "Spare parts & services" at bounding box center [612, 351] width 281 height 18
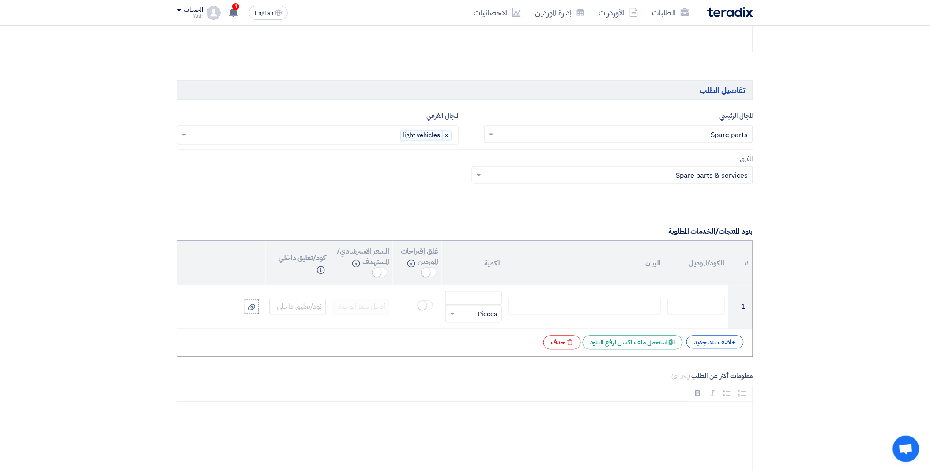
scroll to position [539, 0]
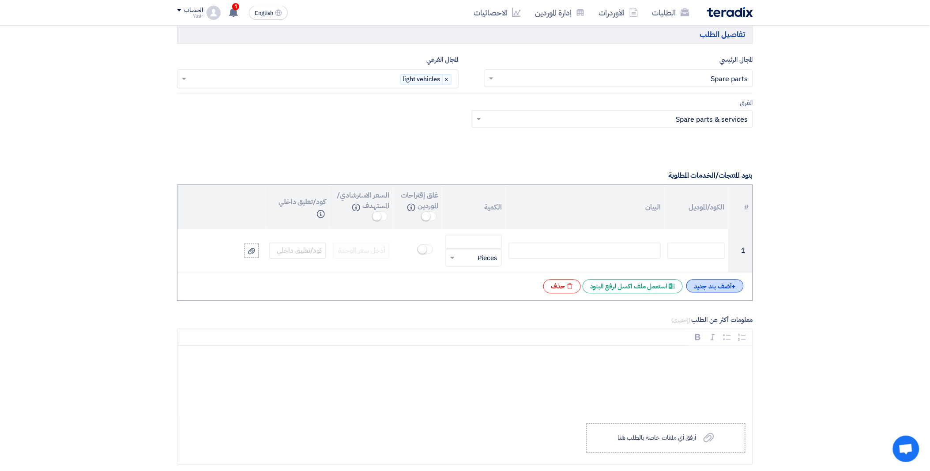
click at [702, 284] on div "+ أضف بند جديد" at bounding box center [714, 286] width 57 height 13
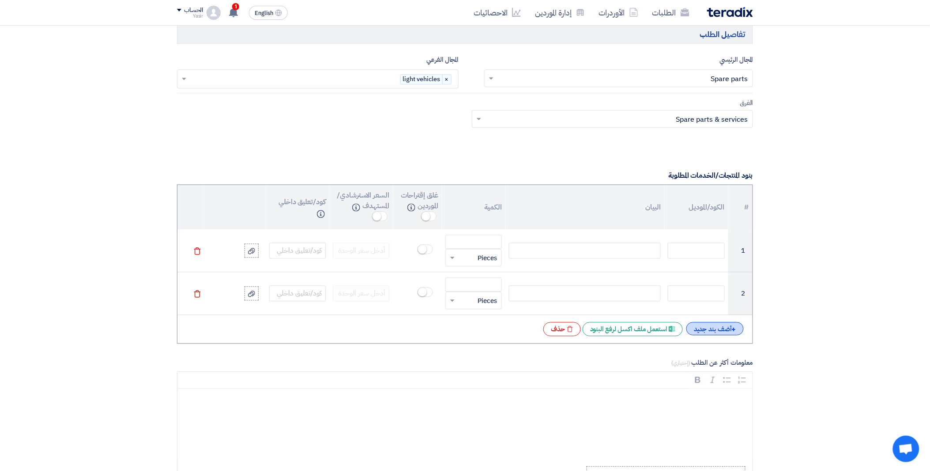
click at [708, 327] on div "+ أضف بند جديد" at bounding box center [714, 329] width 57 height 13
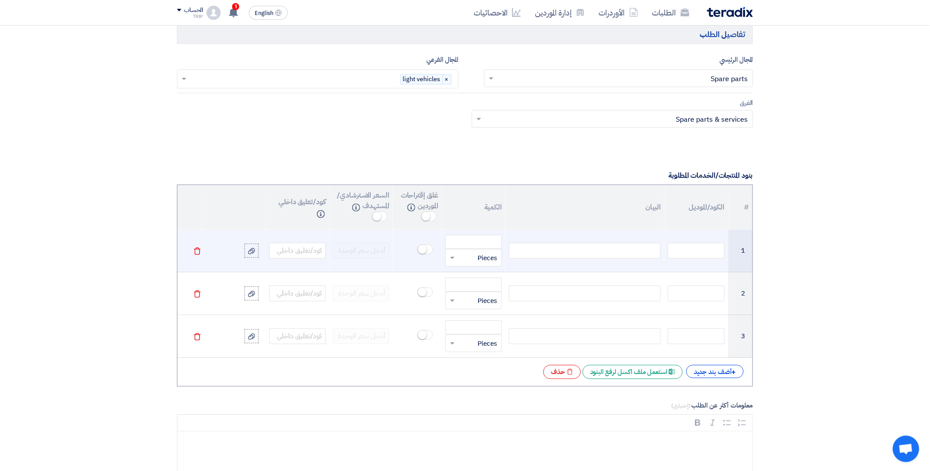
click at [553, 255] on div at bounding box center [585, 251] width 152 height 16
paste div
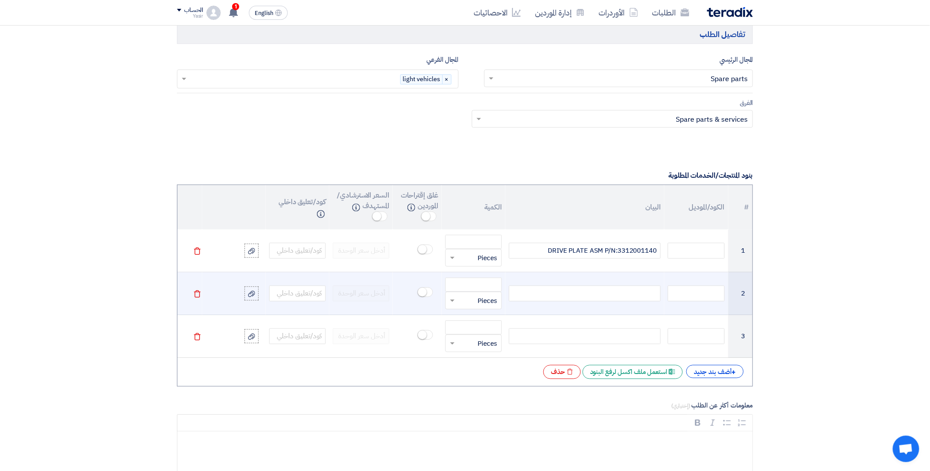
click at [540, 293] on div at bounding box center [585, 294] width 152 height 16
paste div
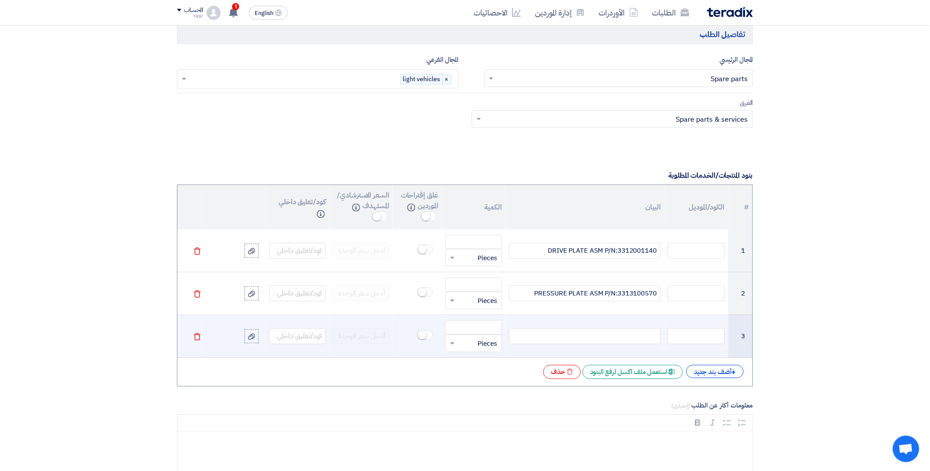
click at [556, 336] on div at bounding box center [585, 337] width 152 height 16
paste div
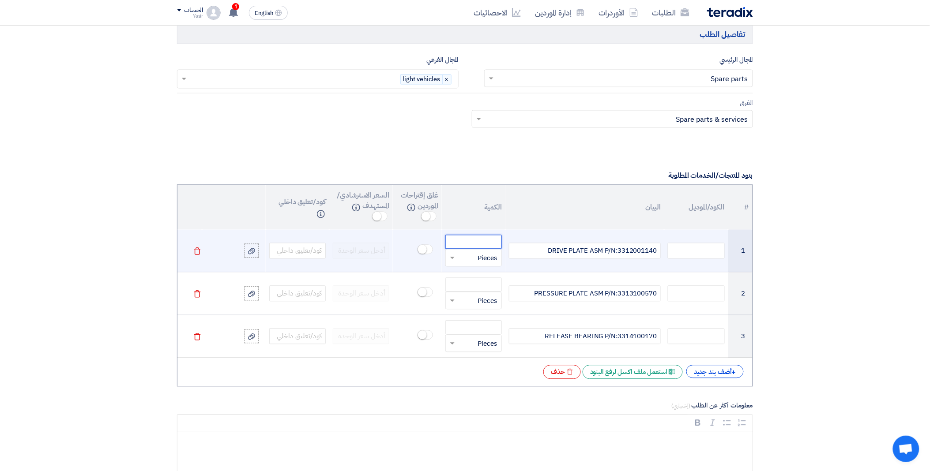
click at [470, 240] on input "number" at bounding box center [473, 242] width 57 height 14
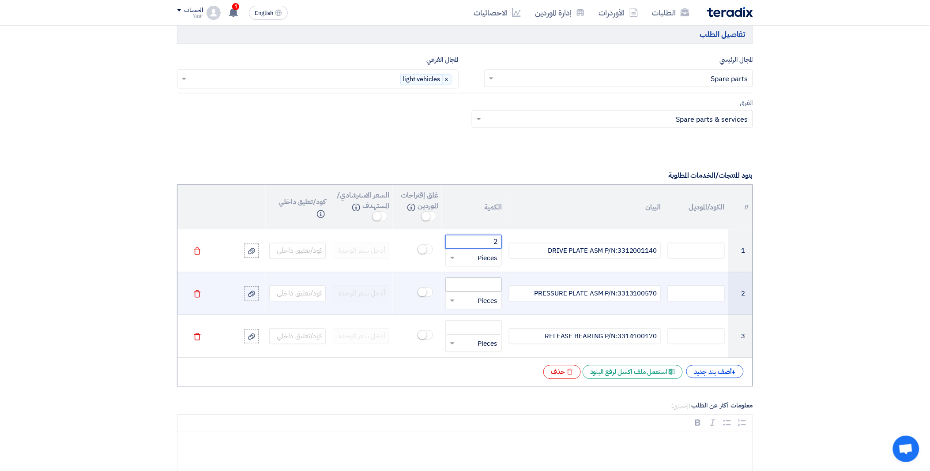
type input "2"
click at [477, 282] on input "number" at bounding box center [473, 285] width 57 height 14
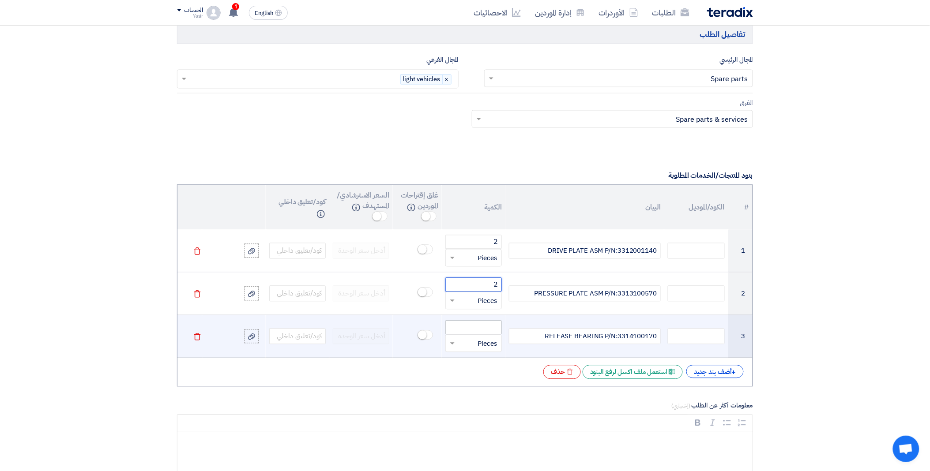
type input "2"
click at [478, 332] on input "number" at bounding box center [473, 328] width 57 height 14
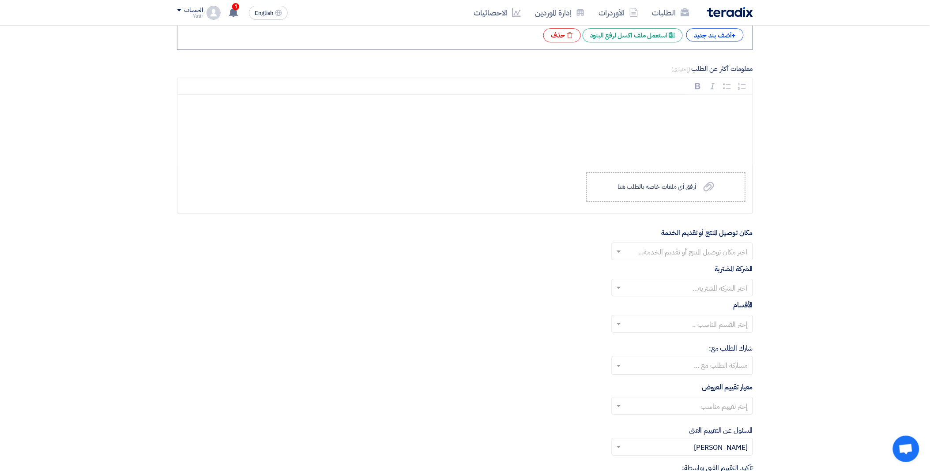
scroll to position [883, 0]
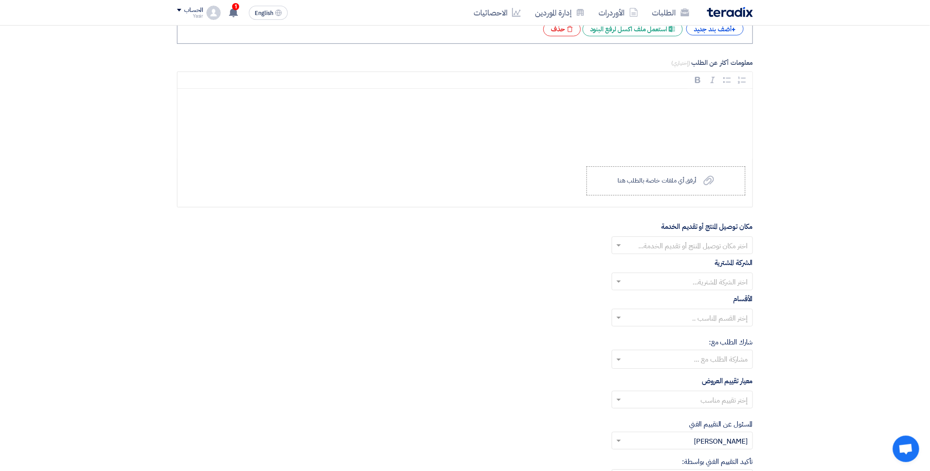
type input "2"
click at [629, 249] on input "text" at bounding box center [688, 246] width 124 height 15
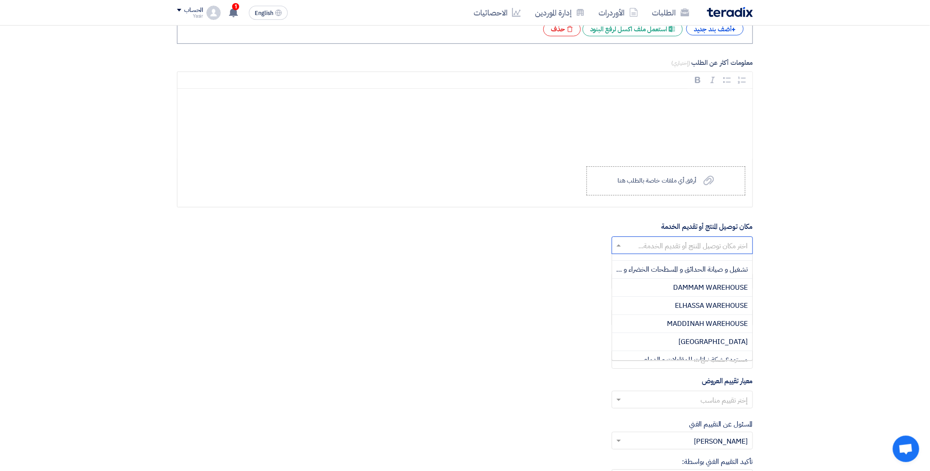
scroll to position [196, 0]
click at [676, 288] on span "DAMMAM WAREHOUSE" at bounding box center [711, 284] width 75 height 11
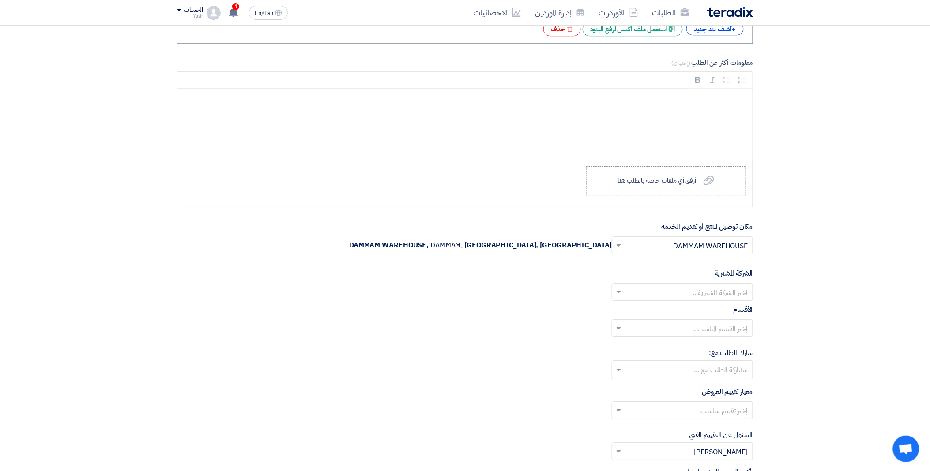
click at [654, 294] on input "text" at bounding box center [688, 293] width 124 height 15
click at [660, 310] on div "Nabatat for contracting" at bounding box center [682, 310] width 140 height 18
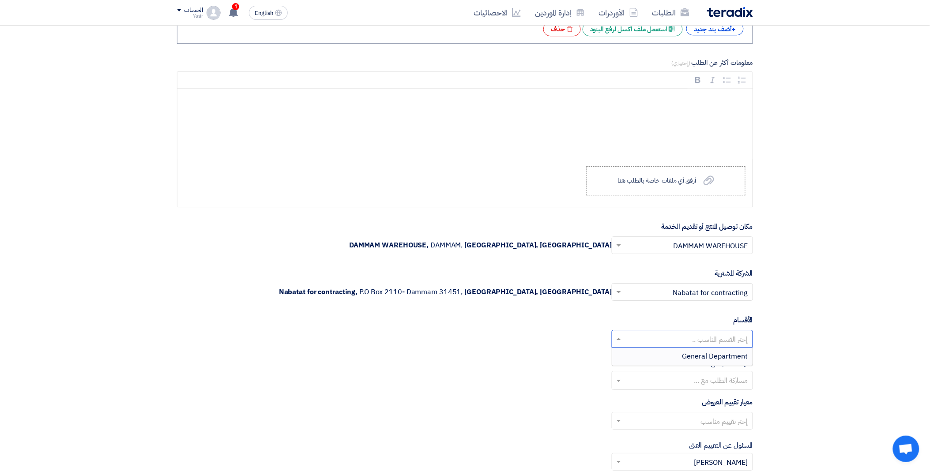
click at [631, 343] on input "text" at bounding box center [688, 340] width 124 height 15
click at [657, 359] on div "General Department" at bounding box center [682, 357] width 140 height 18
click at [643, 425] on input "text" at bounding box center [688, 422] width 124 height 15
click at [663, 452] on div "spare parts long term" at bounding box center [682, 457] width 140 height 18
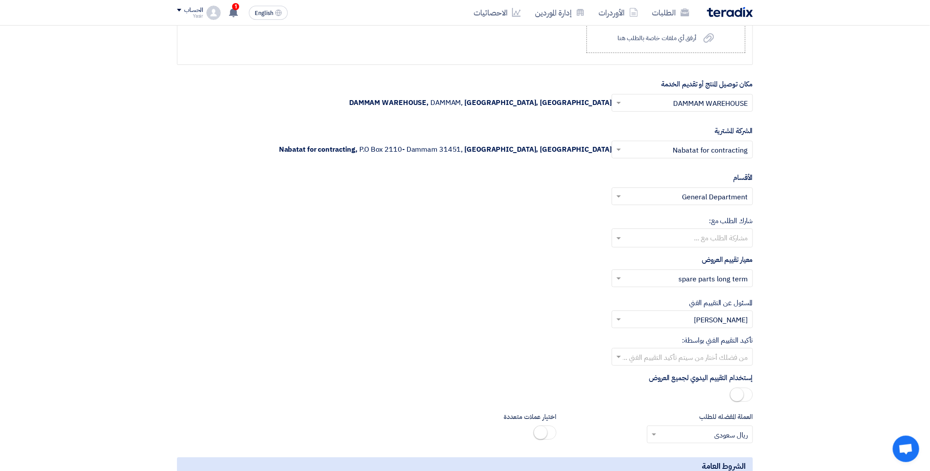
scroll to position [1030, 0]
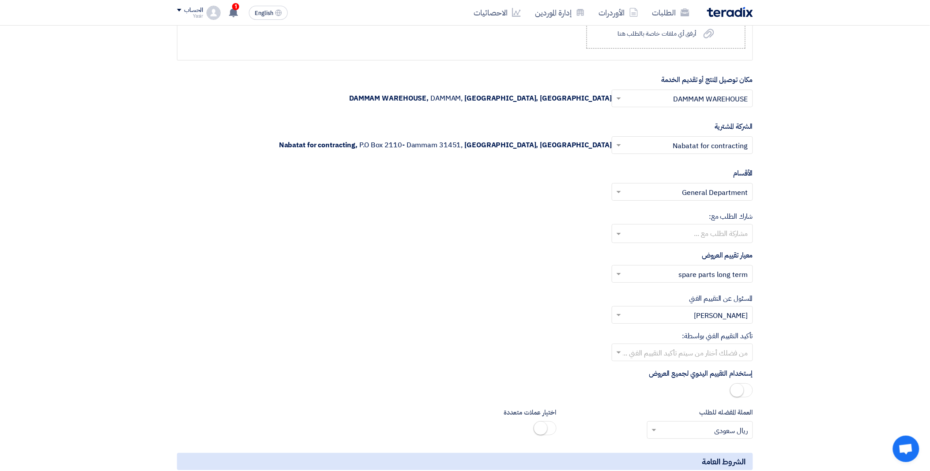
click at [633, 352] on input "text" at bounding box center [688, 354] width 124 height 15
drag, startPoint x: 680, startPoint y: 421, endPoint x: 582, endPoint y: 357, distance: 117.4
click at [680, 421] on div "[PERSON_NAME]" at bounding box center [682, 425] width 140 height 18
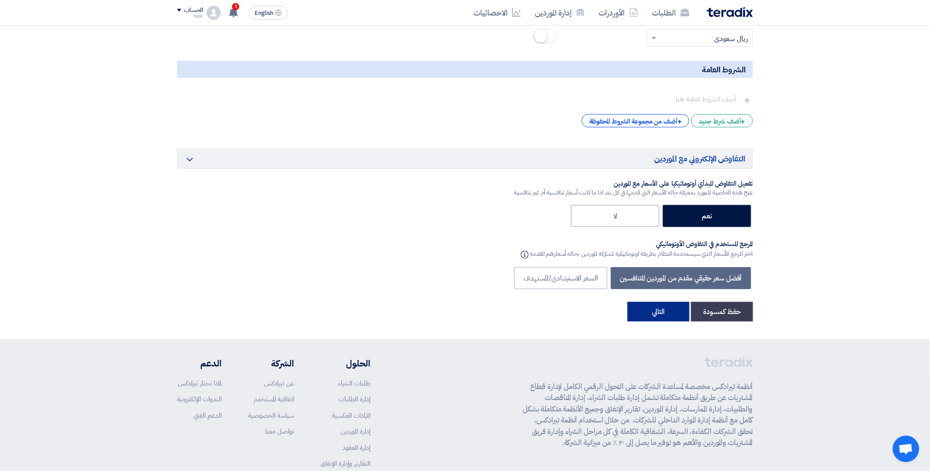
click at [659, 320] on button "التالي" at bounding box center [659, 311] width 62 height 19
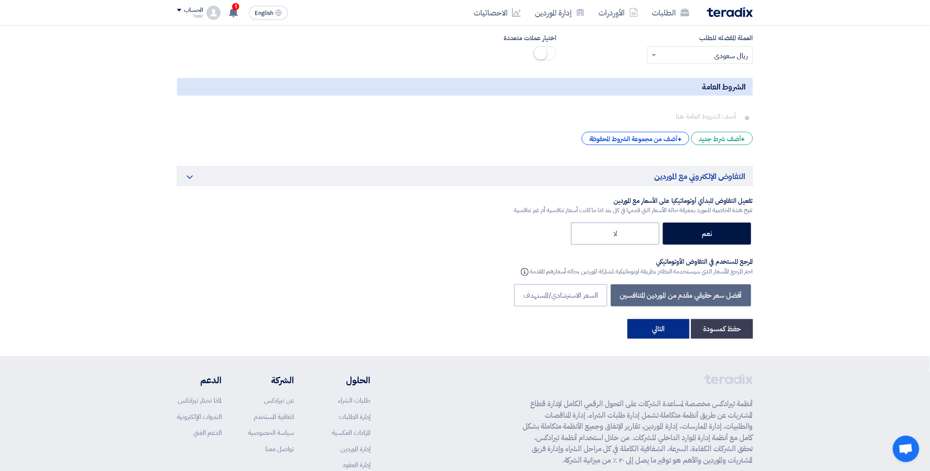
scroll to position [132, 0]
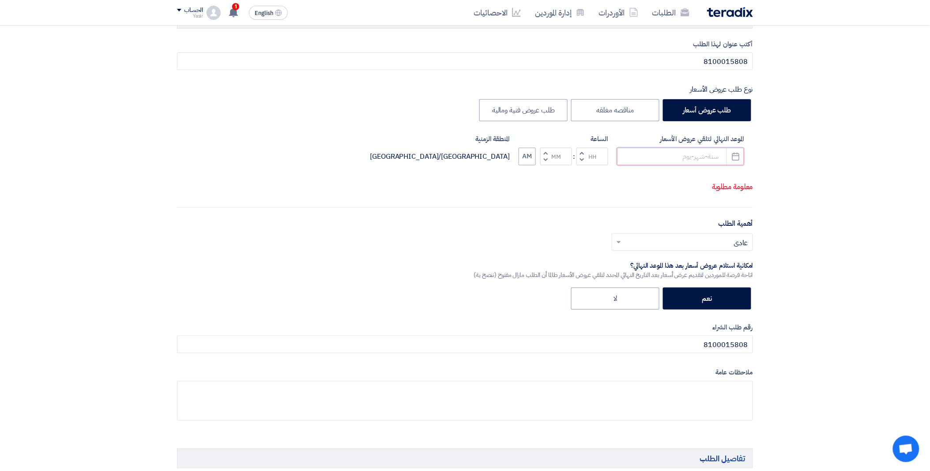
click at [661, 157] on input at bounding box center [680, 157] width 127 height 18
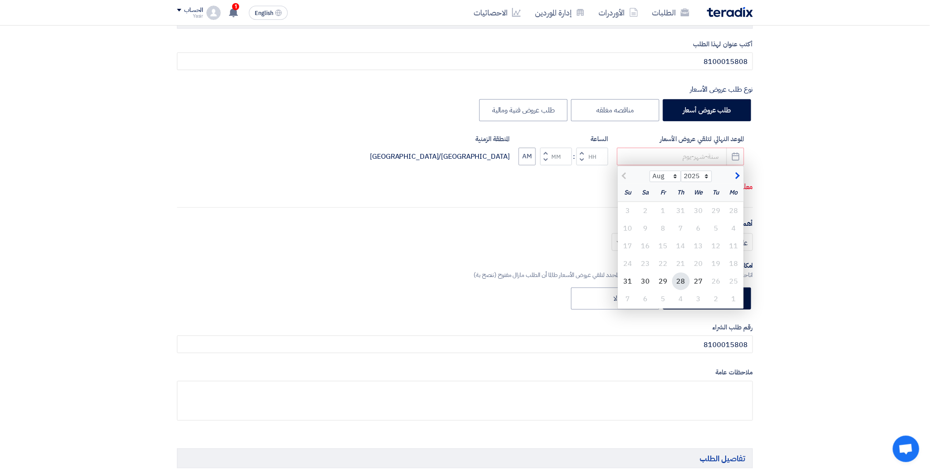
click at [682, 283] on div "28" at bounding box center [681, 282] width 18 height 18
type input "[DATE]"
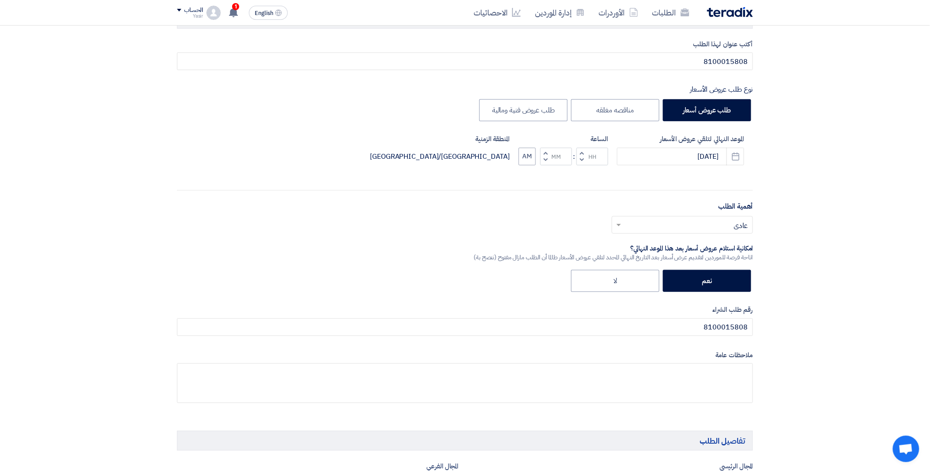
click at [583, 159] on span "button" at bounding box center [582, 160] width 3 height 7
type input "11"
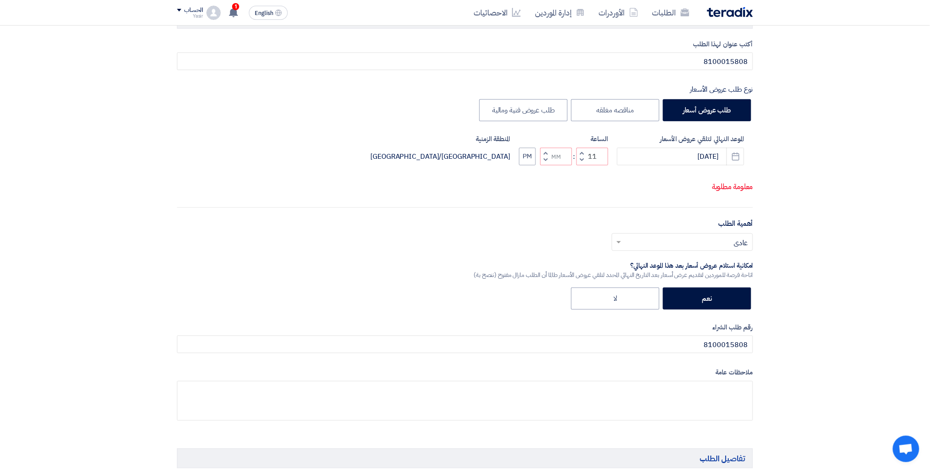
click at [545, 154] on span "button" at bounding box center [545, 153] width 3 height 7
type input "01"
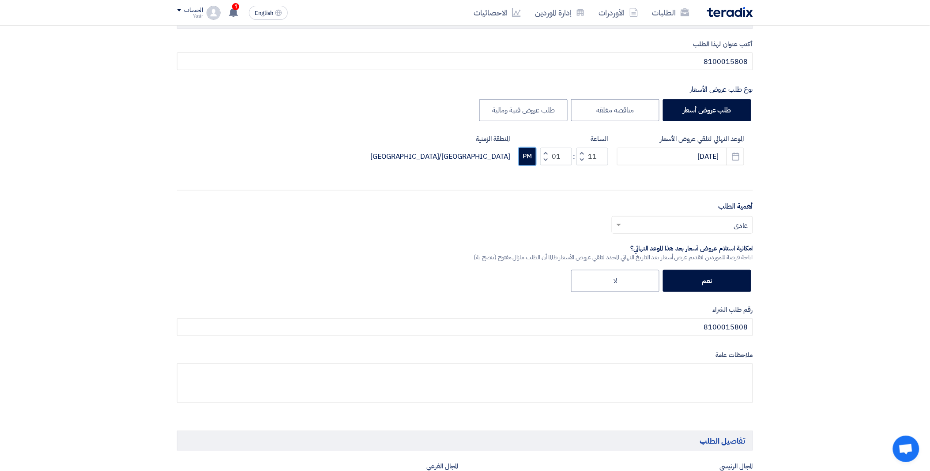
click at [528, 155] on button "PM" at bounding box center [527, 157] width 17 height 18
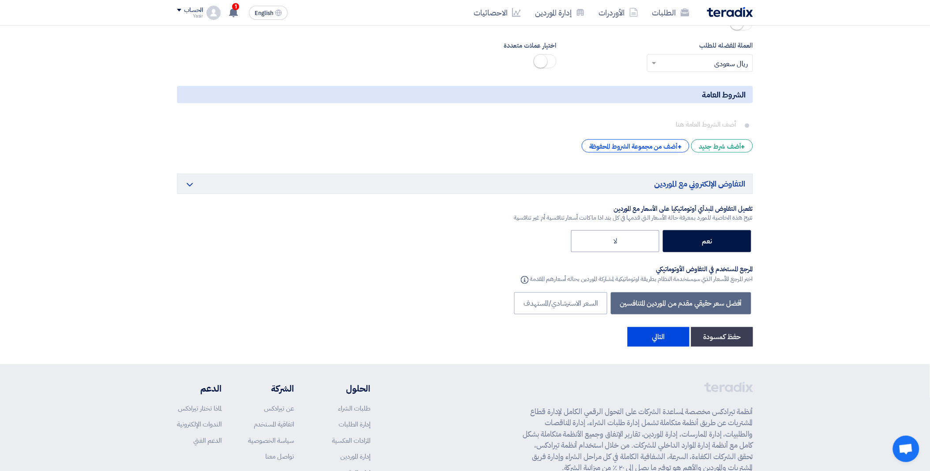
scroll to position [1494, 0]
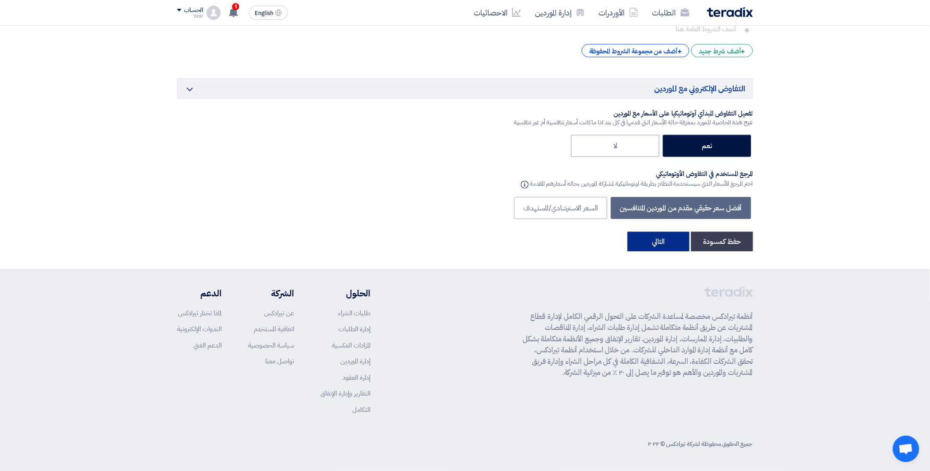
click at [657, 242] on button "التالي" at bounding box center [659, 241] width 62 height 19
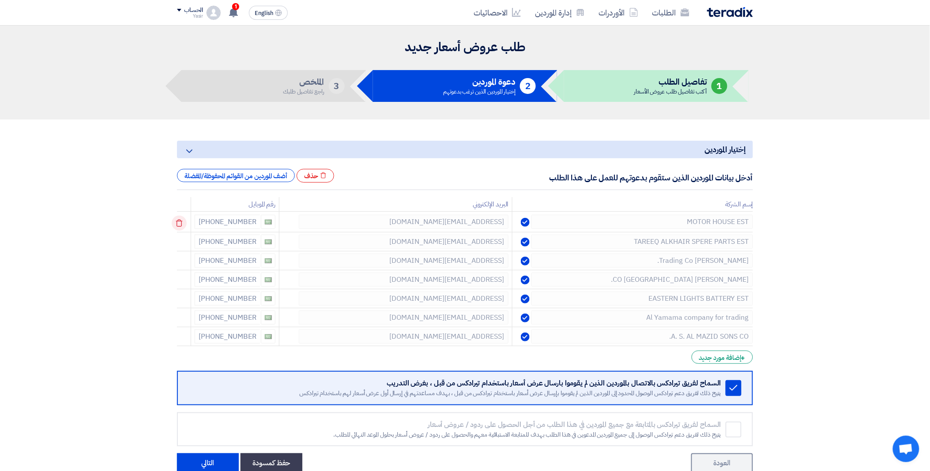
click at [184, 220] on icon at bounding box center [179, 223] width 15 height 15
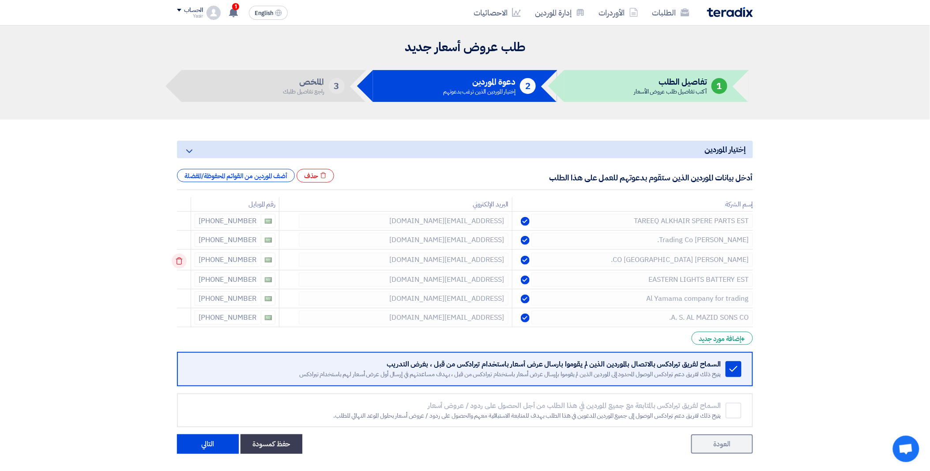
click at [181, 261] on icon at bounding box center [179, 261] width 15 height 15
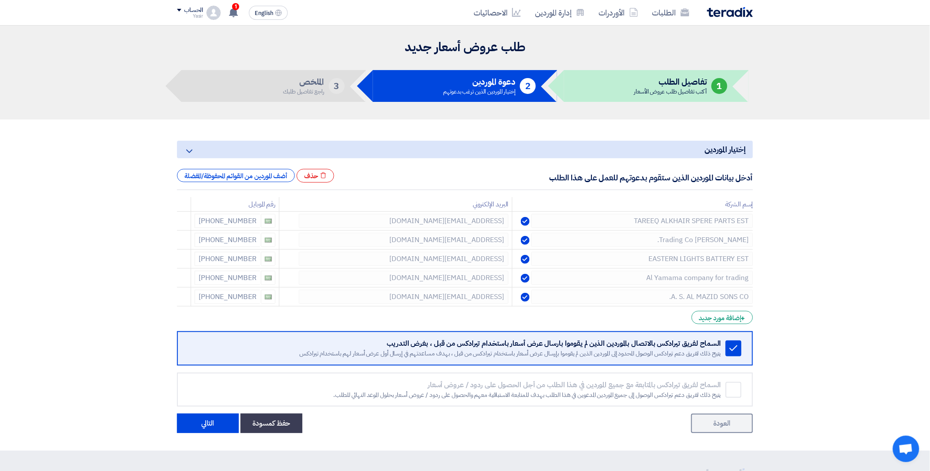
click at [0, 0] on icon at bounding box center [0, 0] width 0 height 0
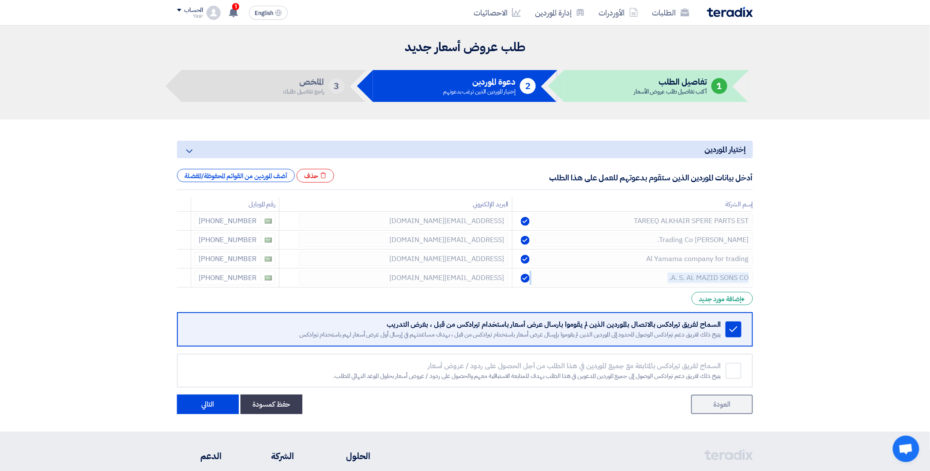
click at [0, 0] on icon at bounding box center [0, 0] width 0 height 0
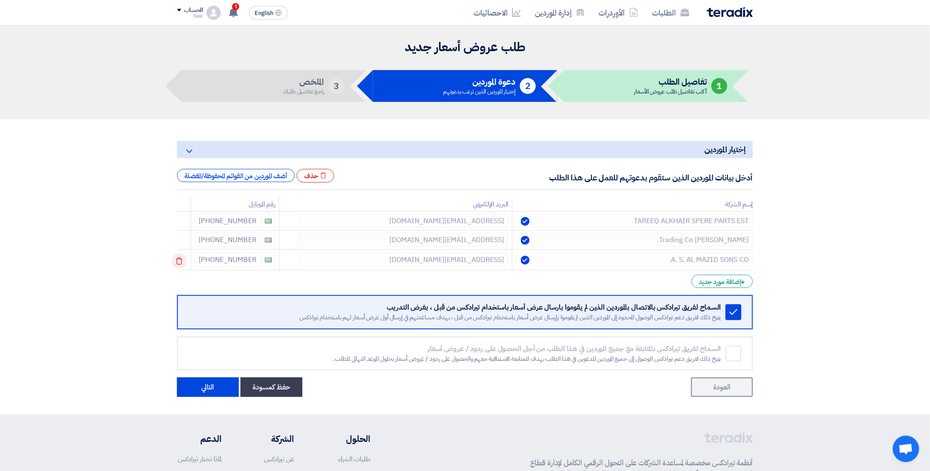
click at [181, 261] on icon at bounding box center [179, 261] width 15 height 15
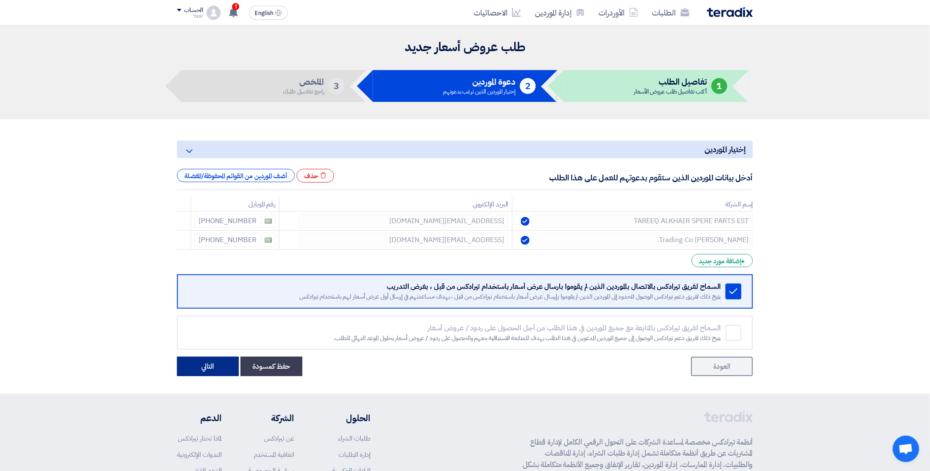
click at [209, 367] on button "التالي" at bounding box center [208, 366] width 62 height 19
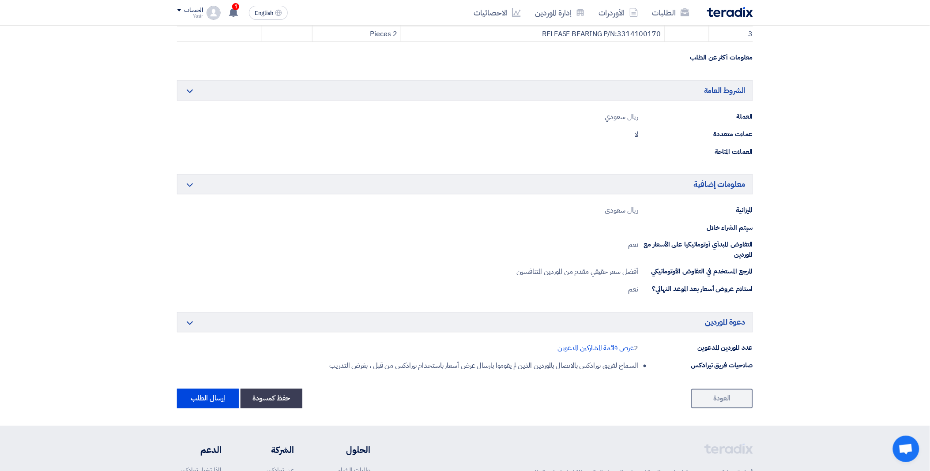
scroll to position [294, 0]
click at [214, 399] on button "إرسال الطلب" at bounding box center [208, 398] width 62 height 19
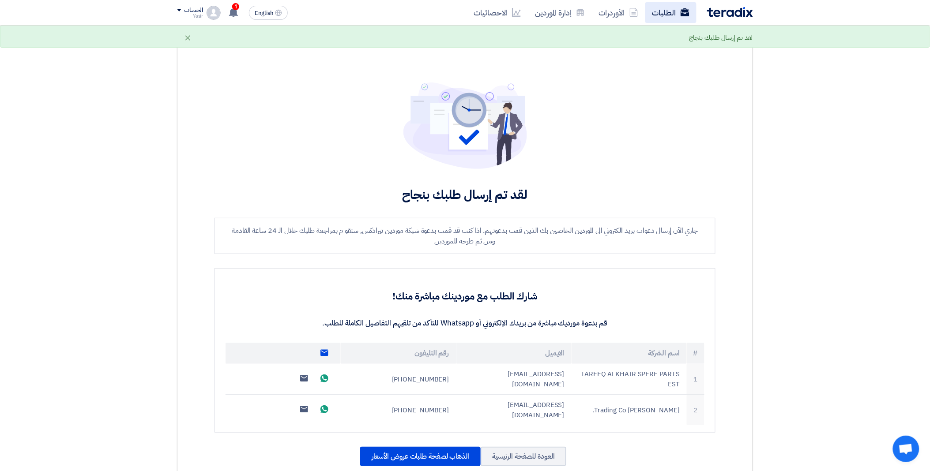
click at [671, 16] on link "الطلبات" at bounding box center [670, 12] width 51 height 21
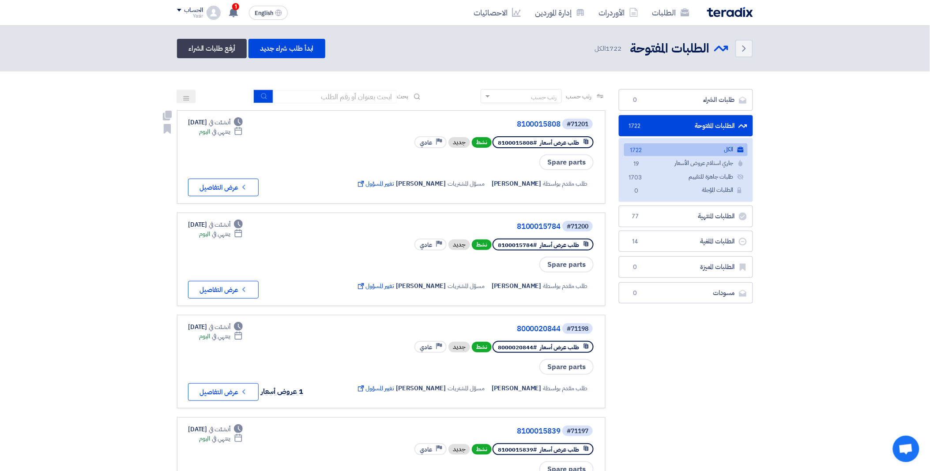
drag, startPoint x: 533, startPoint y: 142, endPoint x: 496, endPoint y: 142, distance: 37.1
click at [496, 142] on div "طلب عرض أسعار #8100015808" at bounding box center [543, 142] width 101 height 12
copy span "8100015808"
click at [237, 8] on span "2" at bounding box center [235, 6] width 7 height 7
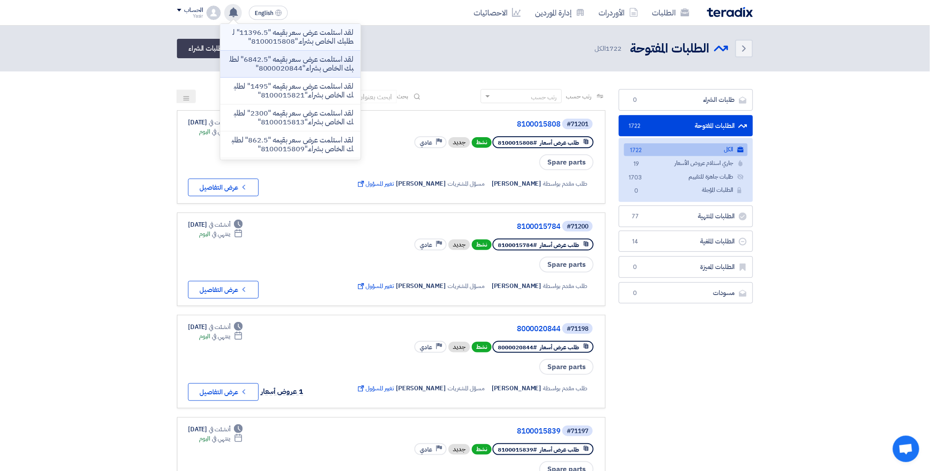
click at [263, 35] on p "لقد استلمت عرض سعر بقيمه "11396.5" لطلبك الخاص بشراء."8100015808"" at bounding box center [290, 37] width 126 height 18
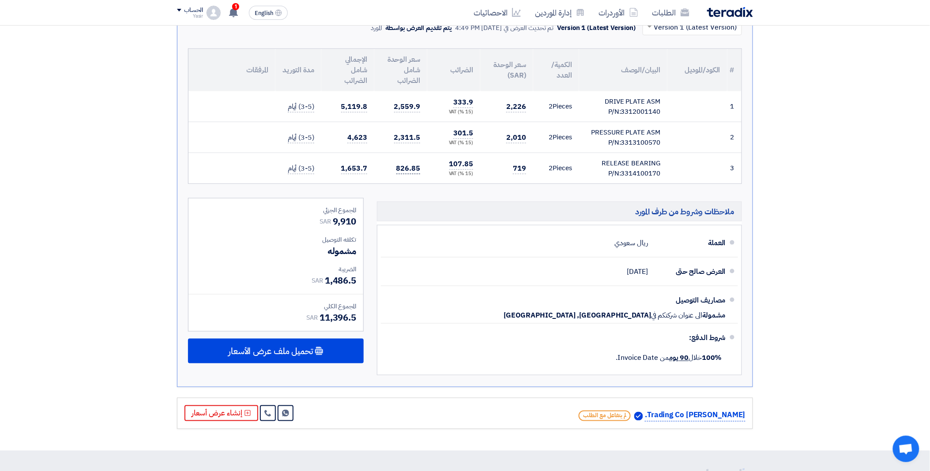
scroll to position [255, 0]
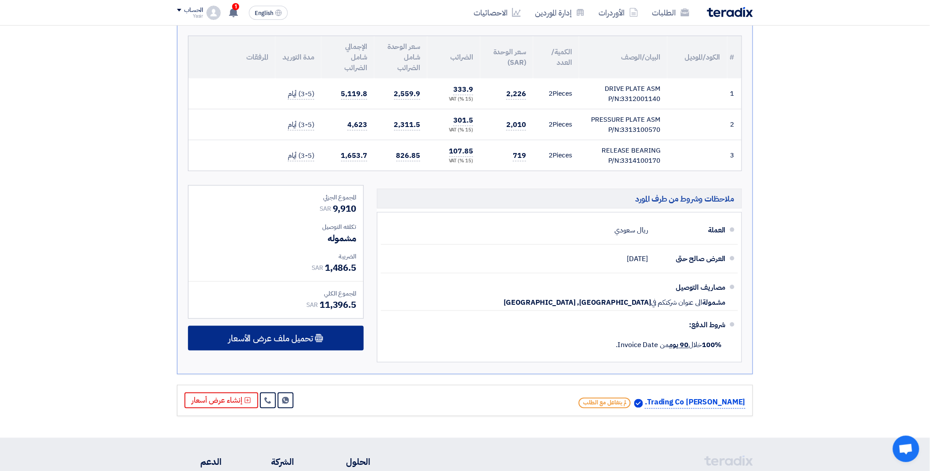
click at [296, 338] on span "تحميل ملف عرض الأسعار" at bounding box center [270, 339] width 85 height 8
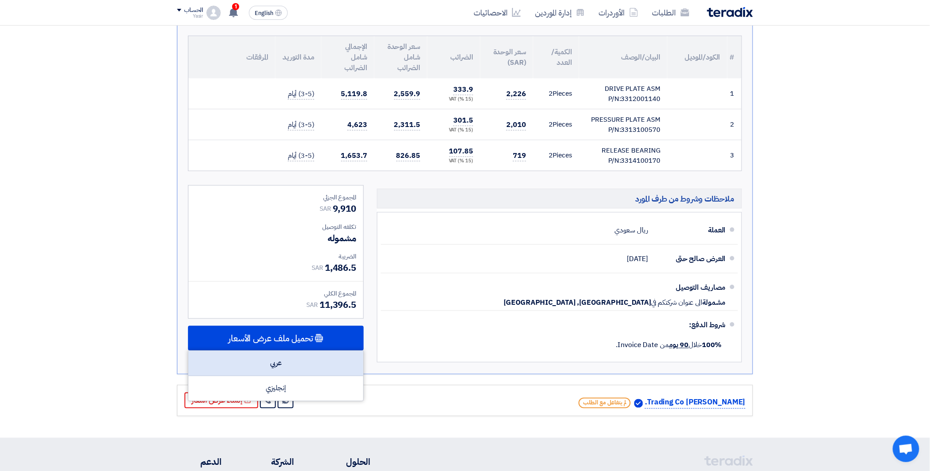
click at [284, 358] on div "عربي" at bounding box center [276, 363] width 175 height 25
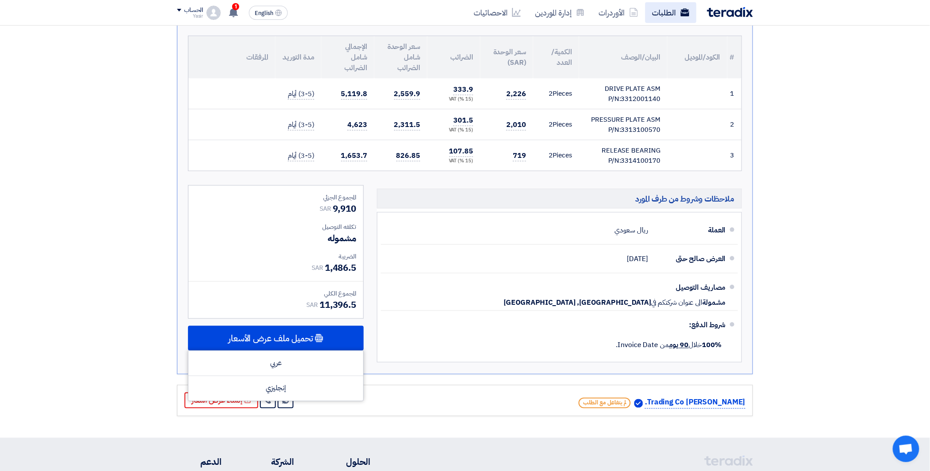
click at [661, 8] on link "الطلبات" at bounding box center [670, 12] width 51 height 21
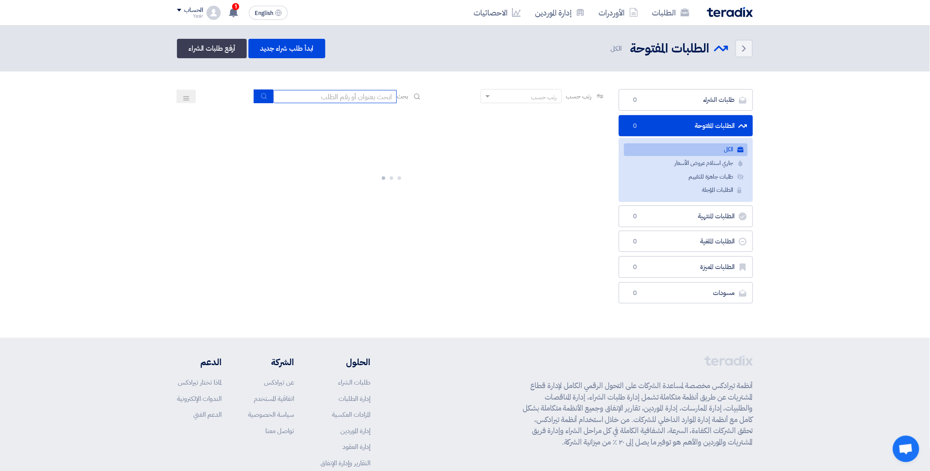
click at [363, 99] on input at bounding box center [335, 96] width 124 height 13
click at [301, 41] on link "ابدأ طلب شراء جديد" at bounding box center [287, 48] width 76 height 19
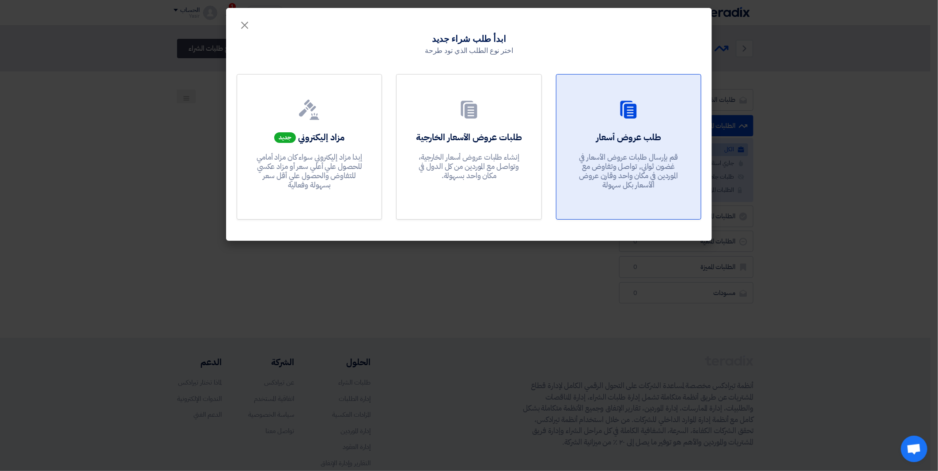
click at [668, 122] on div at bounding box center [628, 111] width 123 height 25
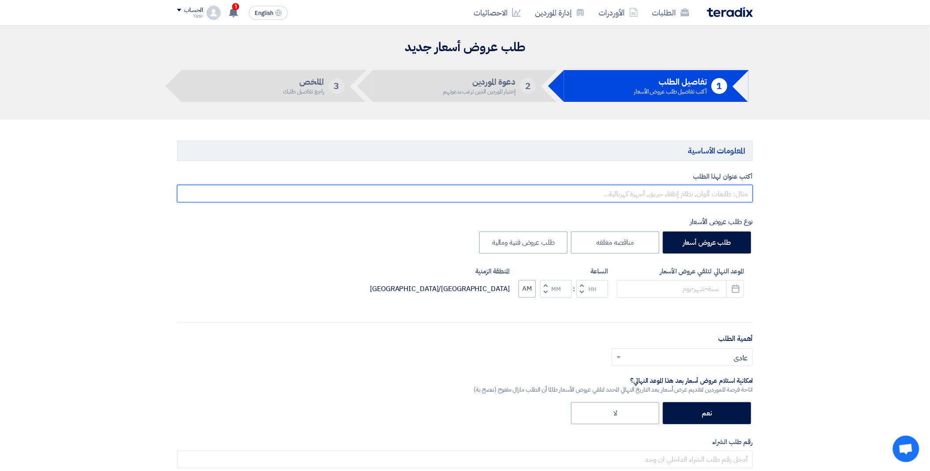
click at [653, 190] on input "text" at bounding box center [465, 194] width 576 height 18
paste input "8100015838"
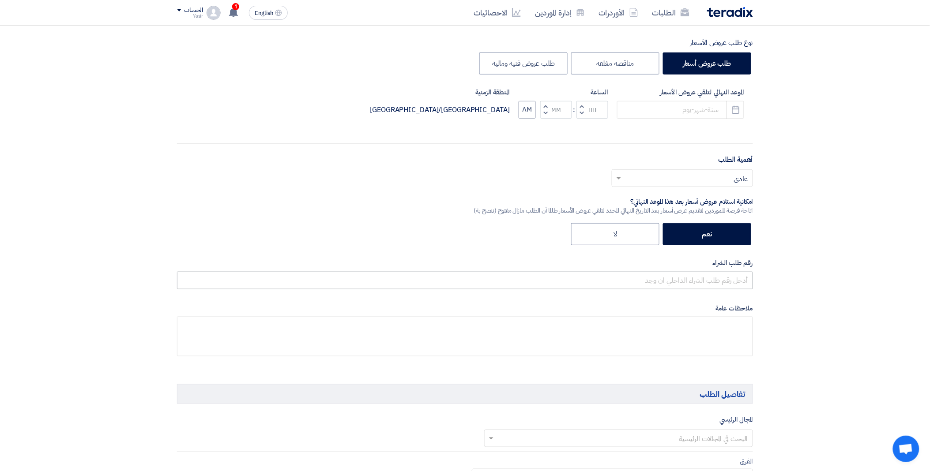
scroll to position [196, 0]
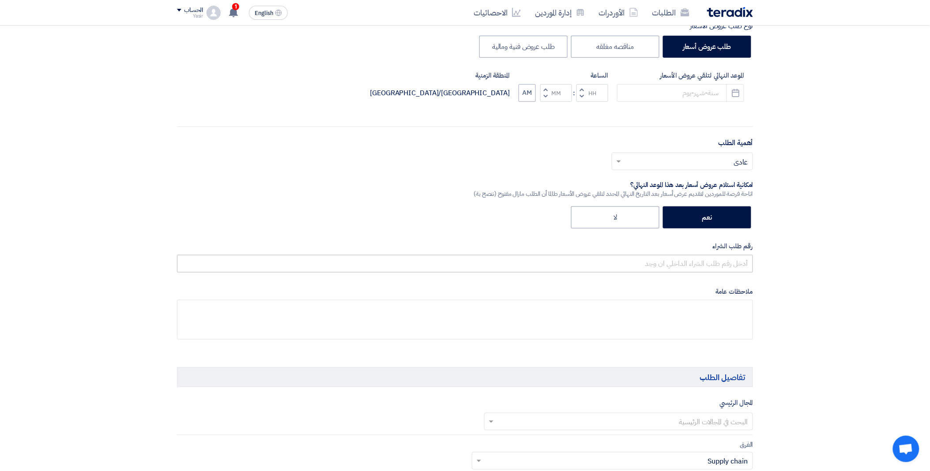
type input "8100015838"
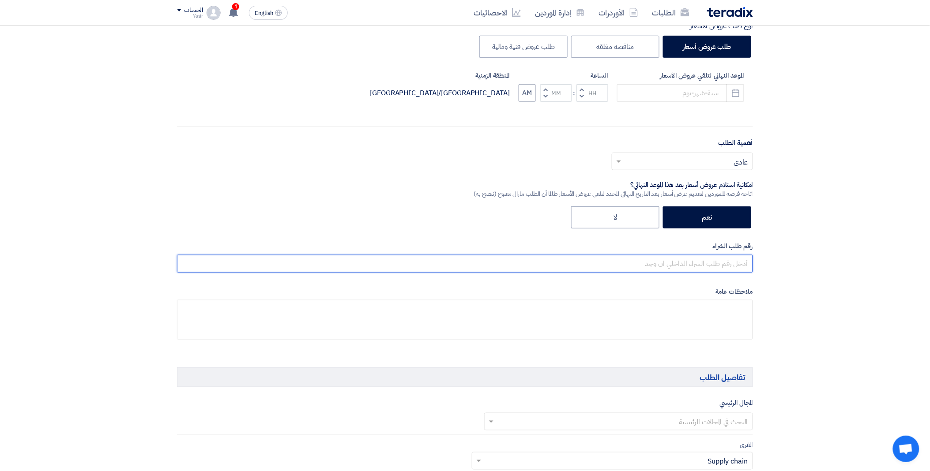
click at [682, 265] on input "text" at bounding box center [465, 264] width 576 height 18
paste input "8100015838"
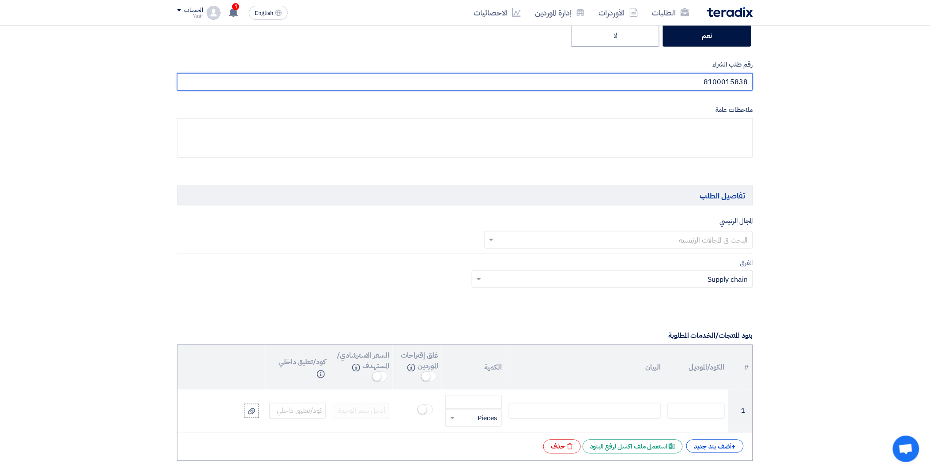
scroll to position [392, 0]
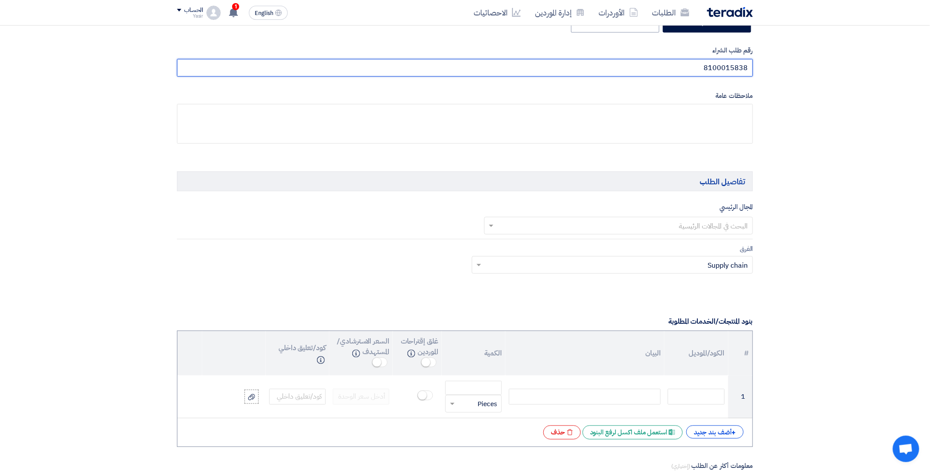
type input "8100015838"
click at [633, 224] on input "text" at bounding box center [624, 226] width 252 height 15
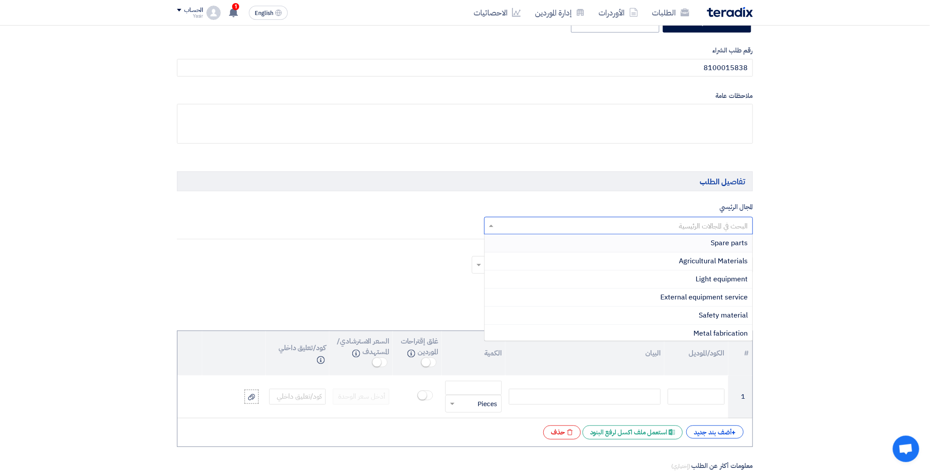
click at [669, 246] on div "Spare parts" at bounding box center [619, 244] width 268 height 18
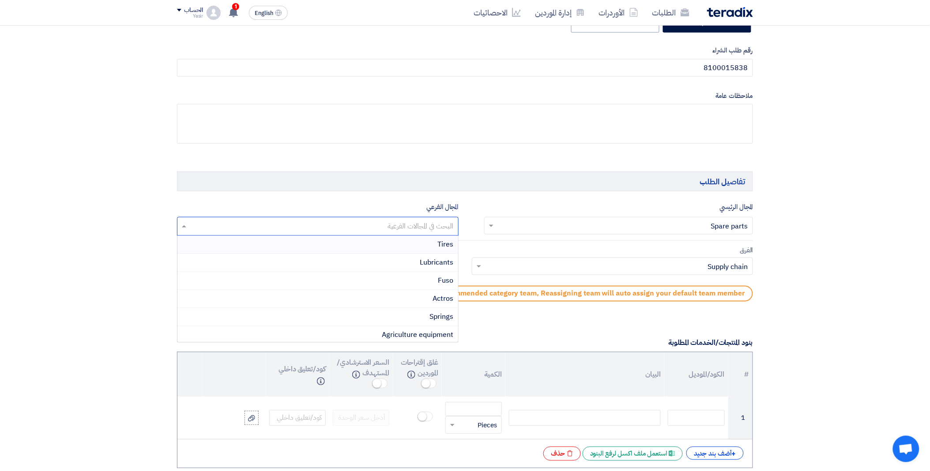
click at [379, 226] on input "text" at bounding box center [317, 227] width 273 height 15
click at [404, 245] on div "light vehicles" at bounding box center [317, 243] width 281 height 18
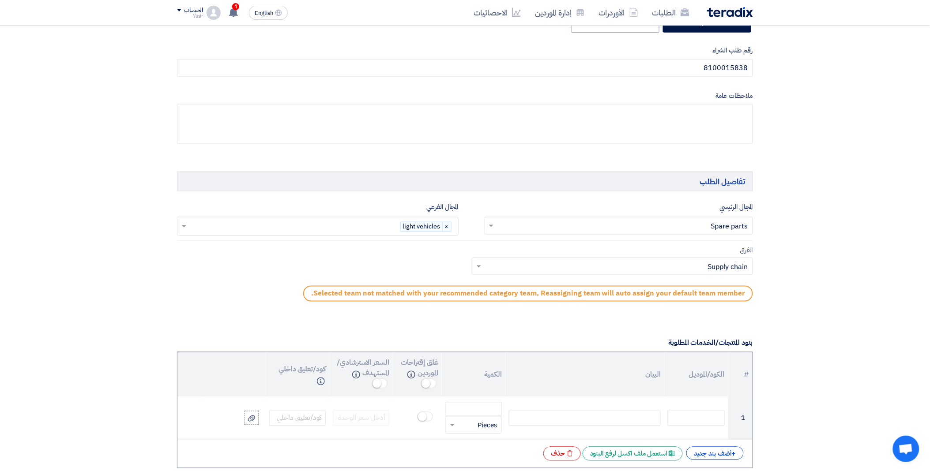
click at [508, 261] on input "text" at bounding box center [618, 267] width 264 height 15
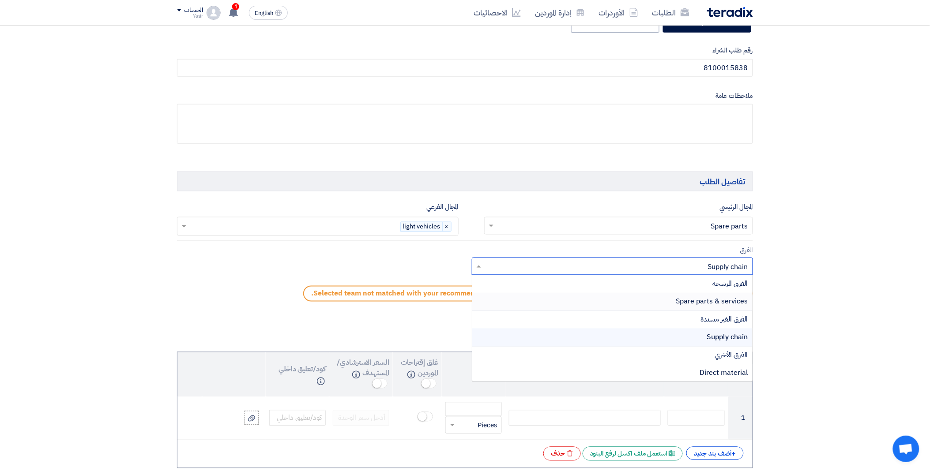
click at [608, 302] on div "Spare parts & services" at bounding box center [612, 302] width 281 height 18
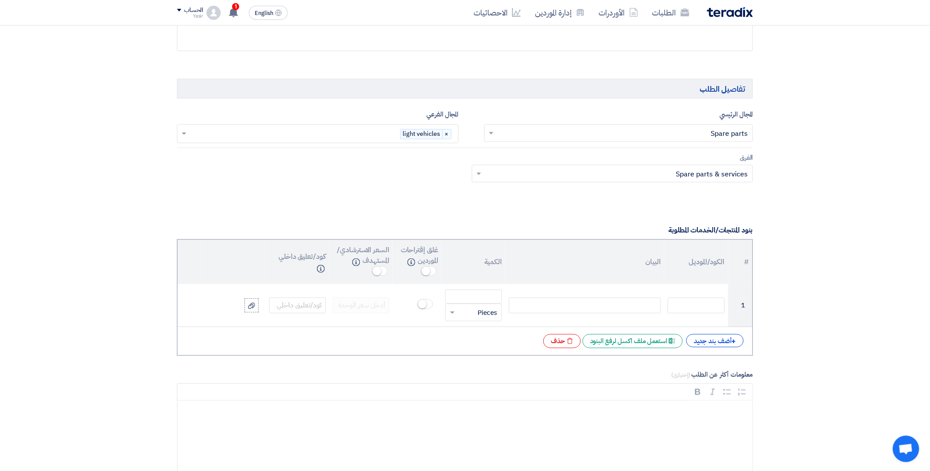
scroll to position [637, 0]
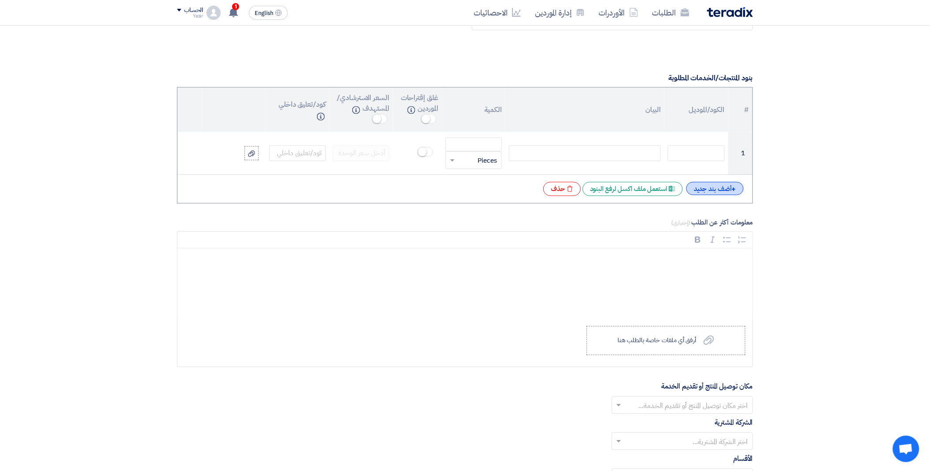
click at [725, 187] on div "+ أضف بند جديد" at bounding box center [714, 188] width 57 height 13
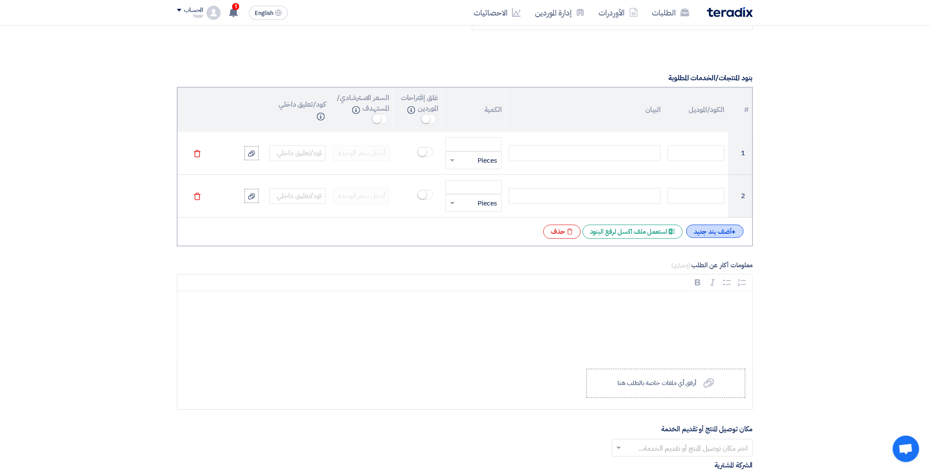
click at [707, 233] on div "+ أضف بند جديد" at bounding box center [714, 231] width 57 height 13
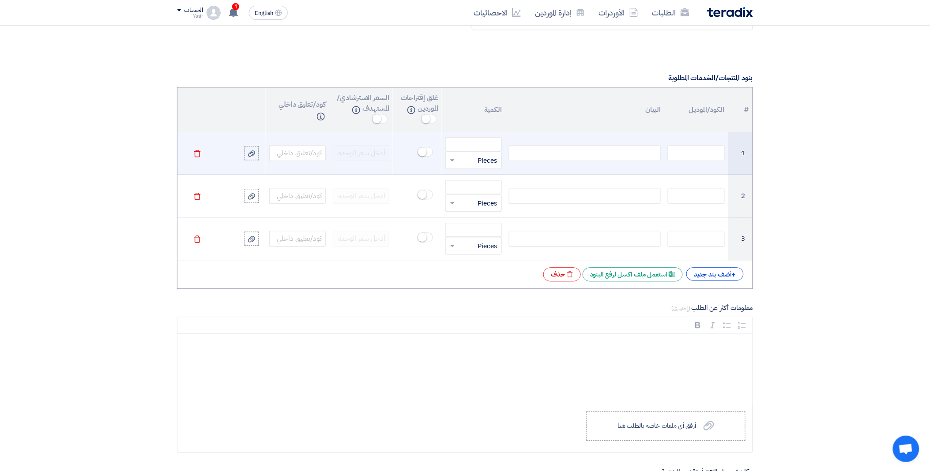
click at [570, 152] on div at bounding box center [585, 153] width 152 height 16
paste div
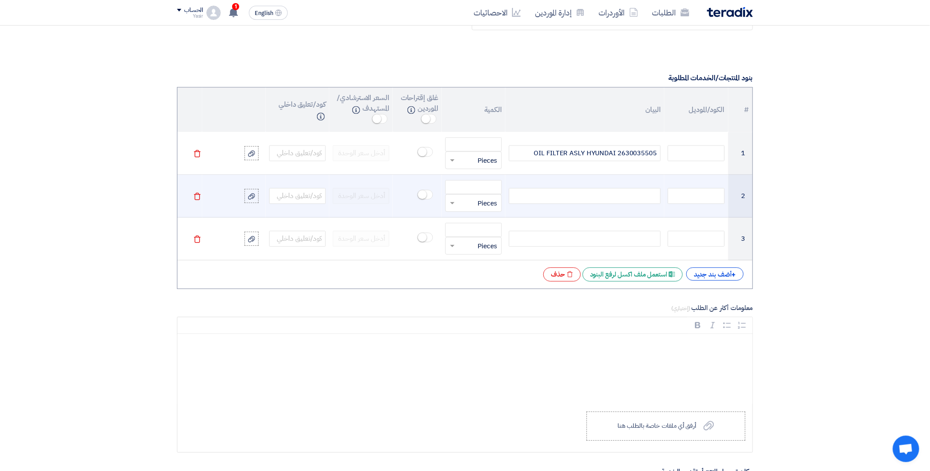
click at [547, 199] on div at bounding box center [585, 196] width 152 height 16
paste div
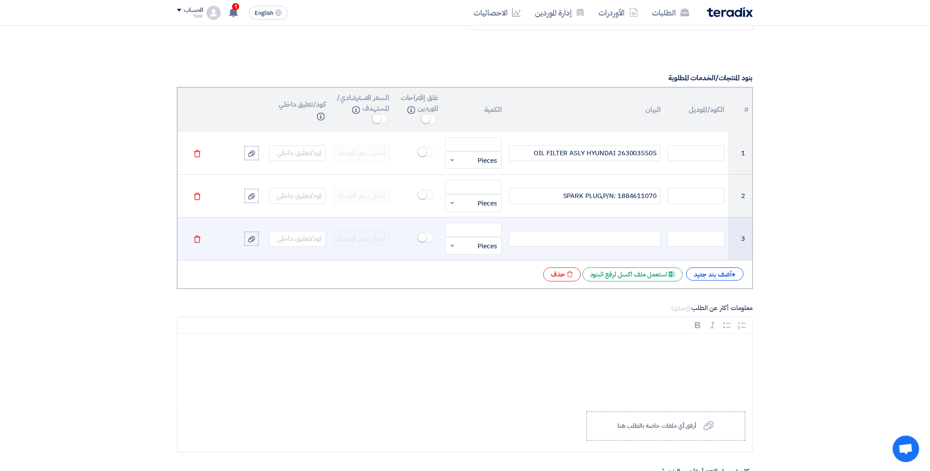
click at [554, 239] on div at bounding box center [585, 239] width 152 height 16
paste div
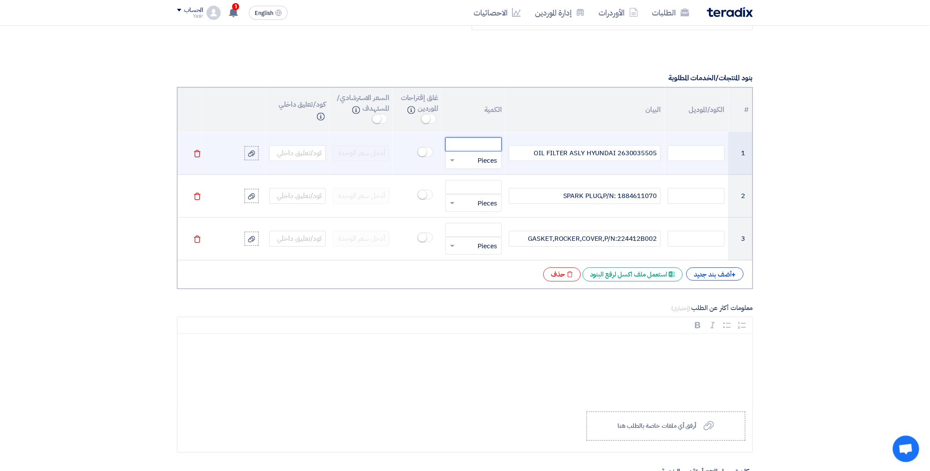
click at [480, 142] on input "number" at bounding box center [473, 144] width 57 height 14
type input "8"
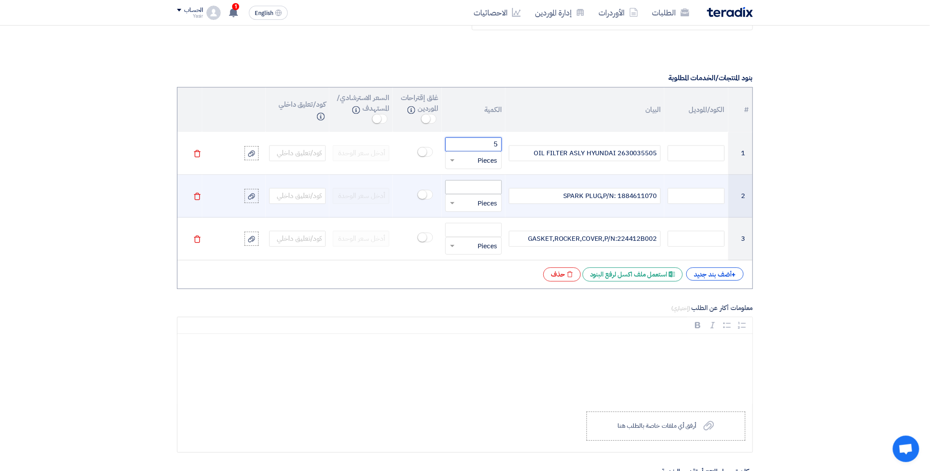
type input "5"
click at [479, 190] on input "number" at bounding box center [473, 187] width 57 height 14
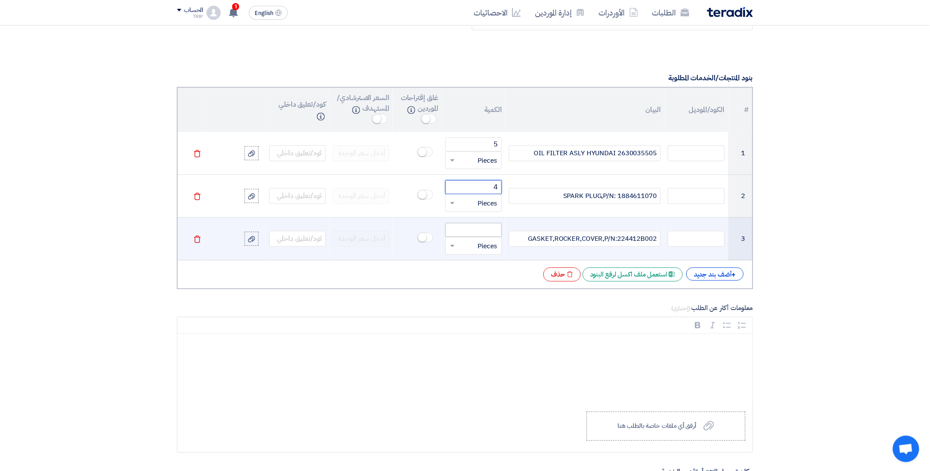
type input "4"
click at [485, 229] on input "number" at bounding box center [473, 230] width 57 height 14
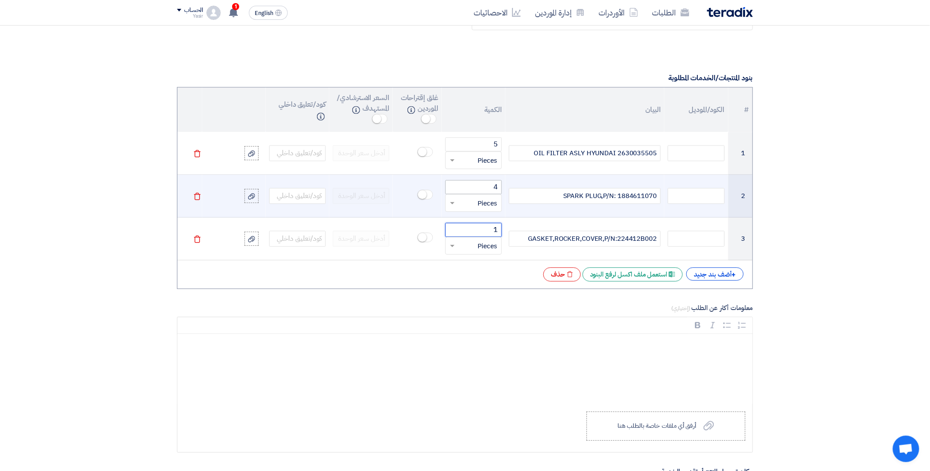
type input "1"
drag, startPoint x: 486, startPoint y: 191, endPoint x: 518, endPoint y: 190, distance: 31.8
click at [518, 190] on tr "2 SPARK PLUG,P/N: 1884611070 4 قطعة × Pieces [GEOGRAPHIC_DATA]" at bounding box center [464, 196] width 575 height 43
type input "8"
type input "4"
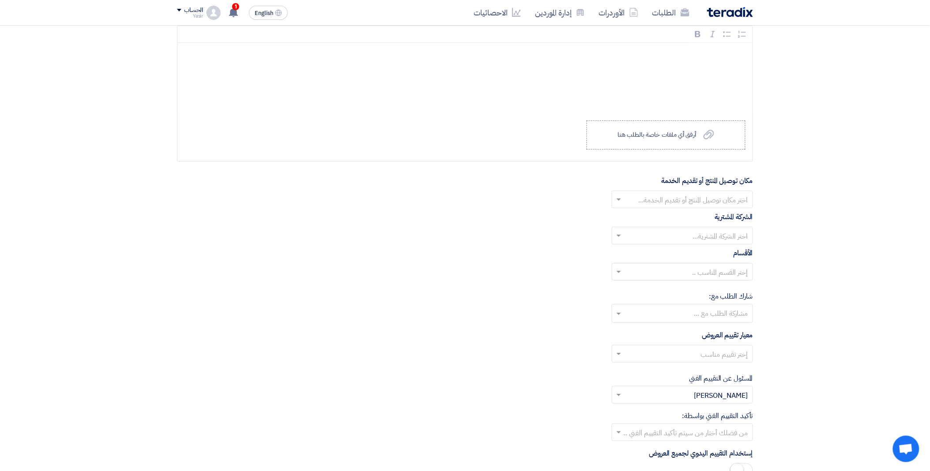
scroll to position [932, 0]
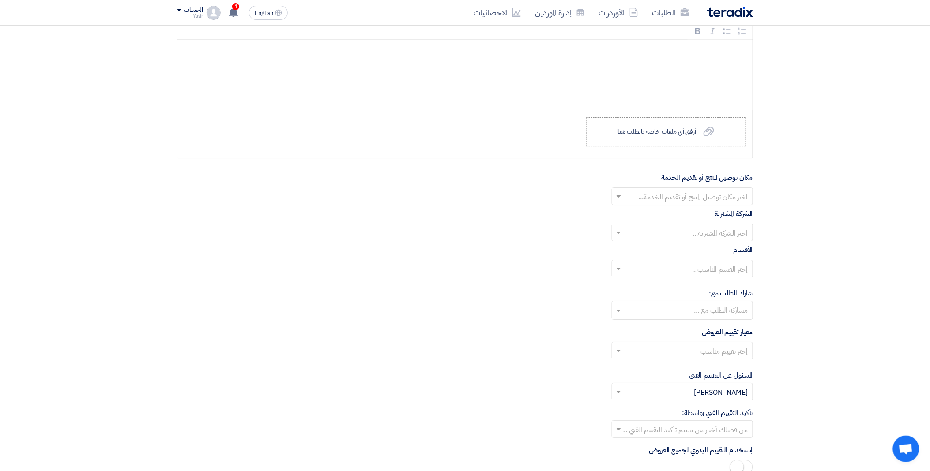
click at [627, 201] on input "text" at bounding box center [688, 197] width 124 height 15
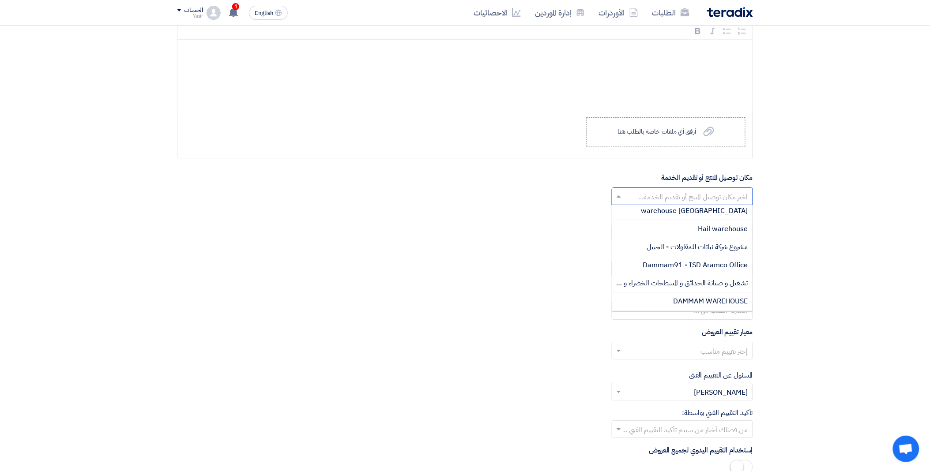
scroll to position [147, 0]
click at [671, 280] on div "DAMMAM WAREHOUSE" at bounding box center [682, 284] width 140 height 18
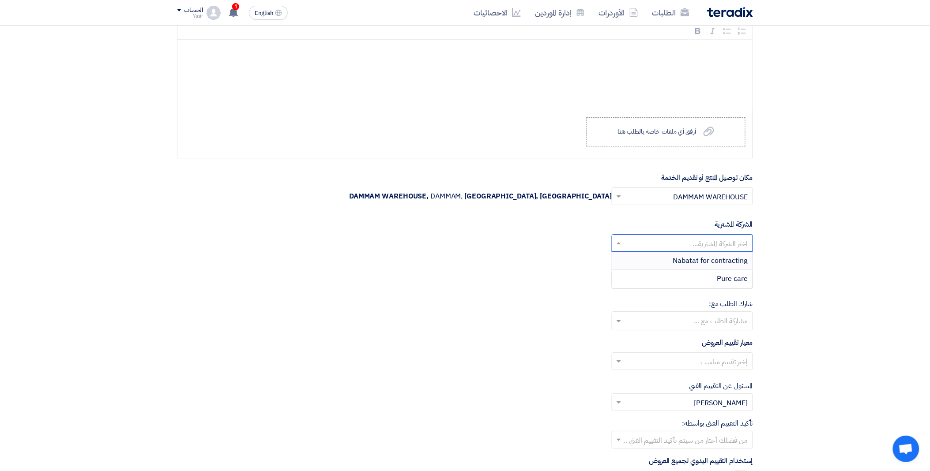
click at [649, 242] on input "text" at bounding box center [688, 244] width 124 height 15
click at [668, 262] on div "Nabatat for contracting" at bounding box center [682, 261] width 140 height 18
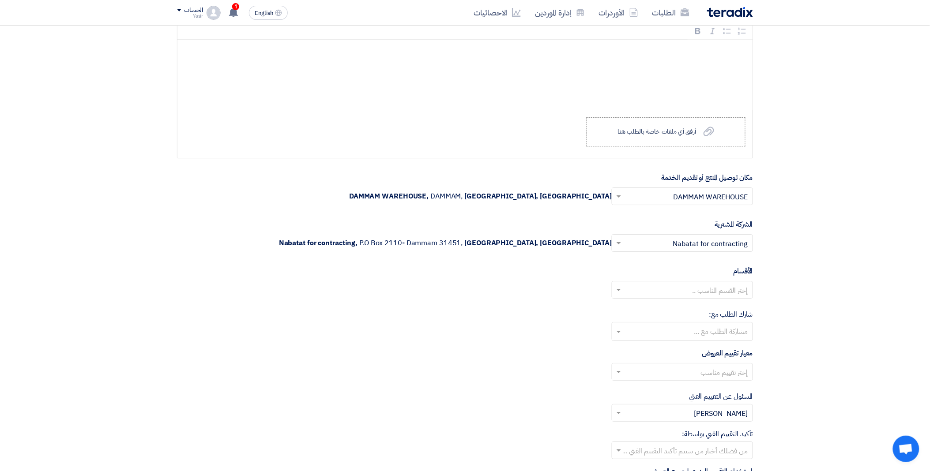
drag, startPoint x: 656, startPoint y: 293, endPoint x: 685, endPoint y: 298, distance: 29.6
click at [656, 293] on input "text" at bounding box center [688, 291] width 124 height 15
click at [674, 310] on div "General Department" at bounding box center [682, 308] width 140 height 18
click at [661, 333] on input "text" at bounding box center [682, 332] width 132 height 15
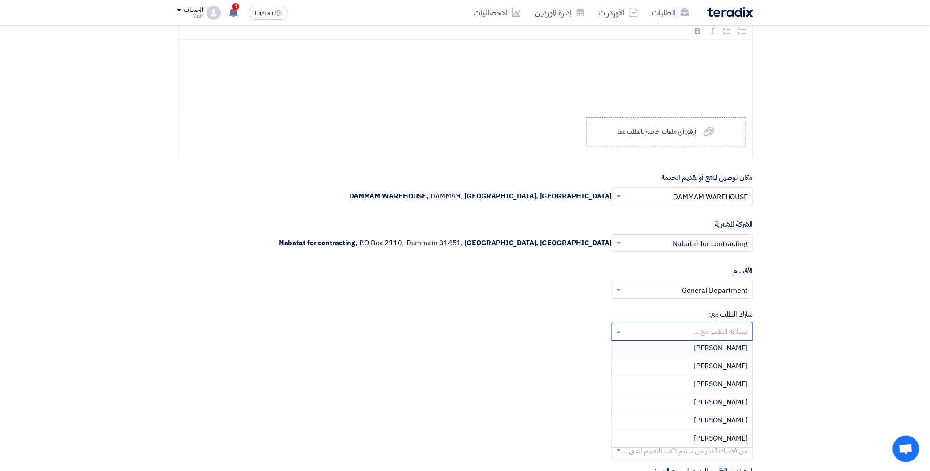
drag, startPoint x: 504, startPoint y: 347, endPoint x: 573, endPoint y: 354, distance: 69.2
click at [504, 347] on form "المعلومات الأساسية أكتب عنوان لهذا الطلب 8100015838 نوع طلب عروض الأسعار طلب عر…" at bounding box center [465, 10] width 576 height 1603
click at [627, 377] on input "text" at bounding box center [688, 373] width 124 height 15
click at [664, 411] on div "spare parts long term" at bounding box center [682, 408] width 140 height 18
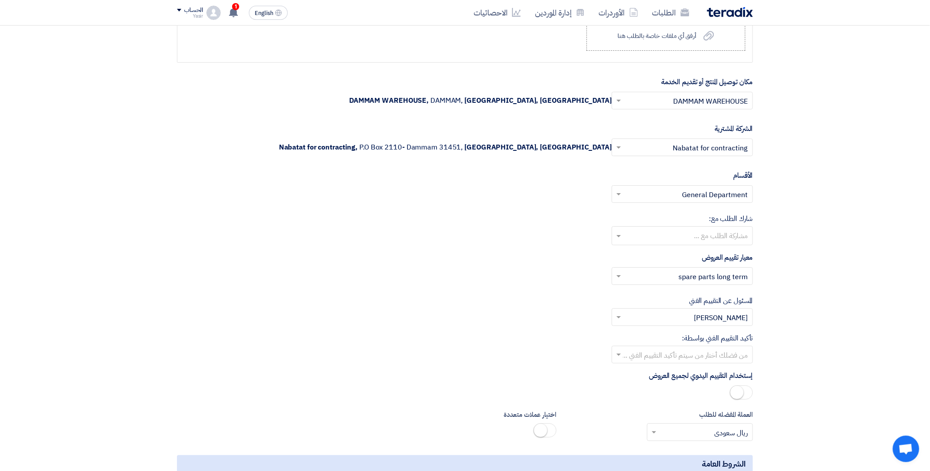
scroll to position [1030, 0]
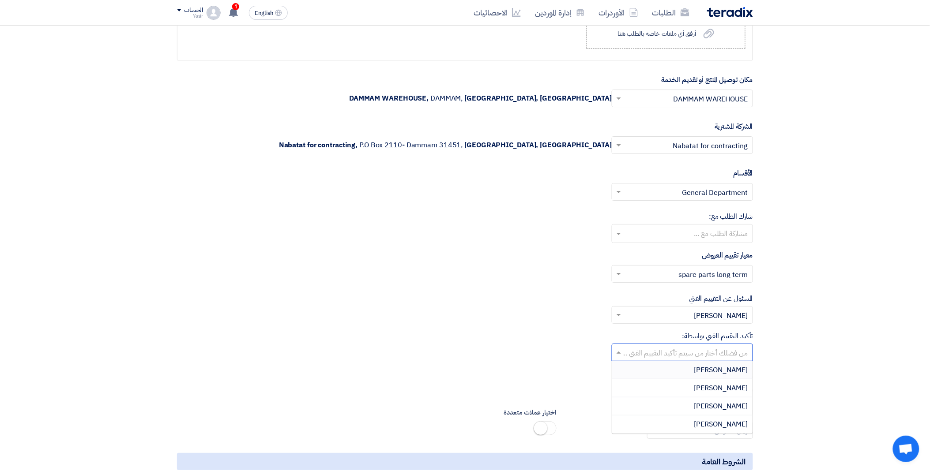
click at [627, 348] on input "text" at bounding box center [688, 354] width 124 height 15
click at [709, 429] on div "[PERSON_NAME]" at bounding box center [682, 425] width 140 height 18
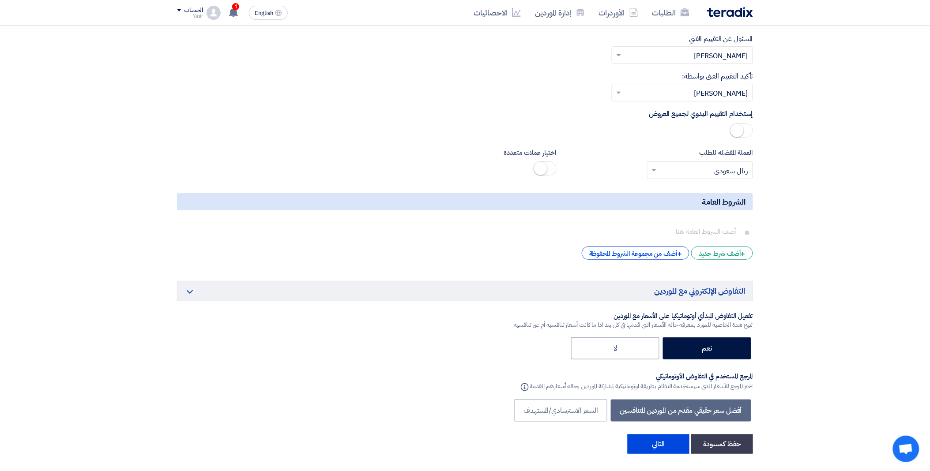
scroll to position [1324, 0]
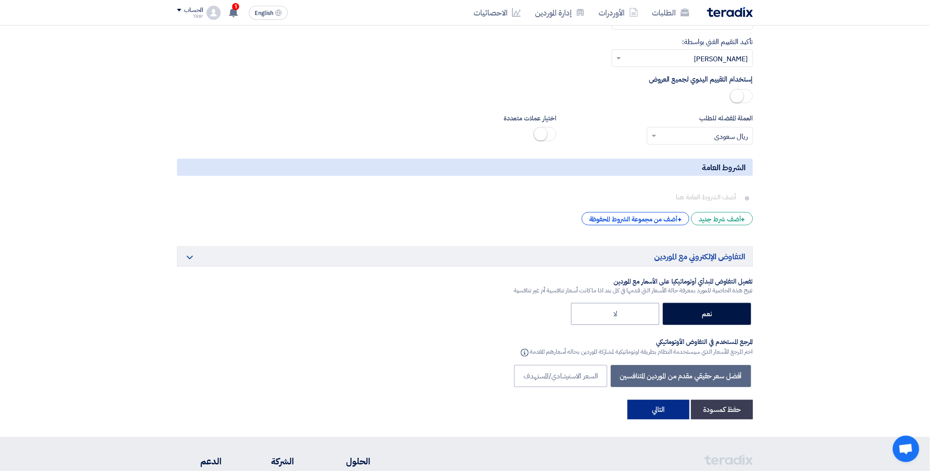
click at [665, 409] on button "التالي" at bounding box center [659, 409] width 62 height 19
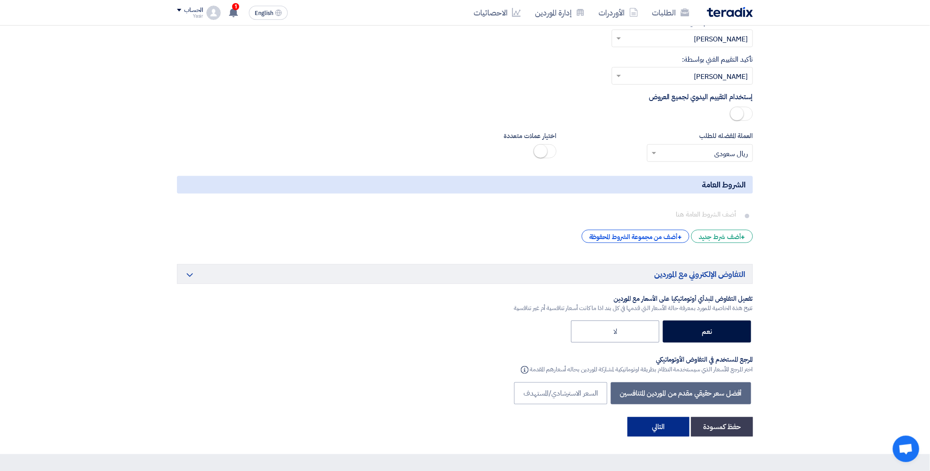
scroll to position [132, 0]
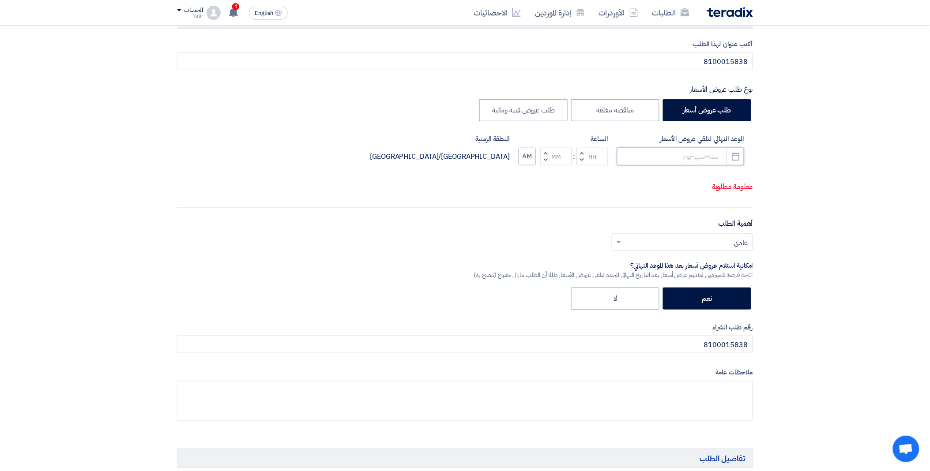
click at [654, 158] on input at bounding box center [680, 157] width 127 height 18
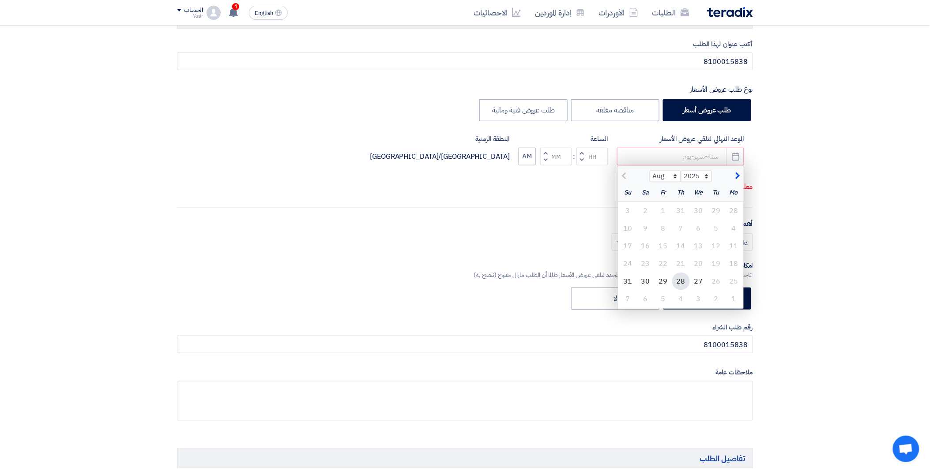
click at [683, 283] on div "28" at bounding box center [681, 282] width 18 height 18
type input "[DATE]"
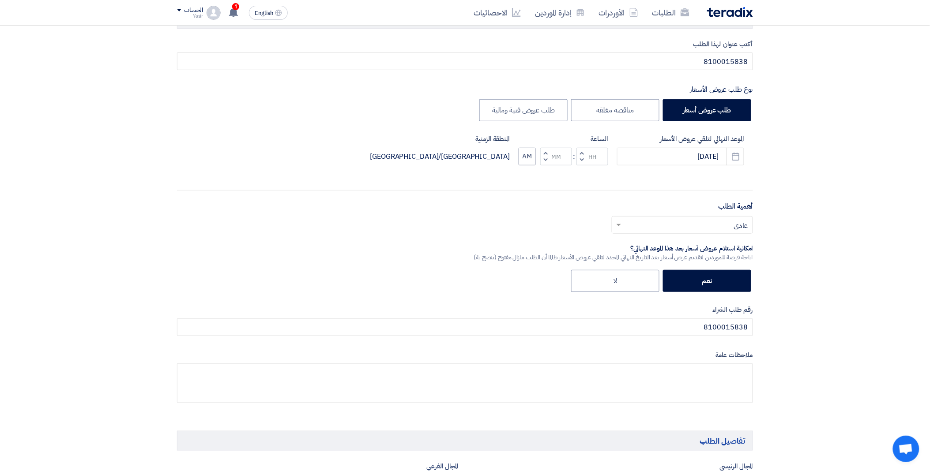
click at [584, 161] on button "Decrement hours" at bounding box center [582, 160] width 11 height 11
type input "11"
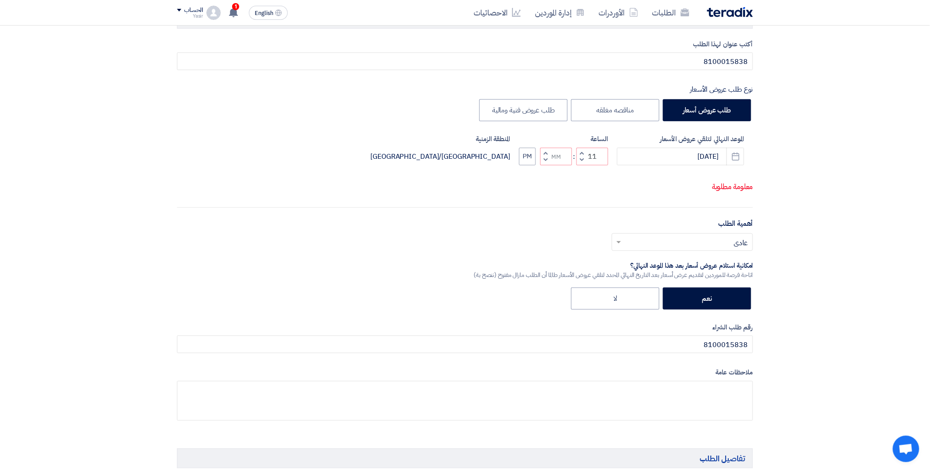
click at [546, 151] on span "button" at bounding box center [545, 153] width 3 height 7
type input "01"
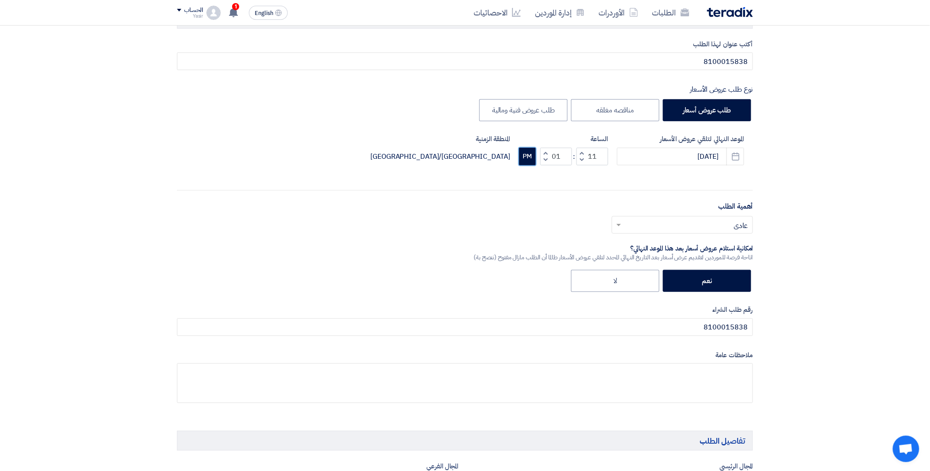
click at [523, 158] on button "PM" at bounding box center [527, 157] width 17 height 18
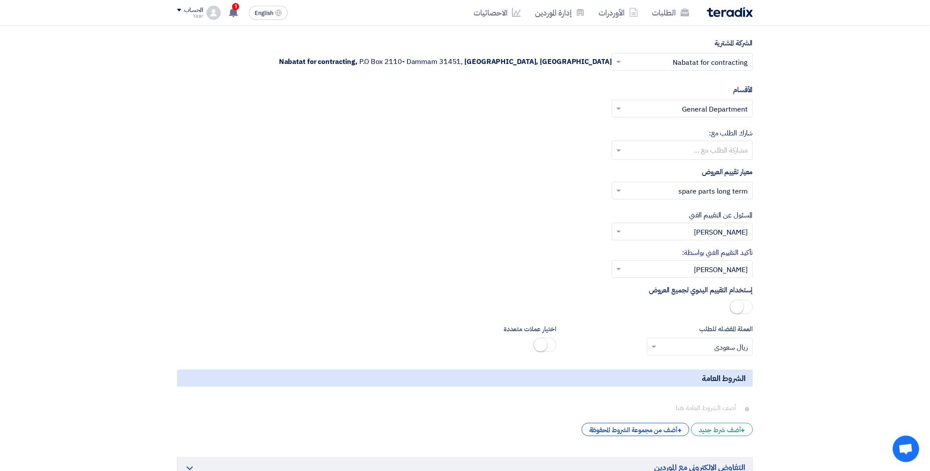
scroll to position [1407, 0]
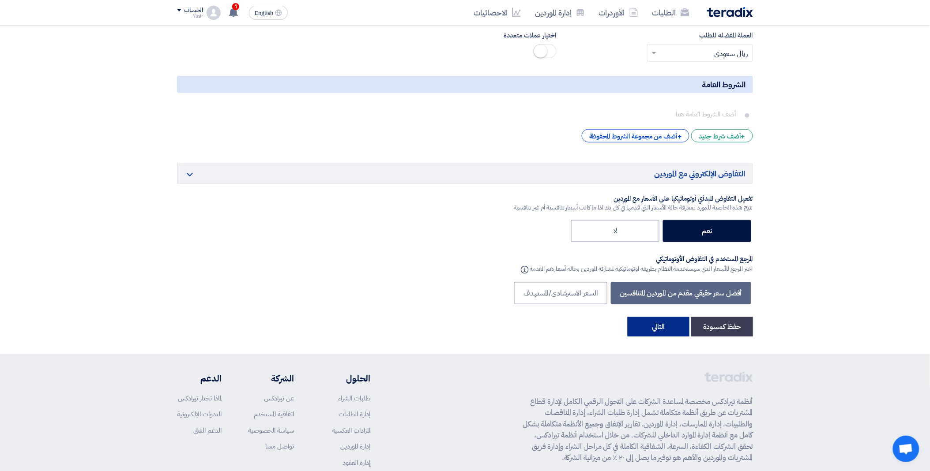
click at [672, 330] on button "التالي" at bounding box center [659, 326] width 62 height 19
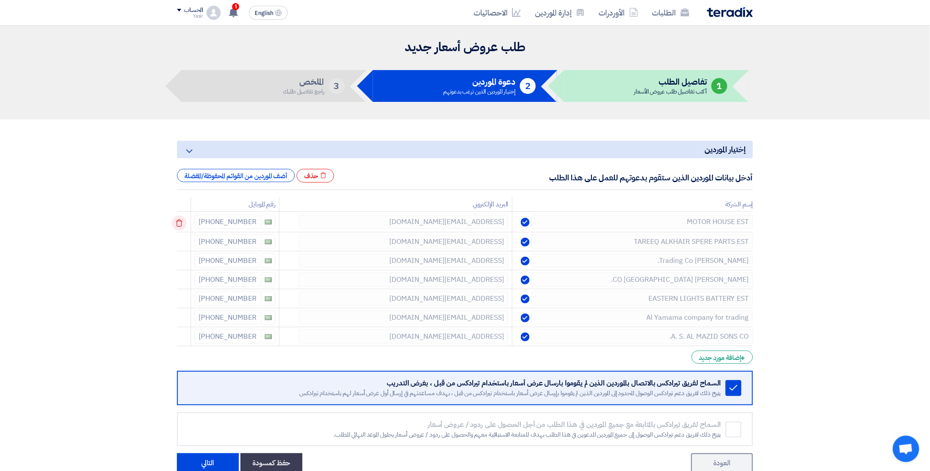
click at [180, 224] on icon at bounding box center [179, 223] width 15 height 15
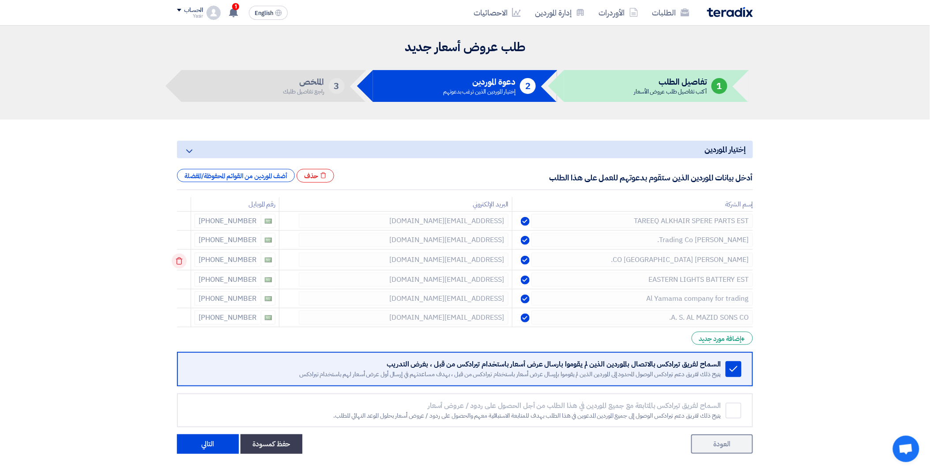
click at [182, 260] on use at bounding box center [179, 262] width 7 height 8
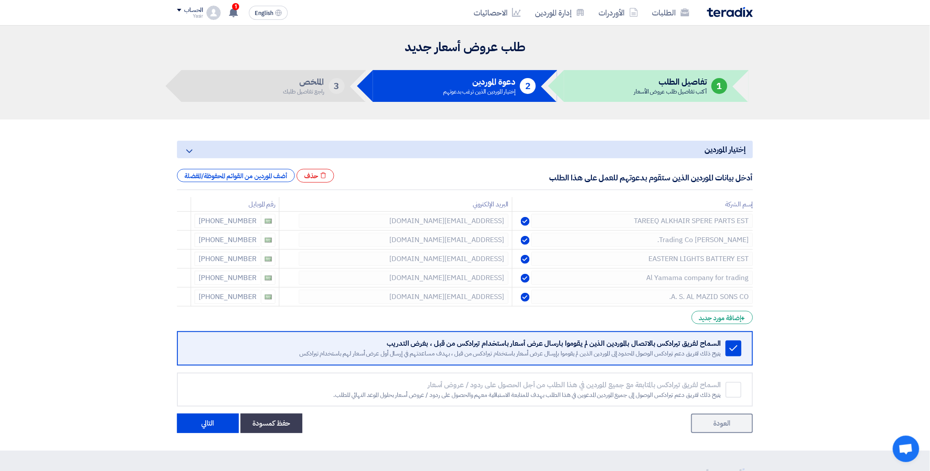
click at [0, 0] on use at bounding box center [0, 0] width 0 height 0
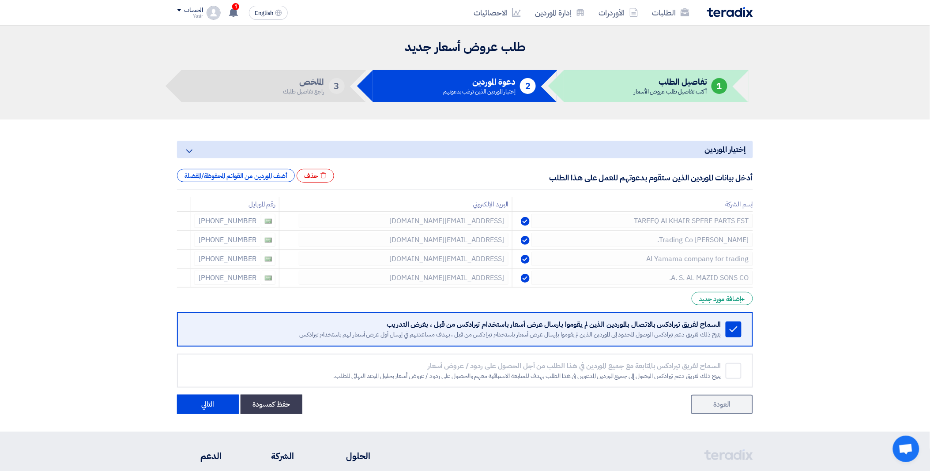
click at [0, 0] on use at bounding box center [0, 0] width 0 height 0
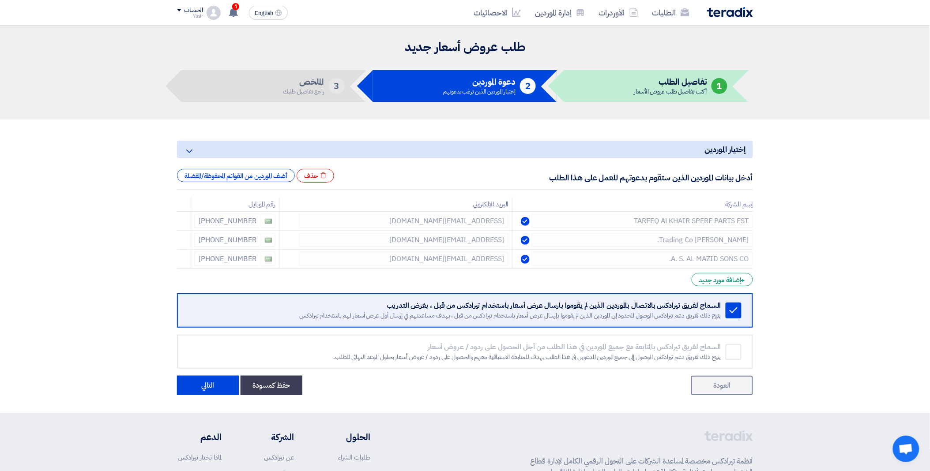
click at [0, 0] on use at bounding box center [0, 0] width 0 height 0
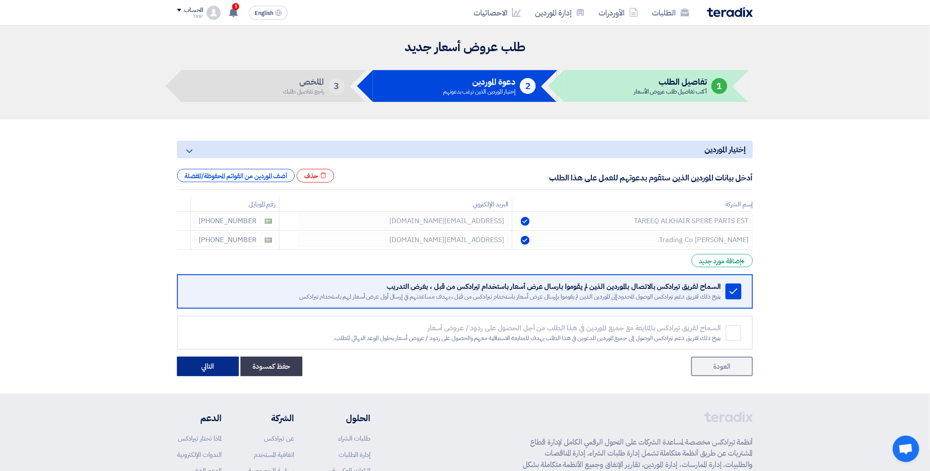
click at [221, 367] on button "التالي" at bounding box center [208, 366] width 62 height 19
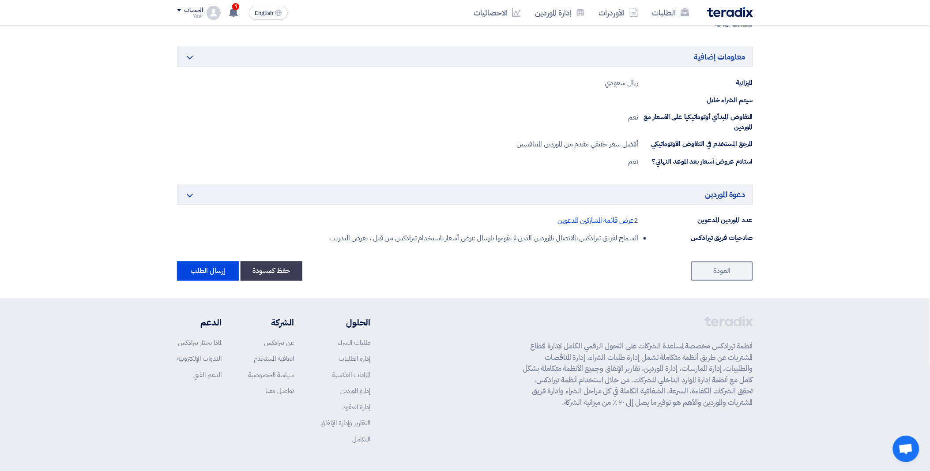
scroll to position [450, 0]
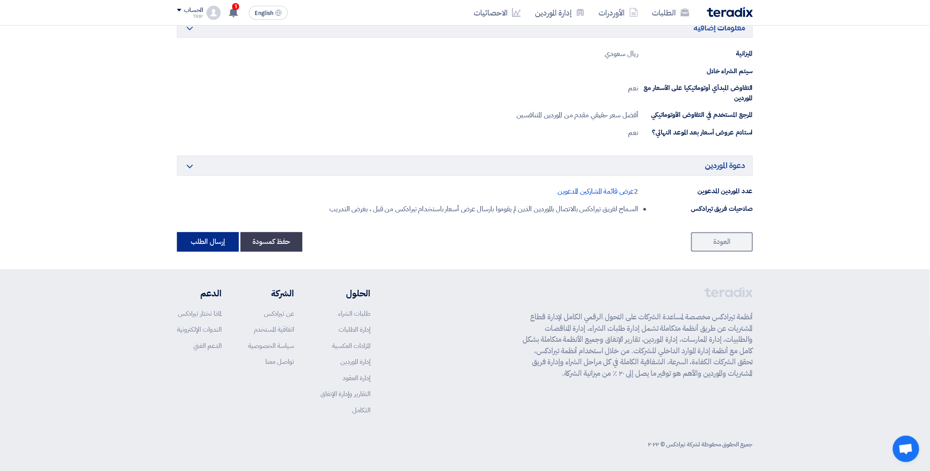
click at [200, 244] on button "إرسال الطلب" at bounding box center [208, 242] width 62 height 19
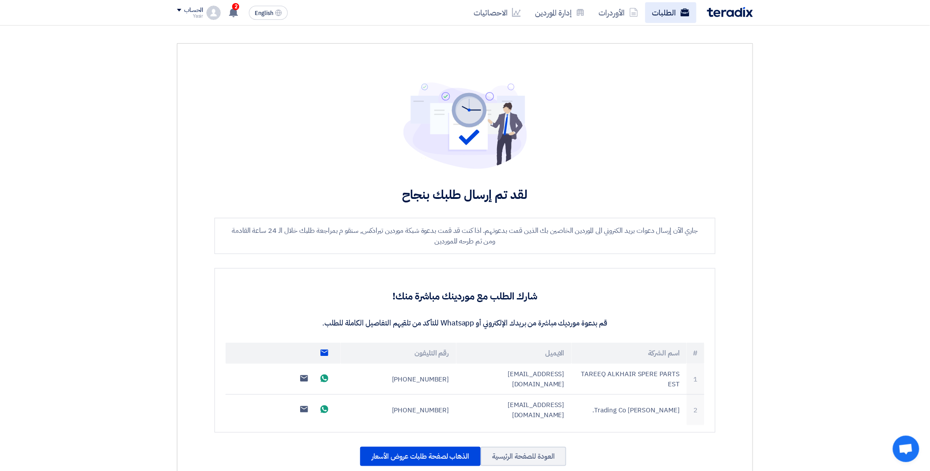
click at [647, 13] on link "الطلبات" at bounding box center [670, 12] width 51 height 21
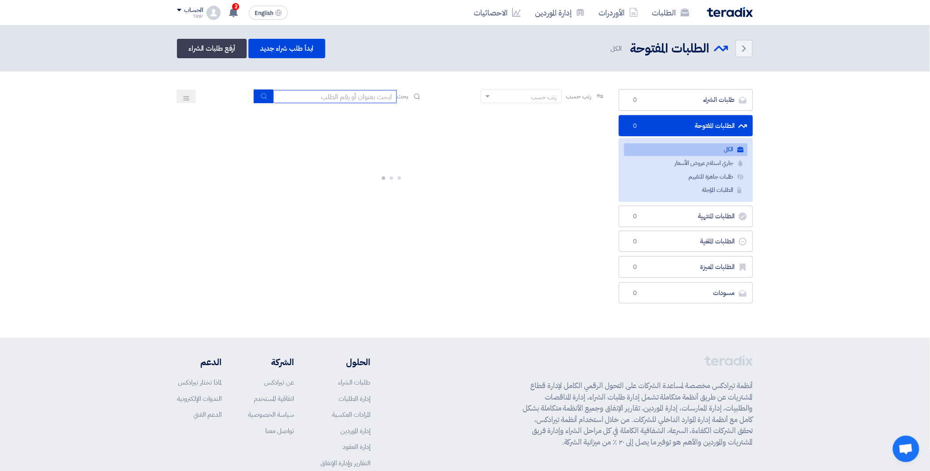
click at [301, 98] on input at bounding box center [335, 96] width 124 height 13
paste input "67027"
type input "67027"
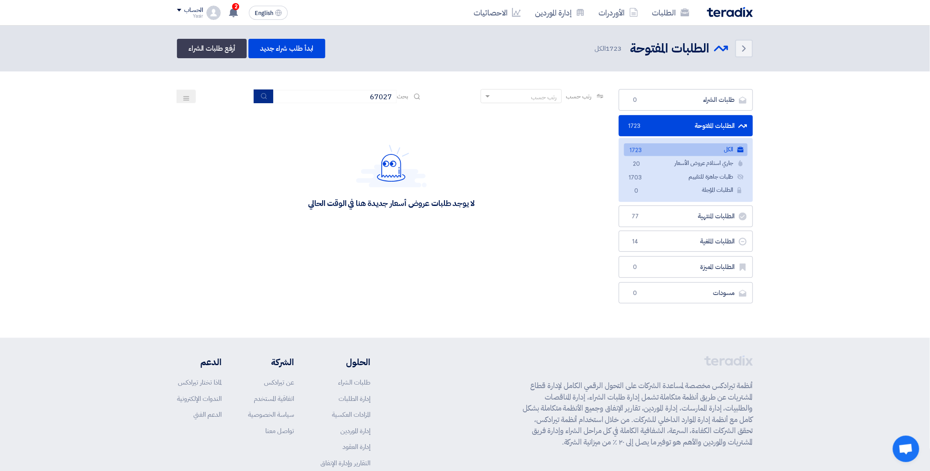
click at [260, 96] on icon "submit" at bounding box center [263, 96] width 7 height 7
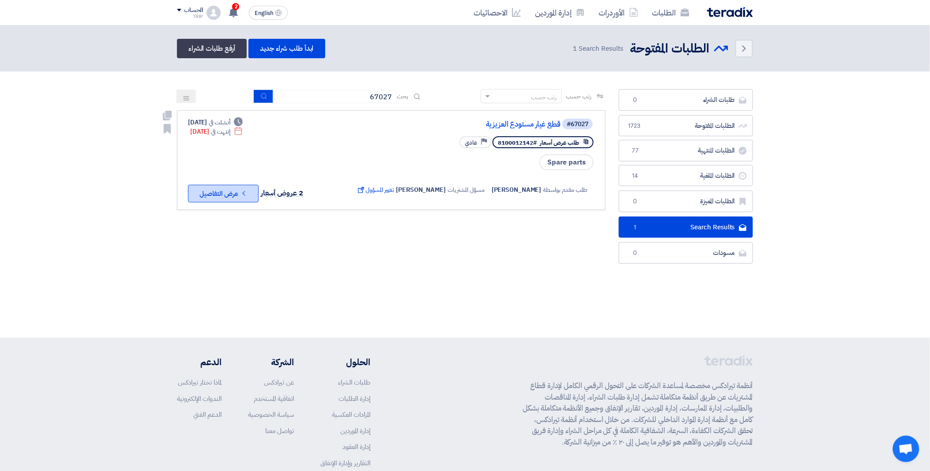
click at [238, 187] on button "Check details عرض التفاصيل" at bounding box center [223, 194] width 71 height 18
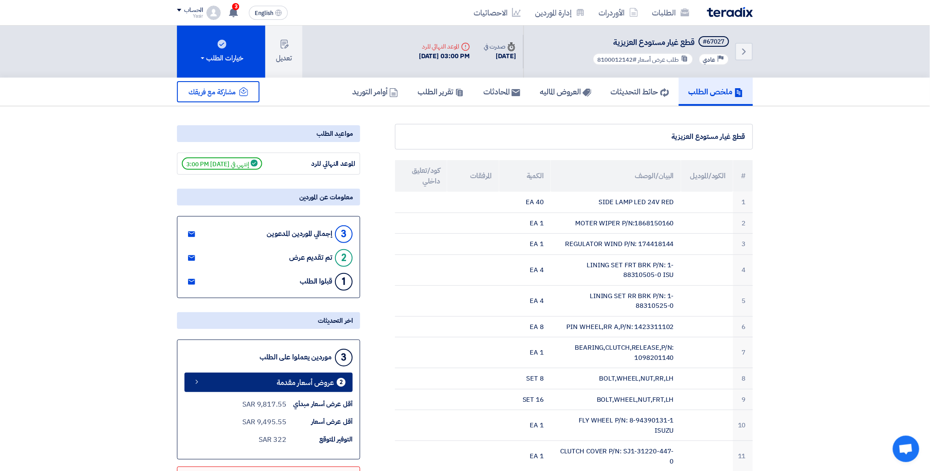
click at [288, 380] on span "عروض أسعار مقدمة" at bounding box center [305, 383] width 57 height 7
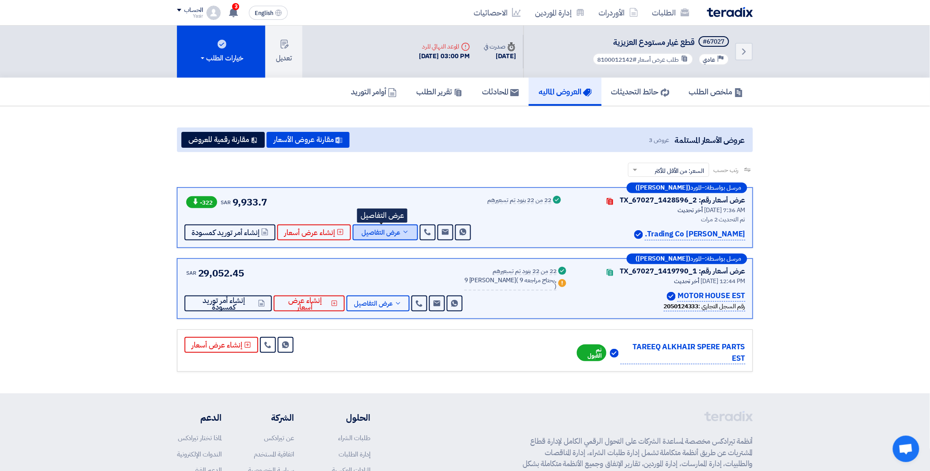
click at [392, 230] on span "عرض التفاصيل" at bounding box center [381, 233] width 39 height 7
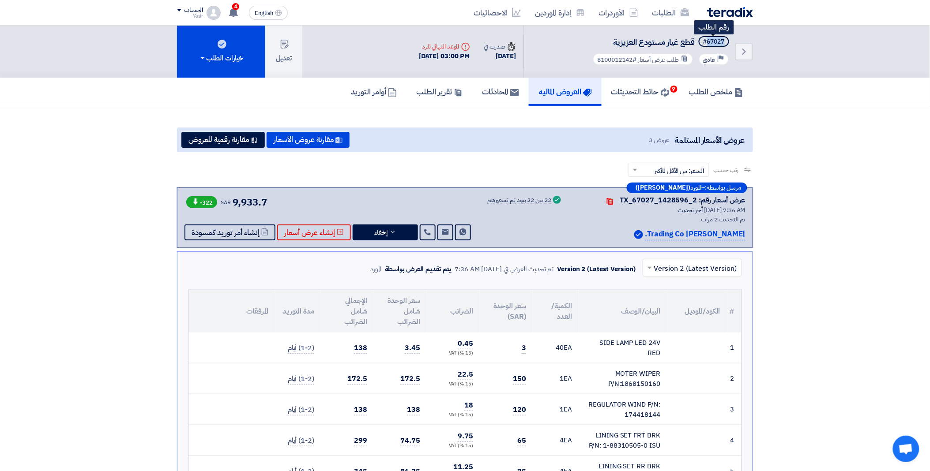
drag, startPoint x: 707, startPoint y: 42, endPoint x: 728, endPoint y: 40, distance: 21.3
click at [728, 40] on span "#67027" at bounding box center [714, 41] width 30 height 11
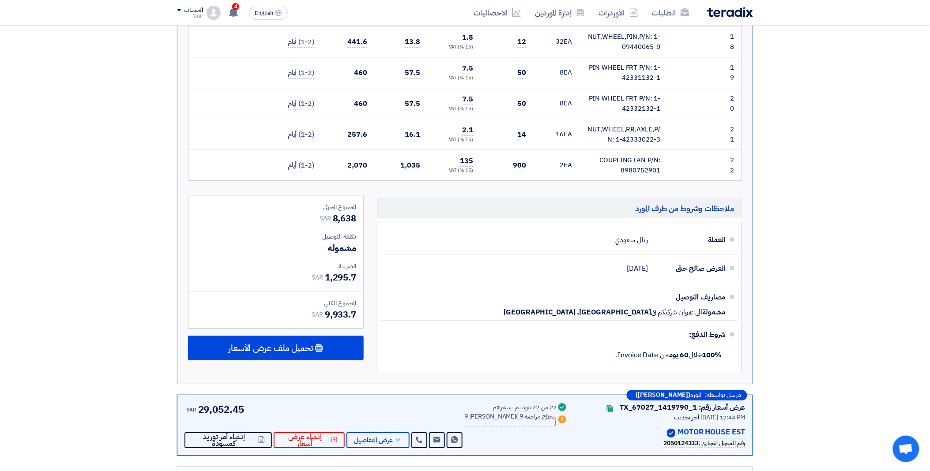
scroll to position [833, 0]
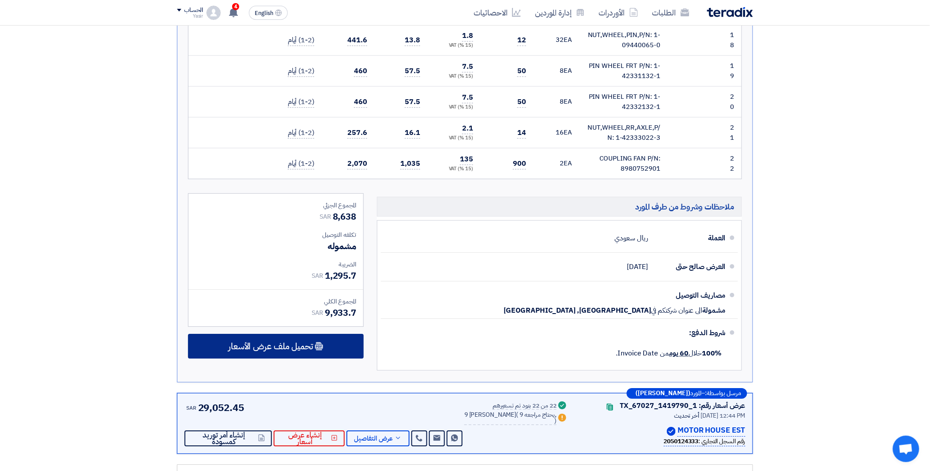
click at [298, 343] on span "تحميل ملف عرض الأسعار" at bounding box center [270, 347] width 85 height 8
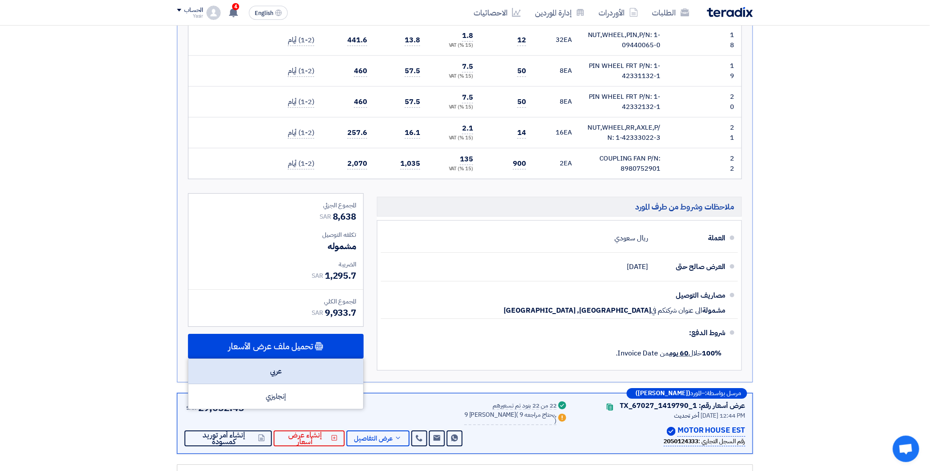
click at [290, 364] on div "عربي" at bounding box center [276, 371] width 175 height 25
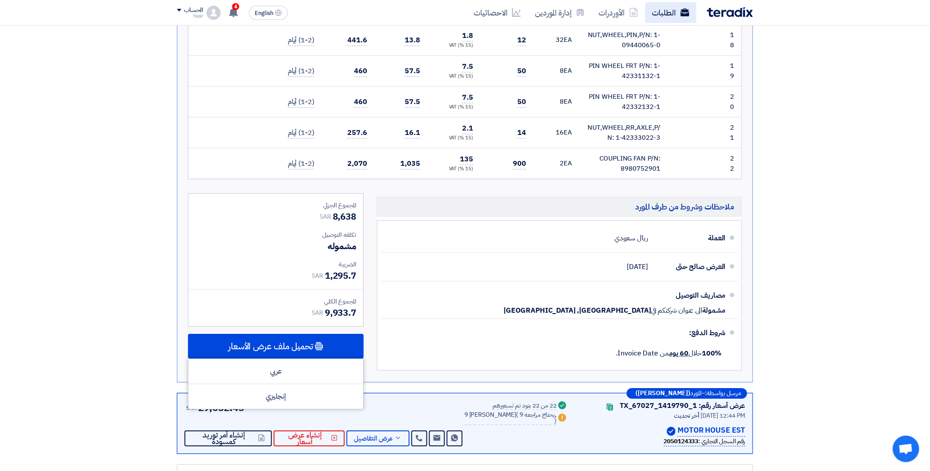
click at [691, 10] on link "الطلبات" at bounding box center [670, 12] width 51 height 21
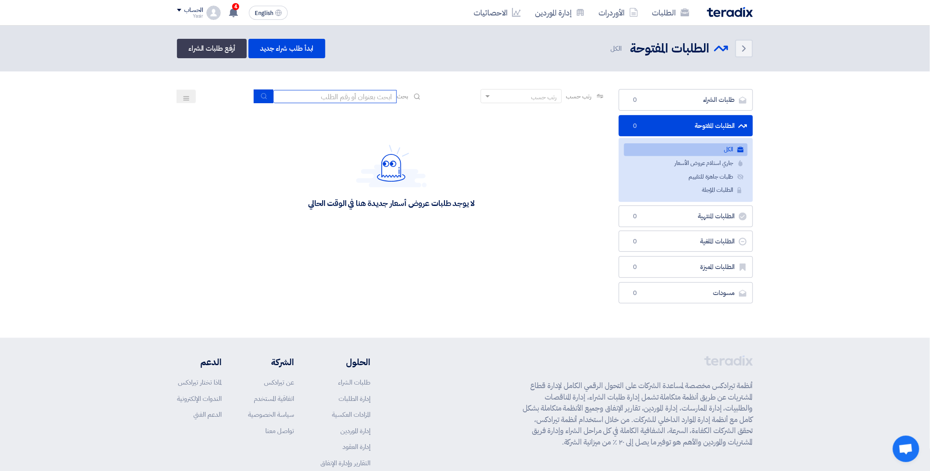
click at [331, 95] on input at bounding box center [335, 96] width 124 height 13
paste input "8100015822"
type input "8100015822"
click at [265, 93] on icon "submit" at bounding box center [263, 96] width 7 height 7
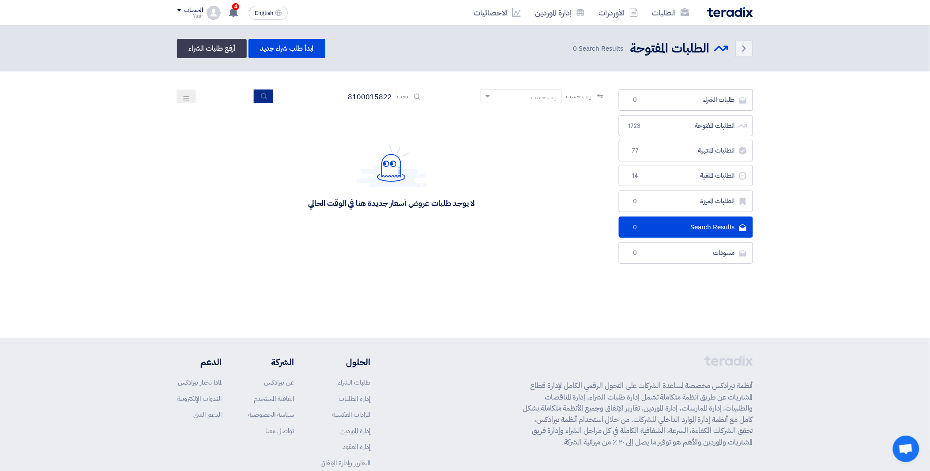
click at [260, 90] on button "submit" at bounding box center [263, 97] width 19 height 14
click at [264, 96] on use "submit" at bounding box center [264, 96] width 6 height 6
click at [235, 4] on span "4" at bounding box center [235, 6] width 7 height 7
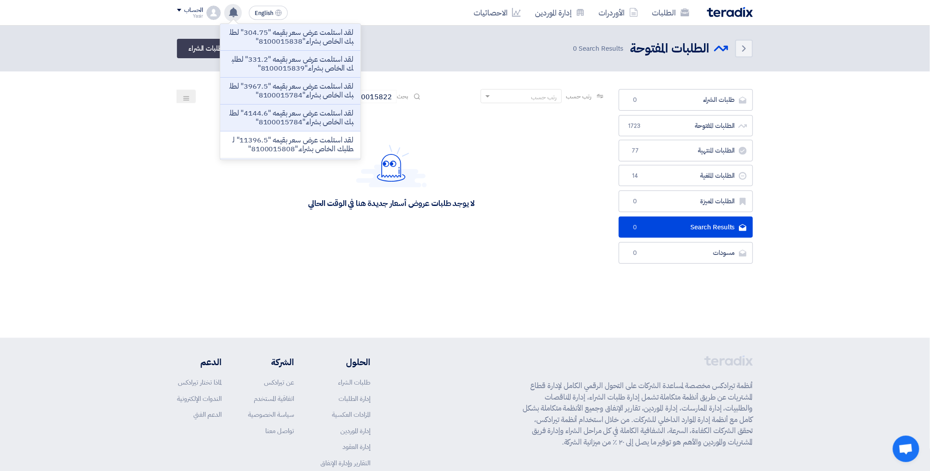
click at [434, 87] on section "طلبات الشراء طلبات الشراء 0 الطلبات المفتوحة الطلبات المفتوحة 1723 الطلبات المن…" at bounding box center [465, 179] width 930 height 215
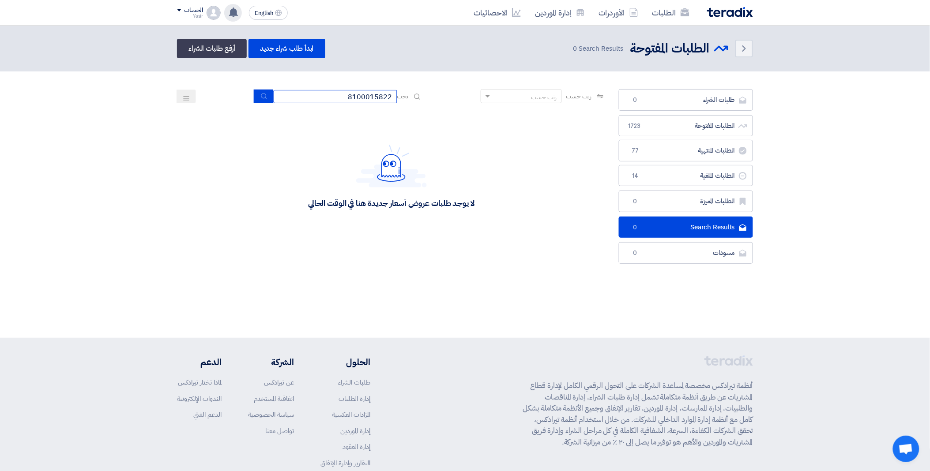
drag, startPoint x: 346, startPoint y: 96, endPoint x: 394, endPoint y: 96, distance: 48.6
click at [394, 96] on input "8100015822" at bounding box center [335, 96] width 124 height 13
click at [264, 99] on button "submit" at bounding box center [263, 97] width 19 height 14
click at [267, 96] on button "submit" at bounding box center [263, 97] width 19 height 14
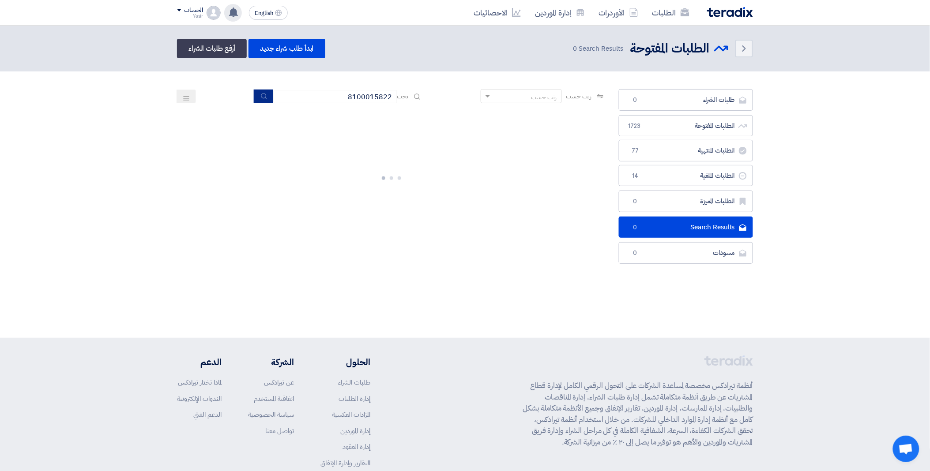
click at [267, 96] on button "submit" at bounding box center [263, 97] width 19 height 14
click at [266, 103] on div "رتب حسب رتب حسب بحث 8100015822" at bounding box center [391, 99] width 429 height 21
click at [267, 94] on button "submit" at bounding box center [263, 97] width 19 height 14
click at [263, 96] on icon "submit" at bounding box center [263, 96] width 7 height 7
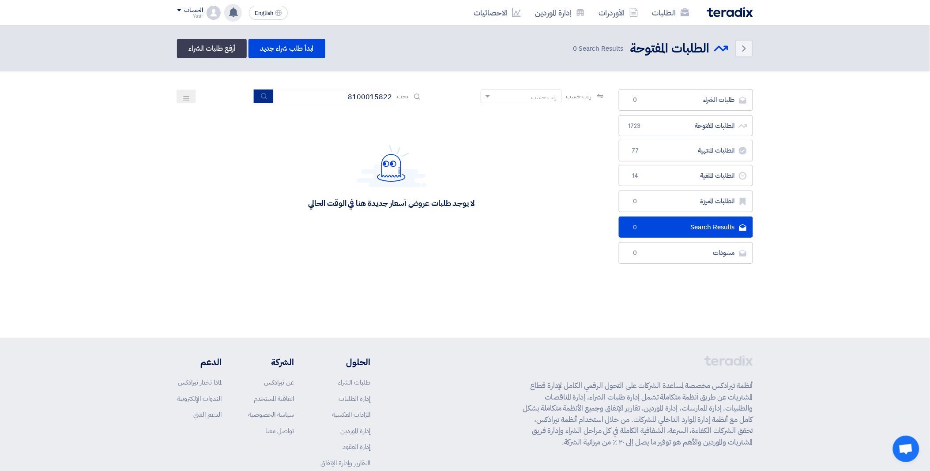
click at [258, 94] on button "submit" at bounding box center [263, 97] width 19 height 14
click at [265, 95] on icon "submit" at bounding box center [263, 96] width 7 height 7
click at [267, 98] on button "submit" at bounding box center [263, 97] width 19 height 14
click at [747, 47] on icon "Back" at bounding box center [744, 48] width 11 height 11
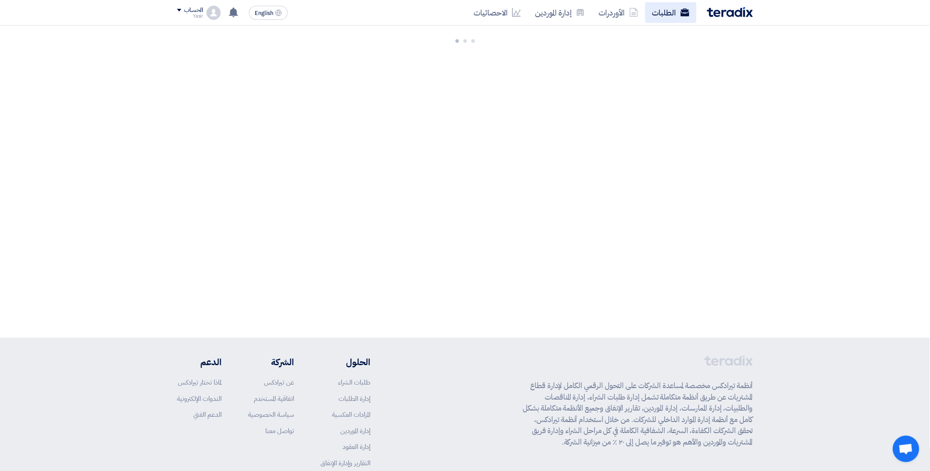
click at [667, 15] on link "الطلبات" at bounding box center [670, 12] width 51 height 21
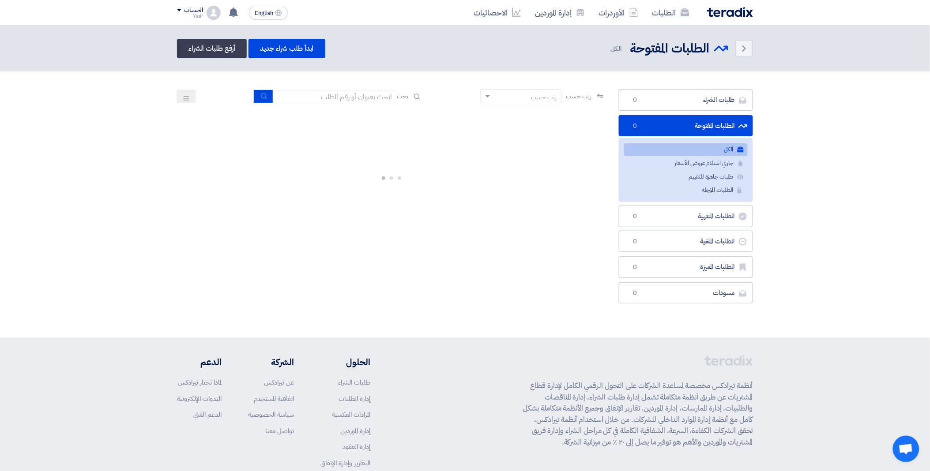
click at [491, 209] on div at bounding box center [391, 176] width 429 height 132
click at [261, 90] on button "submit" at bounding box center [263, 97] width 19 height 14
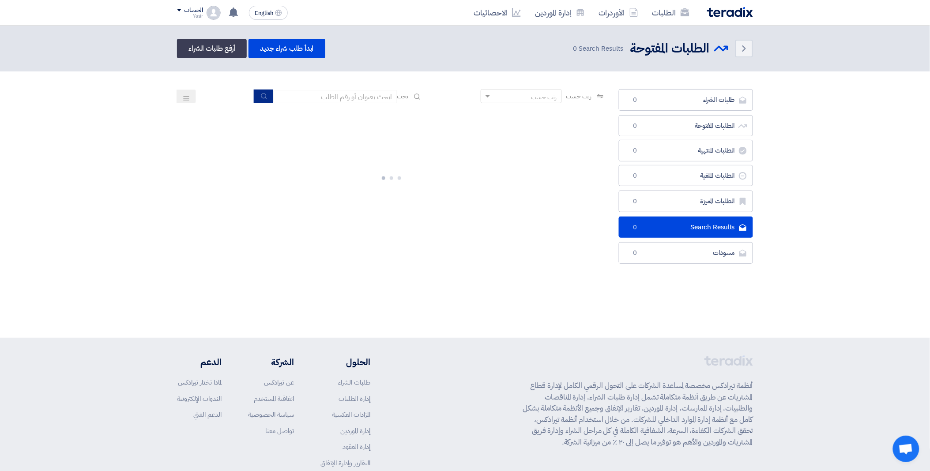
click at [261, 98] on icon "submit" at bounding box center [263, 96] width 7 height 7
click at [260, 97] on icon "submit" at bounding box center [263, 96] width 7 height 7
click at [265, 98] on icon "submit" at bounding box center [263, 96] width 7 height 7
click at [261, 97] on use "submit" at bounding box center [264, 96] width 6 height 6
click at [263, 97] on use "submit" at bounding box center [264, 96] width 6 height 6
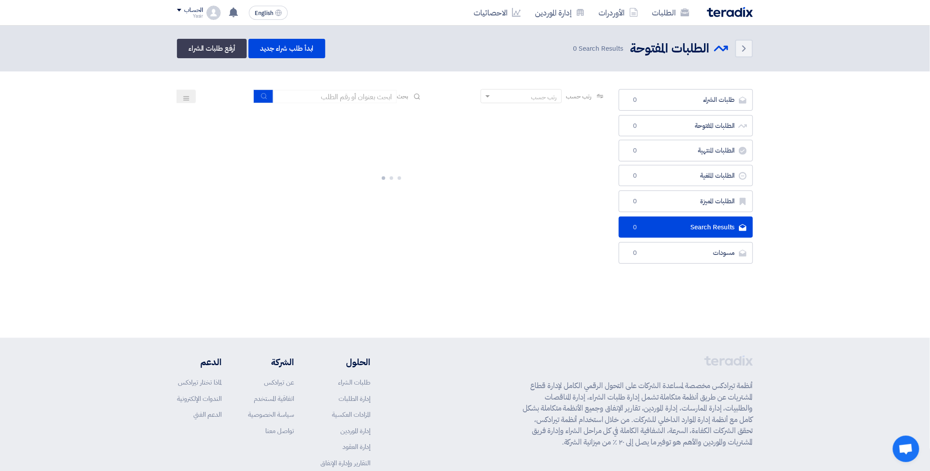
click at [726, 14] on img at bounding box center [730, 12] width 46 height 10
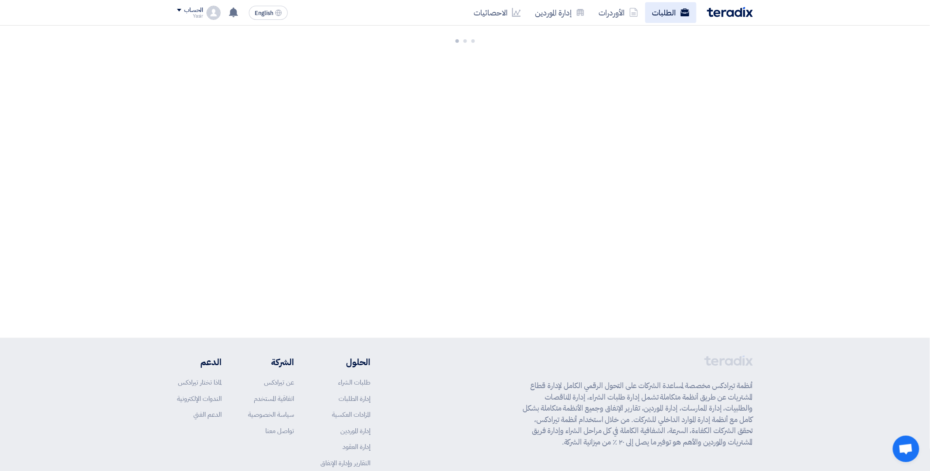
click at [678, 19] on link "الطلبات" at bounding box center [670, 12] width 51 height 21
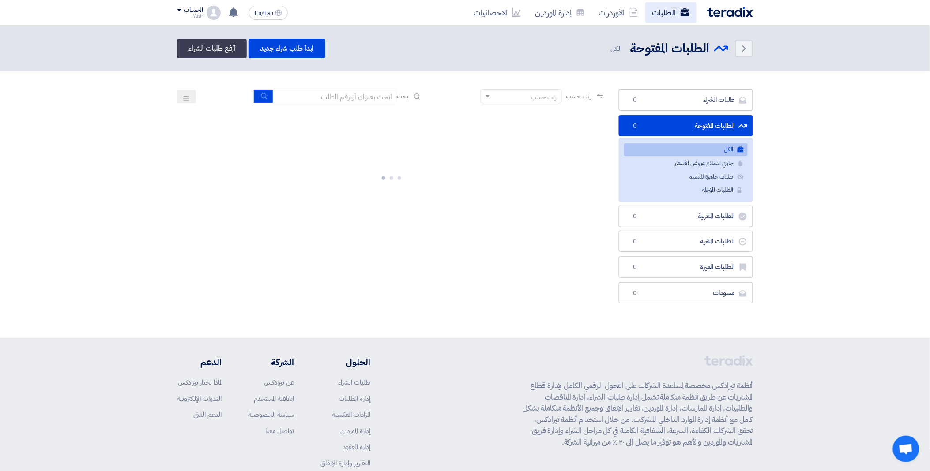
click at [669, 10] on link "الطلبات" at bounding box center [670, 12] width 51 height 21
click at [745, 45] on icon "Back" at bounding box center [744, 48] width 11 height 11
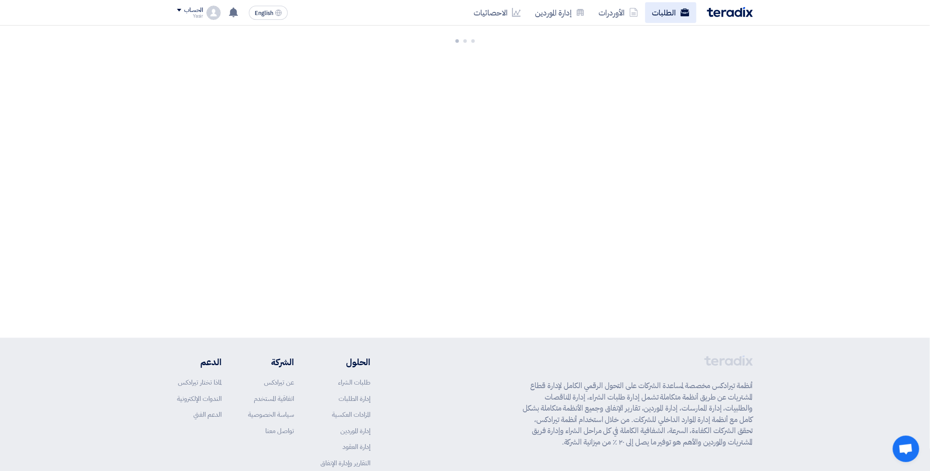
click at [682, 15] on use at bounding box center [685, 12] width 9 height 8
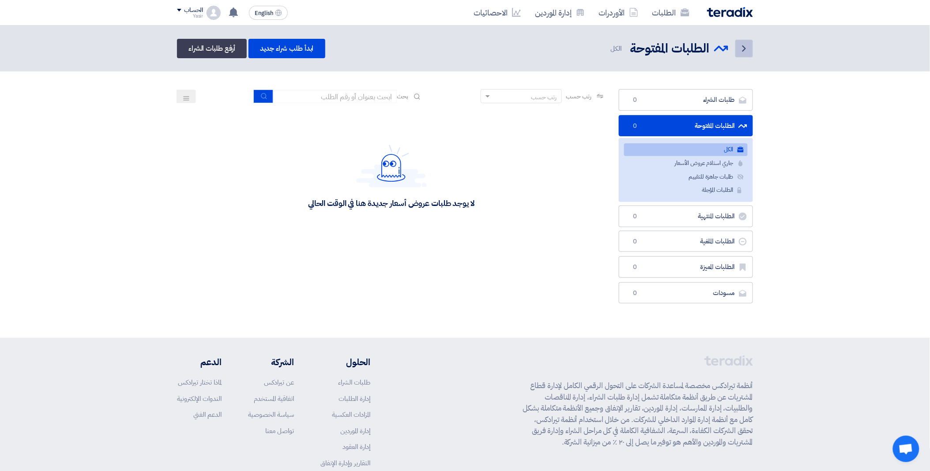
click at [742, 45] on icon "Back" at bounding box center [744, 48] width 11 height 11
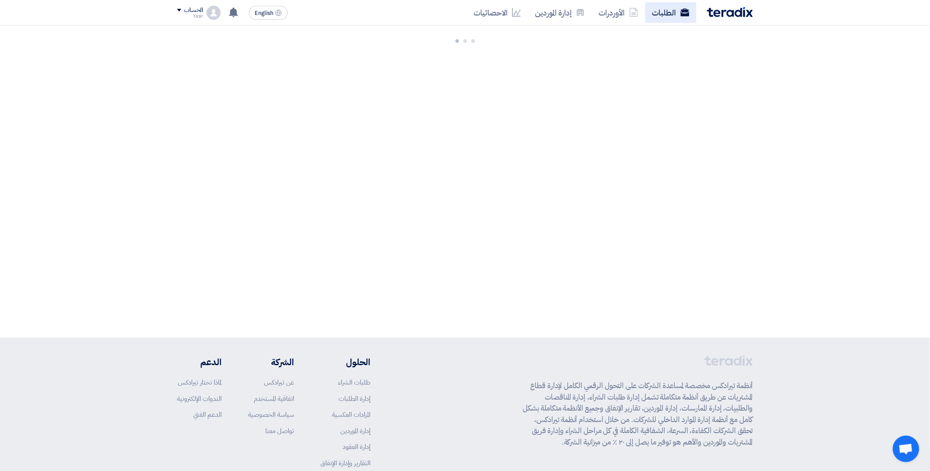
click at [676, 15] on link "الطلبات" at bounding box center [670, 12] width 51 height 21
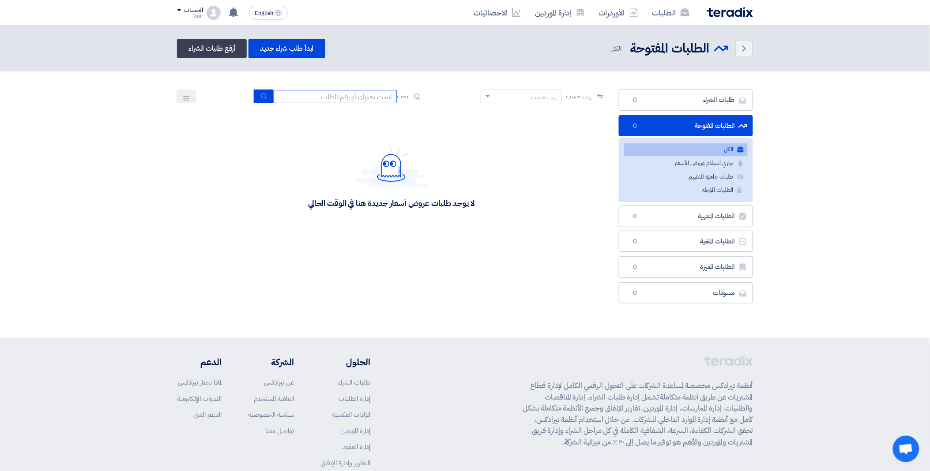
click at [320, 90] on input at bounding box center [335, 96] width 124 height 13
paste input "8100015822"
type input "8100015822"
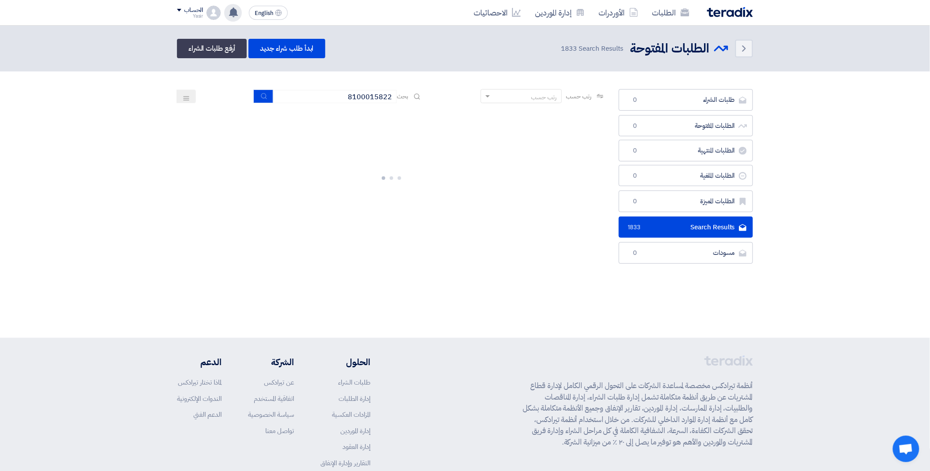
click at [230, 16] on icon at bounding box center [234, 13] width 10 height 10
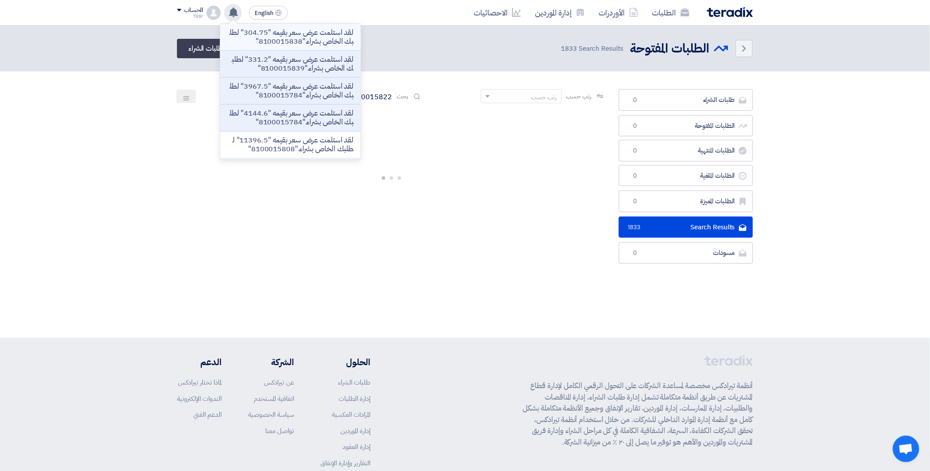
click at [297, 42] on p "لقد استلمت عرض سعر بقيمه "304.75" لطلبك الخاص بشراء."8100015838"" at bounding box center [290, 37] width 126 height 18
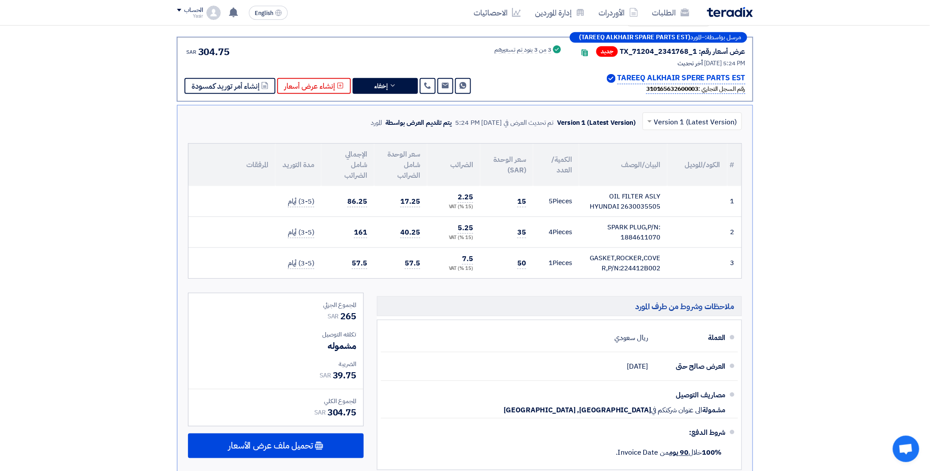
scroll to position [160, 0]
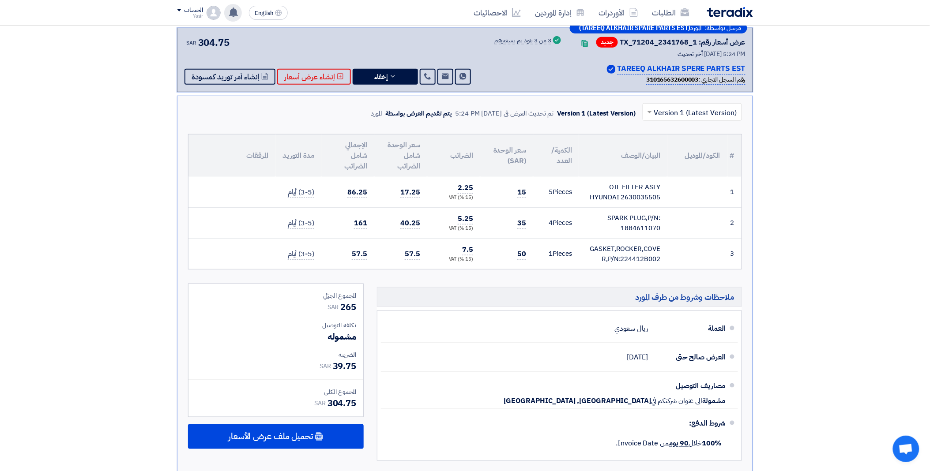
click at [231, 12] on use at bounding box center [233, 13] width 9 height 10
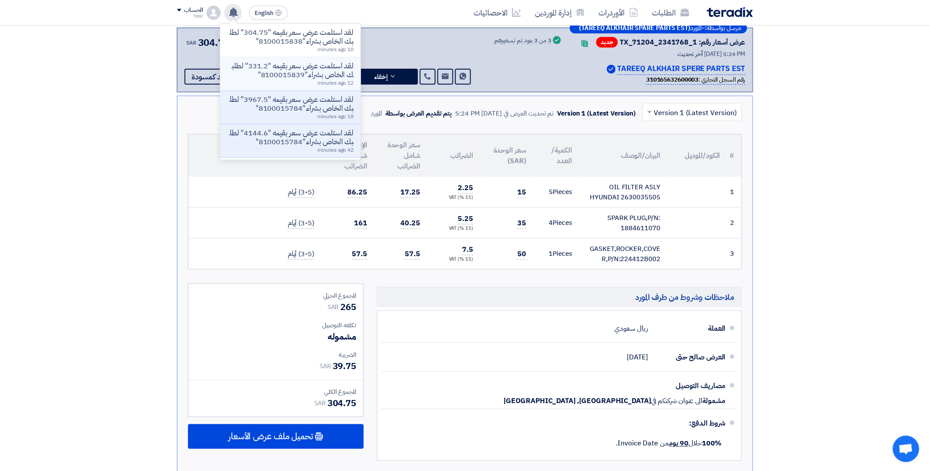
click at [299, 74] on p "لقد استلمت عرض سعر بقيمه "331.2" لطلبك الخاص بشراء."8100015839"" at bounding box center [290, 71] width 126 height 18
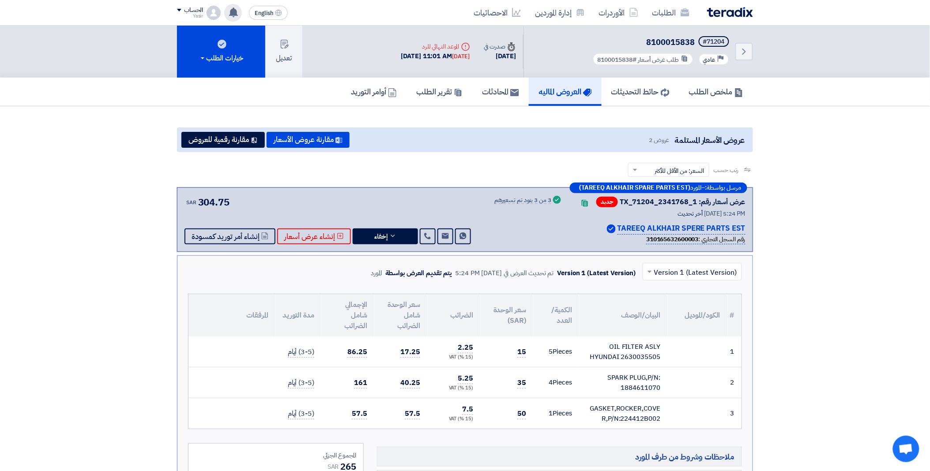
click at [230, 18] on div "لقد استلمت عرض سعر بقيمه "304.75" لطلبك الخاص بشراء."8100015838" 11 minutes ago…" at bounding box center [233, 13] width 18 height 18
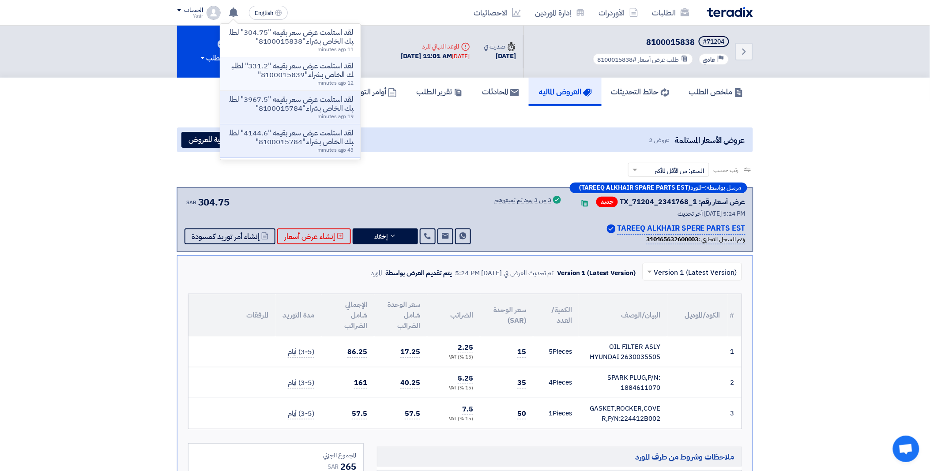
click at [286, 80] on div "لقد استلمت عرض سعر بقيمه "331.2" لطلبك الخاص بشراء."8100015839" 12 minutes ago" at bounding box center [290, 74] width 126 height 24
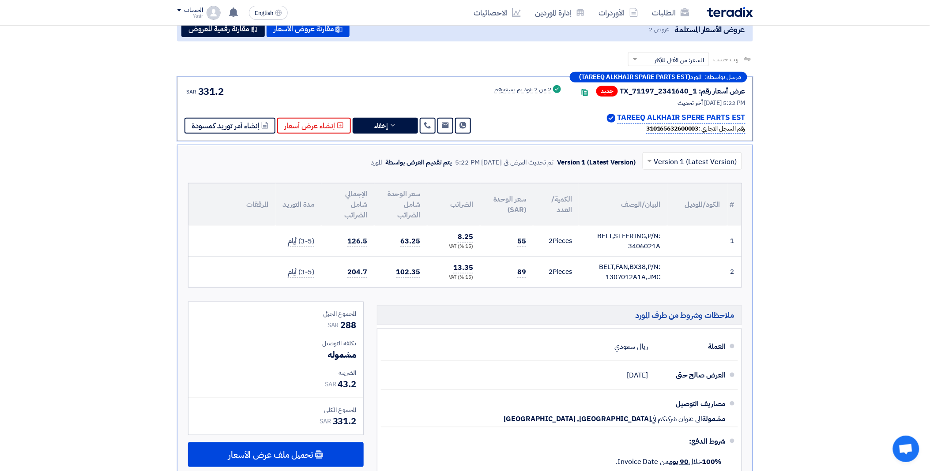
scroll to position [129, 0]
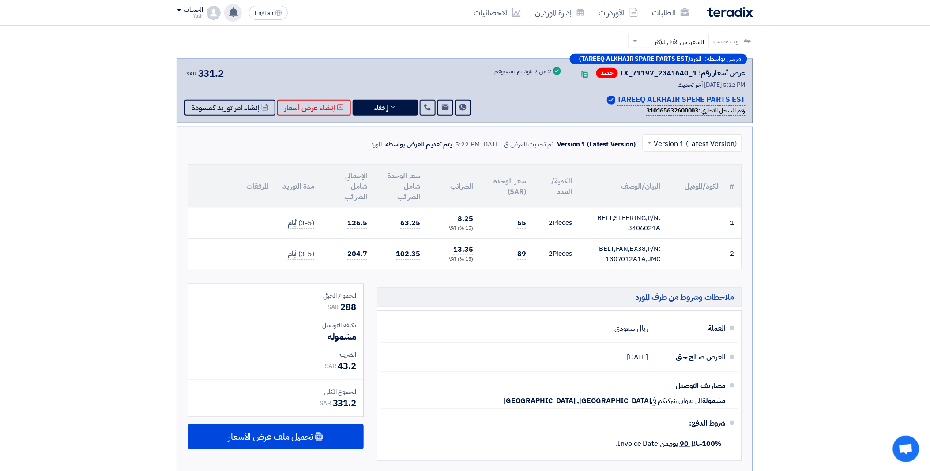
click at [231, 9] on icon at bounding box center [234, 13] width 10 height 10
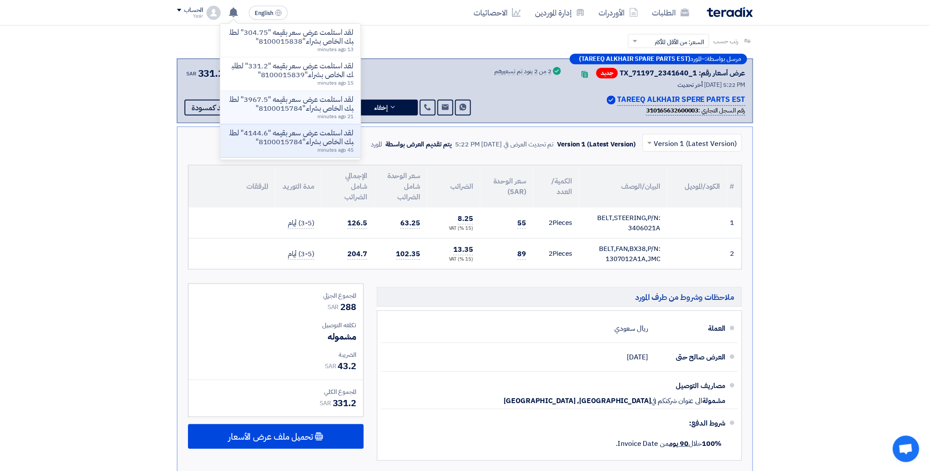
click at [290, 109] on p "لقد استلمت عرض سعر بقيمه "3967.5" لطلبك الخاص بشراء."8100015784"" at bounding box center [290, 104] width 126 height 18
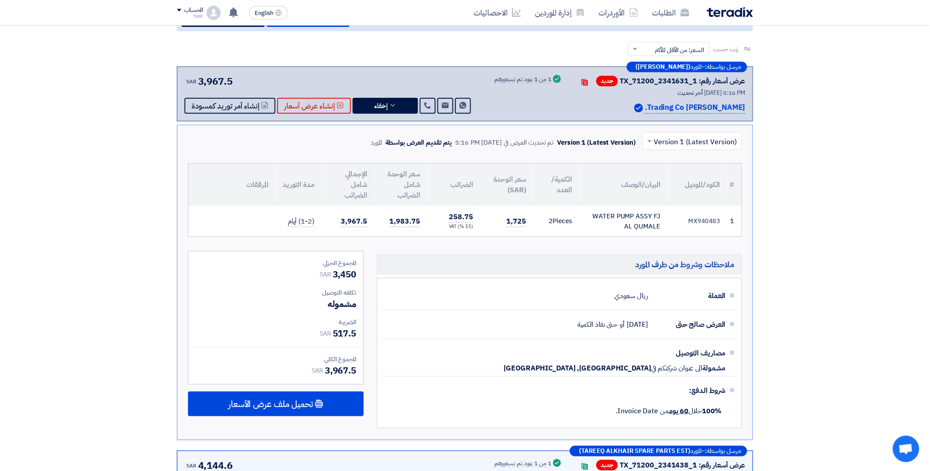
scroll to position [284, 0]
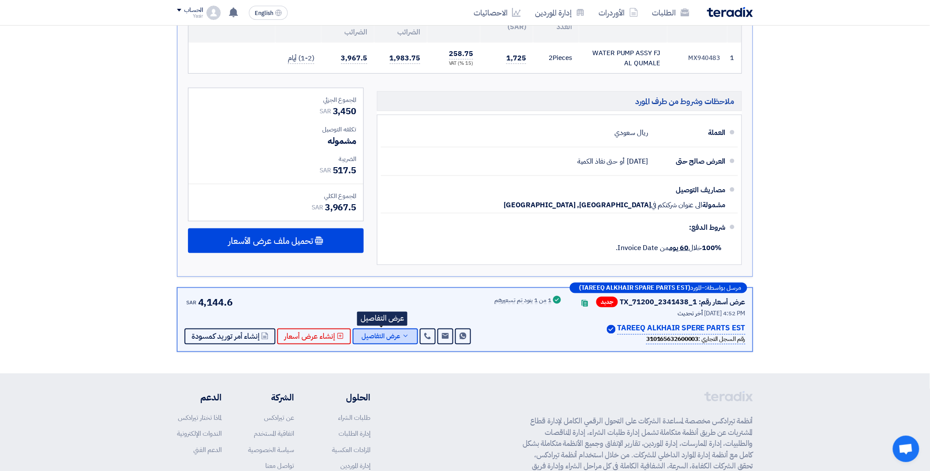
click at [391, 334] on span "عرض التفاصيل" at bounding box center [381, 337] width 39 height 7
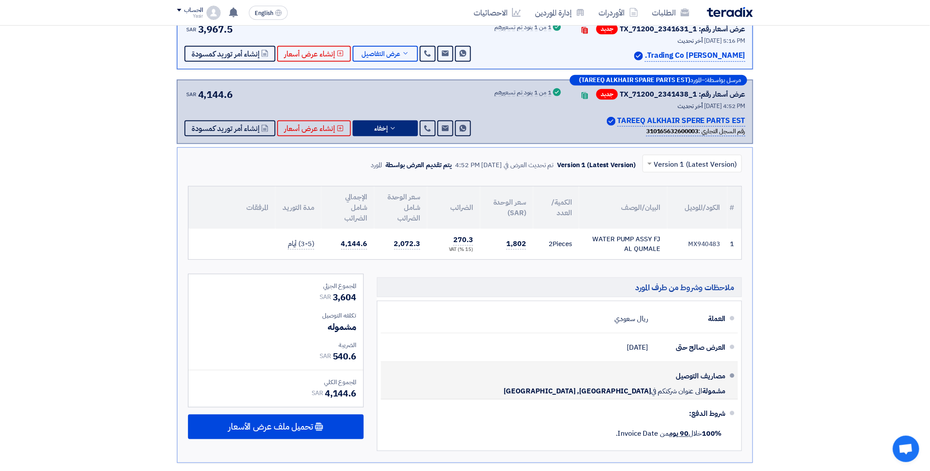
scroll to position [88, 0]
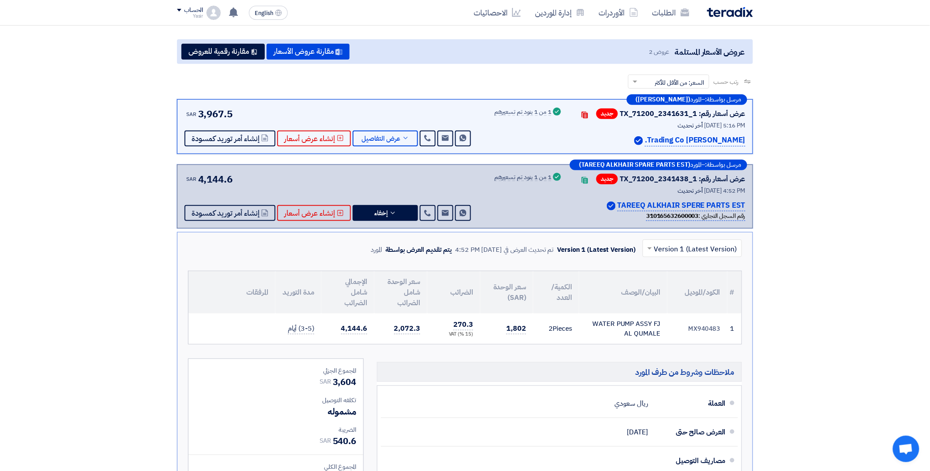
click at [378, 124] on div "SAR 3,967.5 Send Message Send Message" at bounding box center [329, 127] width 288 height 40
click at [381, 140] on span "عرض التفاصيل" at bounding box center [381, 139] width 39 height 7
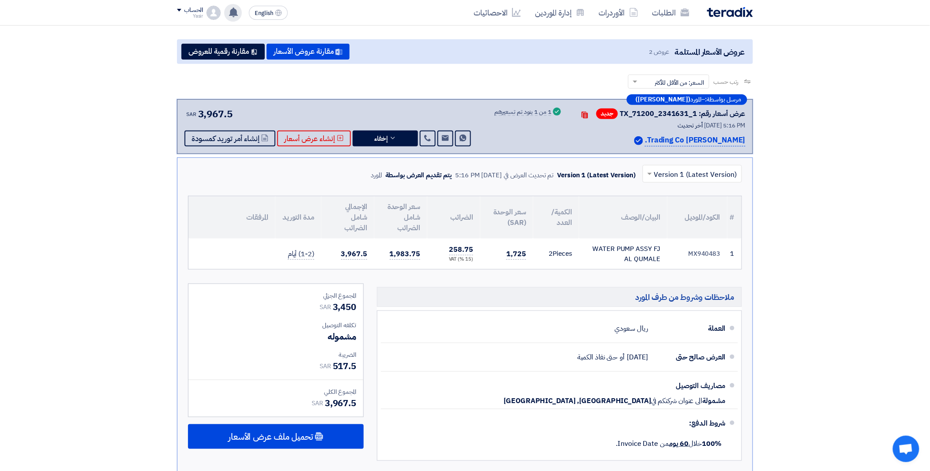
click at [232, 12] on use at bounding box center [233, 13] width 9 height 10
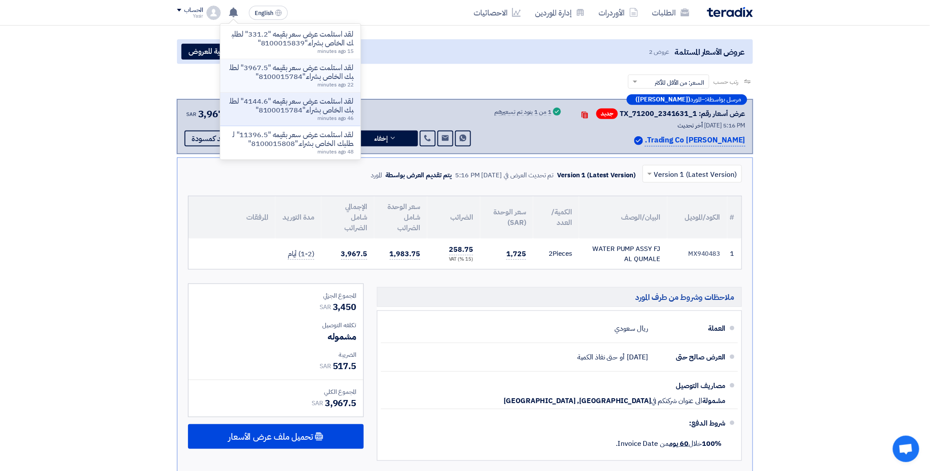
scroll to position [49, 0]
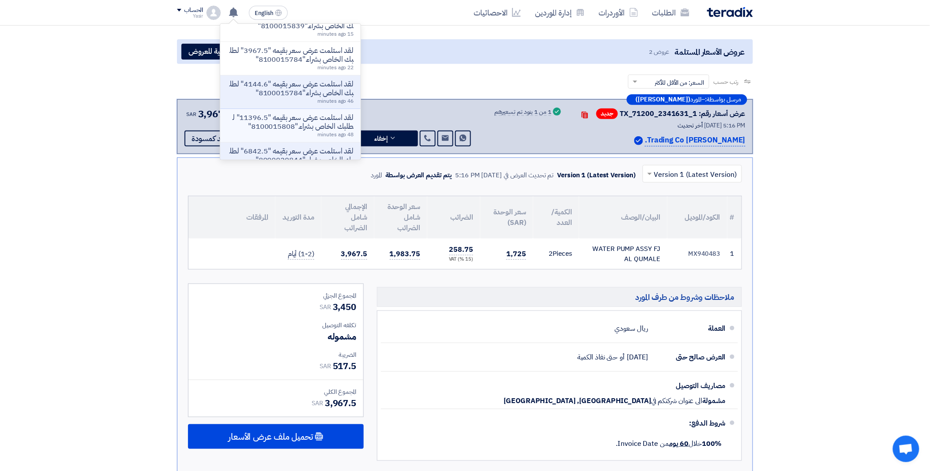
click at [305, 117] on p "لقد استلمت عرض سعر بقيمه "11396.5" لطلبك الخاص بشراء."8100015808"" at bounding box center [290, 122] width 126 height 18
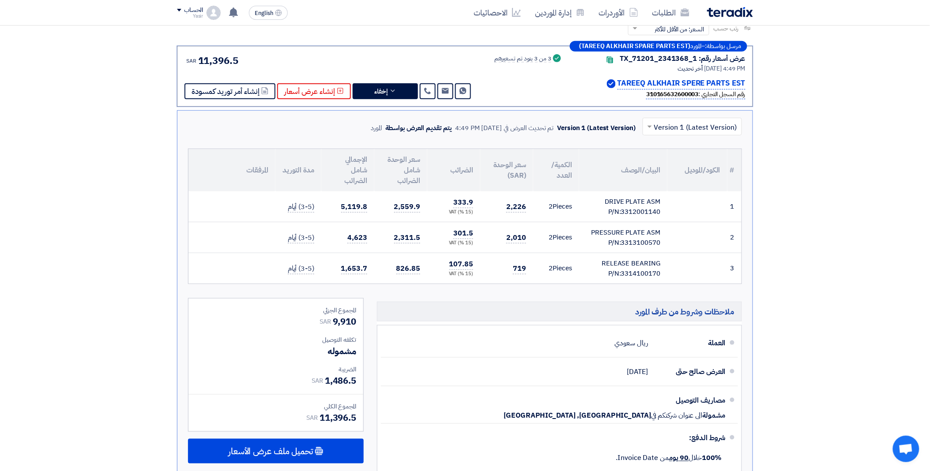
scroll to position [157, 0]
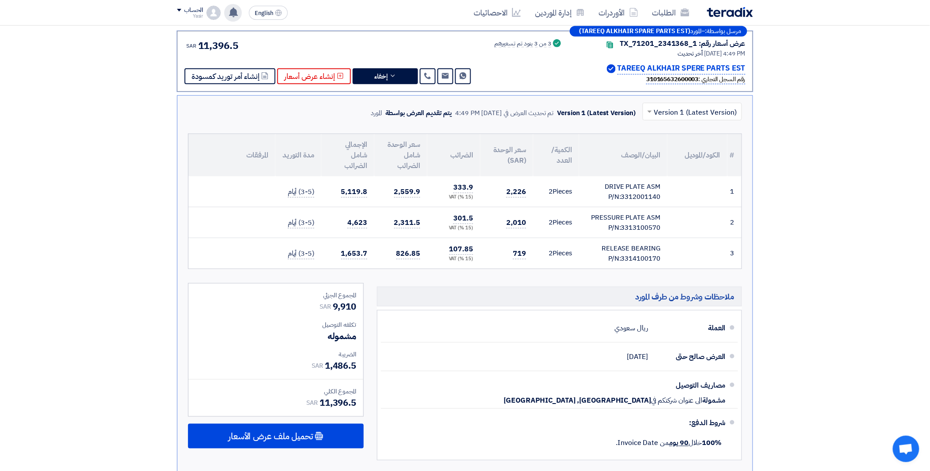
click at [234, 15] on use at bounding box center [233, 13] width 9 height 10
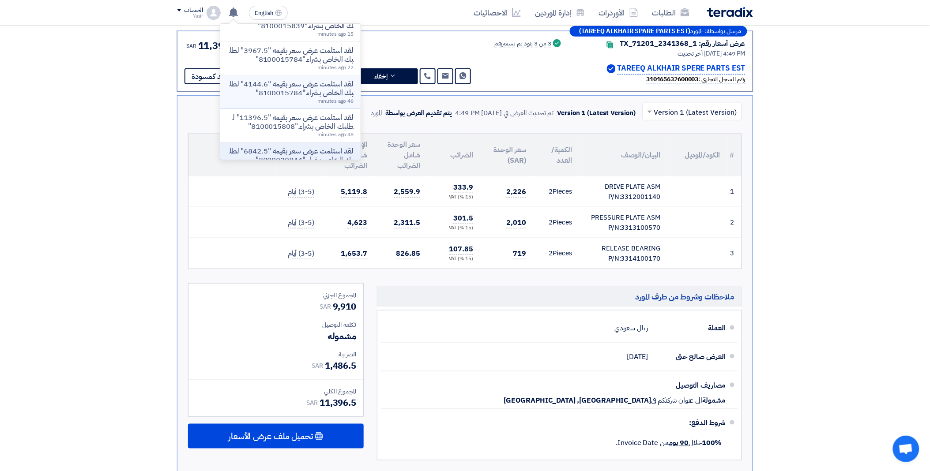
scroll to position [98, 0]
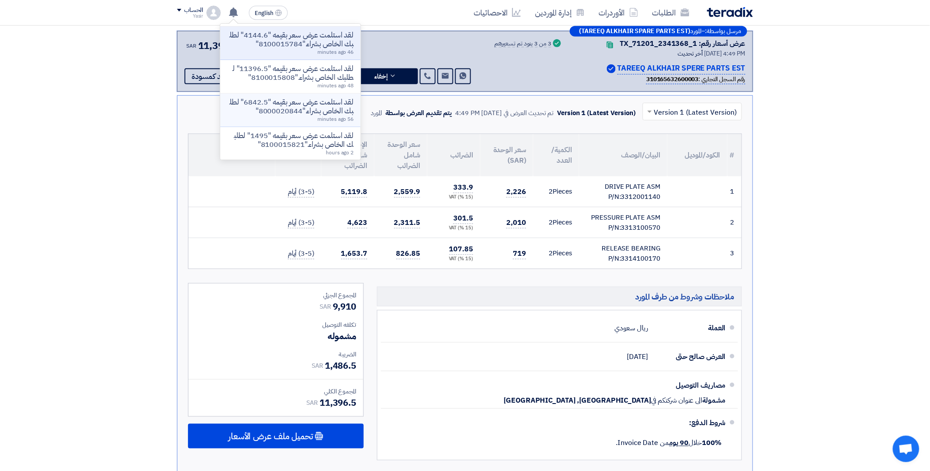
click at [301, 113] on p "لقد استلمت عرض سعر بقيمه "6842.5" لطلبك الخاص بشراء."8000020844"" at bounding box center [290, 107] width 126 height 18
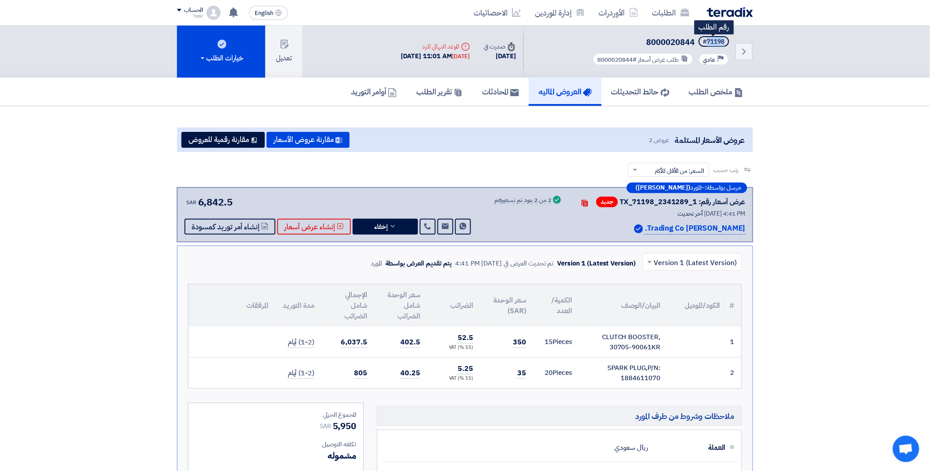
drag, startPoint x: 708, startPoint y: 40, endPoint x: 724, endPoint y: 39, distance: 16.8
click at [724, 39] on div "#71198" at bounding box center [714, 42] width 22 height 6
copy div "71198"
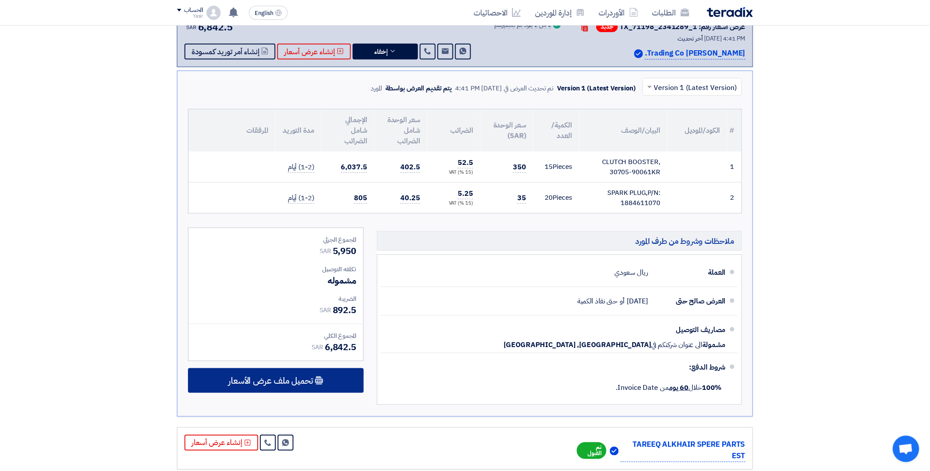
scroll to position [196, 0]
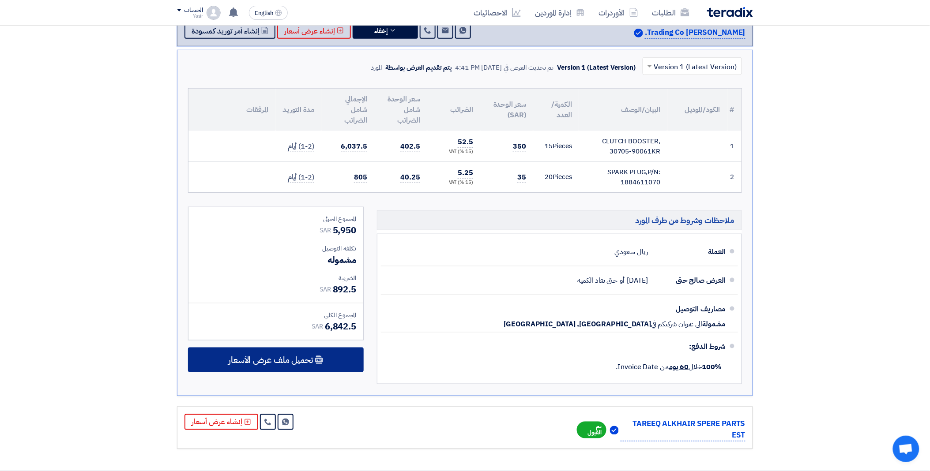
click at [301, 356] on span "تحميل ملف عرض الأسعار" at bounding box center [270, 360] width 85 height 8
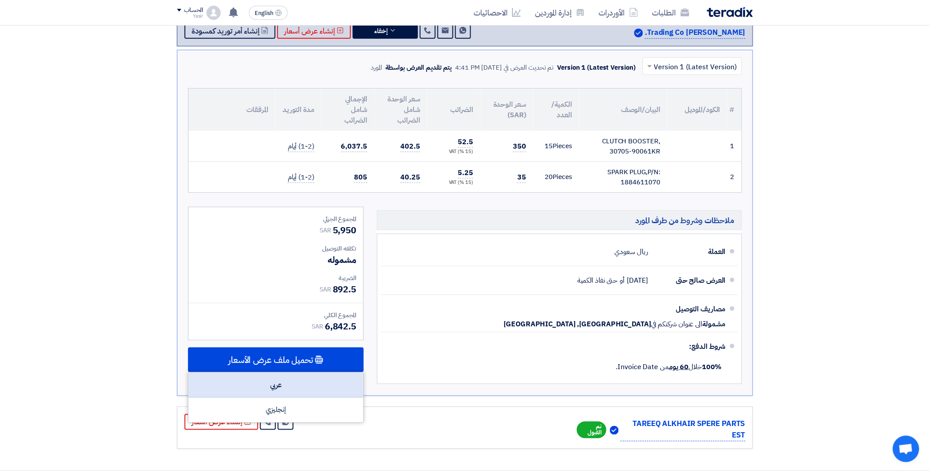
click at [293, 380] on div "عربي" at bounding box center [276, 385] width 175 height 25
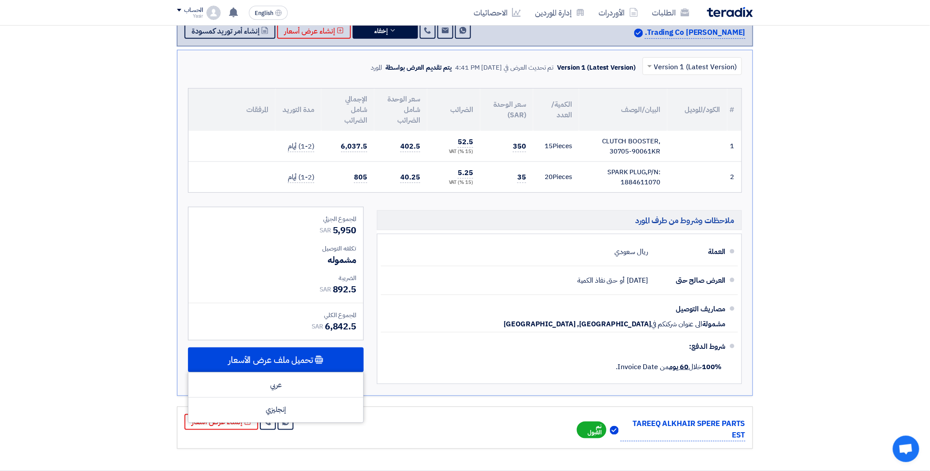
scroll to position [0, 0]
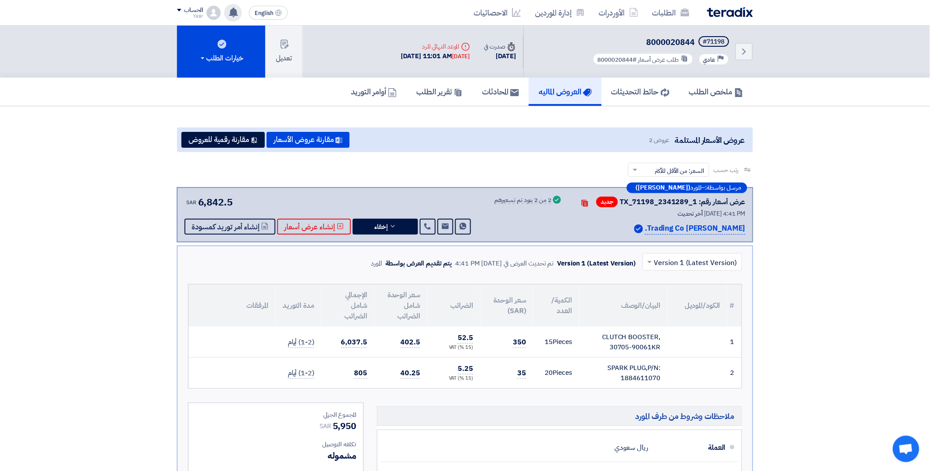
click at [237, 12] on use at bounding box center [233, 13] width 9 height 10
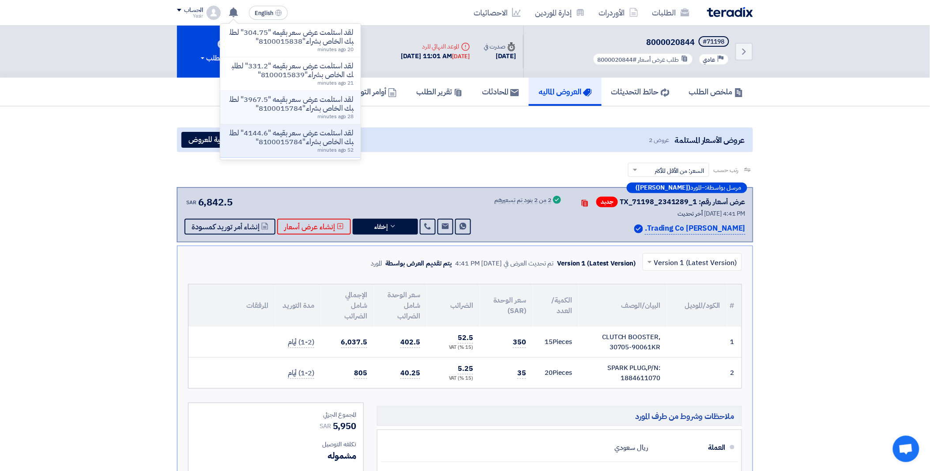
click at [288, 96] on p "لقد استلمت عرض سعر بقيمه "3967.5" لطلبك الخاص بشراء."8100015784"" at bounding box center [290, 104] width 126 height 18
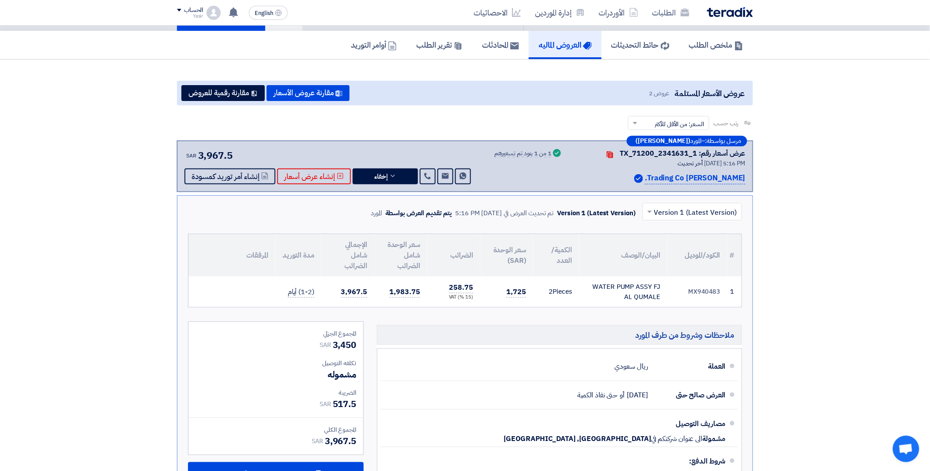
scroll to position [85, 0]
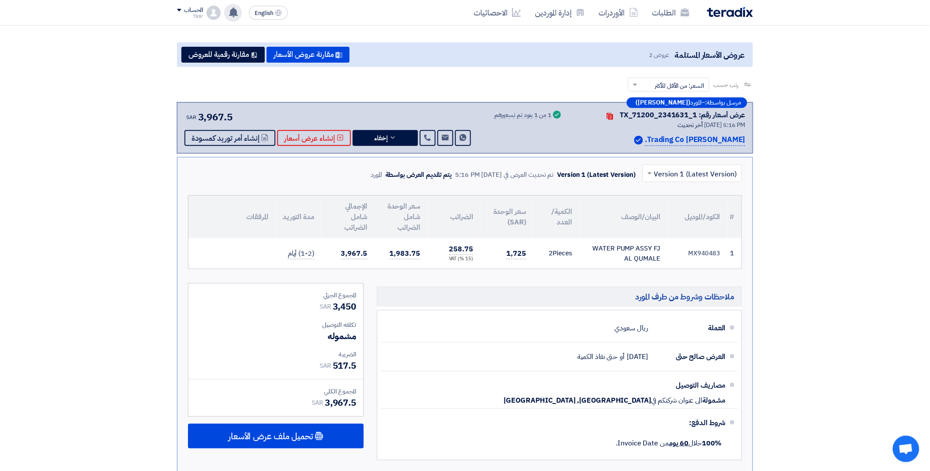
click at [235, 11] on use at bounding box center [233, 13] width 9 height 10
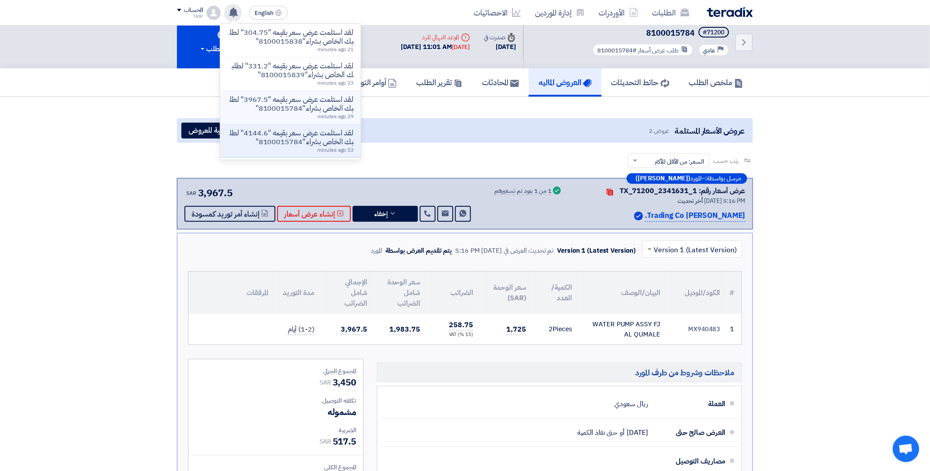
scroll to position [0, 0]
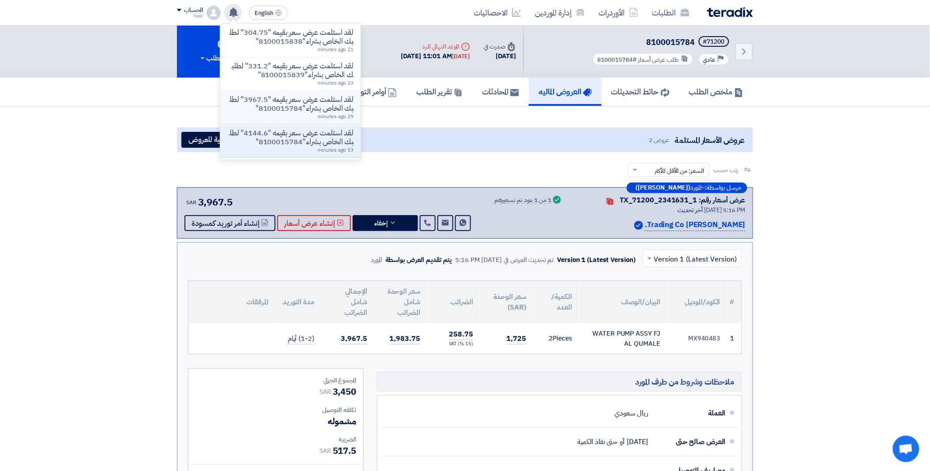
click at [293, 98] on p "لقد استلمت عرض سعر بقيمه "3967.5" لطلبك الخاص بشراء."8100015784"" at bounding box center [290, 104] width 126 height 18
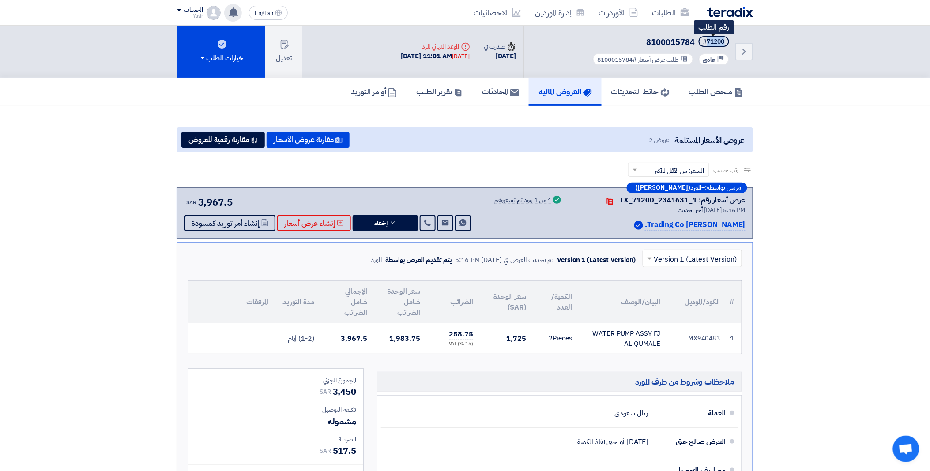
drag, startPoint x: 705, startPoint y: 41, endPoint x: 728, endPoint y: 41, distance: 22.1
click at [728, 41] on span "#71200" at bounding box center [714, 41] width 30 height 11
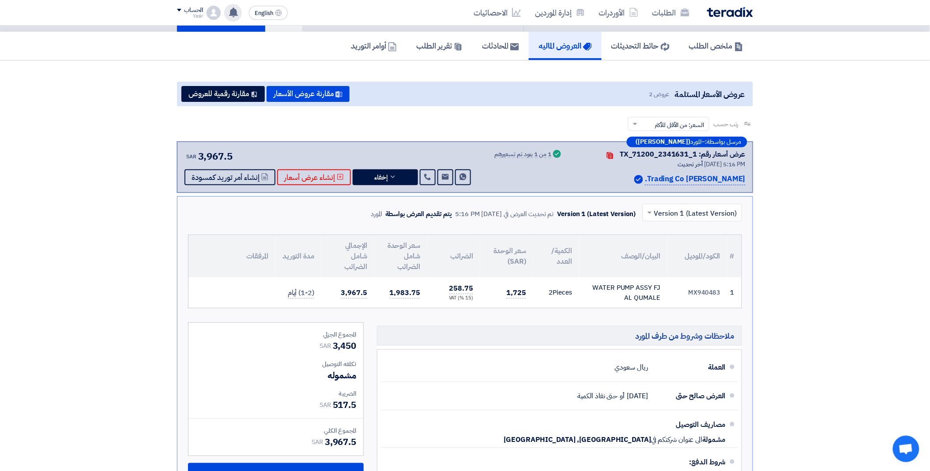
scroll to position [196, 0]
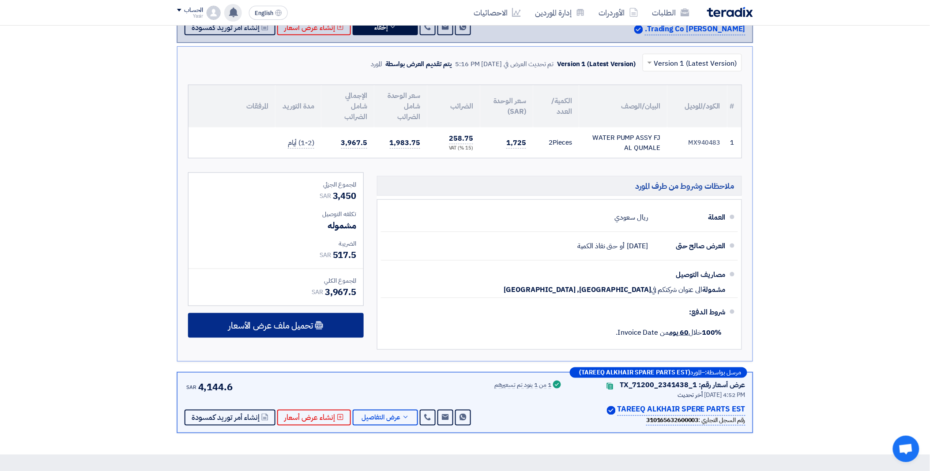
drag, startPoint x: 275, startPoint y: 323, endPoint x: 284, endPoint y: 327, distance: 10.3
click at [275, 323] on span "تحميل ملف عرض الأسعار" at bounding box center [270, 326] width 85 height 8
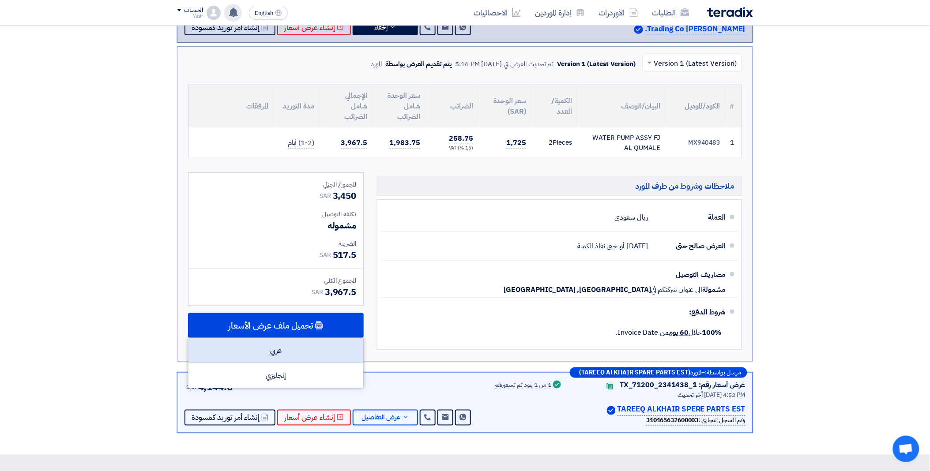
click at [287, 342] on div "عربي" at bounding box center [276, 351] width 175 height 25
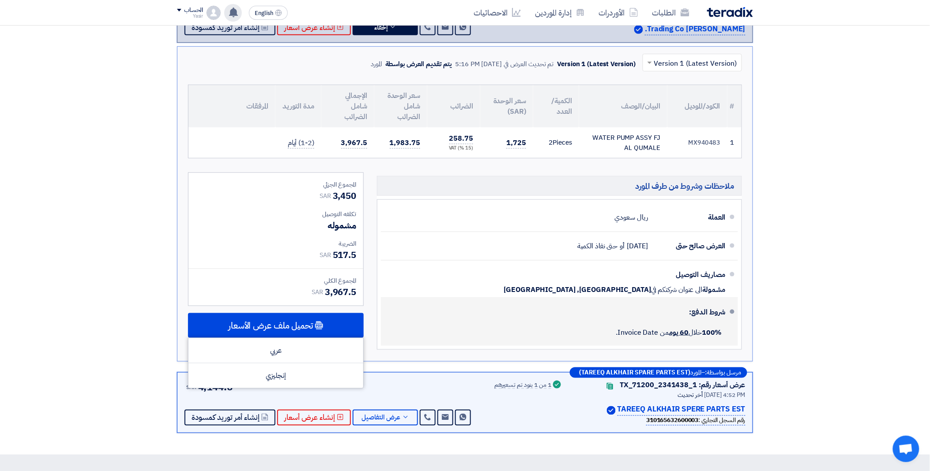
click at [484, 300] on li "شروط الدفع: 100% خلال 60 يوم من Invoice Date." at bounding box center [559, 322] width 357 height 48
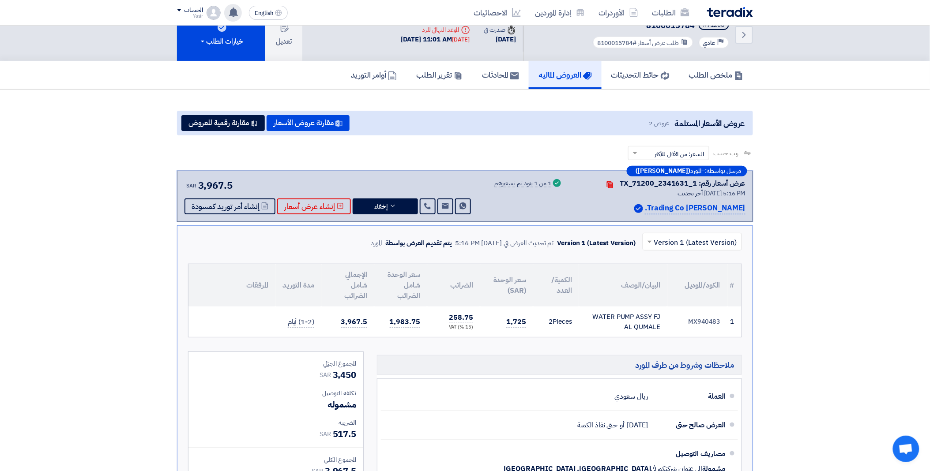
scroll to position [0, 0]
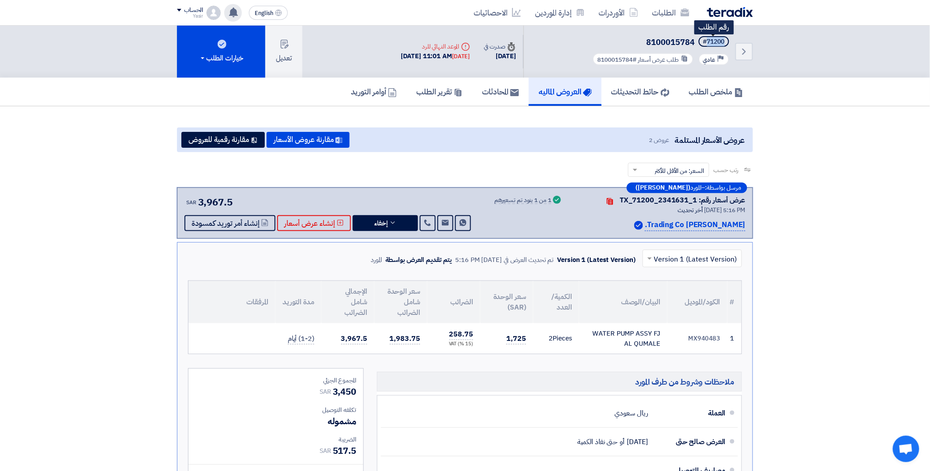
drag, startPoint x: 705, startPoint y: 39, endPoint x: 728, endPoint y: 39, distance: 23.0
click at [728, 39] on span "#71200" at bounding box center [714, 41] width 30 height 11
copy div "71200"
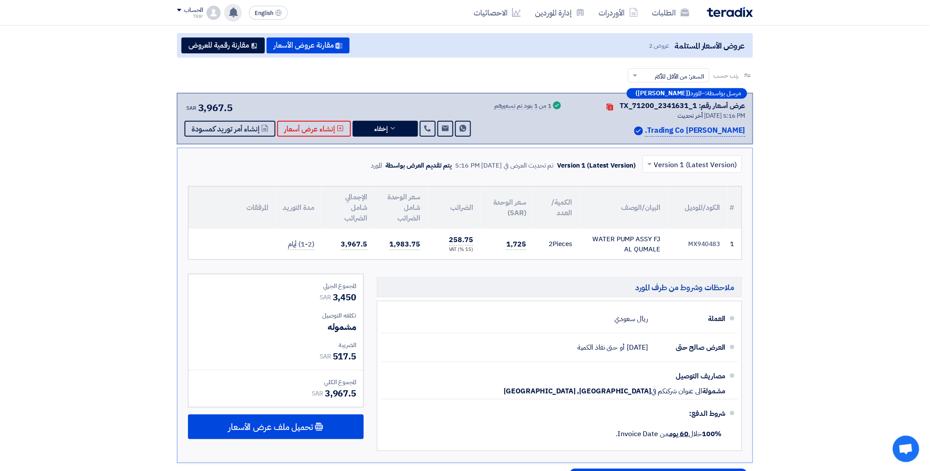
scroll to position [98, 0]
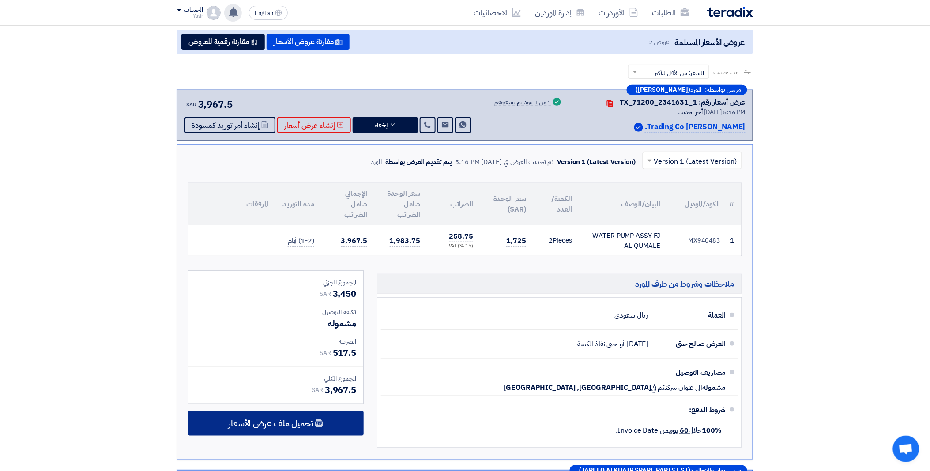
click at [297, 423] on span "تحميل ملف عرض الأسعار" at bounding box center [270, 424] width 85 height 8
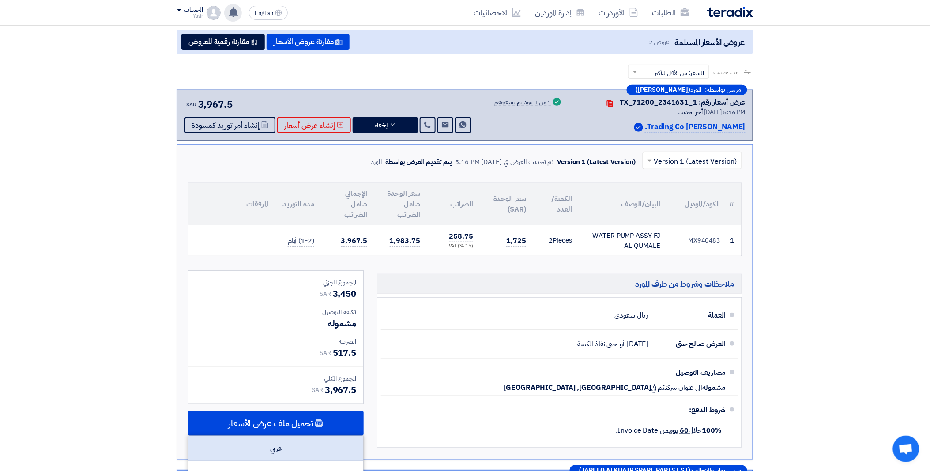
click at [282, 441] on div "عربي" at bounding box center [276, 449] width 175 height 25
